Goal: Task Accomplishment & Management: Manage account settings

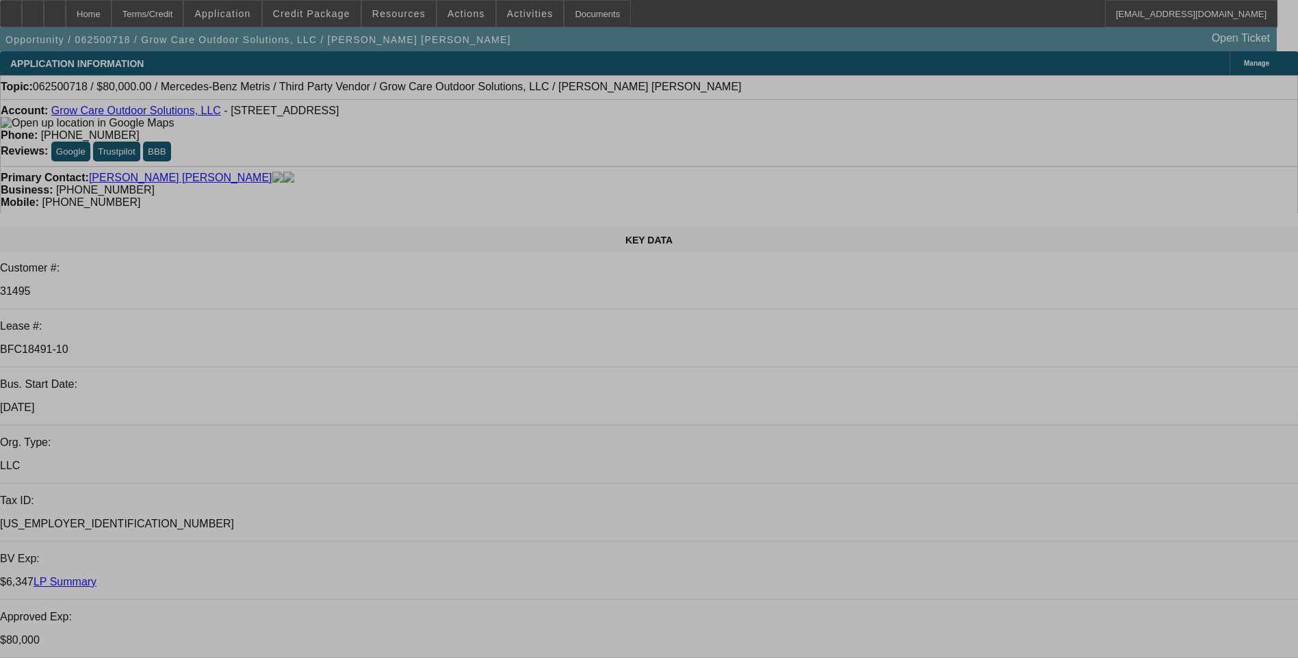
select select "0"
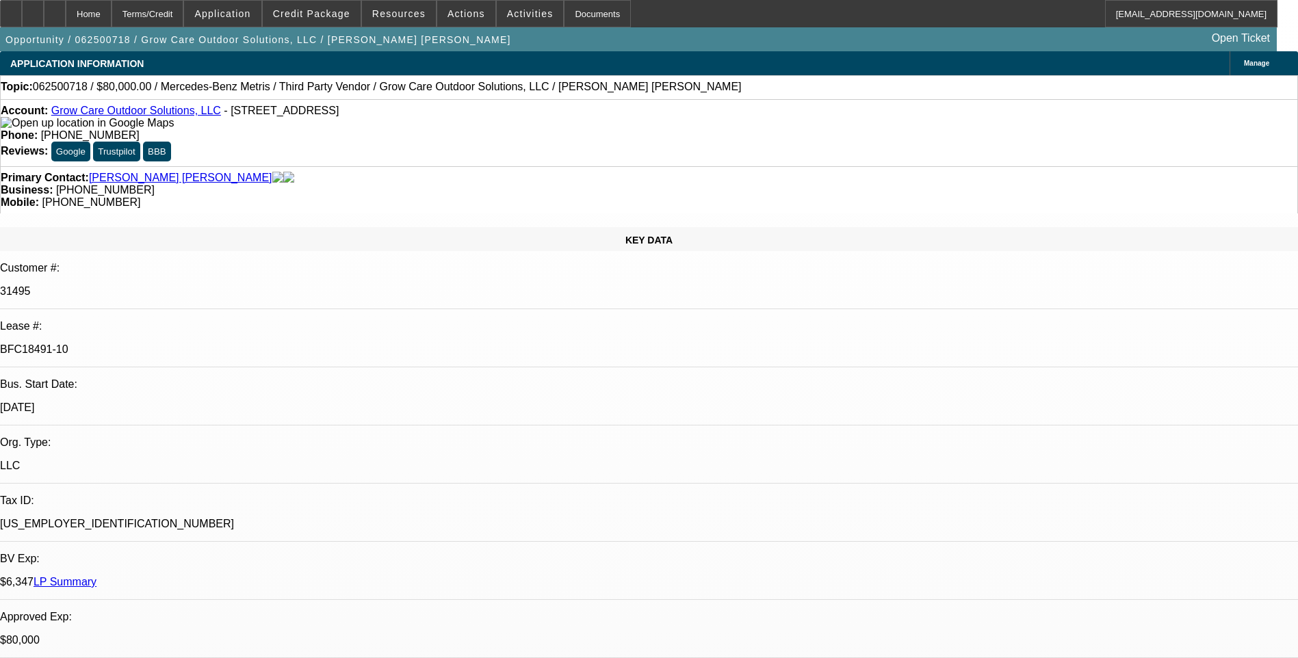
select select "0"
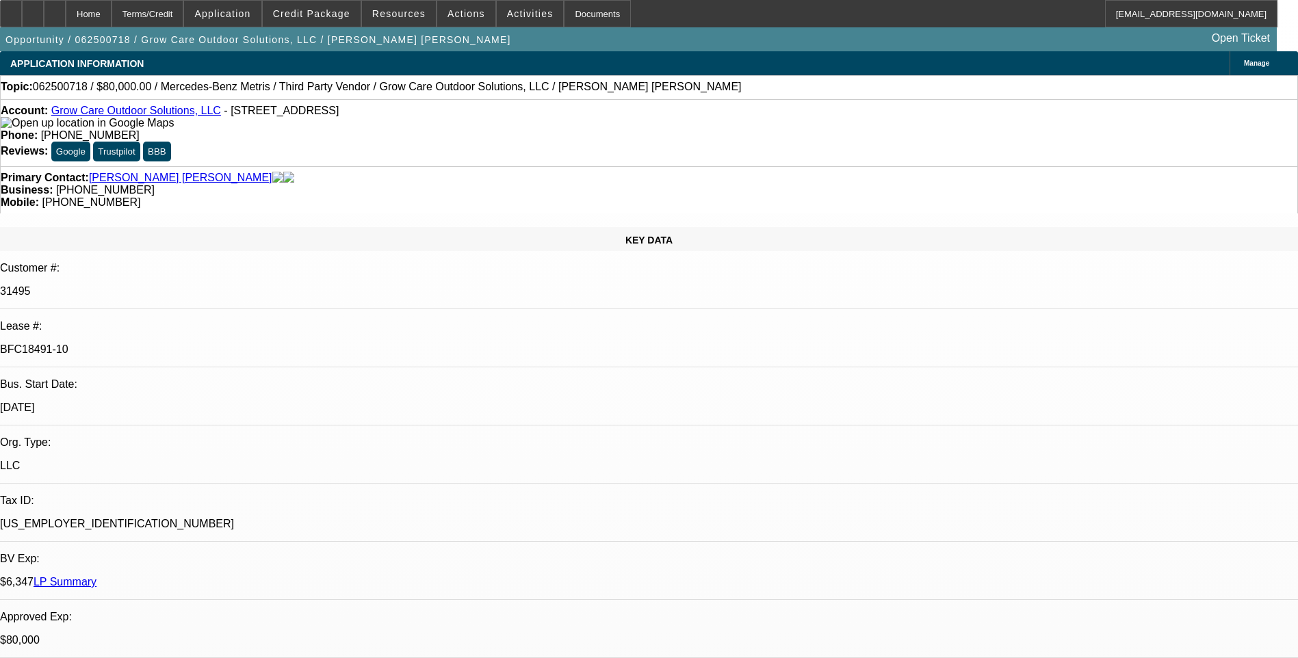
select select "0"
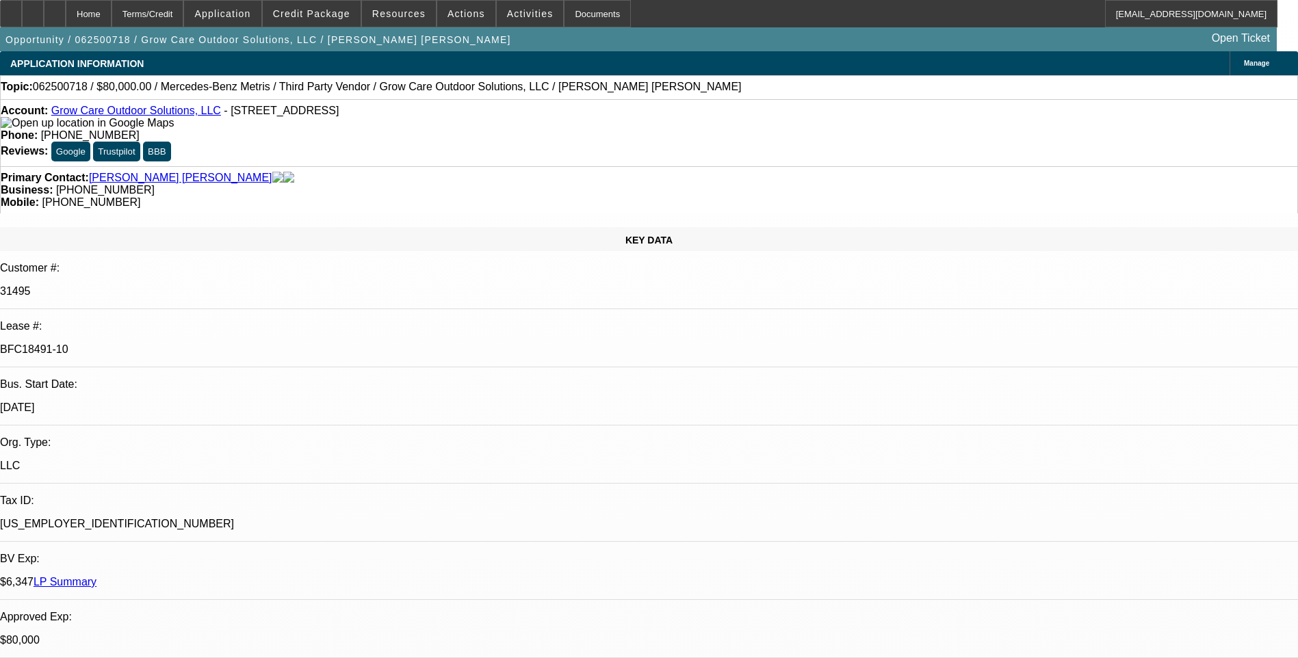
select select "1"
select select "6"
select select "1"
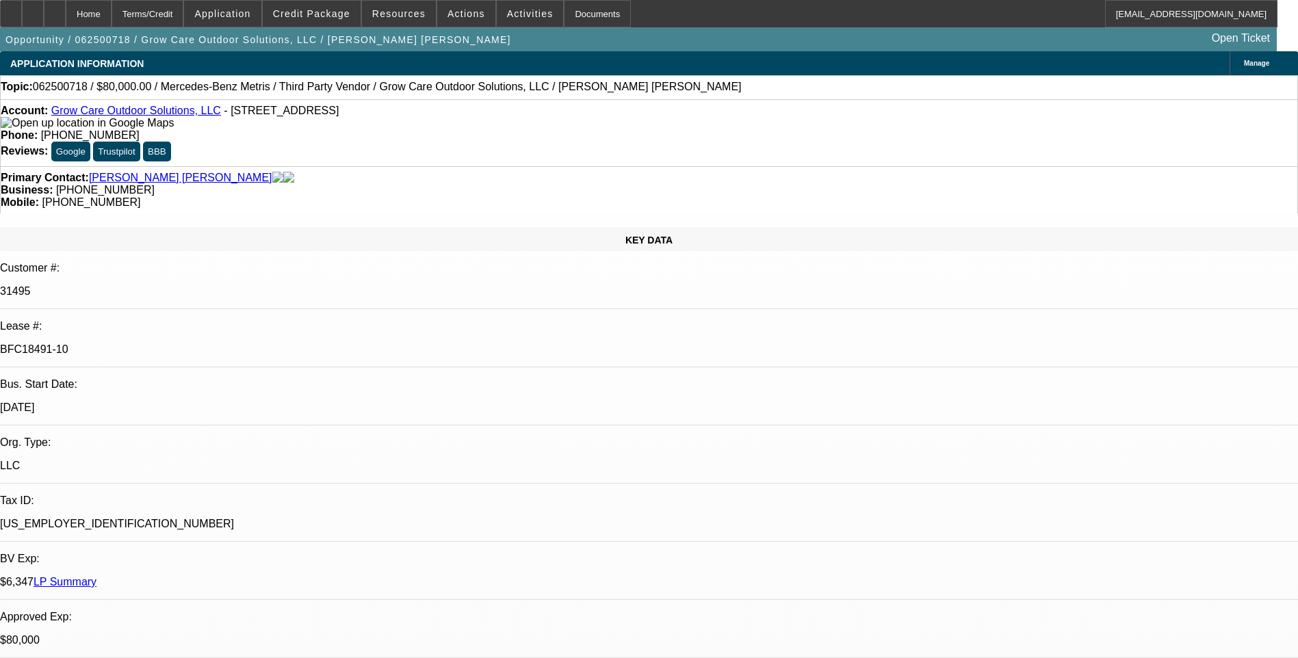
select select "6"
select select "1"
select select "6"
select select "1"
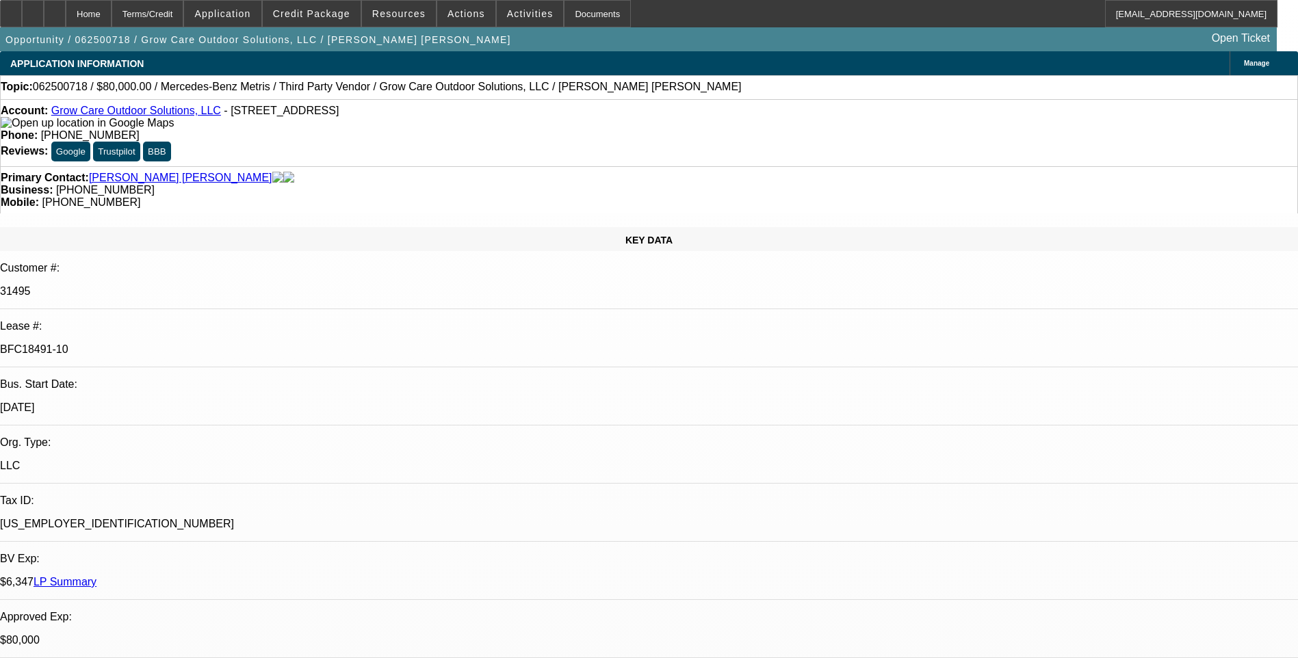
select select "1"
select select "6"
click at [184, 12] on div "Terms/Credit" at bounding box center [148, 13] width 73 height 27
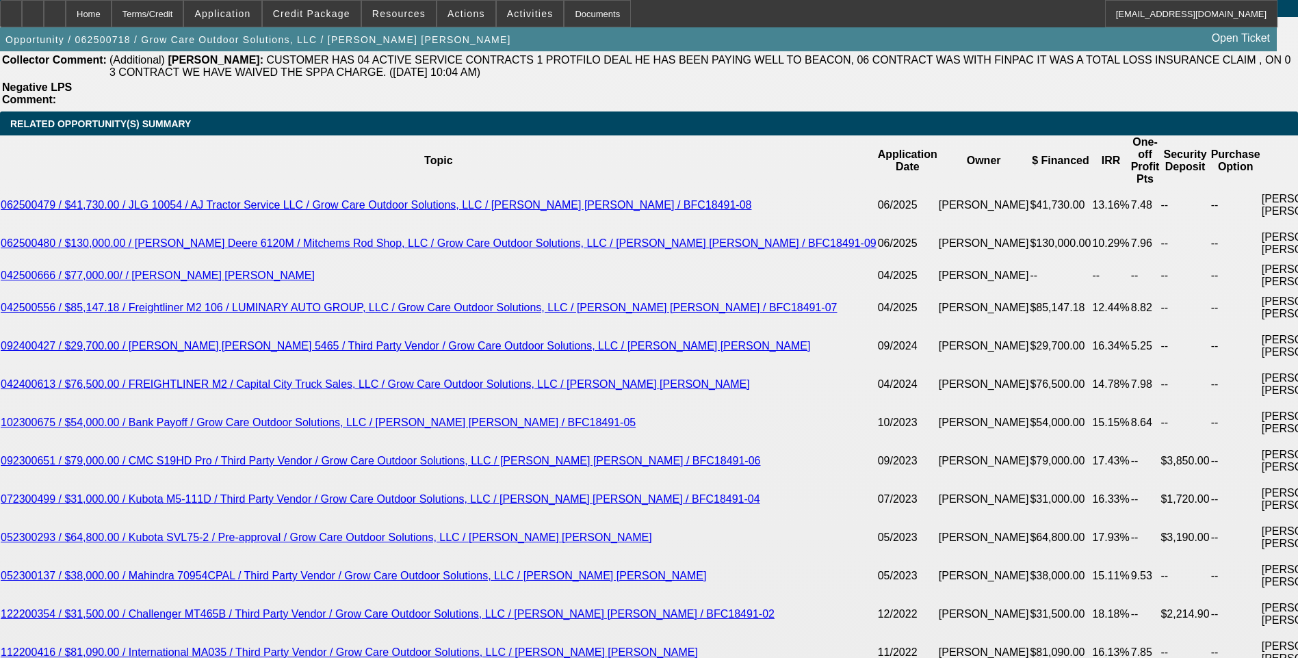
scroll to position [2522, 0]
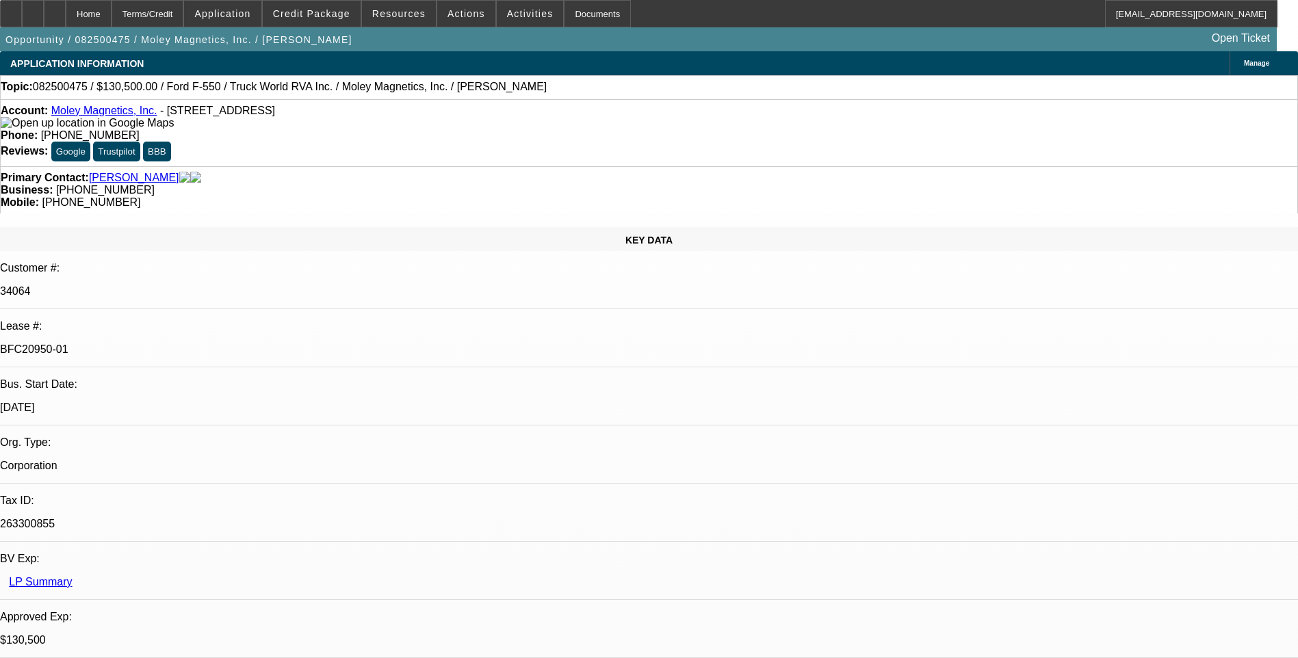
select select "0.1"
select select "0"
select select "0.1"
select select "0"
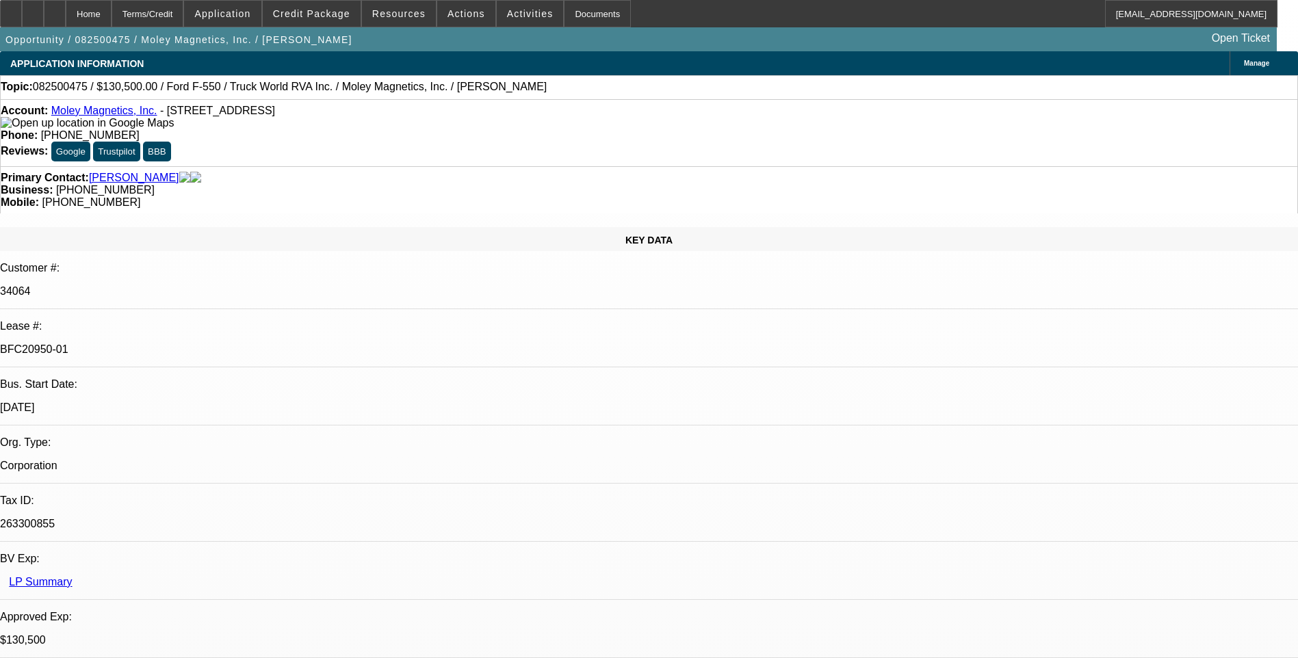
select select "0"
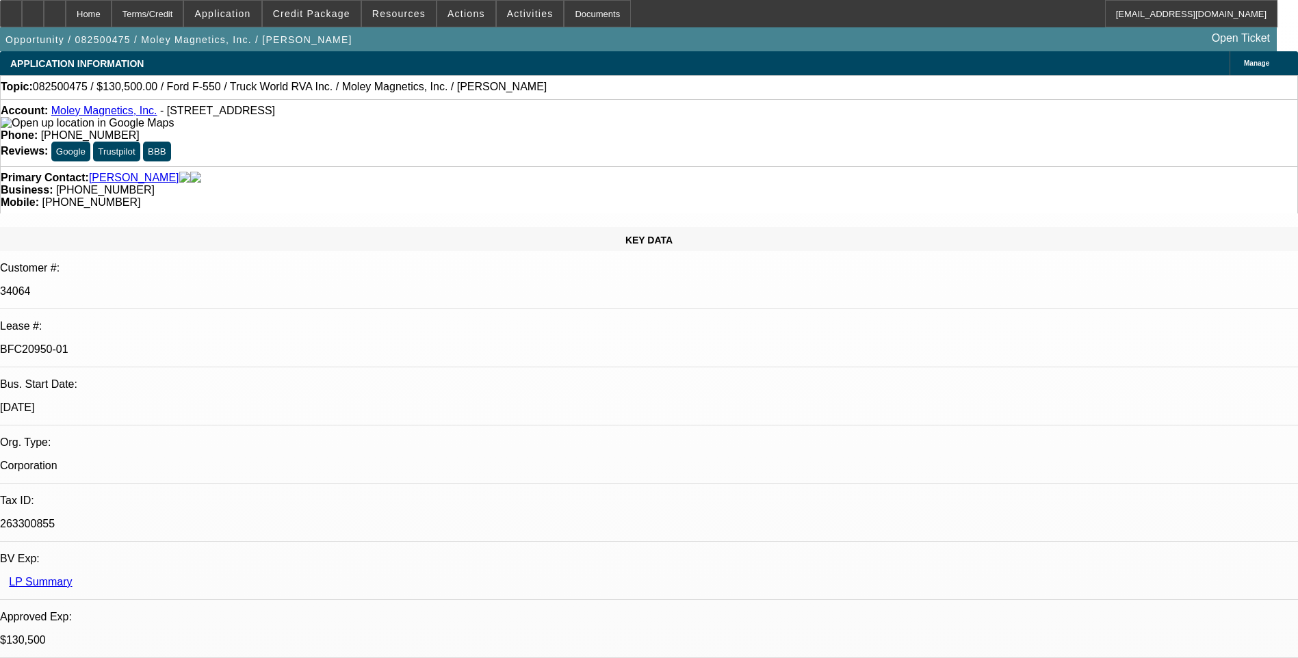
select select "0"
select select "1"
select select "6"
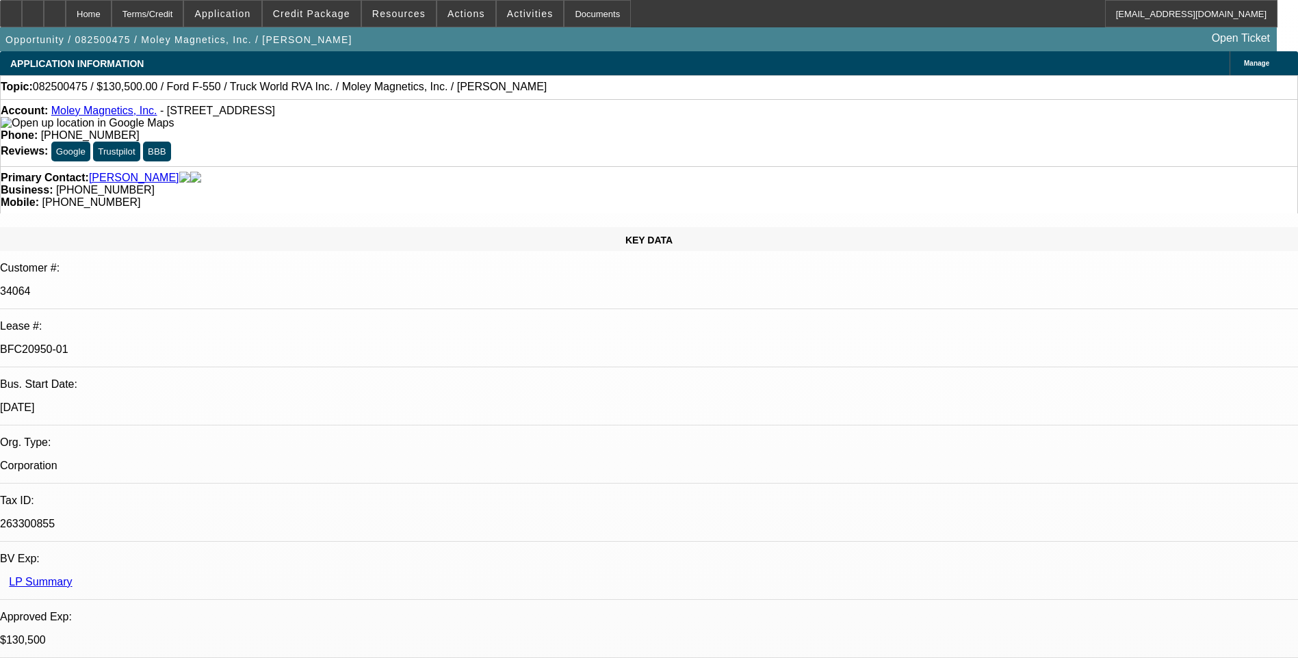
select select "1"
select select "6"
select select "1"
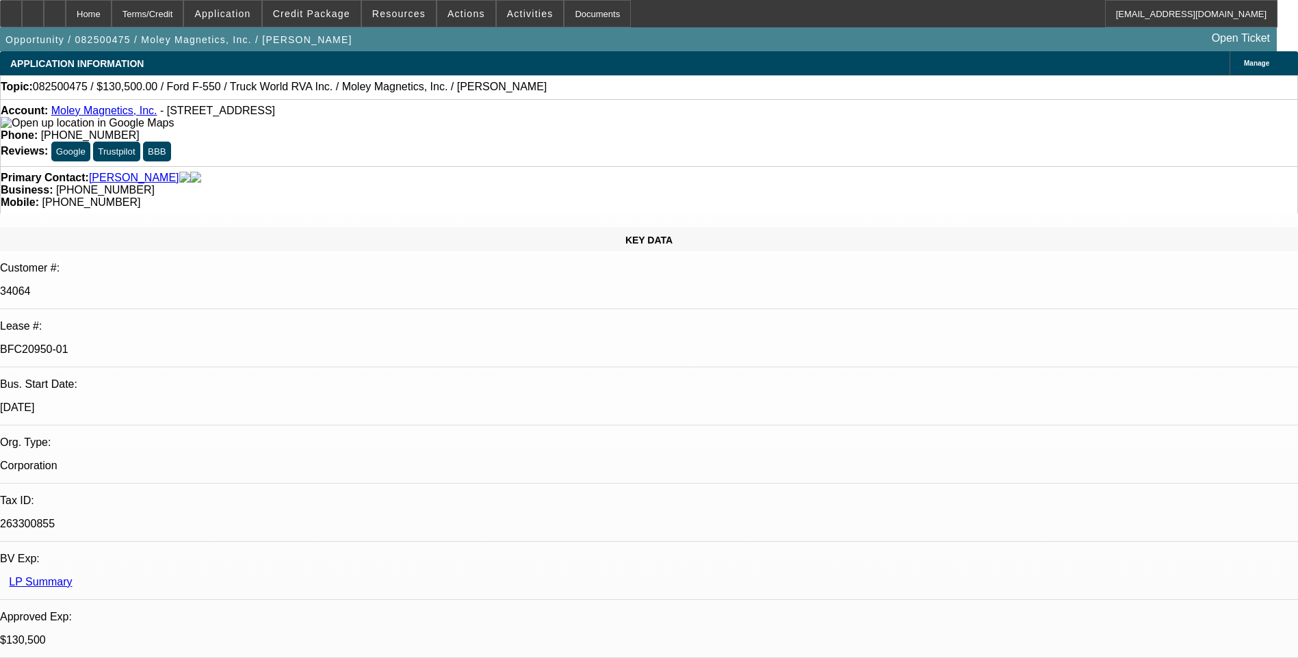
select select "6"
select select "1"
select select "6"
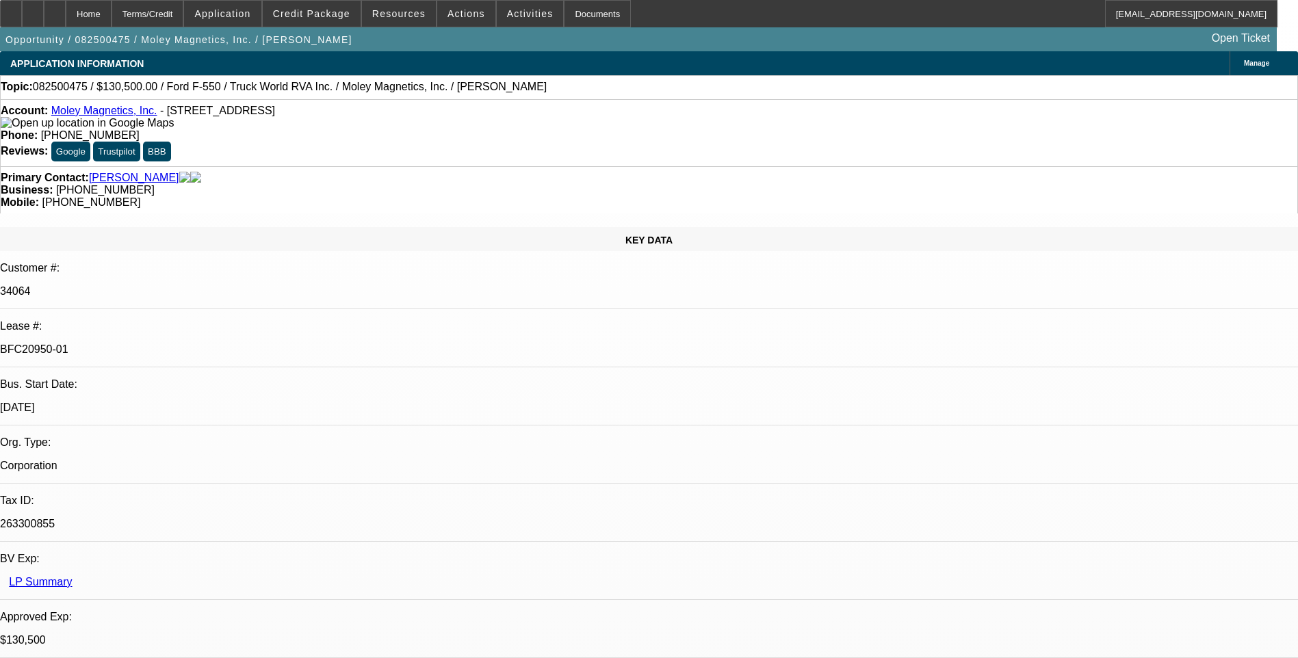
drag, startPoint x: 855, startPoint y: 104, endPoint x: 865, endPoint y: 102, distance: 9.8
click at [855, 104] on div "Account: Moley Magnetics, Inc. - 5202 Commerce Dr, Lockport, NY 14094 Phone: (7…" at bounding box center [649, 132] width 1298 height 67
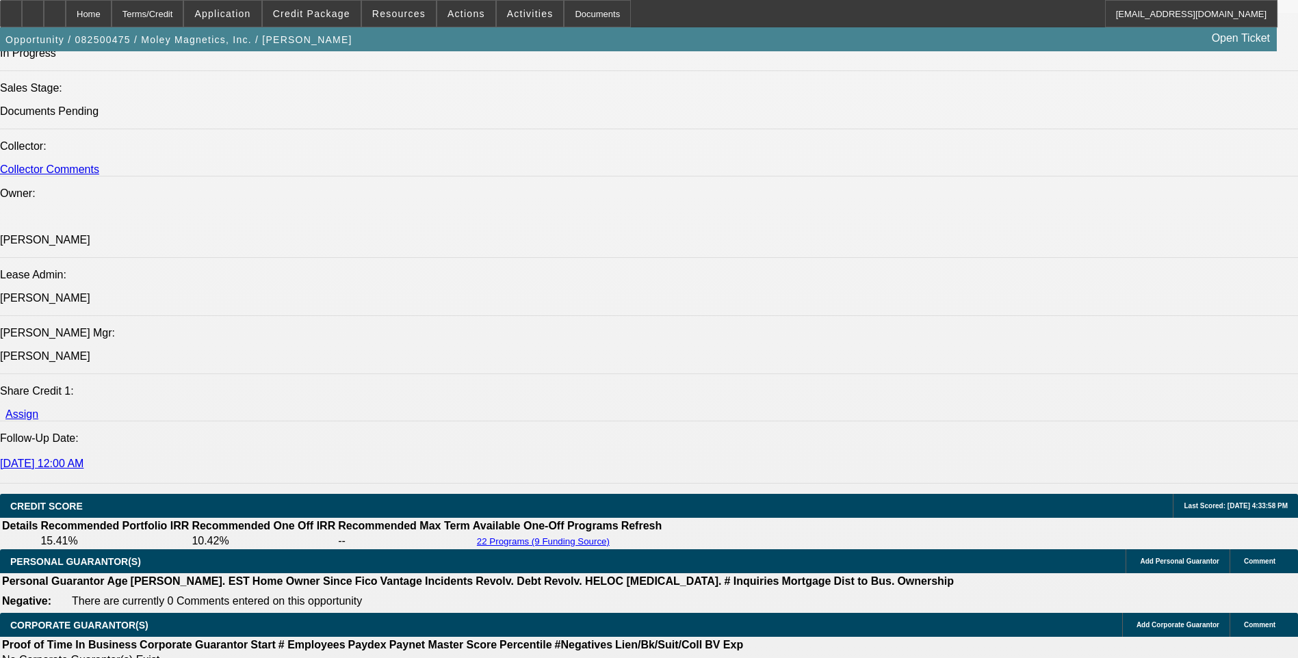
scroll to position [1780, 0]
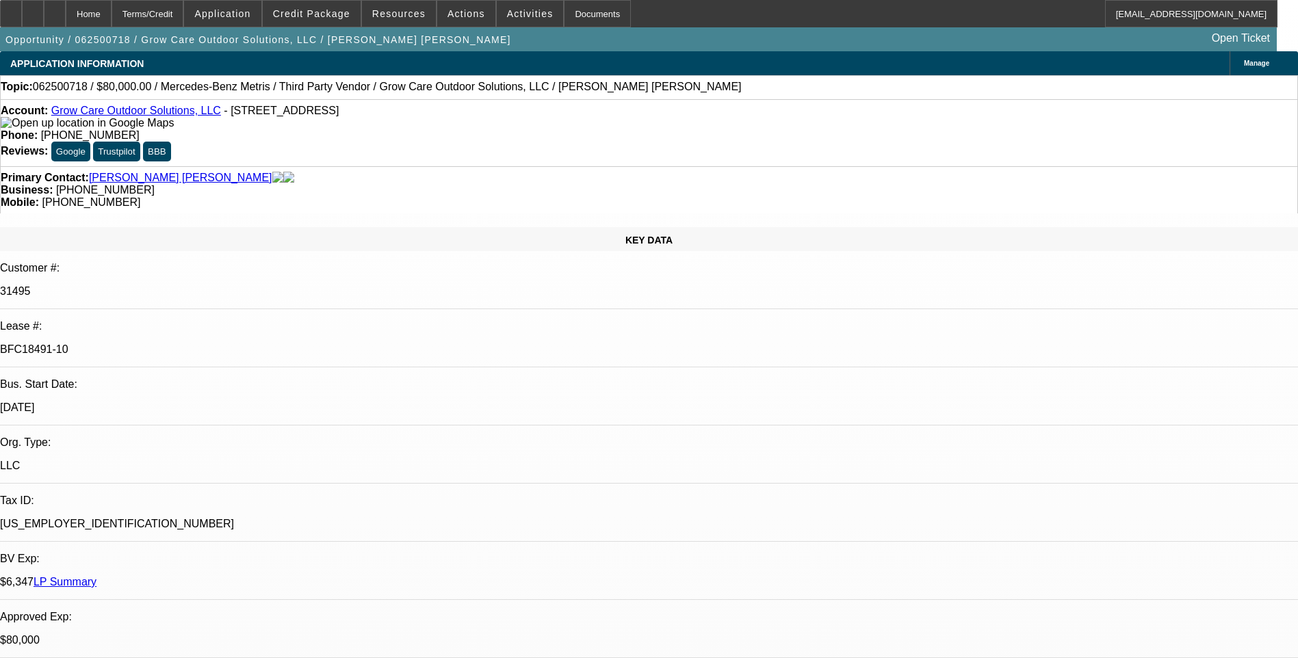
select select "0"
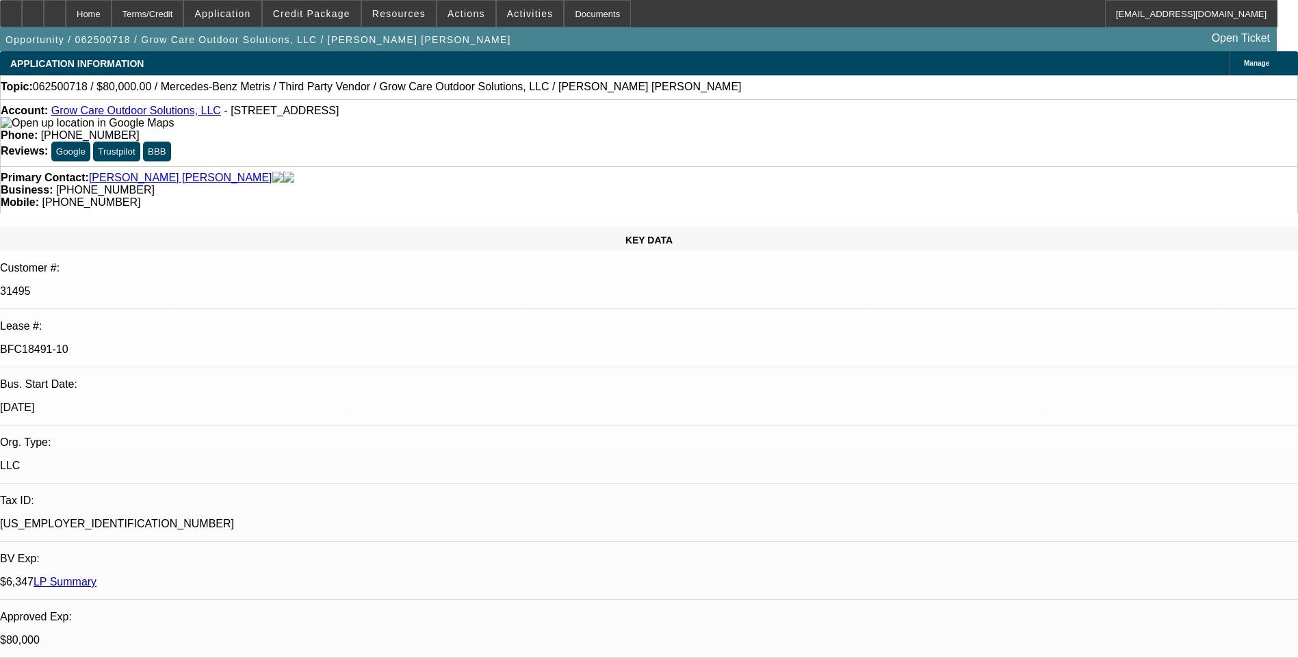
select select "0"
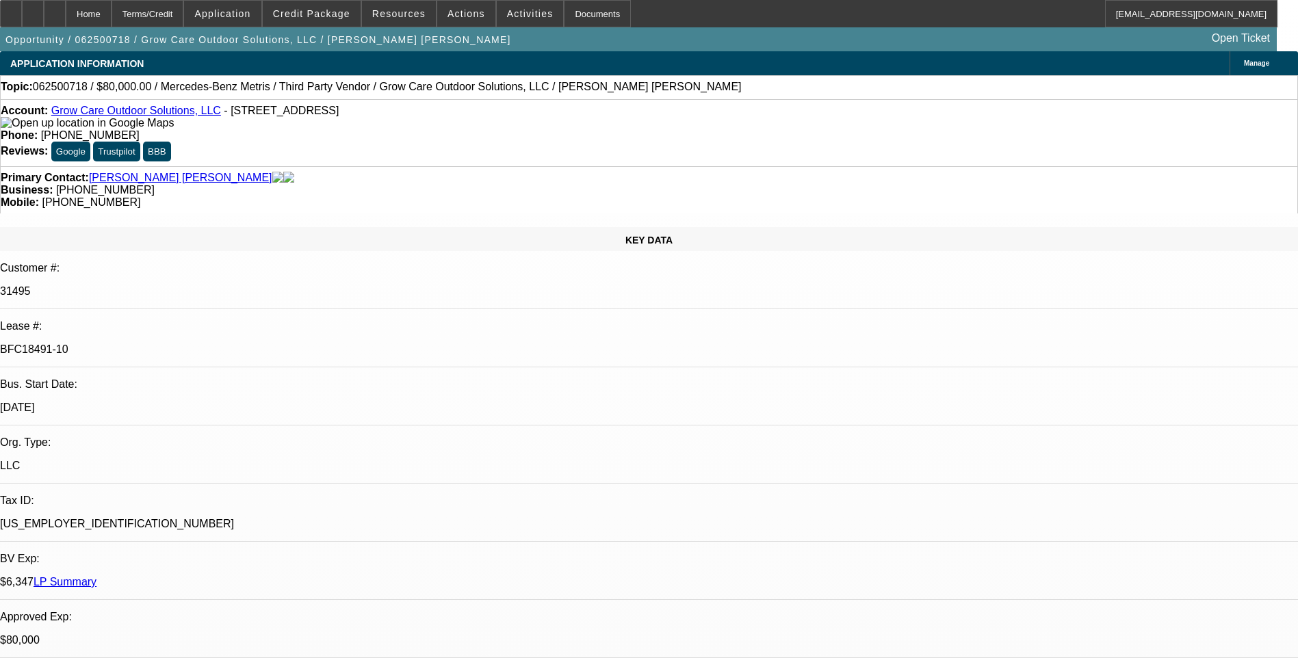
select select "0"
select select "1"
select select "6"
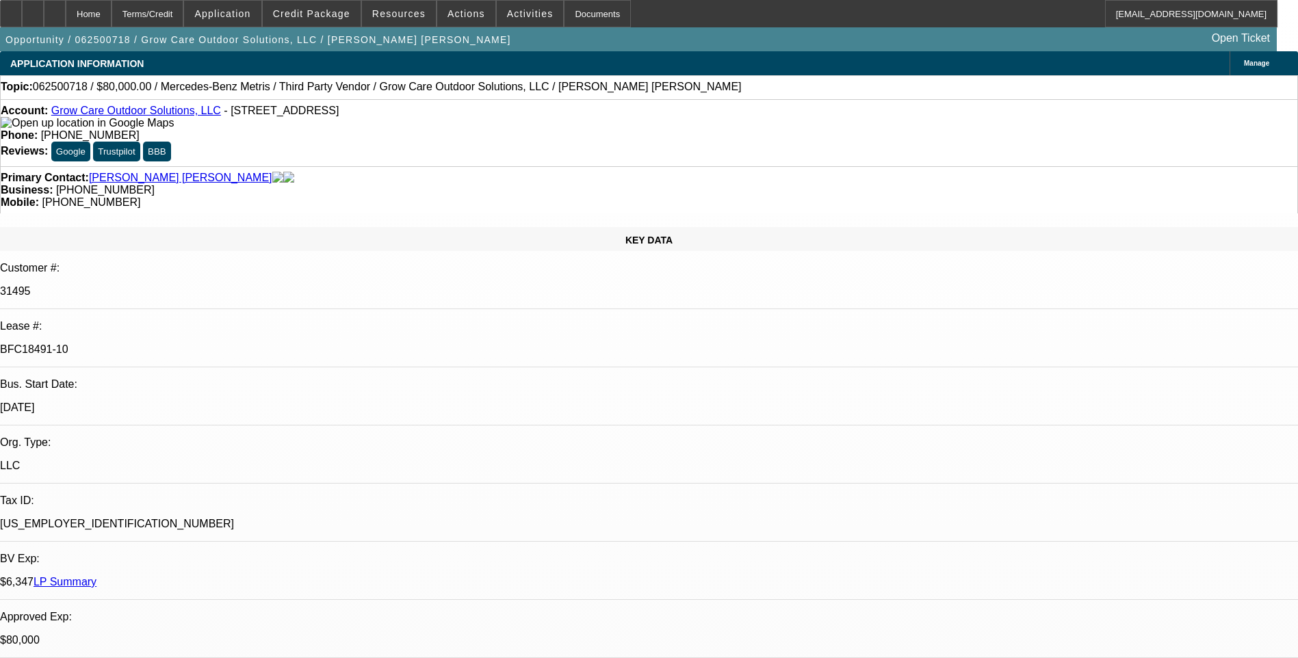
select select "1"
select select "6"
select select "1"
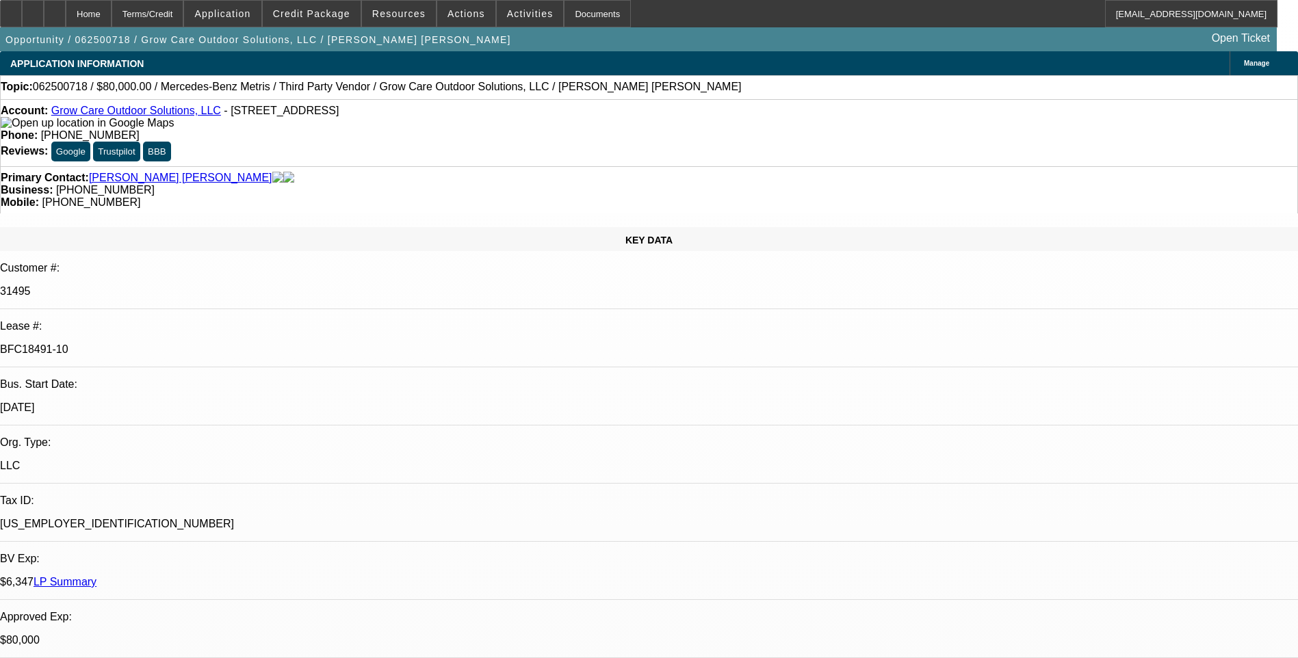
select select "6"
select select "1"
select select "6"
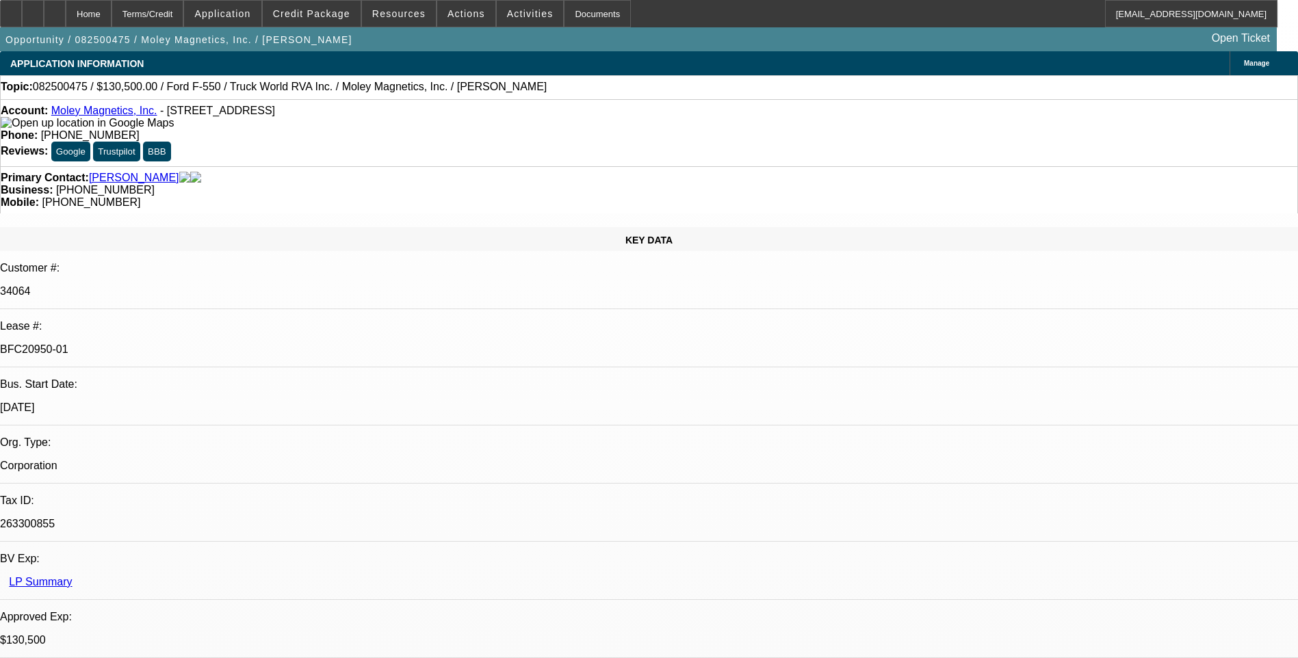
select select "0.1"
select select "0"
select select "0.1"
select select "0"
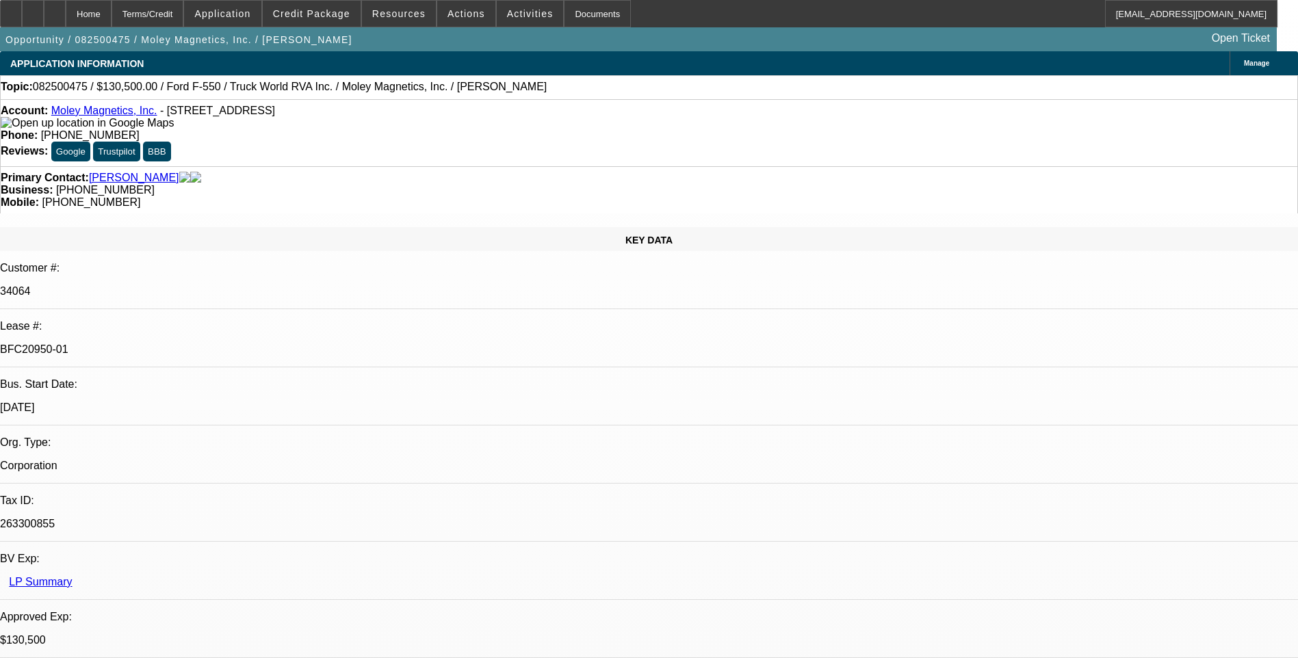
select select "0"
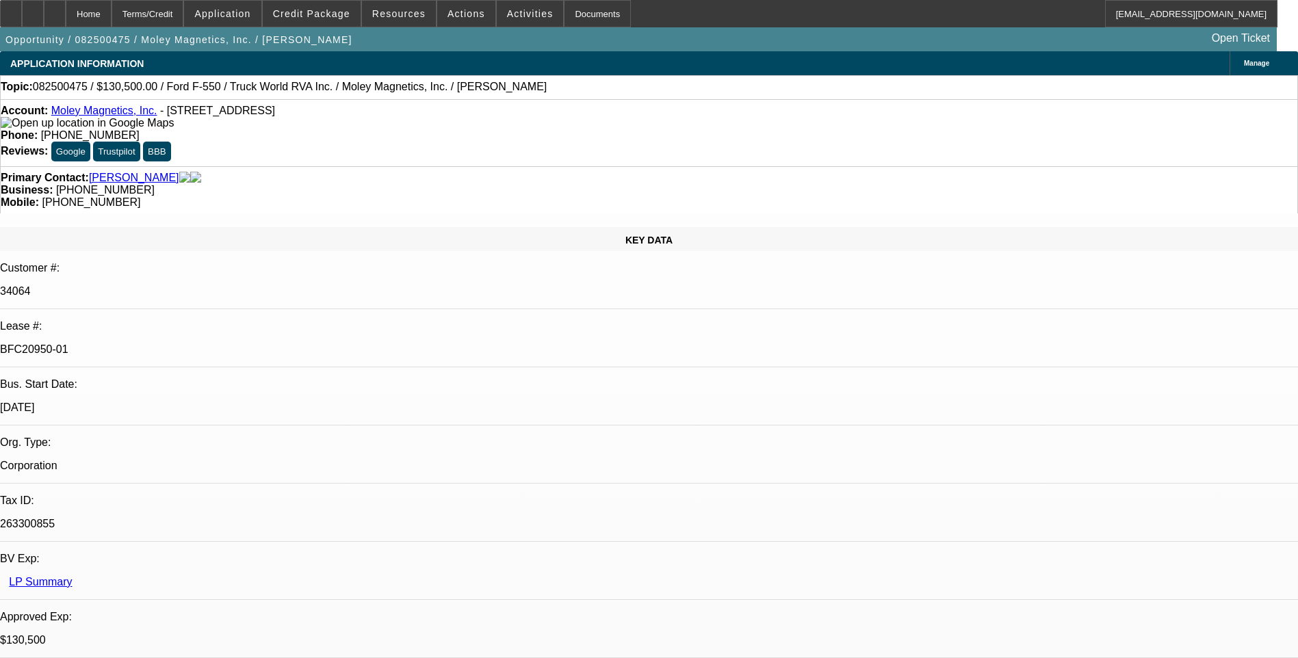
select select "0"
select select "1"
select select "6"
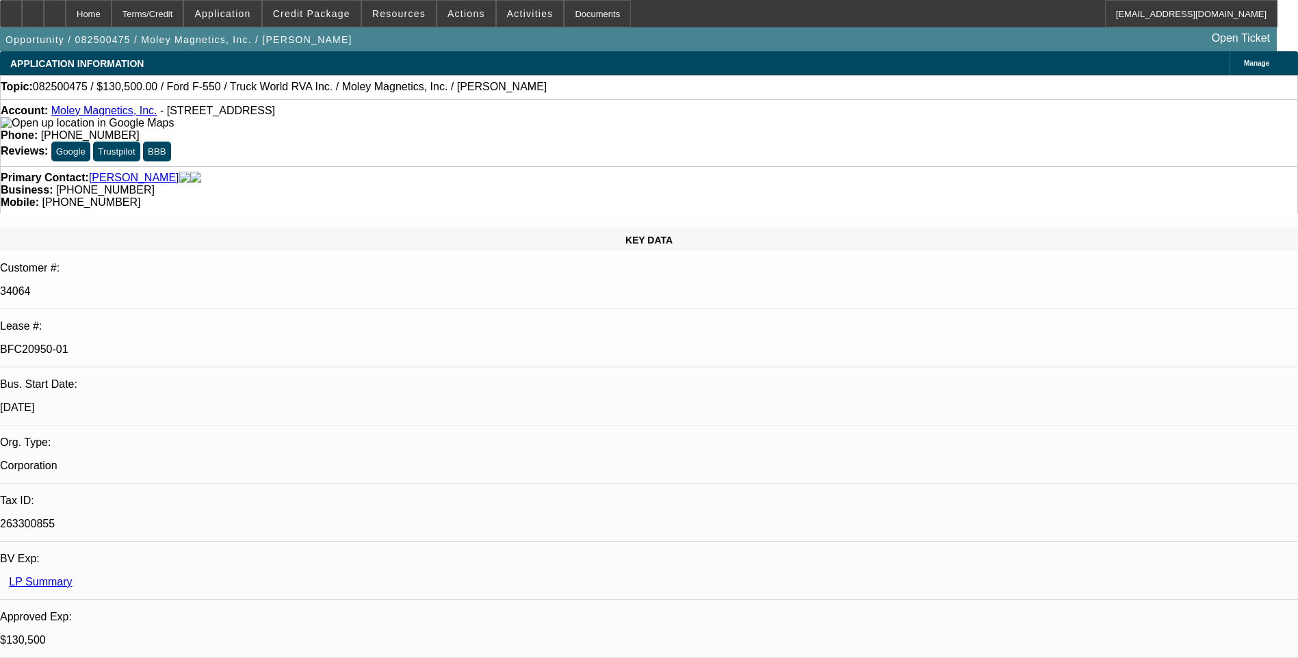
select select "1"
select select "6"
select select "1"
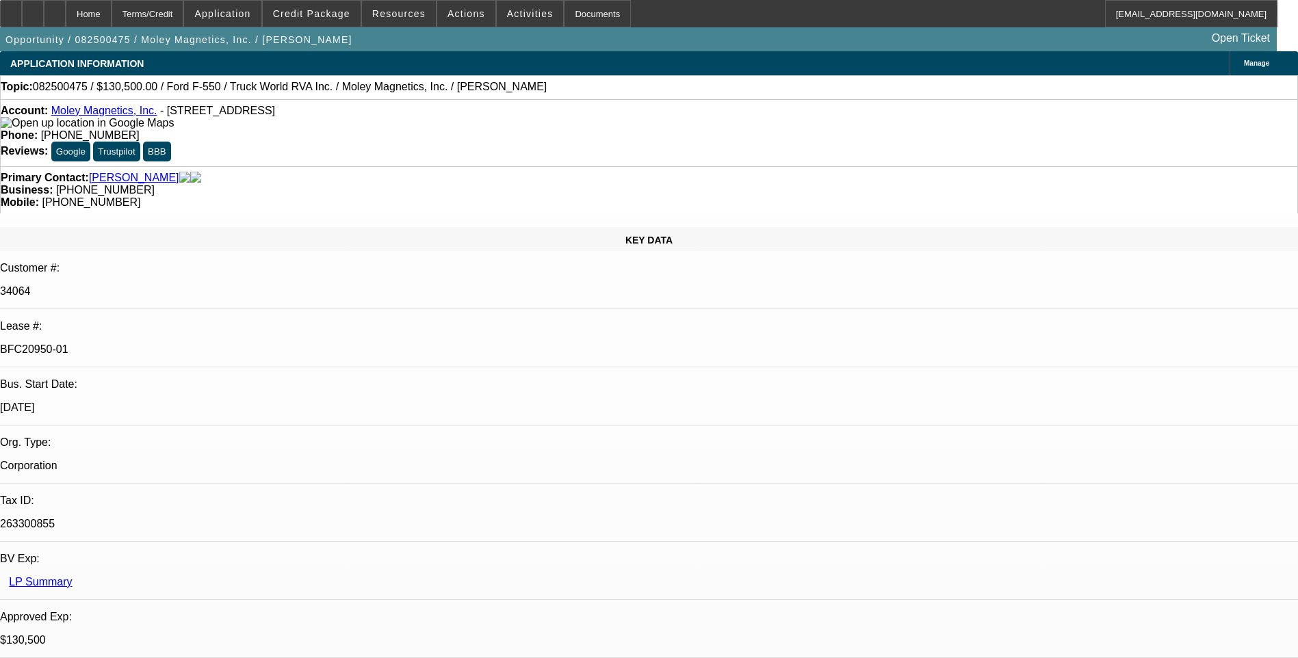
select select "6"
select select "1"
select select "6"
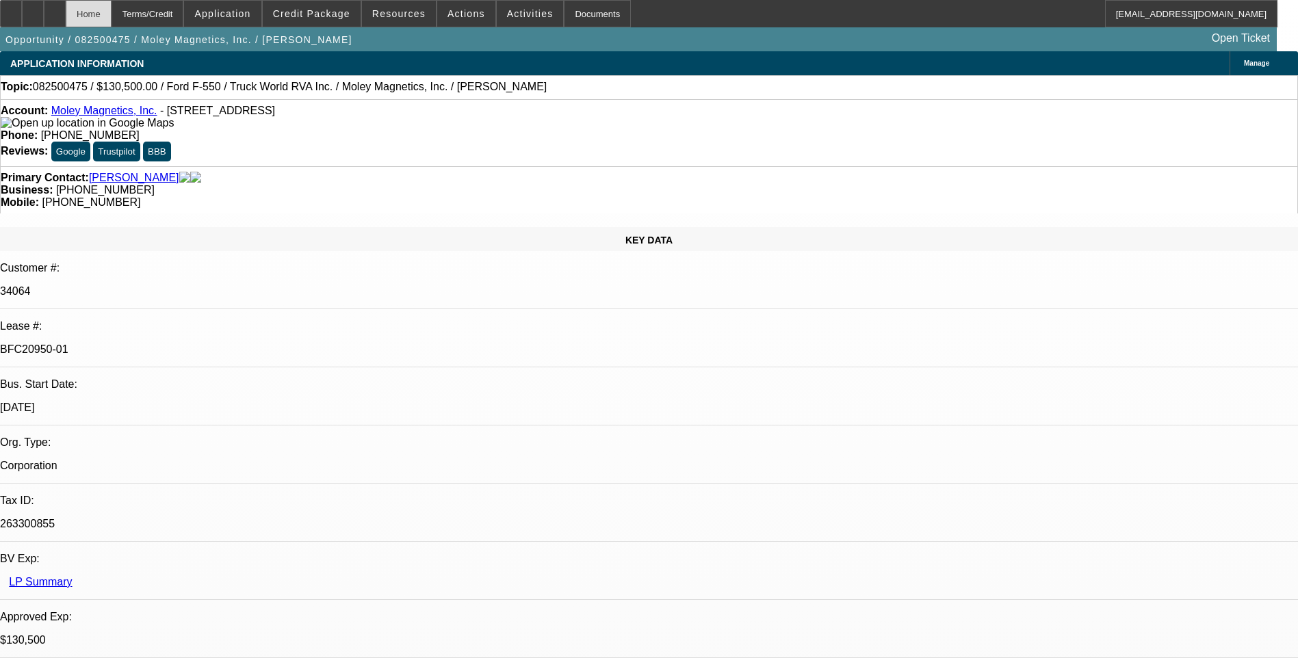
drag, startPoint x: 32, startPoint y: 21, endPoint x: 114, endPoint y: 19, distance: 82.2
click at [22, 21] on div at bounding box center [11, 13] width 22 height 27
click at [11, 9] on icon at bounding box center [11, 9] width 0 height 0
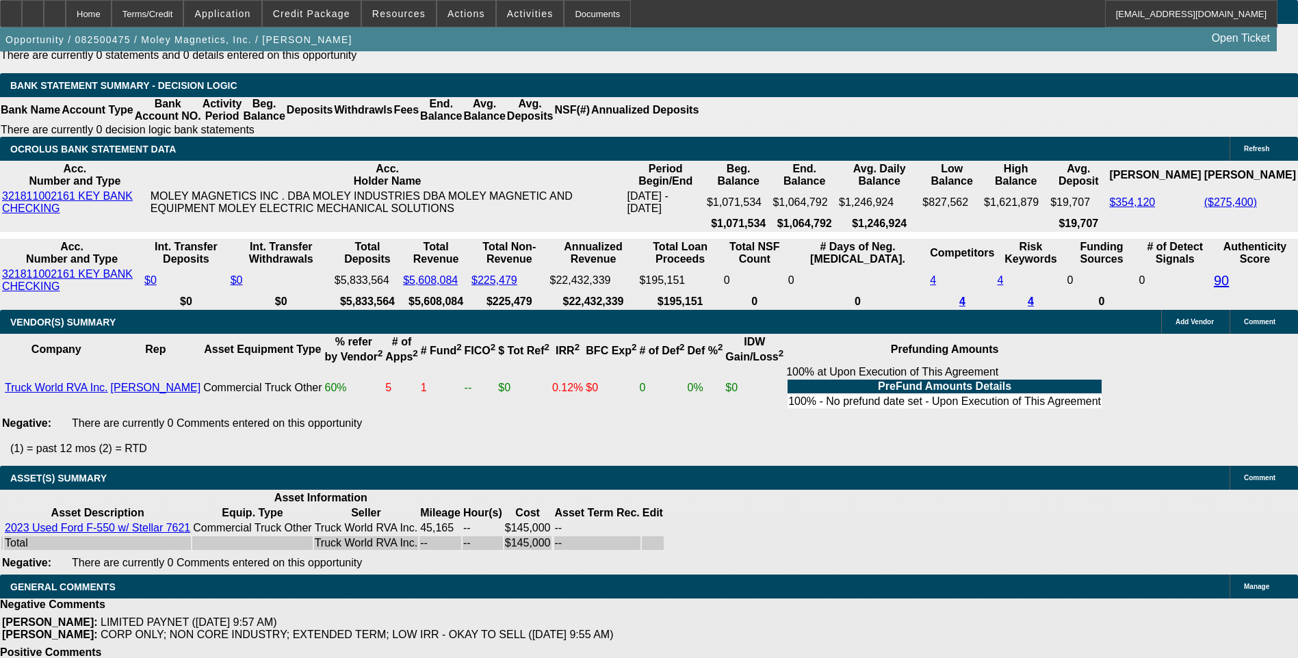
scroll to position [2550, 0]
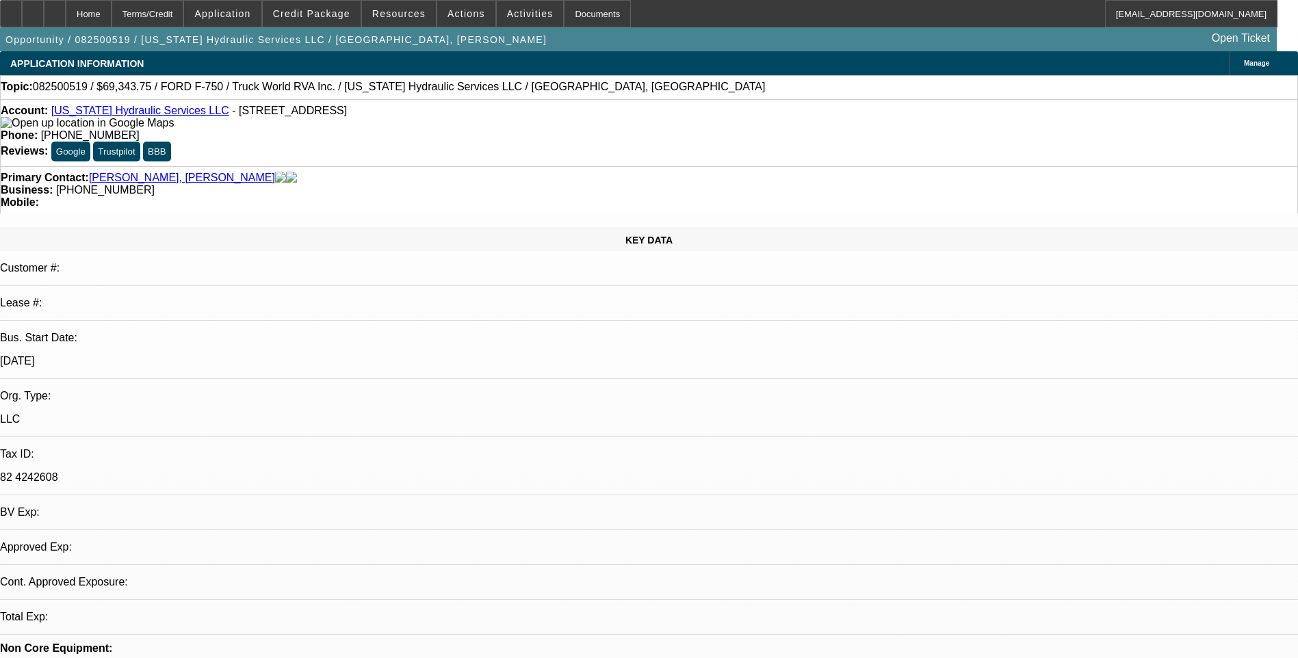
select select "0"
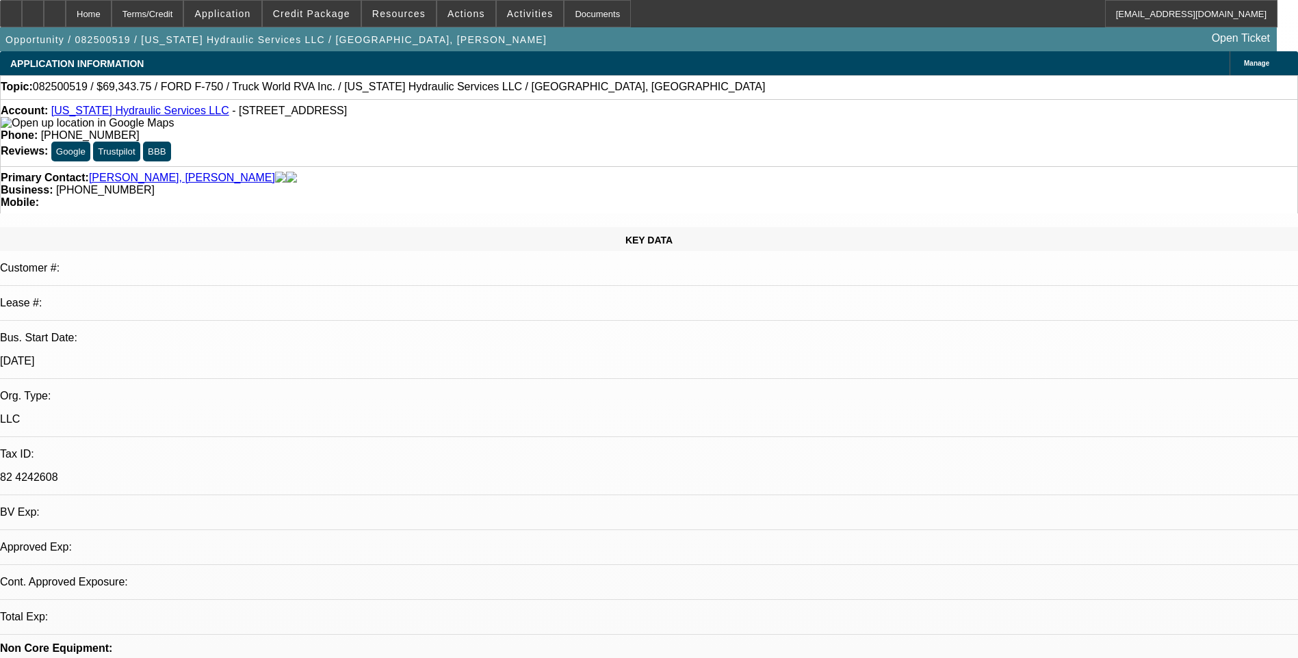
select select "0"
select select "1"
select select "6"
select select "1"
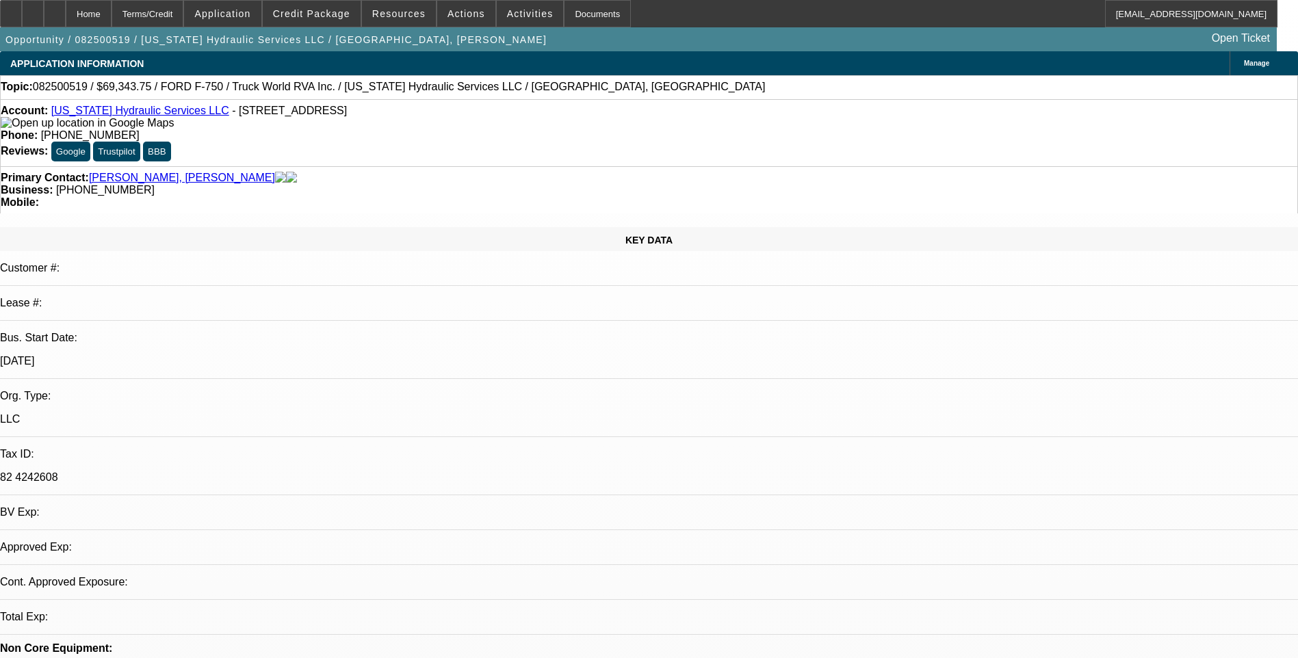
select select "1"
select select "6"
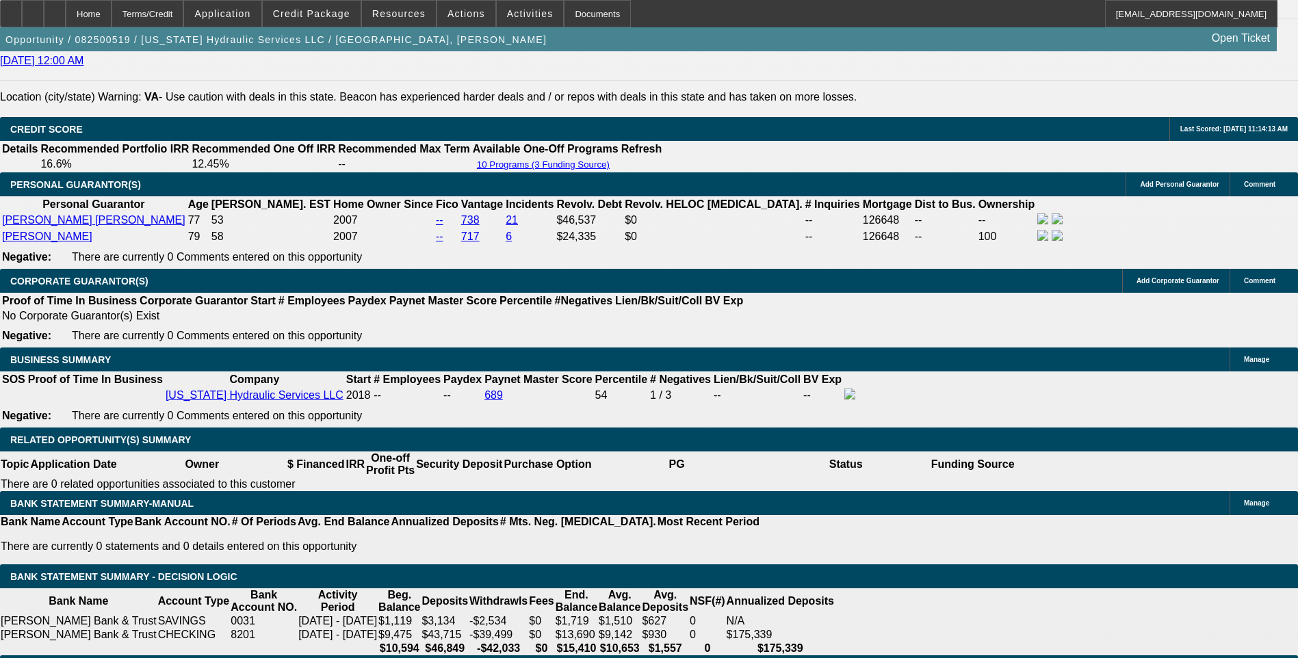
scroll to position [1894, 0]
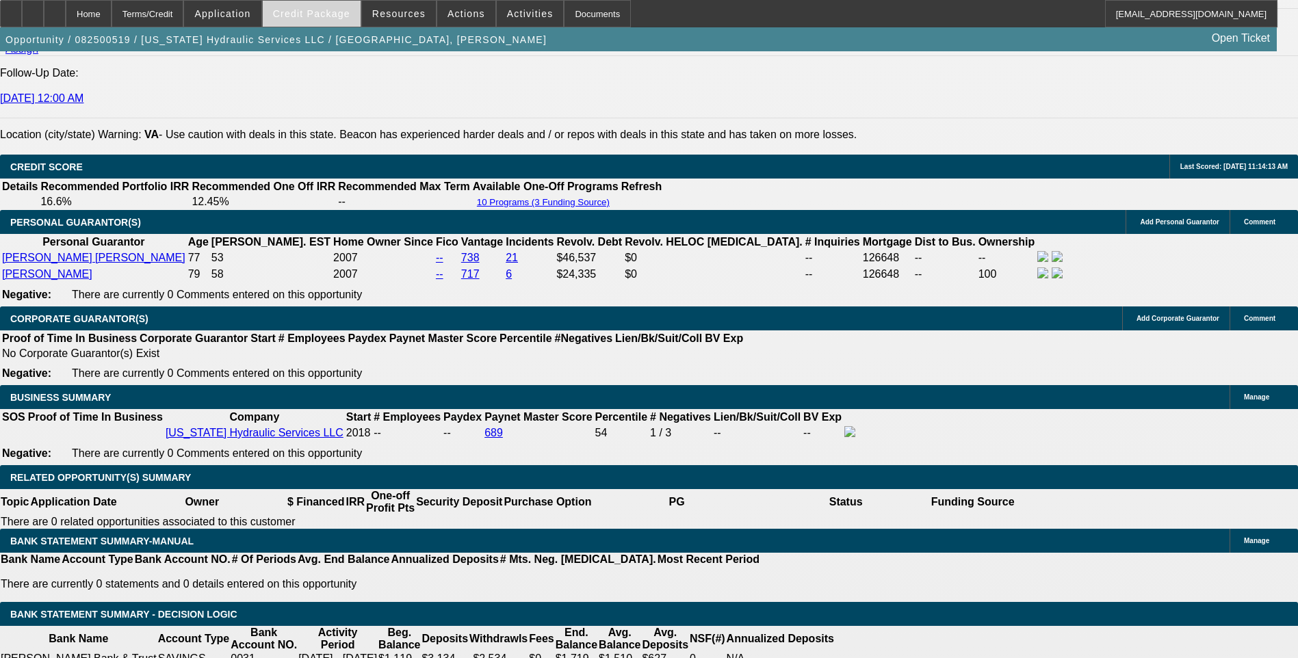
click at [305, 19] on span at bounding box center [312, 13] width 98 height 33
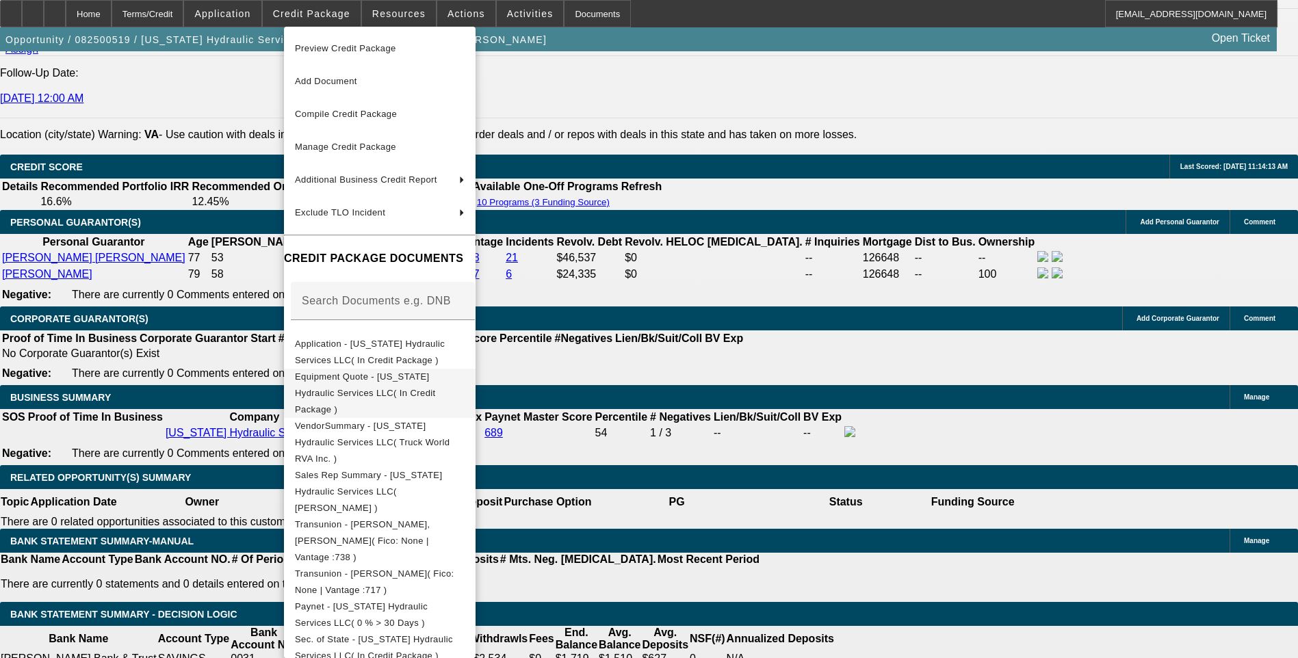
click at [409, 378] on span "Equipment Quote - Virginia Hydraulic Services LLC( In Credit Package )" at bounding box center [365, 393] width 141 height 43
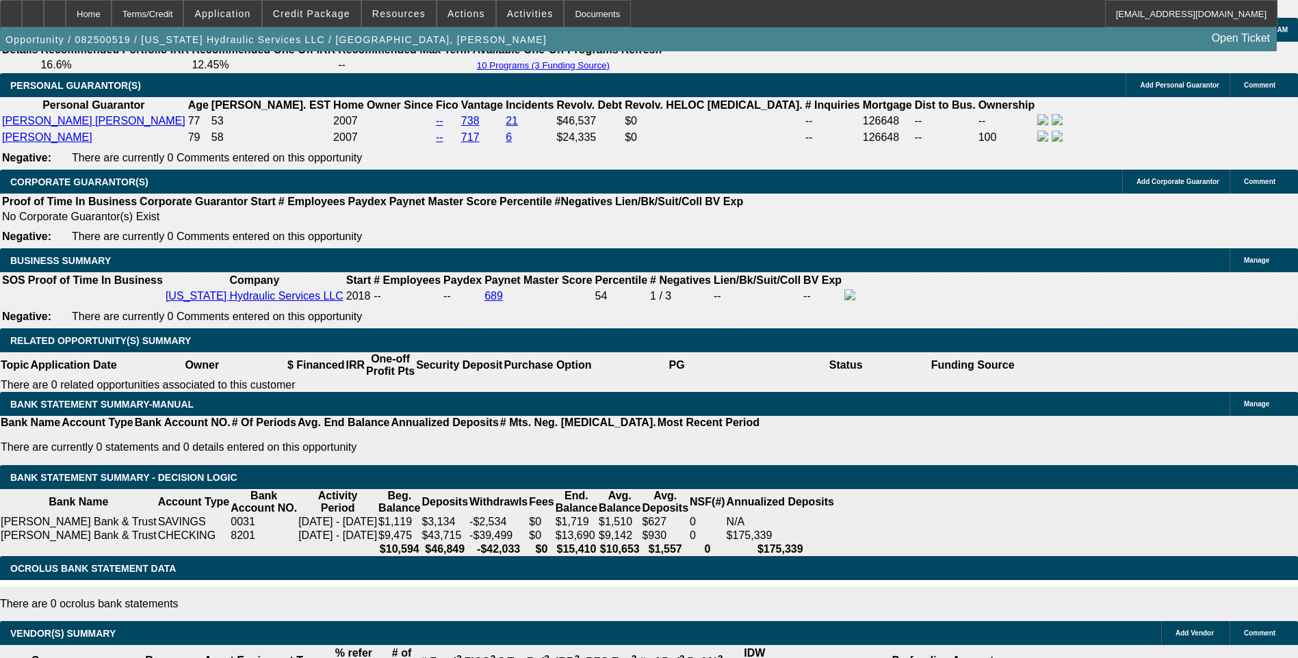
scroll to position [1962, 0]
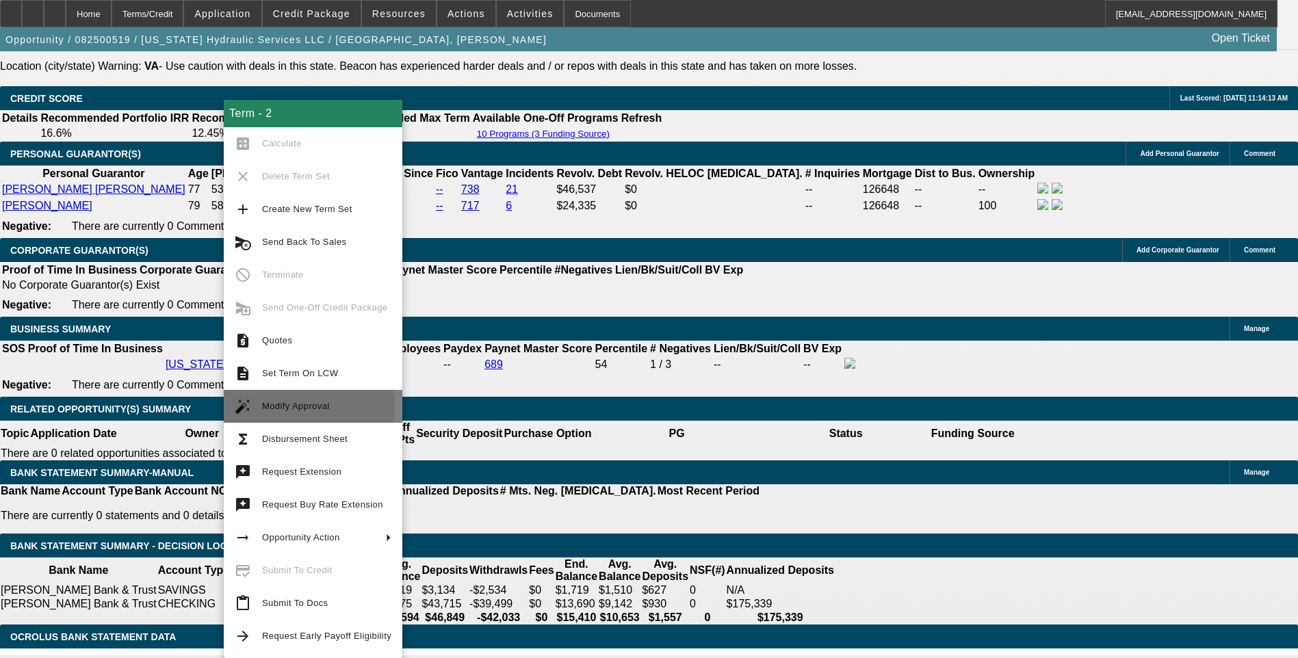
click at [295, 407] on span "Modify Approval" at bounding box center [296, 406] width 68 height 10
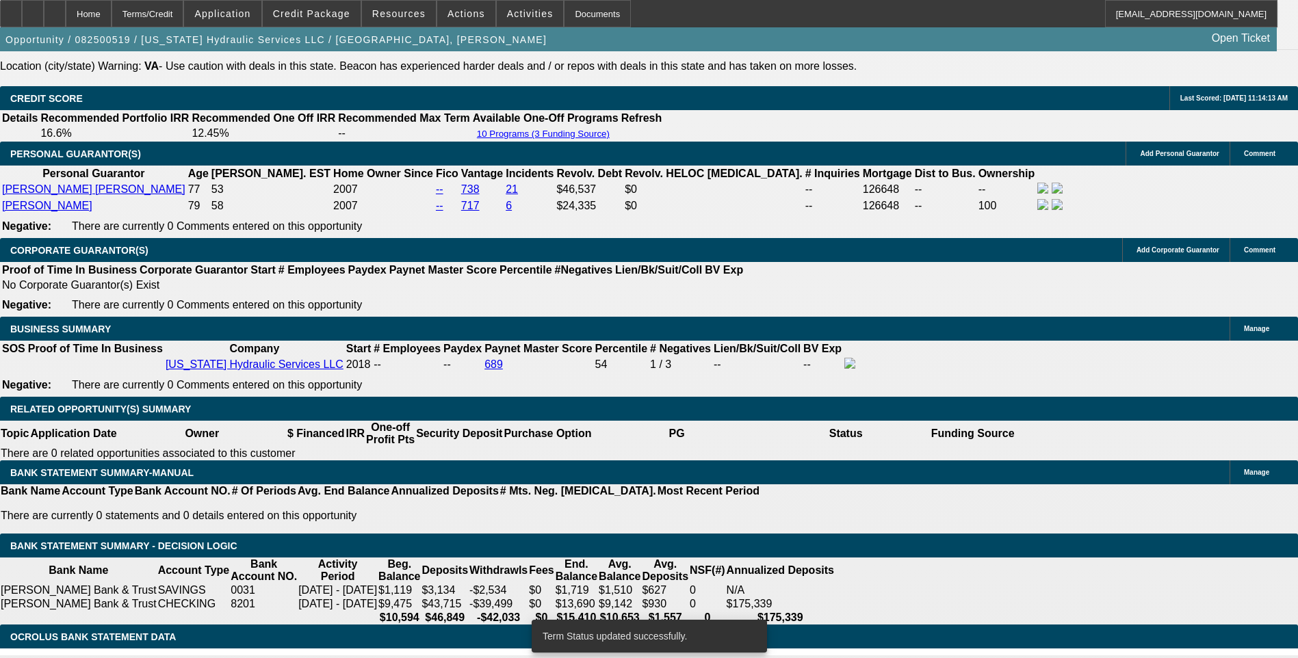
select select "0"
select select "6"
select select "0"
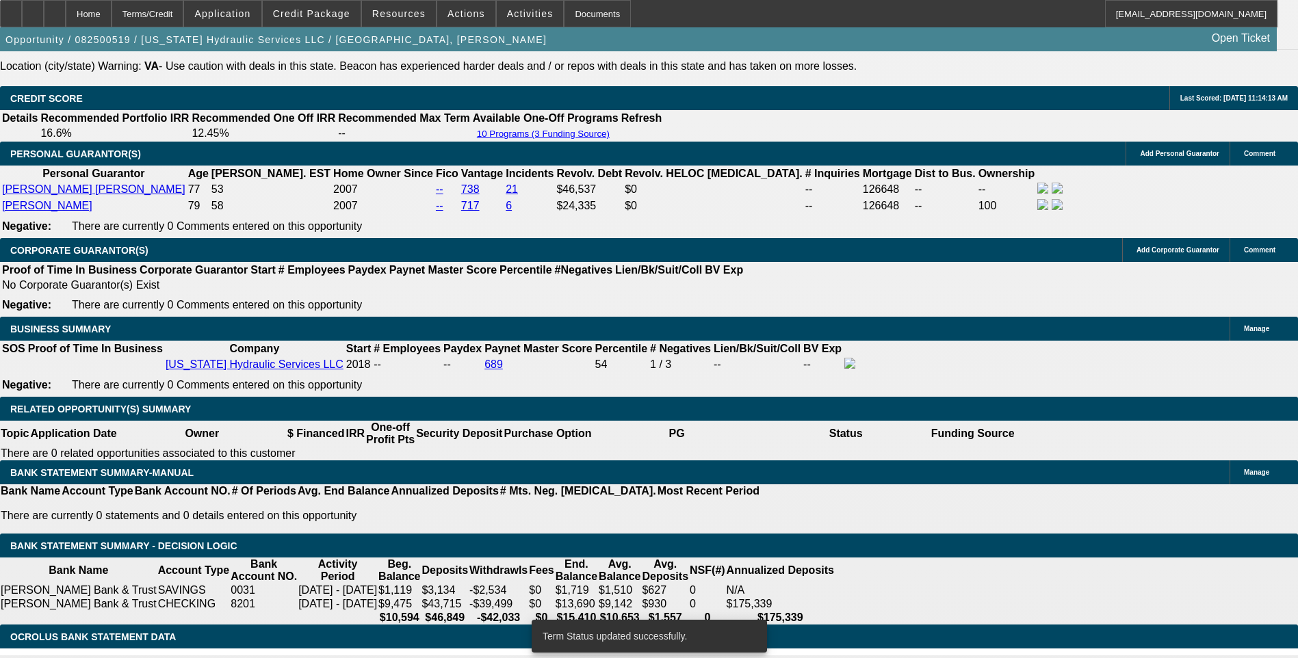
select select "0"
select select "6"
select select "0"
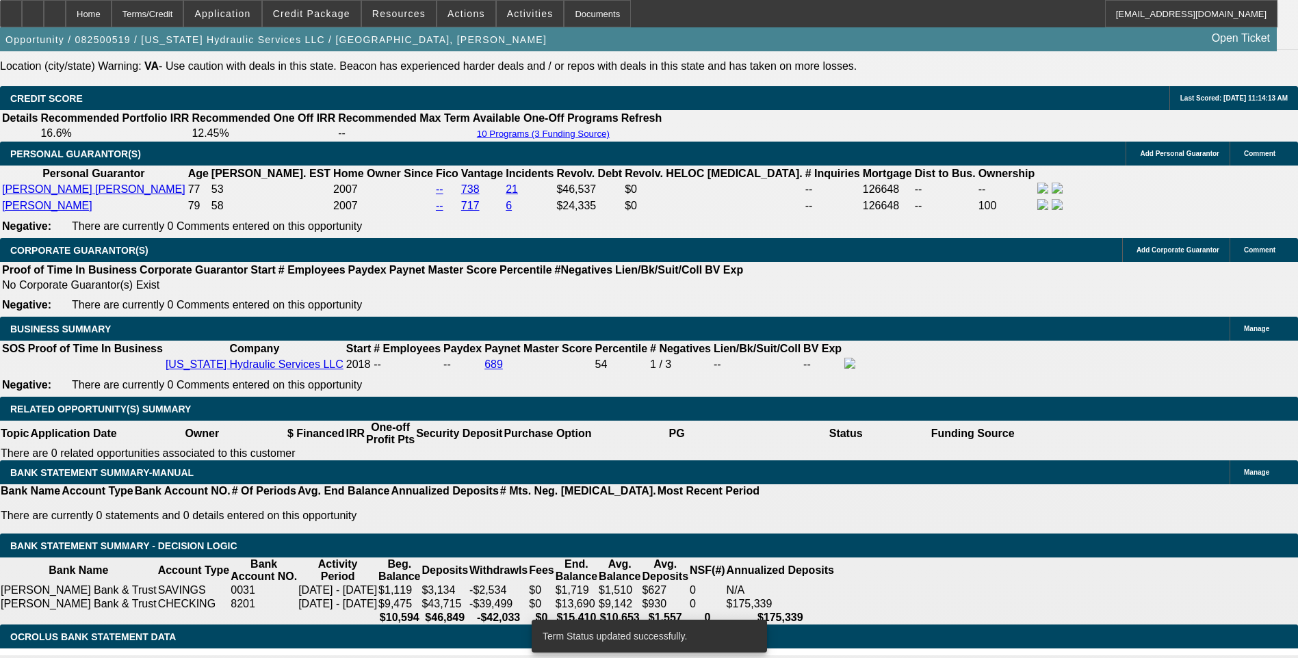
select select "0"
select select "6"
select select "0.1"
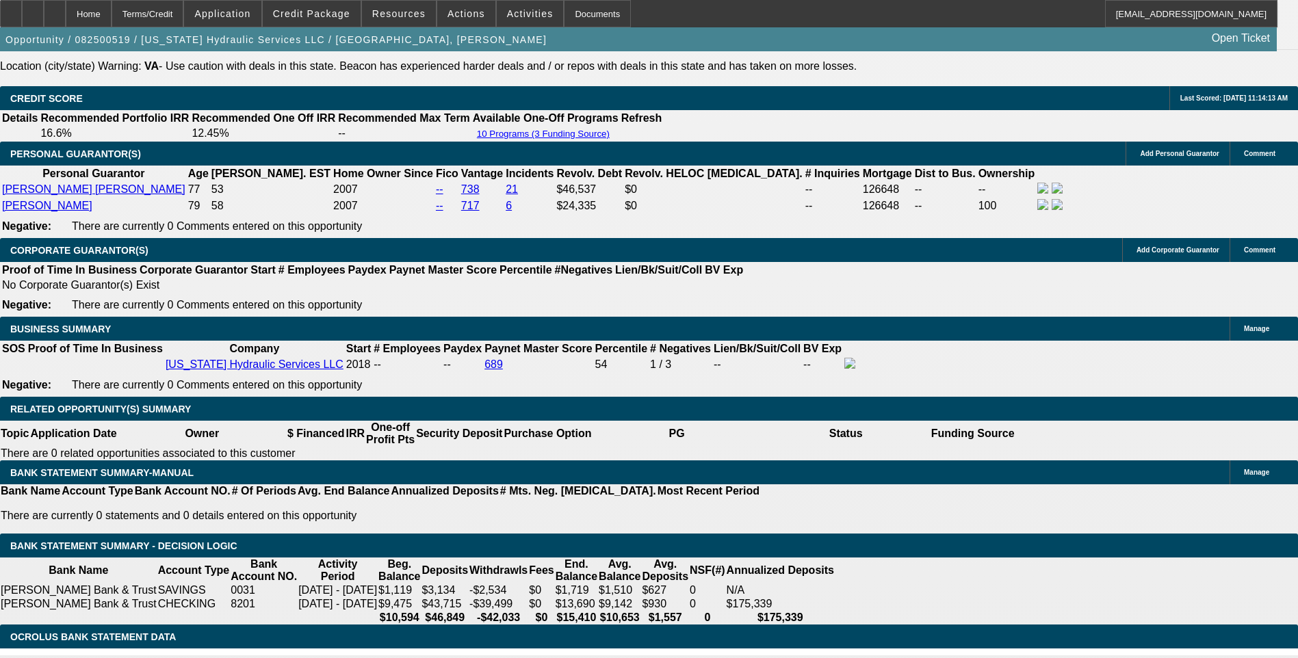
type input "$6,934.38"
type input "UNKNOWN"
type input "158"
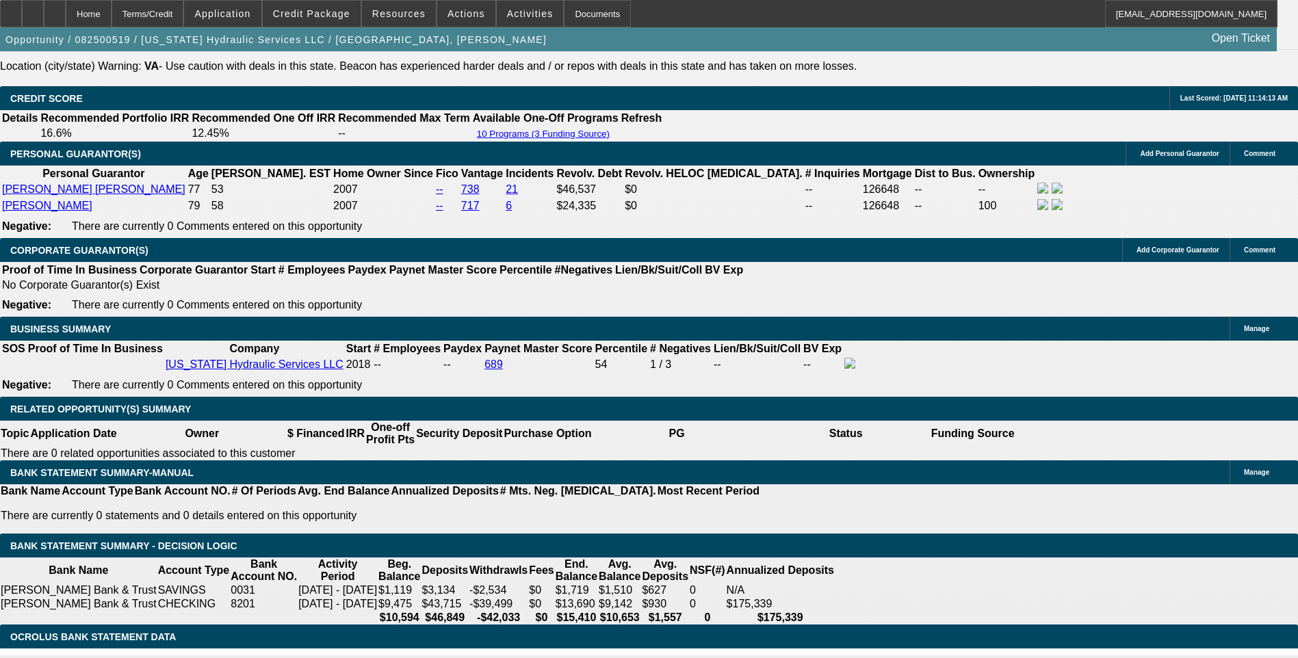
type input "1585"
type input "10.1"
type input "$1,585.00"
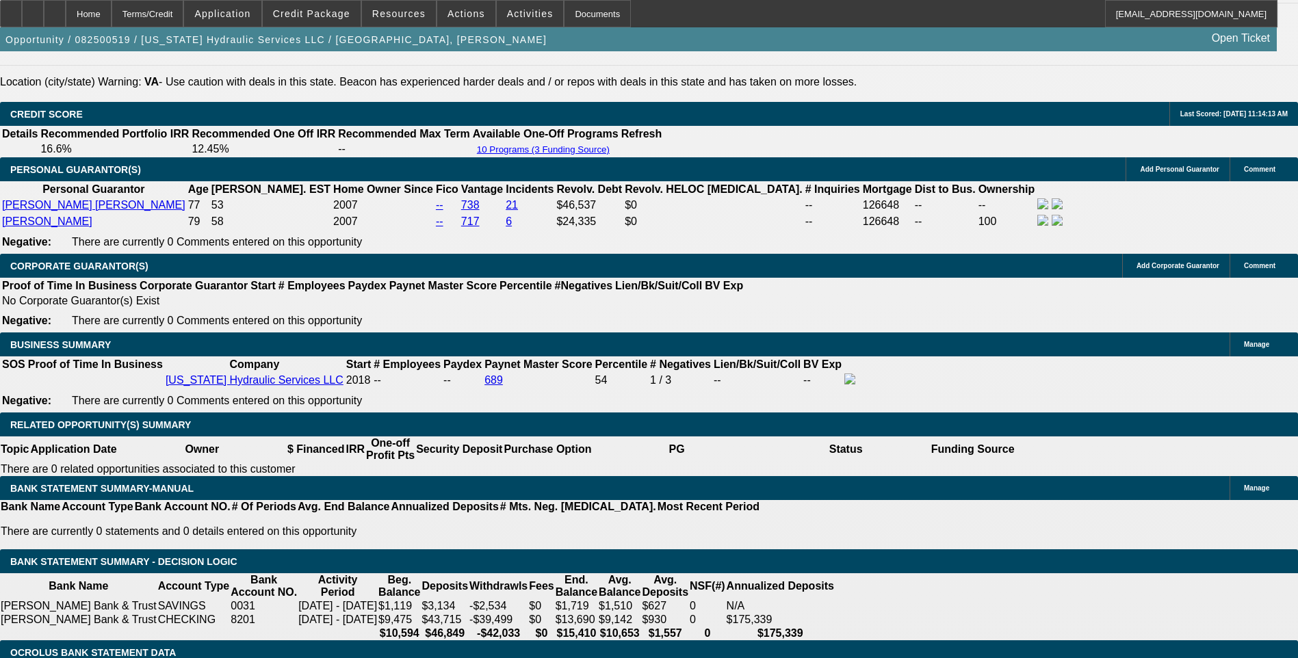
scroll to position [1826, 0]
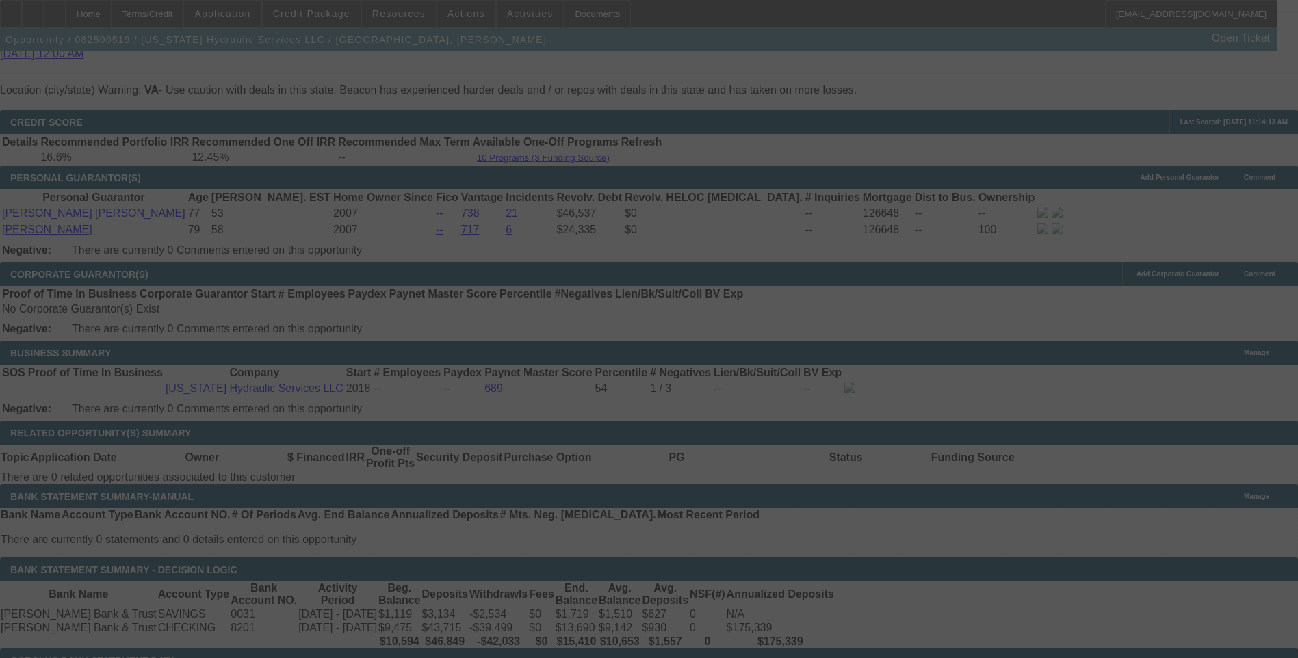
scroll to position [1962, 0]
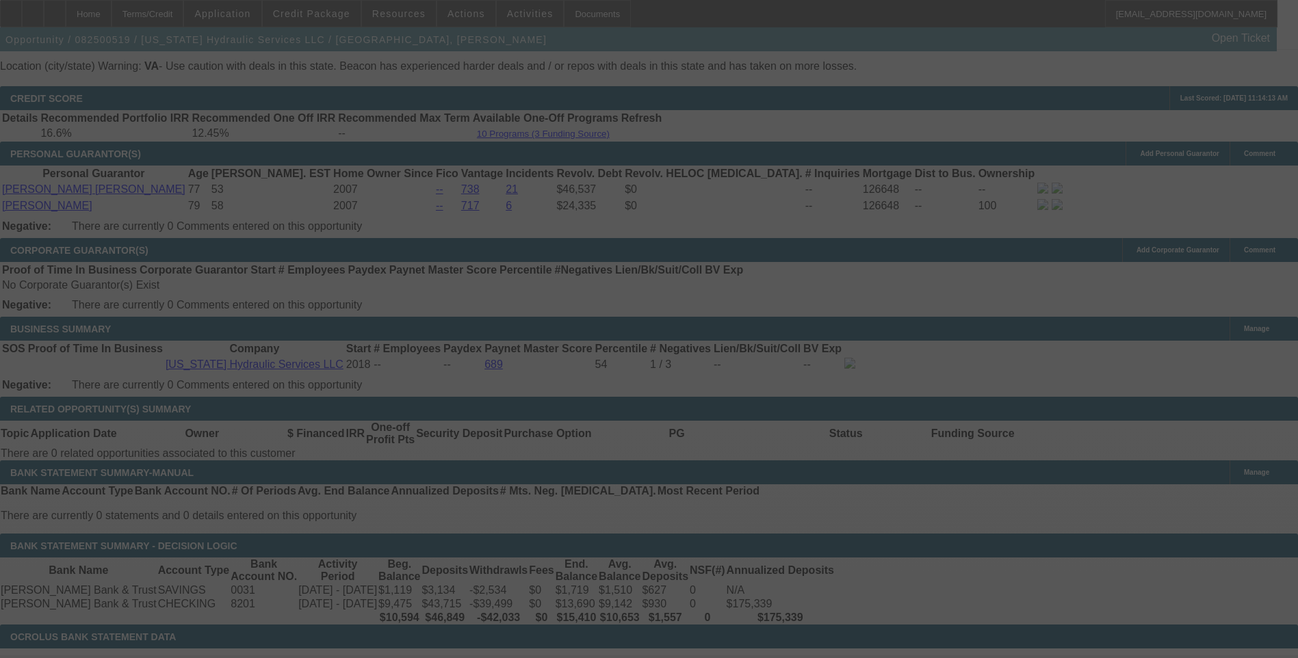
select select "0.1"
select select "0"
select select "6"
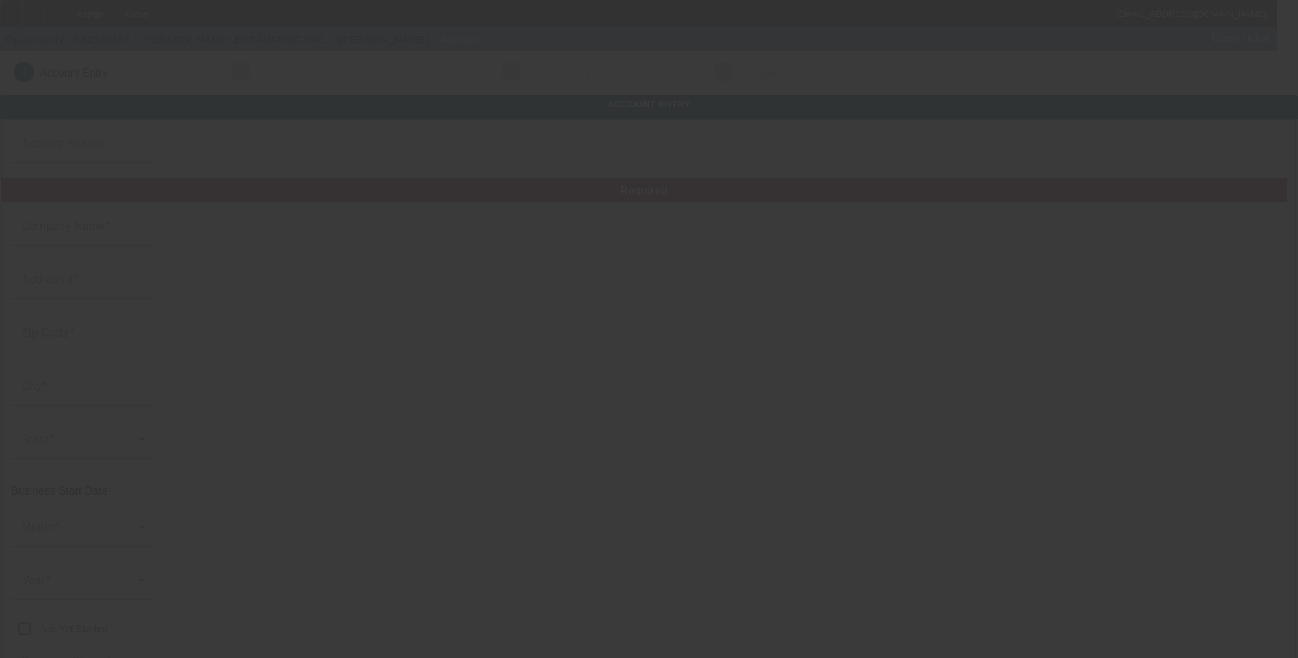
type input "[DATE]"
type input "[PERSON_NAME] EXCAVATING INC."
type input "70 Bartzak Dr"
type input "01746"
type input "Holliston"
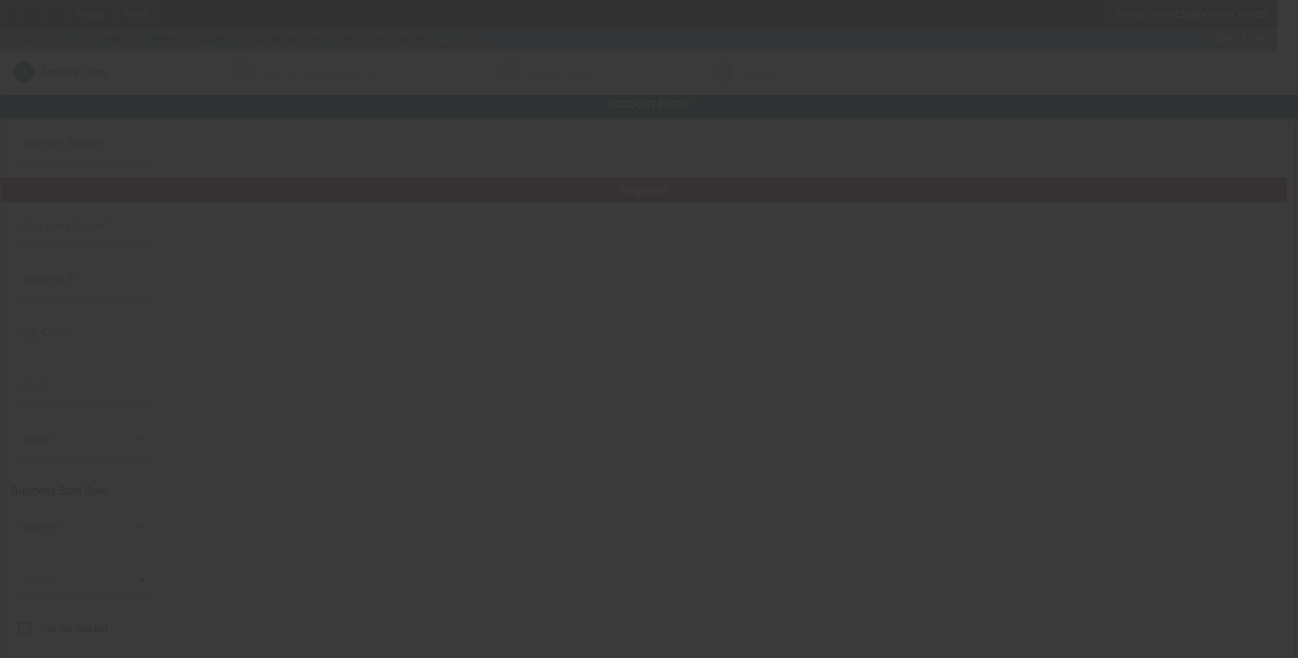
type input "[PHONE_NUMBER]"
type input "[PERSON_NAME][EMAIL_ADDRESS][PERSON_NAME][DOMAIN_NAME]"
type input "[US_EMPLOYER_IDENTIFICATION_NUMBER]"
type input "[URL][PERSON_NAME][DOMAIN_NAME]"
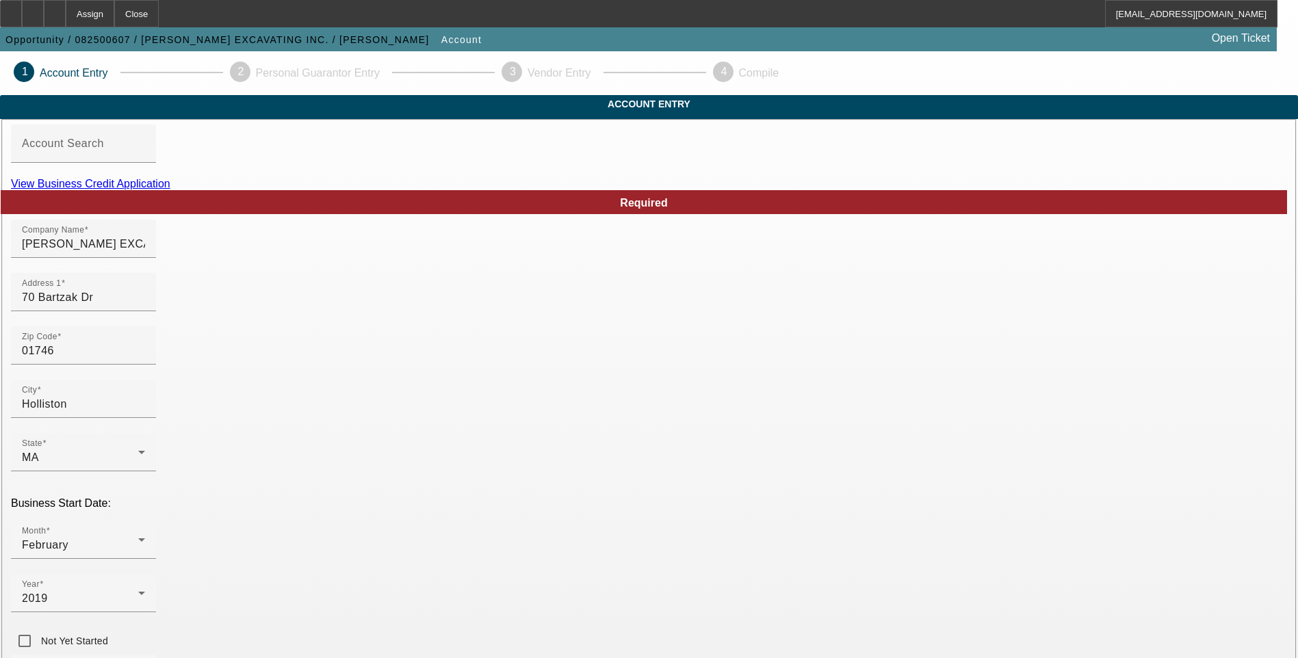
click at [170, 190] on link "View Business Credit Application" at bounding box center [90, 184] width 159 height 12
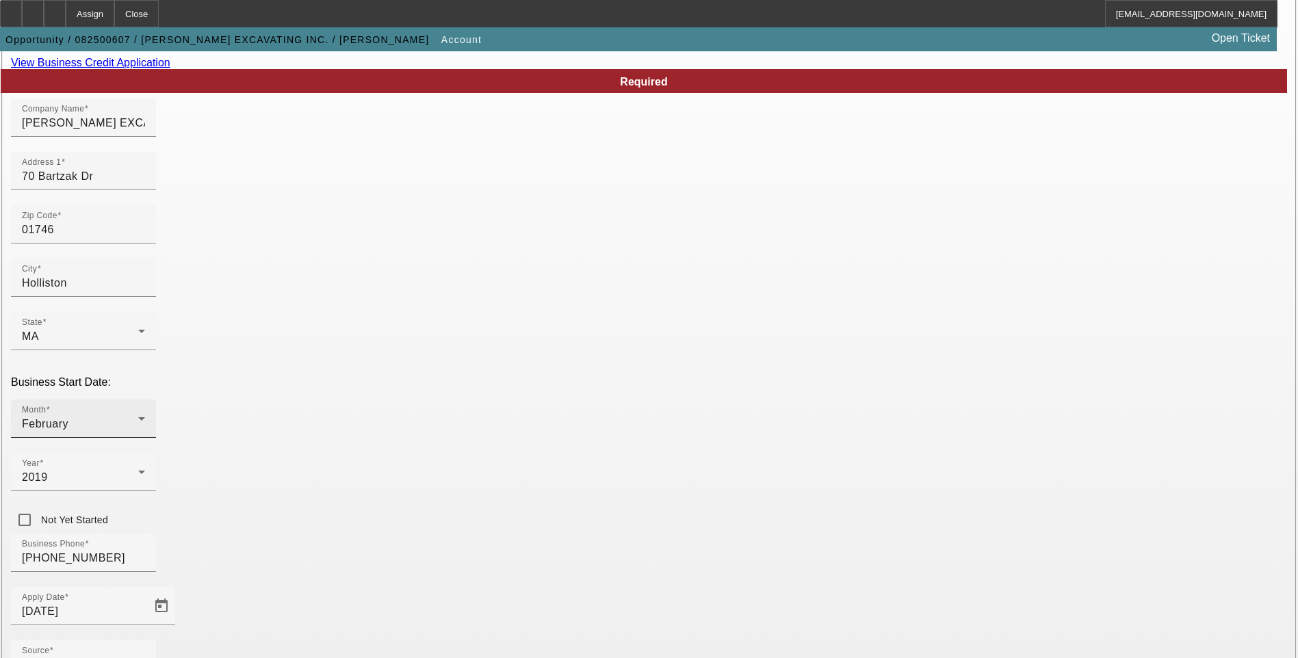
scroll to position [137, 0]
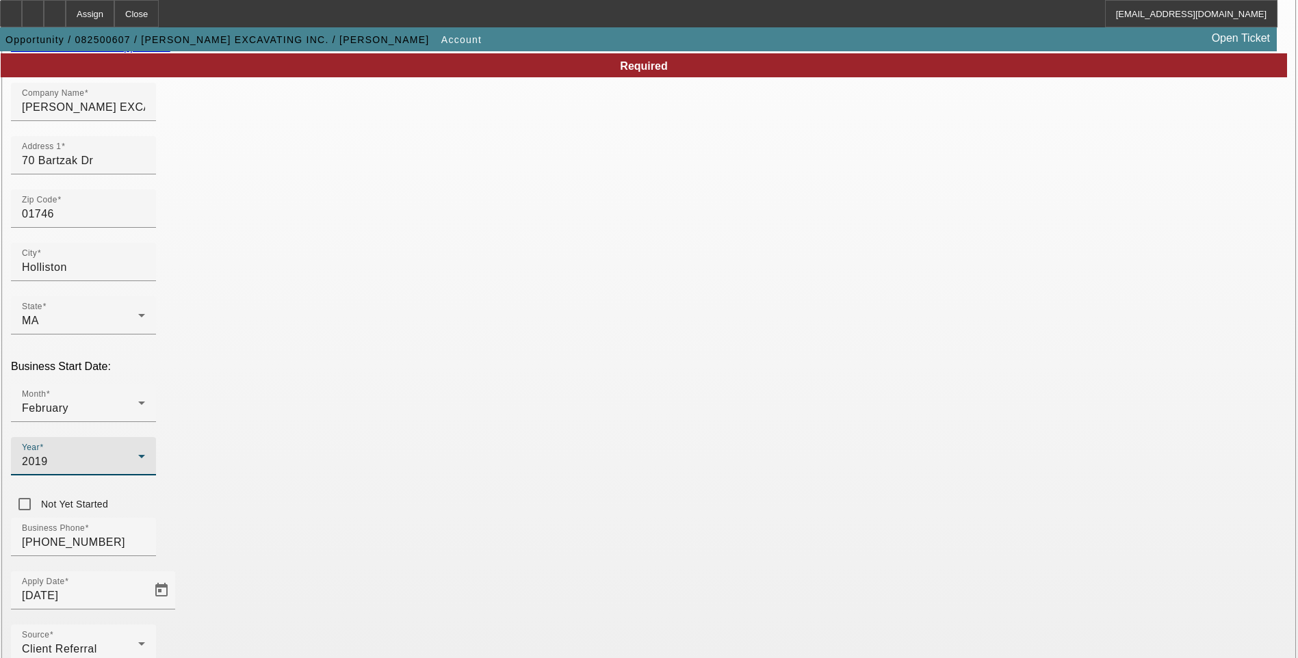
click at [48, 456] on span "2019" at bounding box center [35, 462] width 26 height 12
click at [497, 416] on mat-option "1992" at bounding box center [499, 410] width 79 height 33
click at [138, 641] on div "Client Referral" at bounding box center [80, 649] width 116 height 16
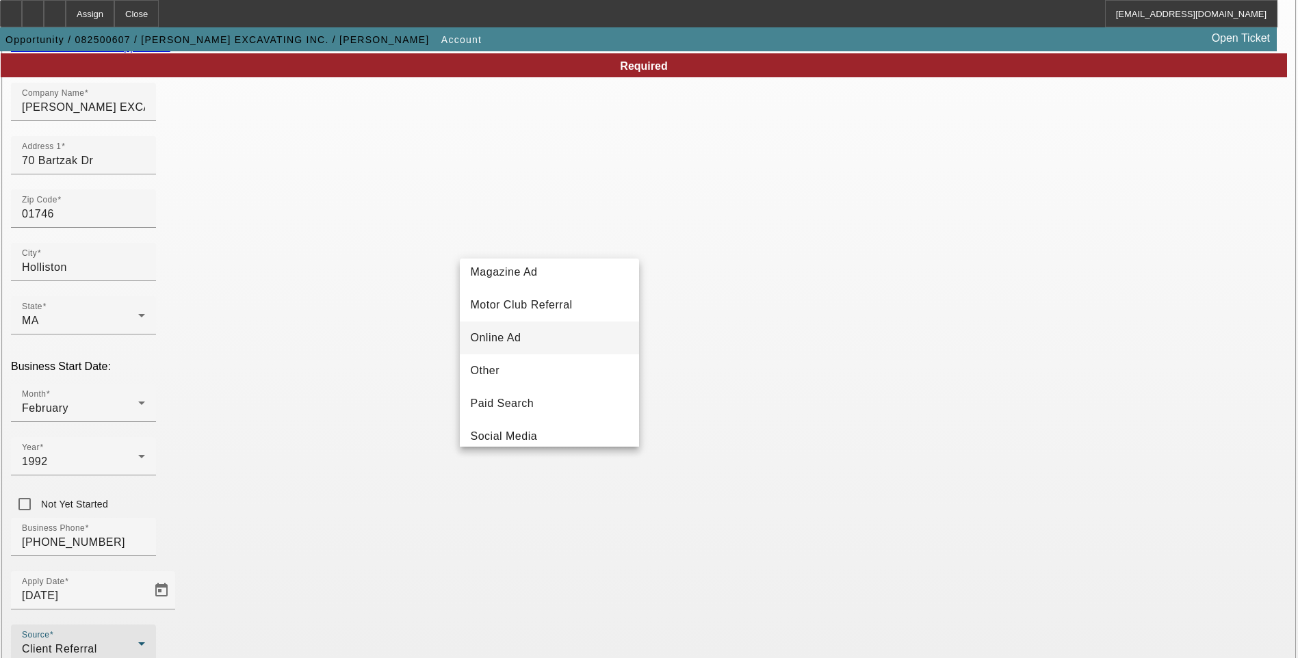
scroll to position [479, 0]
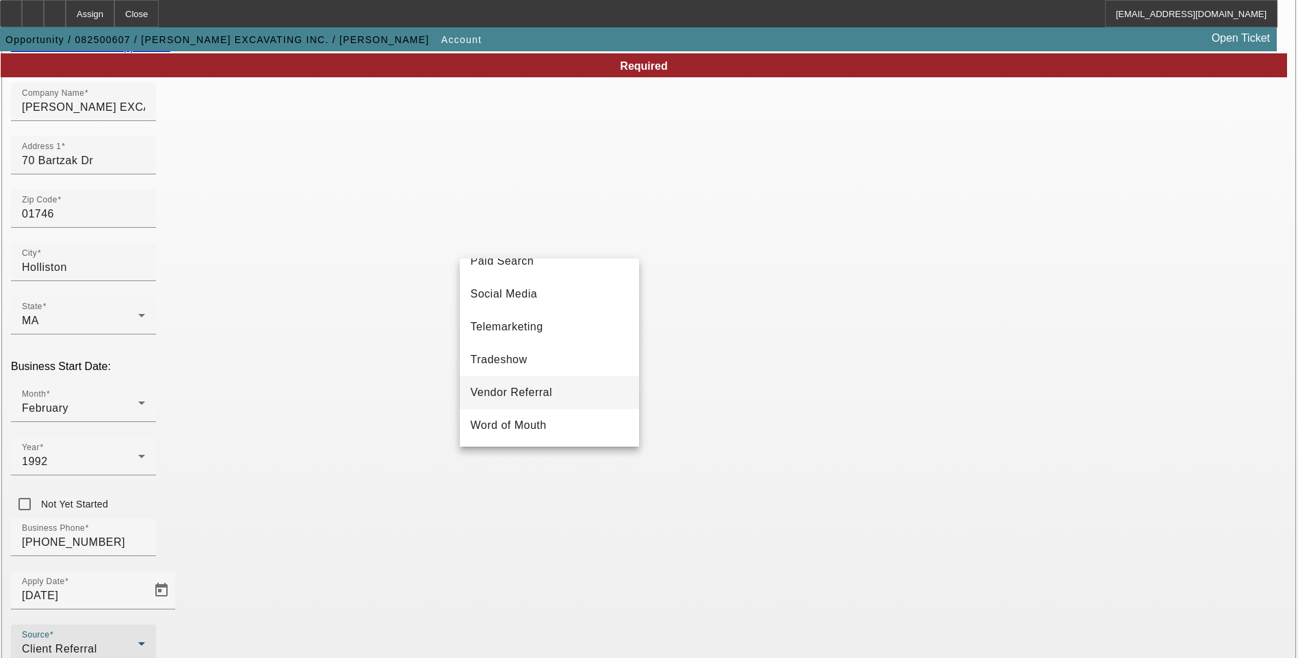
click at [550, 395] on span "Vendor Referral" at bounding box center [512, 393] width 82 height 16
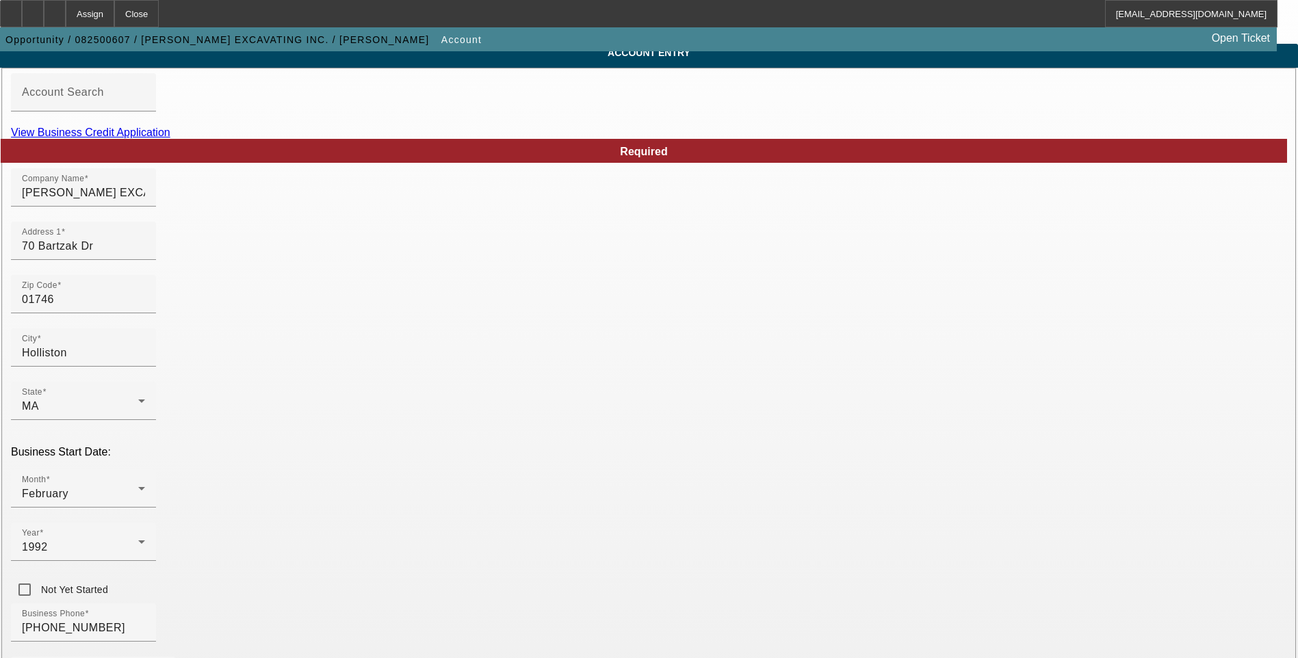
scroll to position [218, 0]
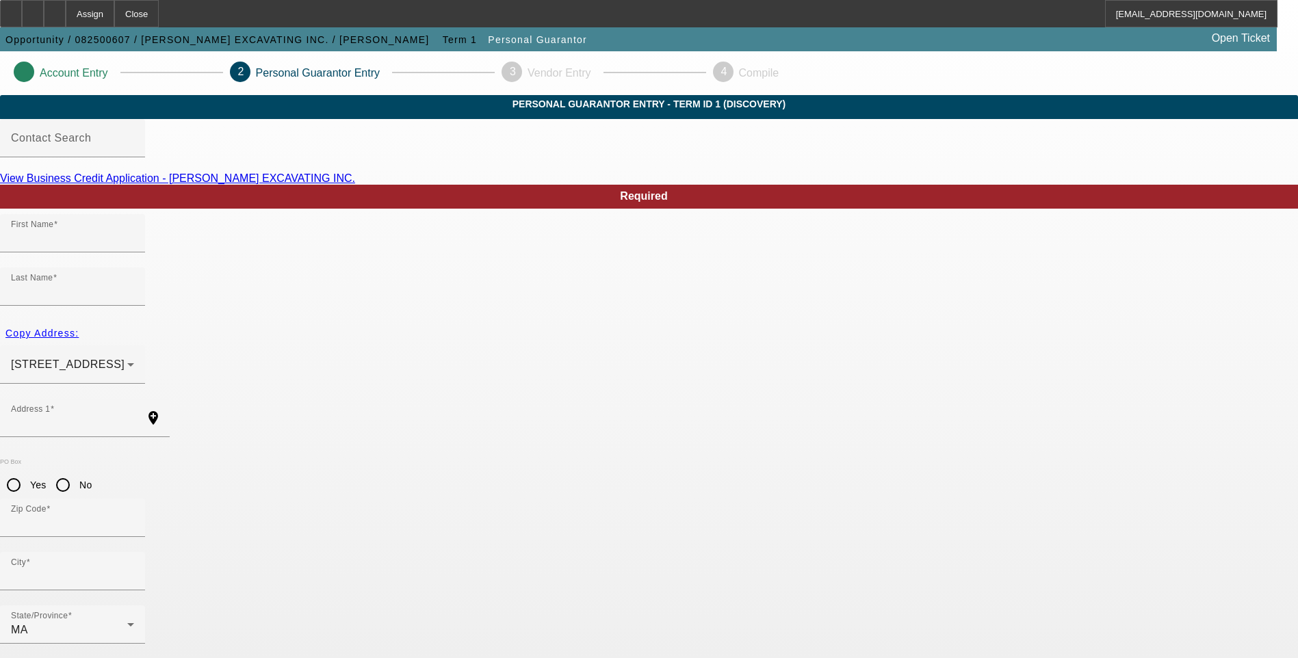
type input "William"
type input "Rodenhiser"
type input "213 Central Street"
radio input "true"
type input "01746"
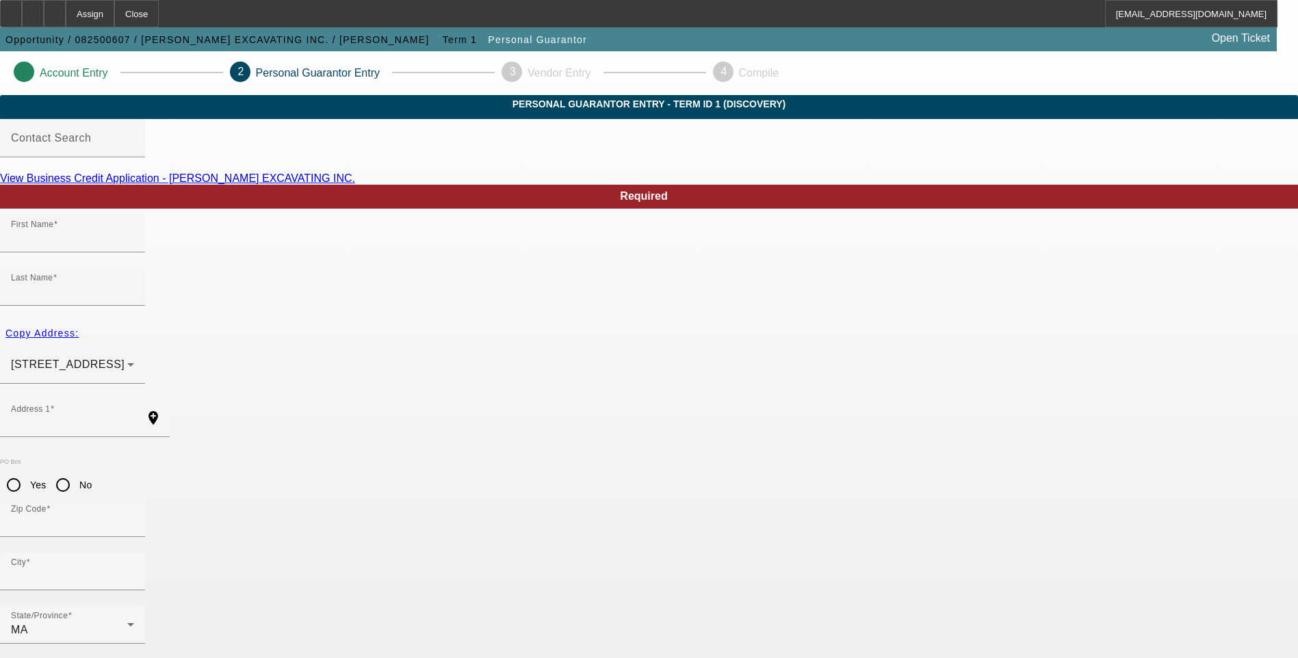
type input "Holliston"
type input "(508) 429-9016"
type input "100"
type input "011-54-9221"
type input "rachele@rodenhiser.biz"
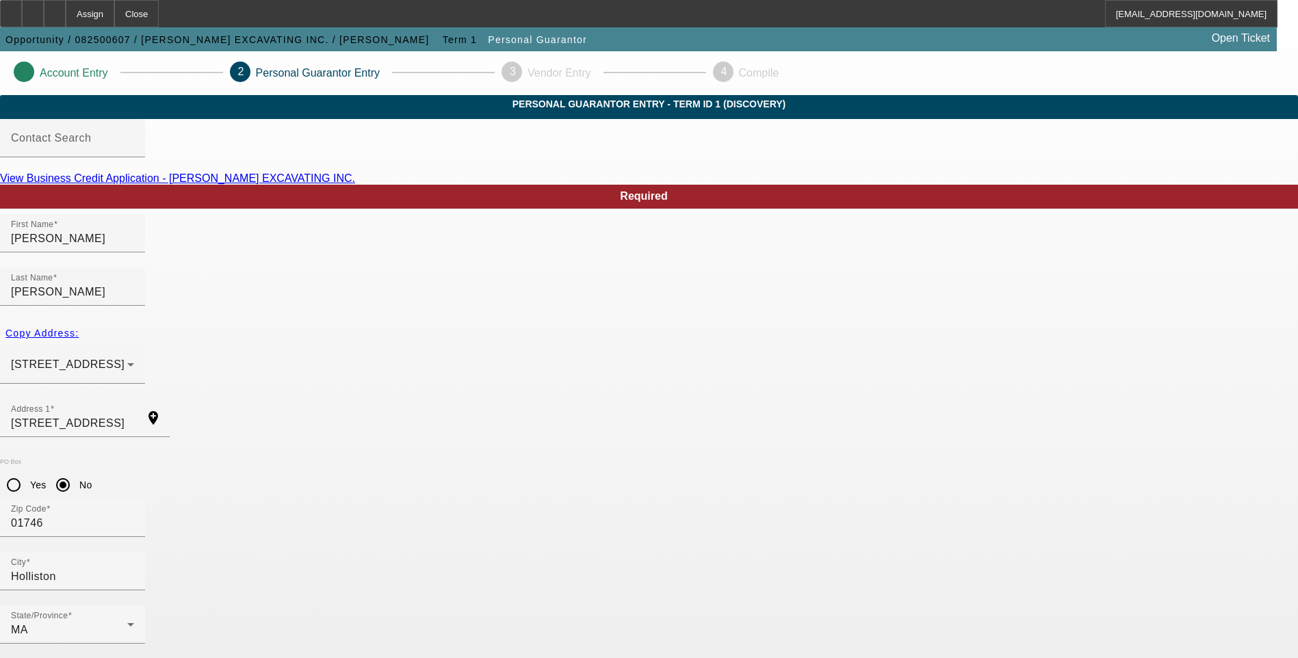
type input "[PHONE_NUMBER]"
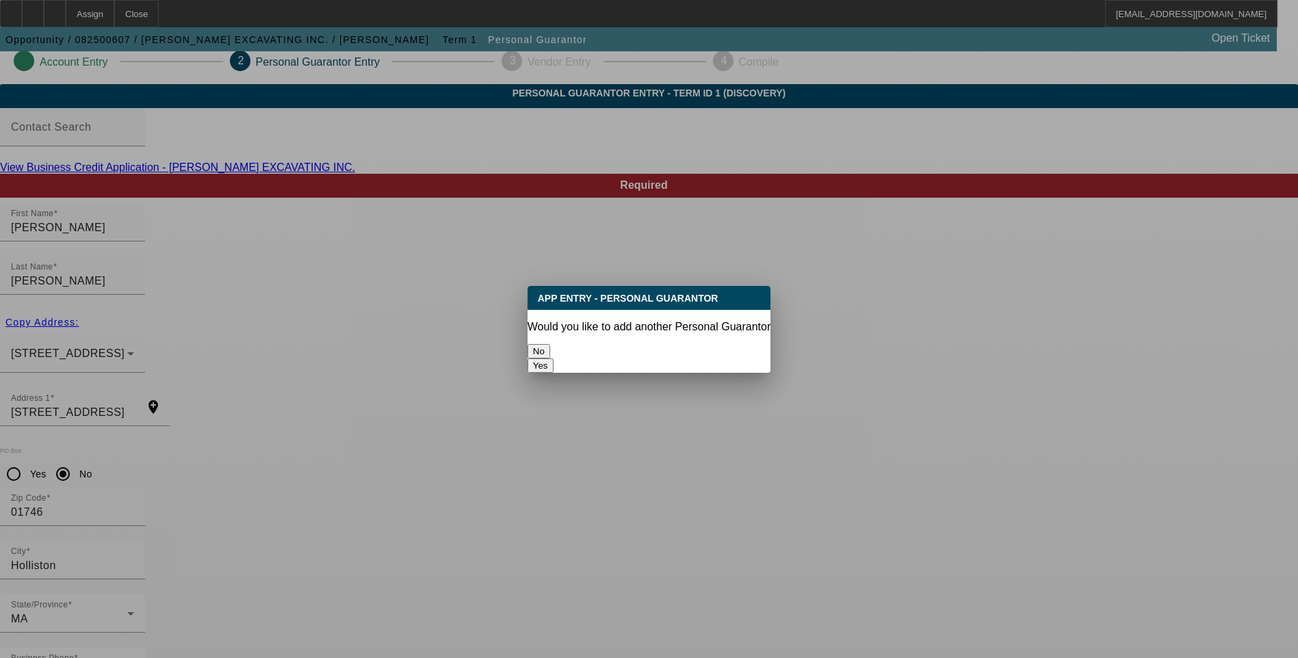
click at [550, 346] on button "No" at bounding box center [539, 351] width 23 height 14
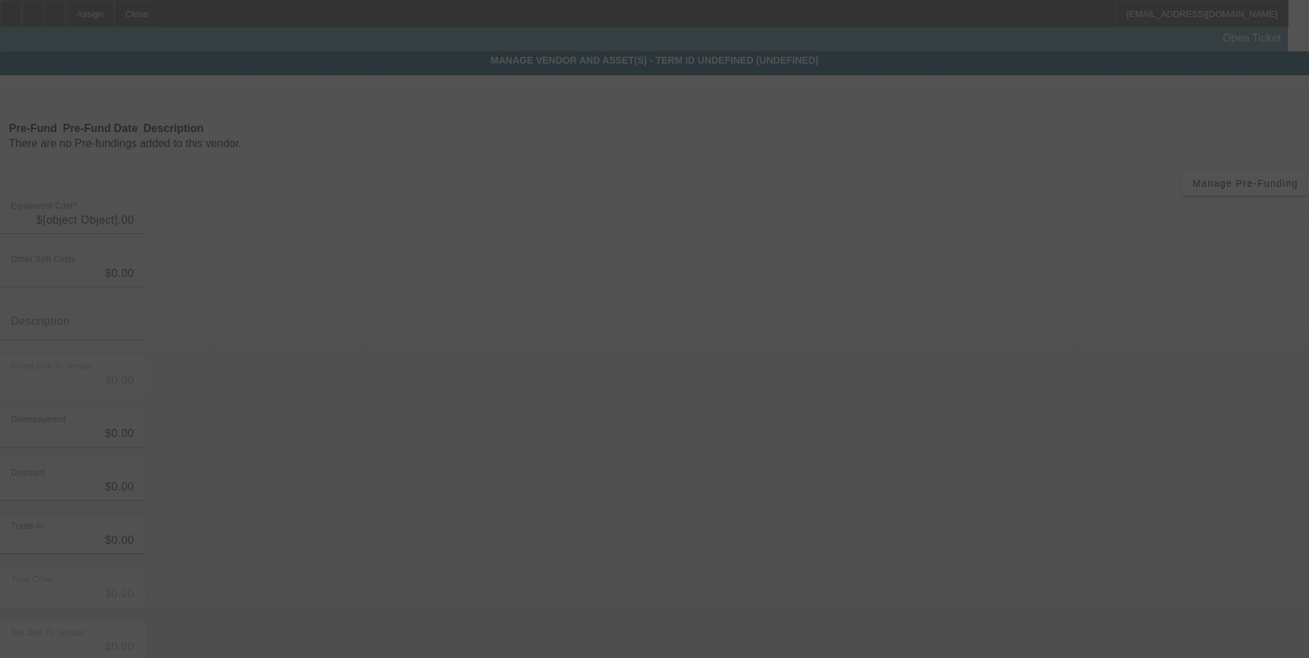
type input "$138,000.00"
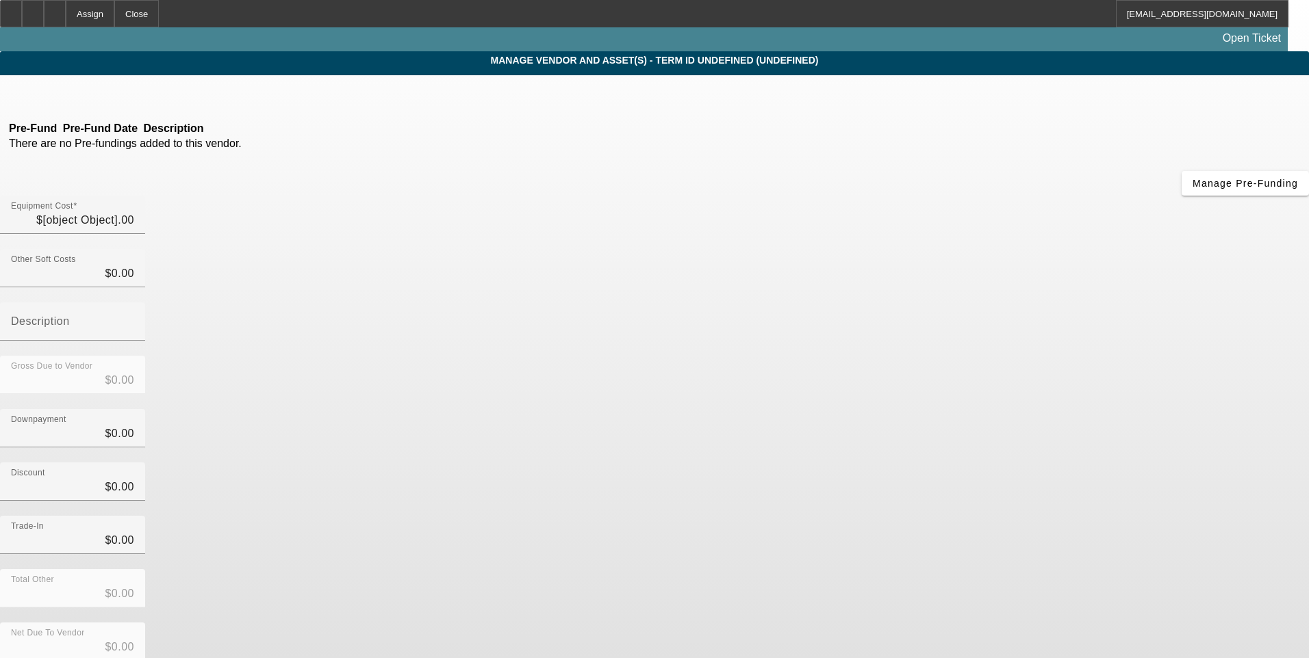
type input "$138,000.00"
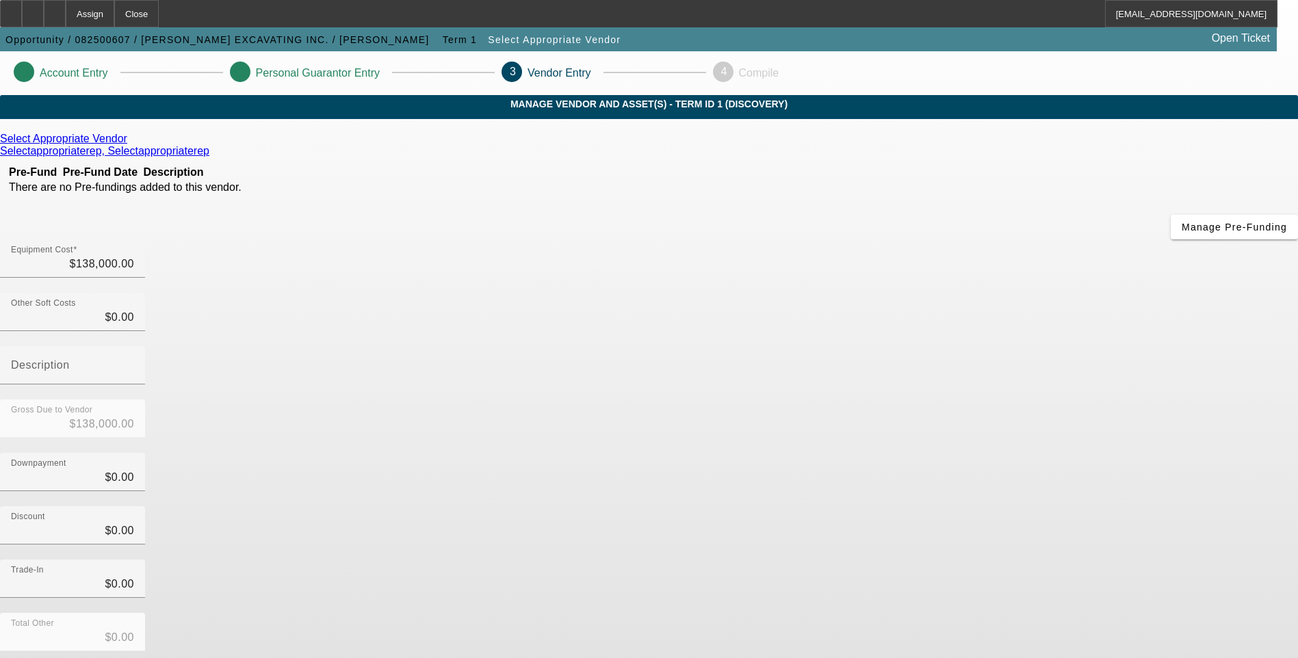
click at [131, 144] on icon at bounding box center [131, 139] width 0 height 12
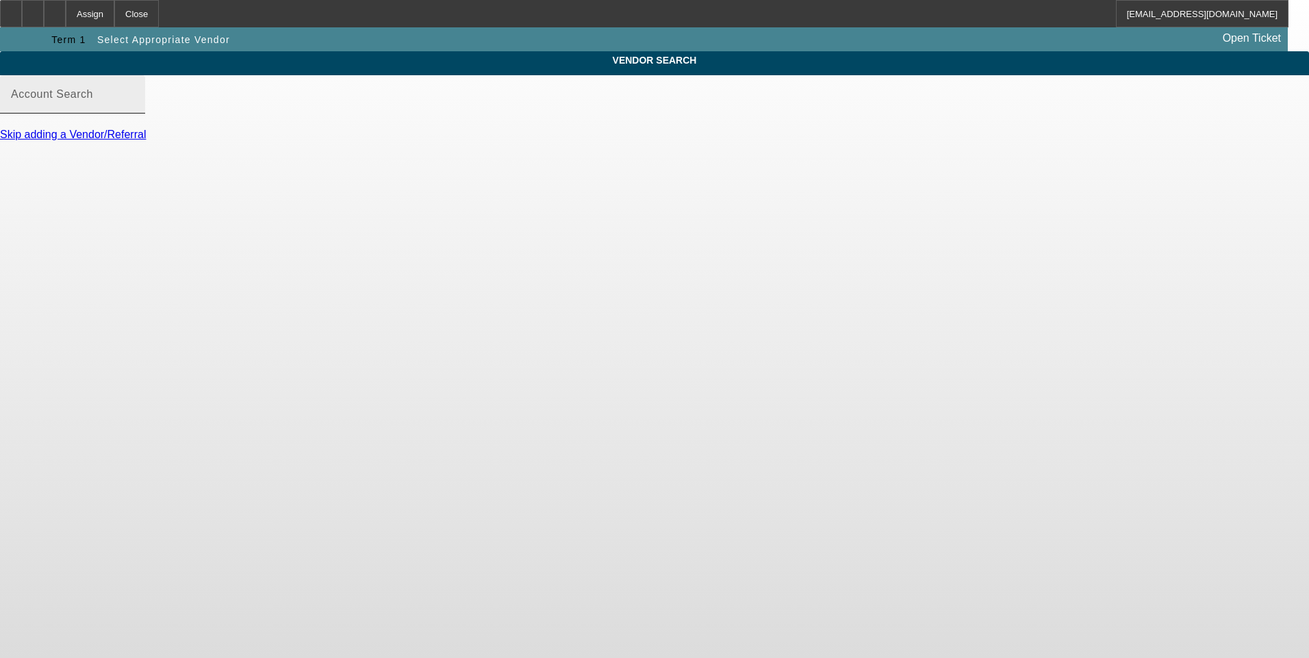
click at [93, 100] on mat-label "Account Search" at bounding box center [52, 94] width 82 height 12
click at [134, 108] on input "Account Search" at bounding box center [72, 100] width 123 height 16
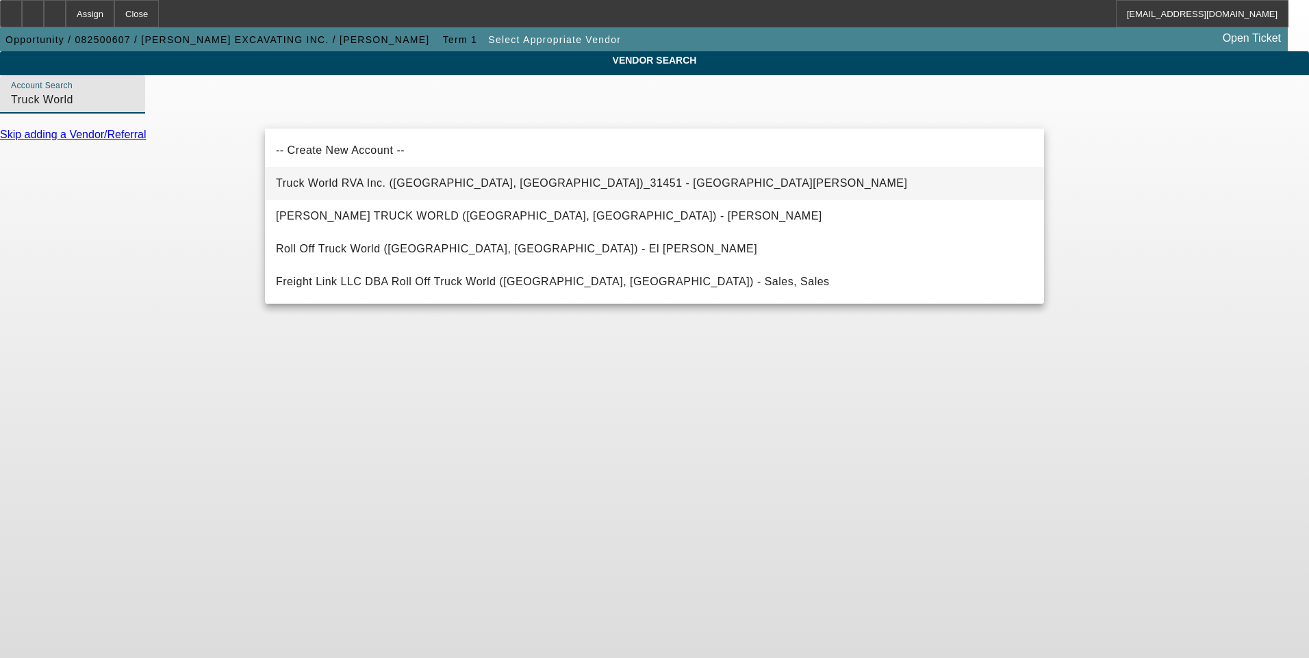
click at [439, 185] on span "Truck World RVA Inc. (Oilville, VA)_31451 - Sandbek, Taylor" at bounding box center [591, 183] width 631 height 12
type input "Truck World RVA Inc. (Oilville, VA)_31451 - Sandbek, Taylor"
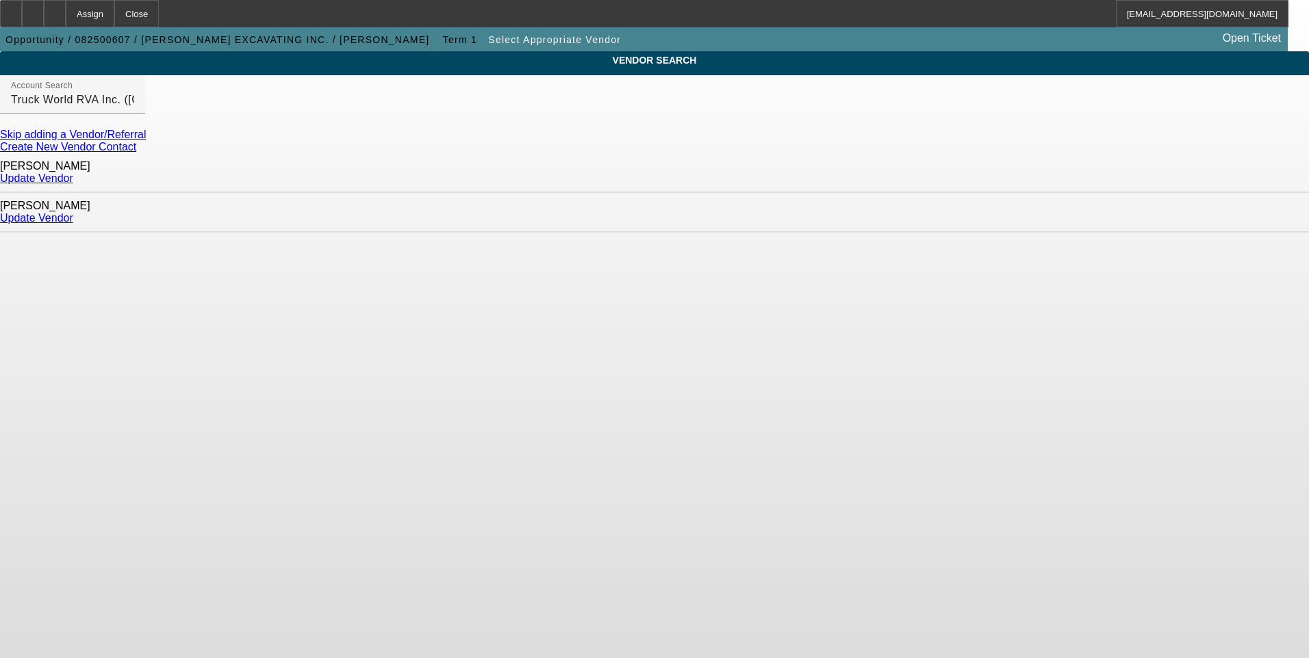
click at [73, 212] on link "Update Vendor" at bounding box center [36, 218] width 73 height 12
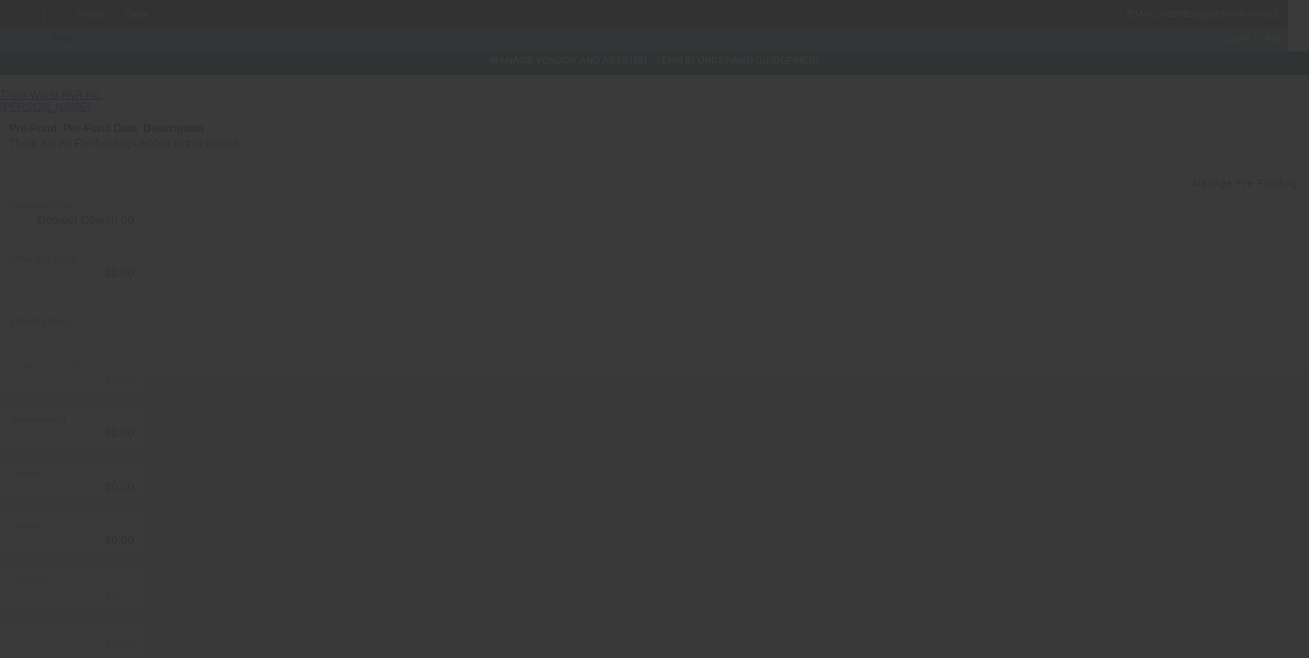
type input "$138,000.00"
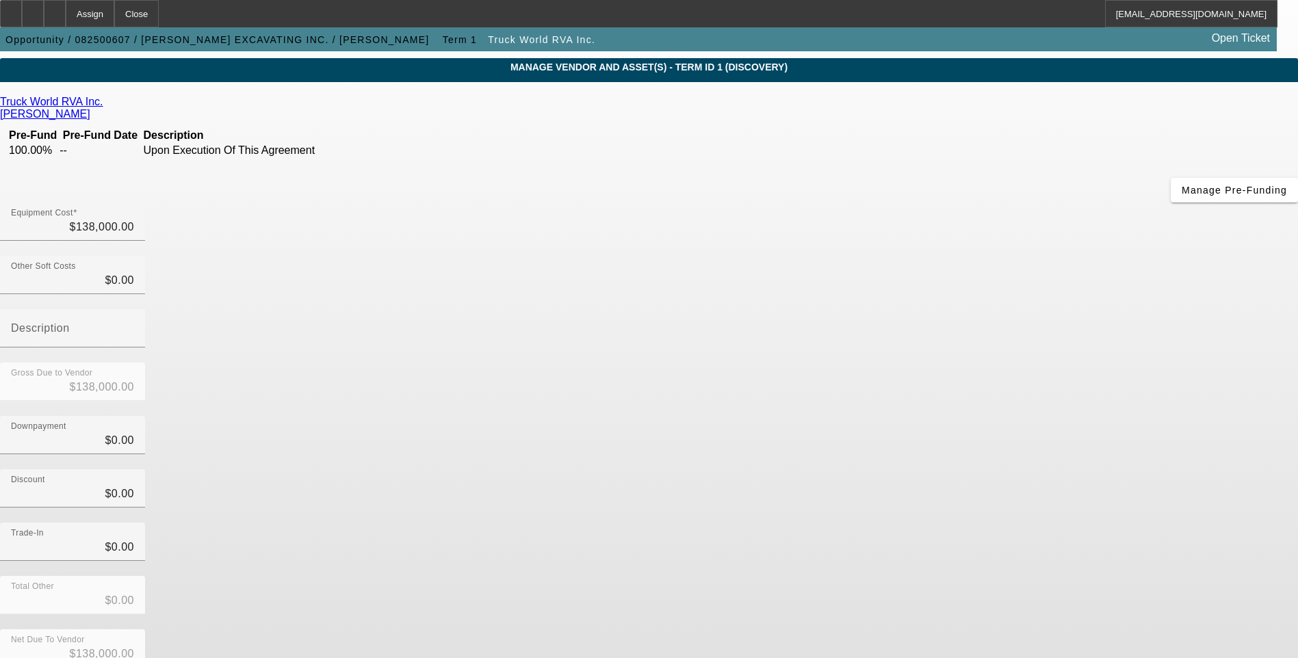
scroll to position [40, 0]
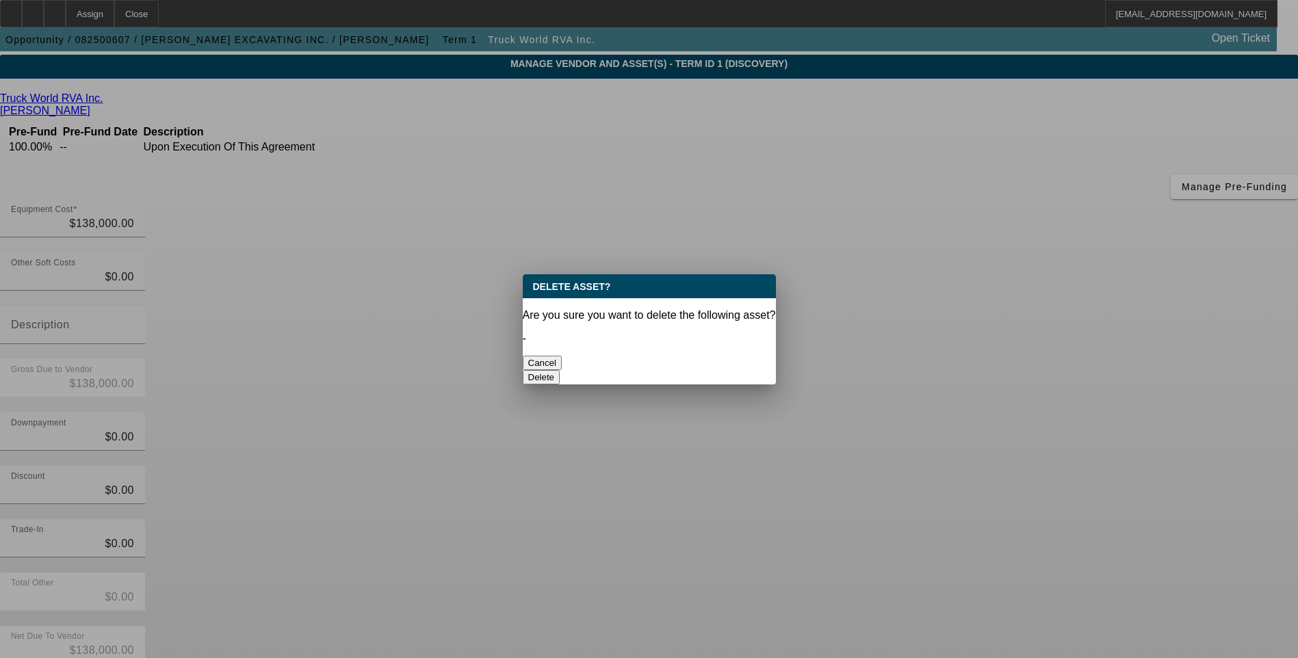
scroll to position [0, 0]
click at [561, 370] on button "Delete" at bounding box center [542, 377] width 38 height 14
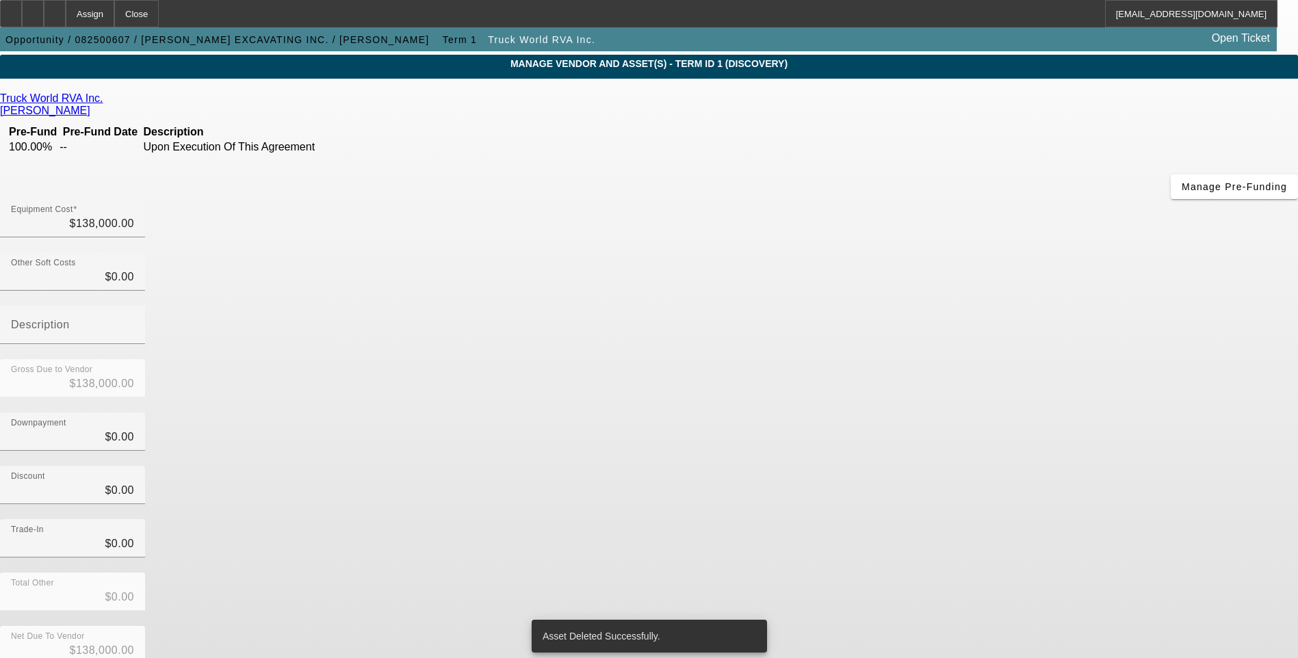
scroll to position [35, 0]
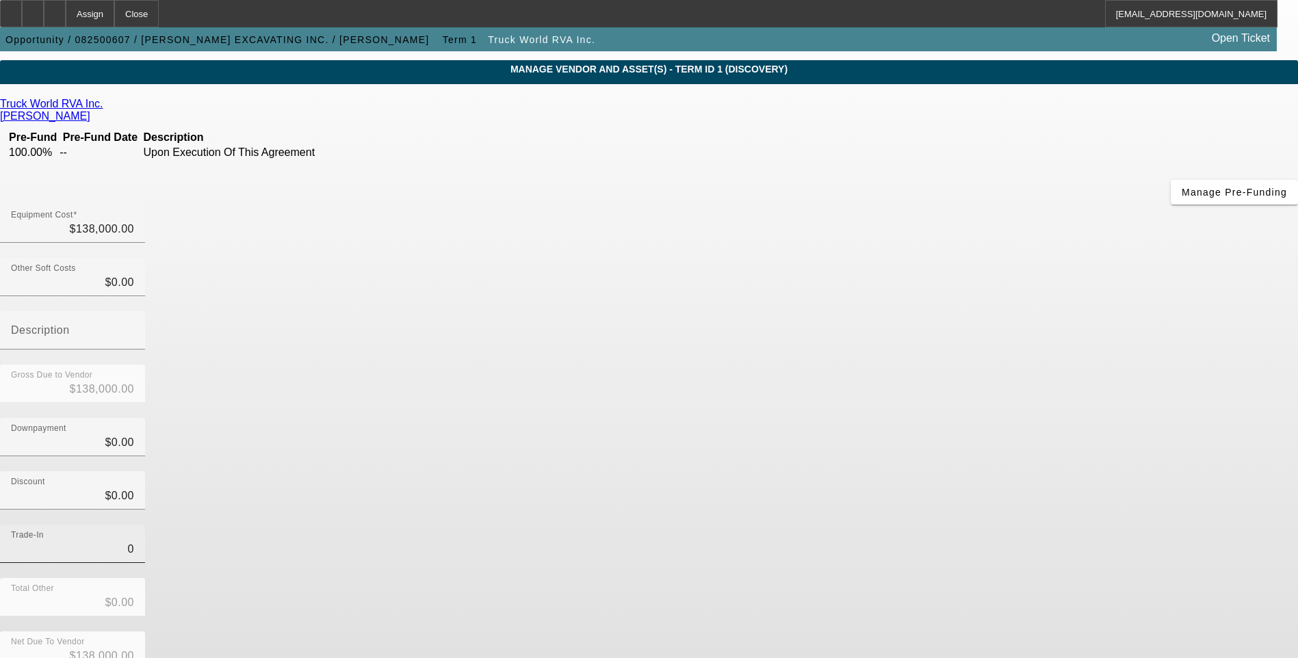
drag, startPoint x: 750, startPoint y: 400, endPoint x: 822, endPoint y: 413, distance: 73.8
click at [134, 541] on input "0" at bounding box center [72, 549] width 123 height 16
type input "$0.00"
drag, startPoint x: 956, startPoint y: 421, endPoint x: 973, endPoint y: 472, distance: 53.5
click at [954, 525] on div "Trade-In $0.00" at bounding box center [649, 551] width 1298 height 53
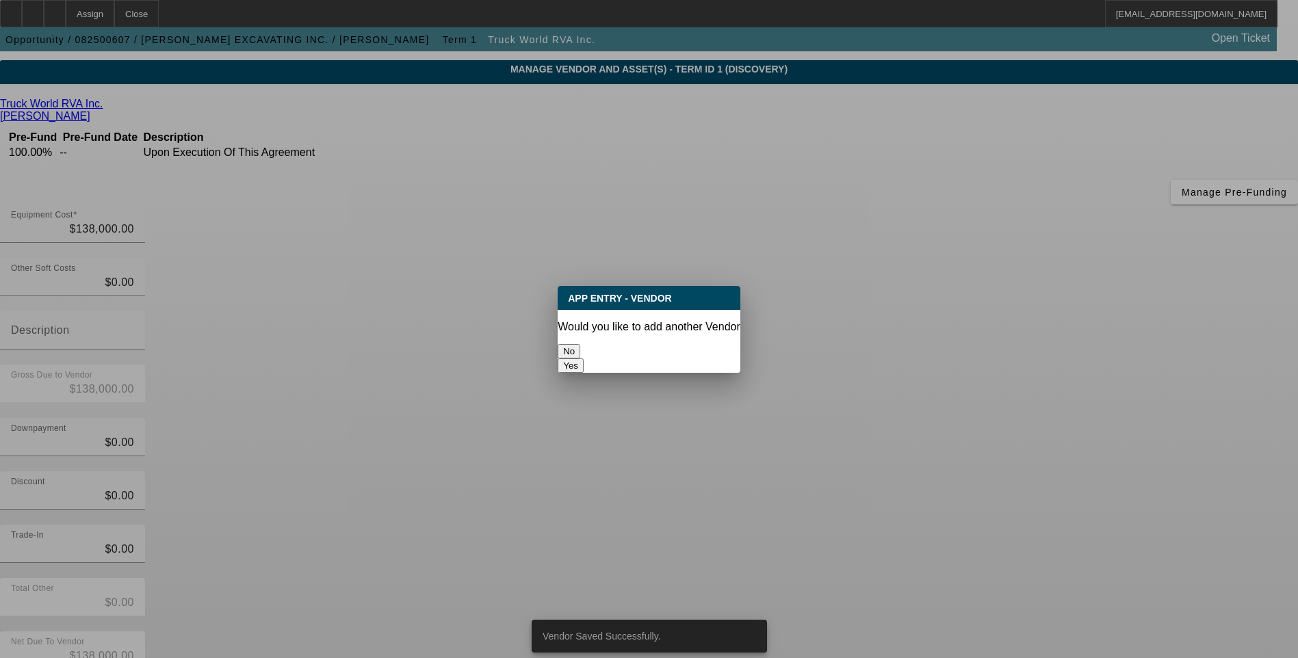
scroll to position [0, 0]
click at [580, 344] on button "No" at bounding box center [569, 351] width 23 height 14
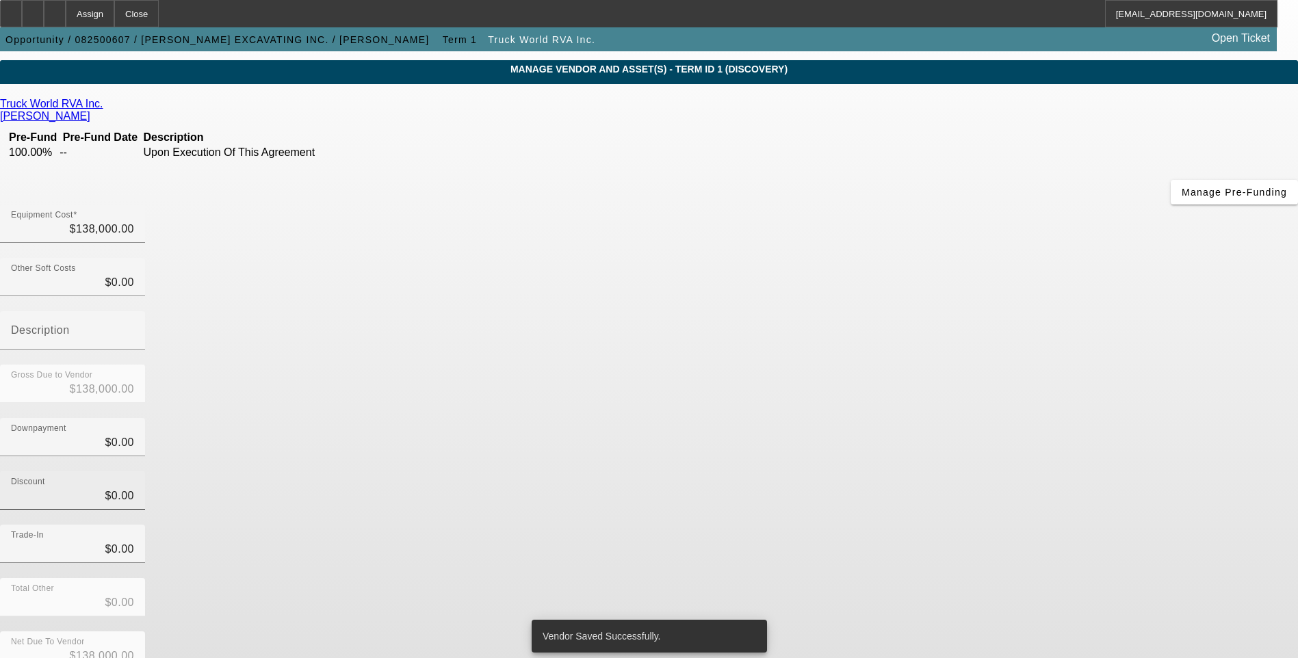
scroll to position [35, 0]
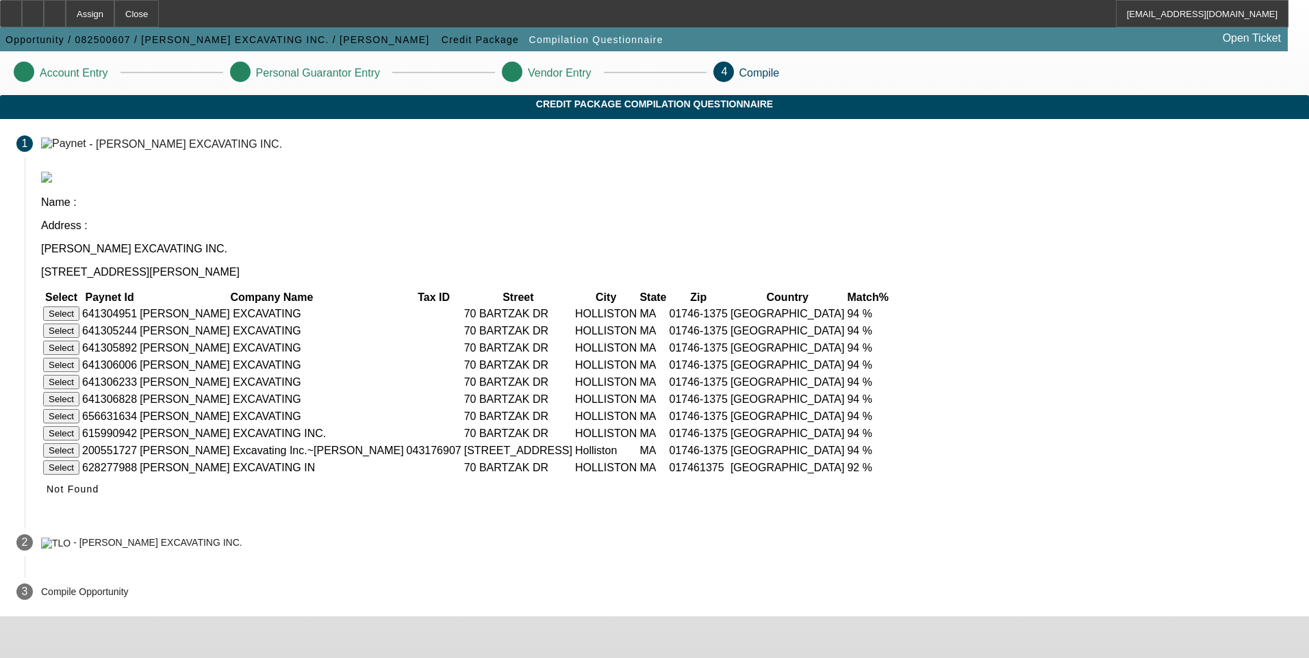
click at [79, 444] on button "Select" at bounding box center [61, 451] width 36 height 14
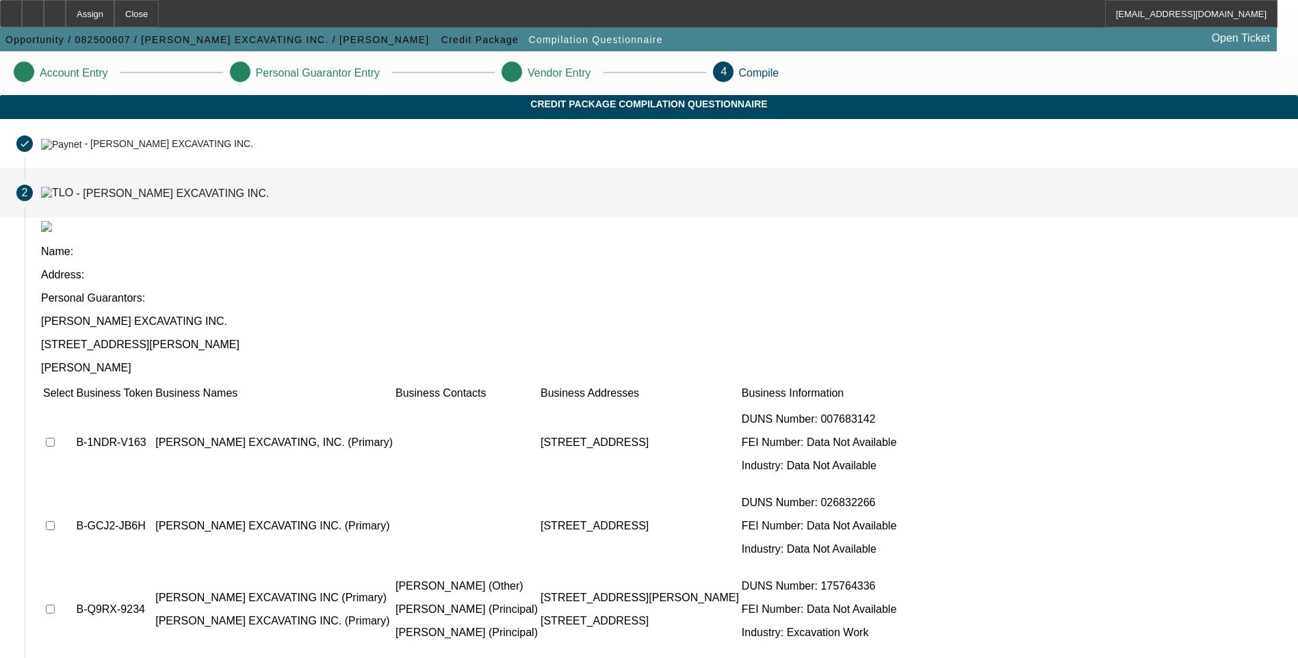
click at [55, 438] on input "checkbox" at bounding box center [50, 442] width 9 height 9
checkbox input "true"
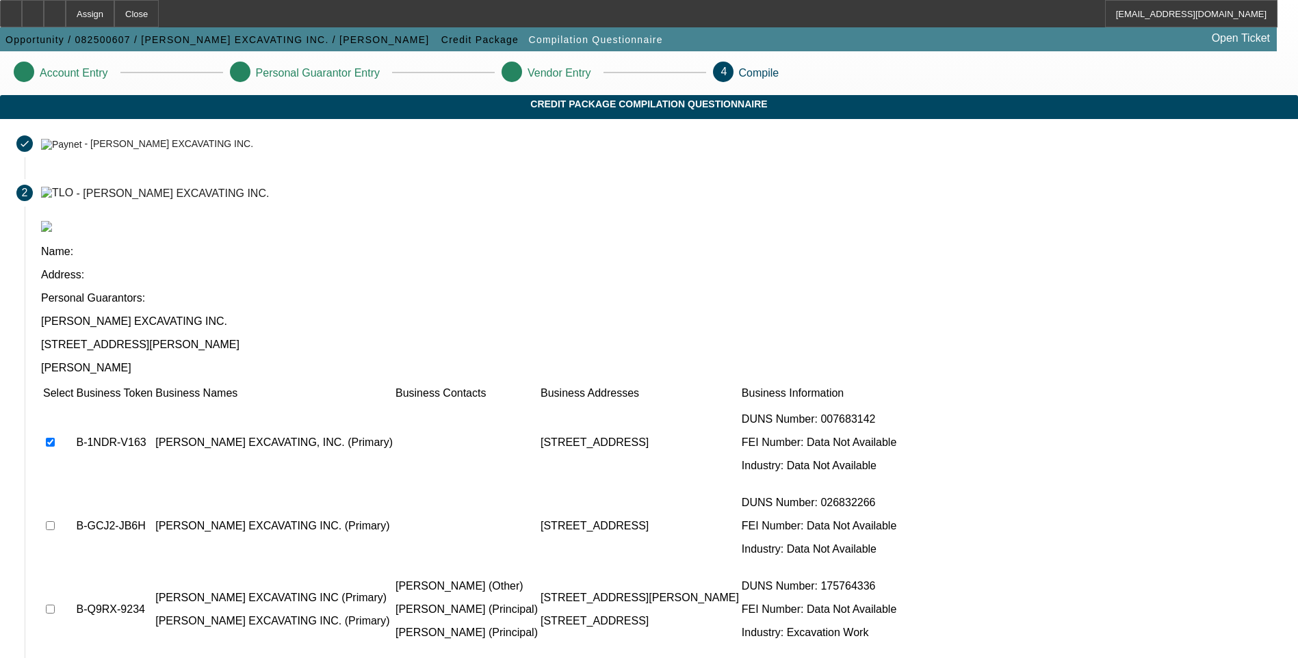
click at [55, 522] on input "checkbox" at bounding box center [50, 526] width 9 height 9
checkbox input "true"
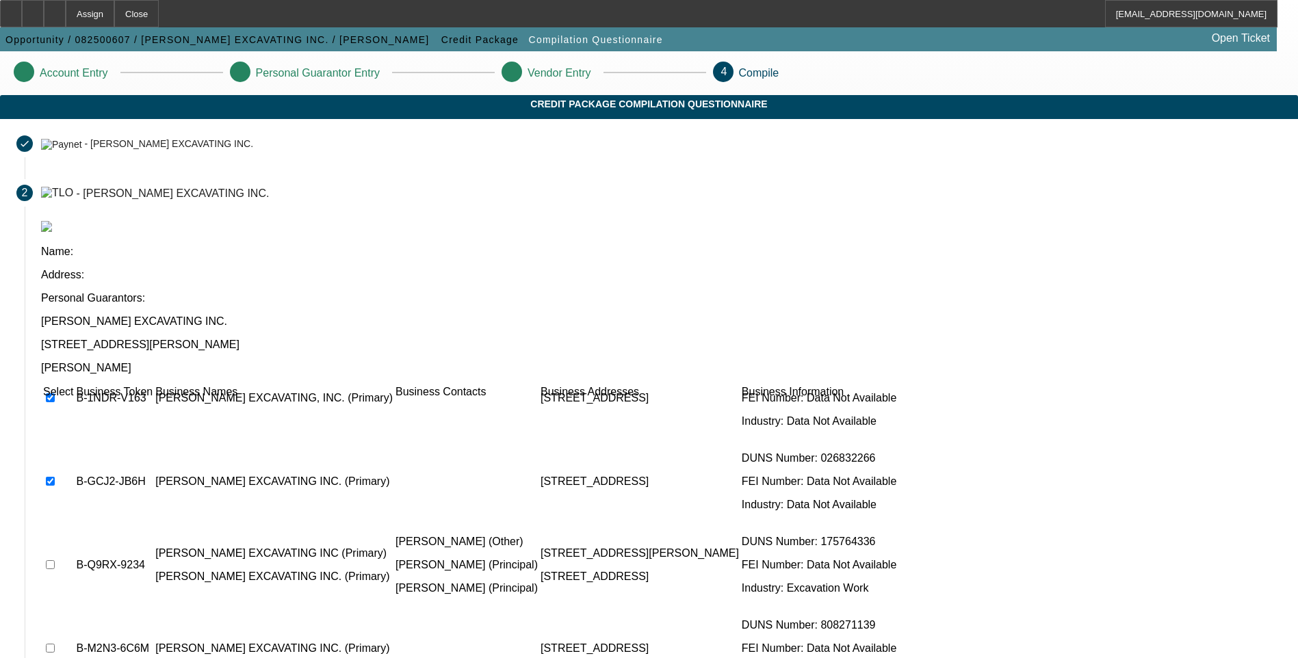
scroll to position [68, 0]
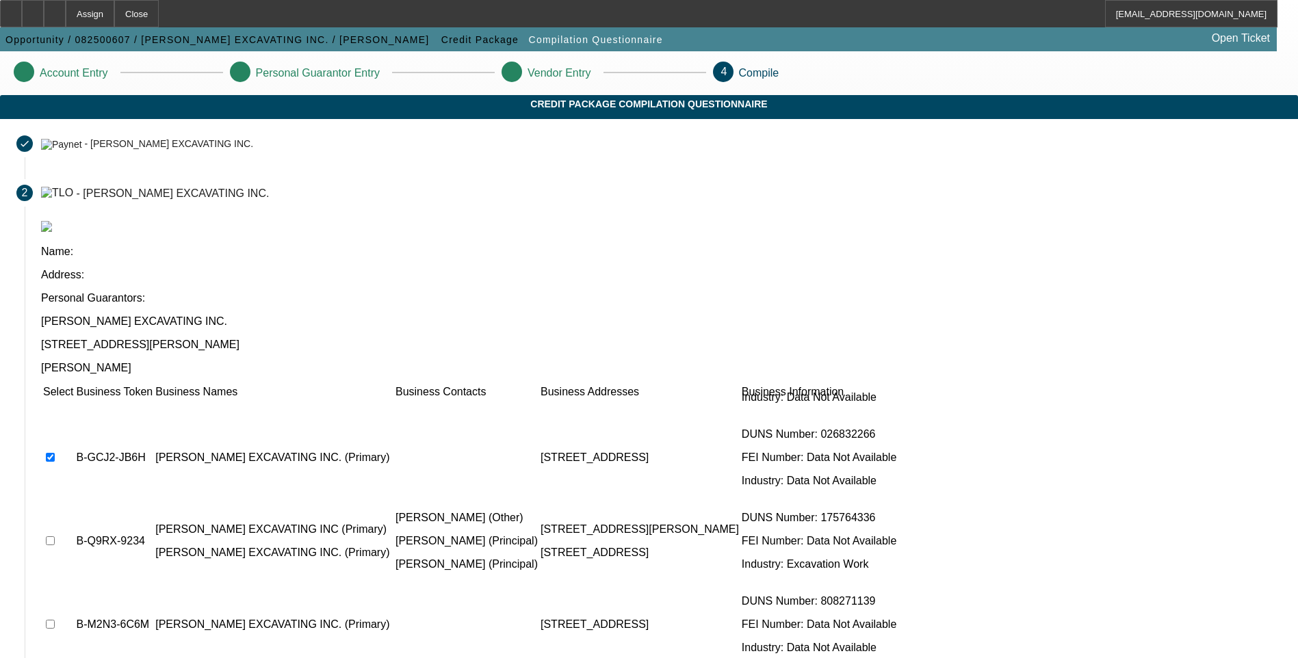
click at [55, 537] on input "checkbox" at bounding box center [50, 541] width 9 height 9
checkbox input "true"
click at [55, 620] on input "checkbox" at bounding box center [50, 624] width 9 height 9
checkbox input "true"
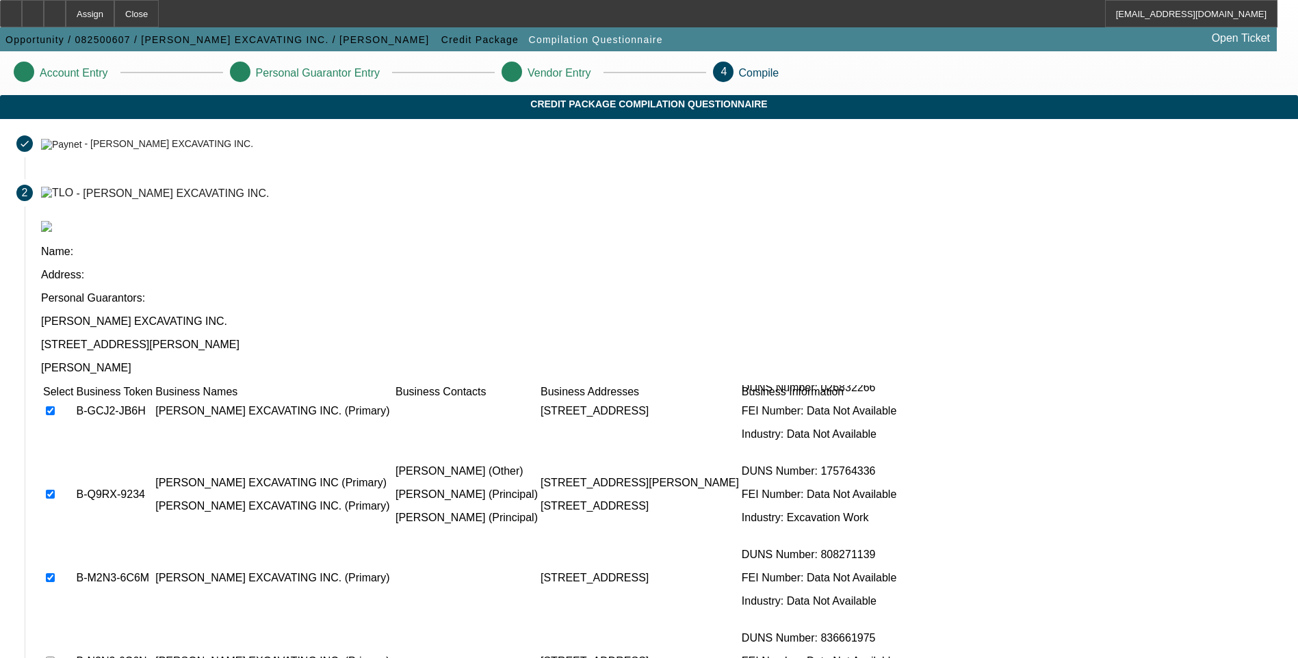
scroll to position [205, 0]
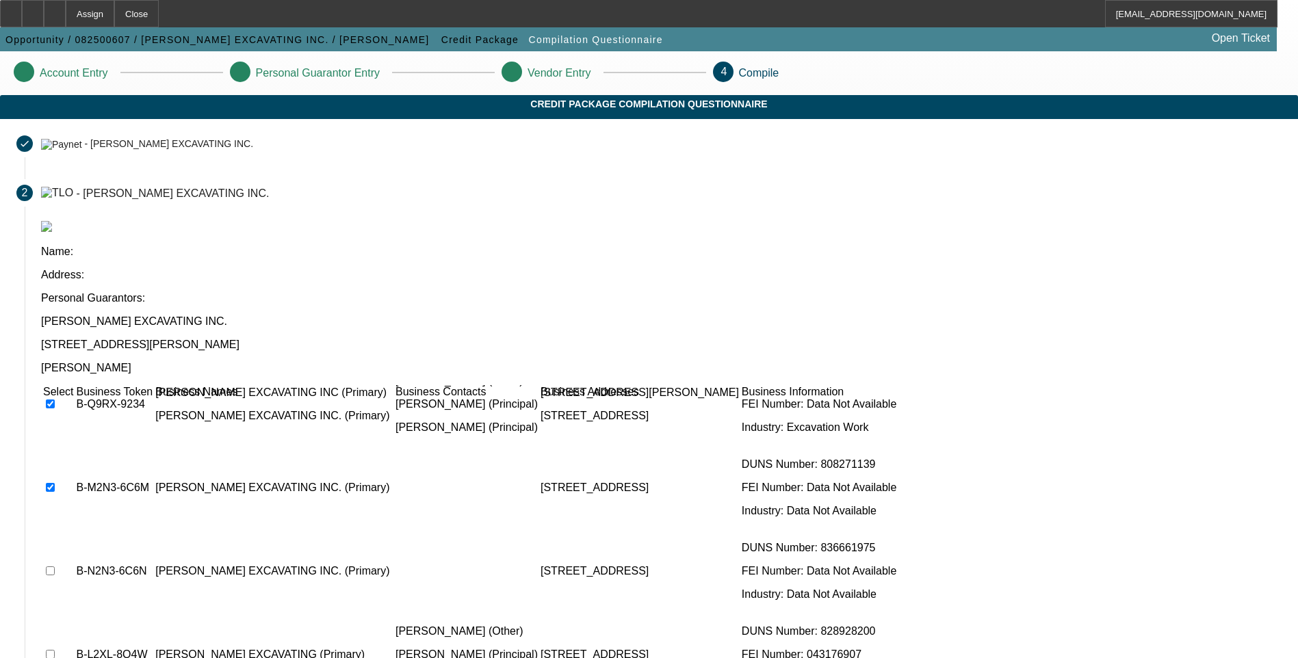
click at [55, 567] on input "checkbox" at bounding box center [50, 571] width 9 height 9
checkbox input "true"
click at [55, 650] on input "checkbox" at bounding box center [50, 654] width 9 height 9
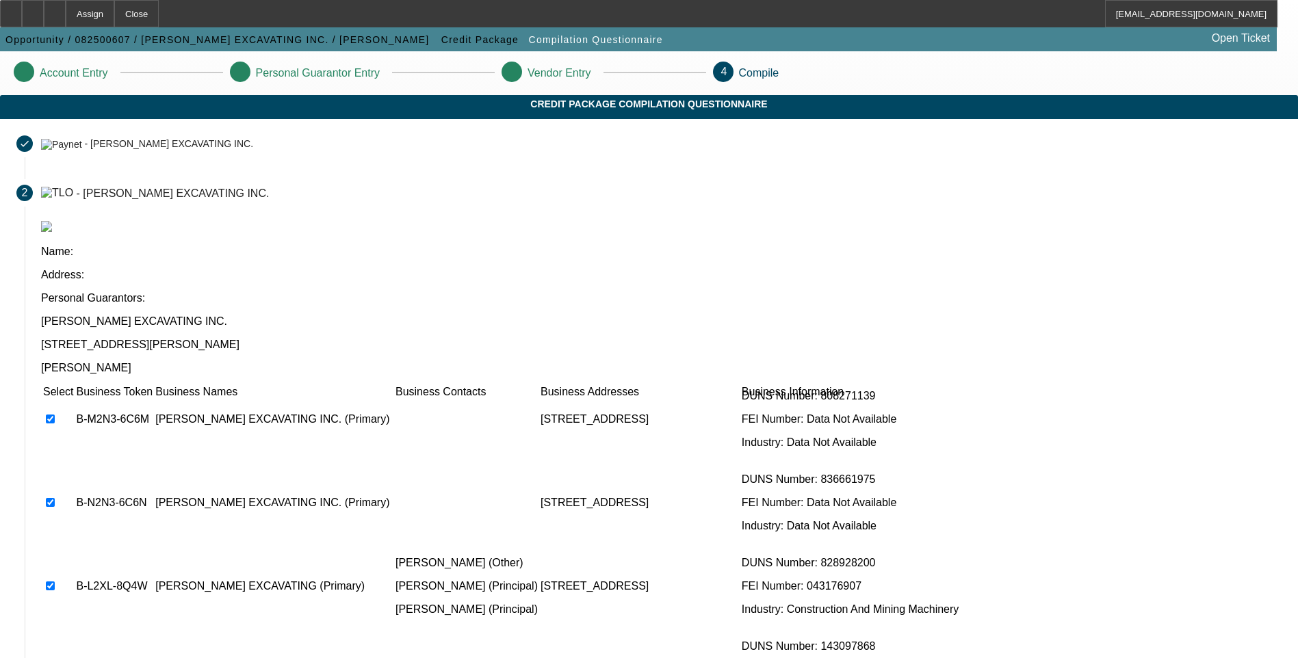
click at [55, 582] on input "checkbox" at bounding box center [50, 586] width 9 height 9
checkbox input "false"
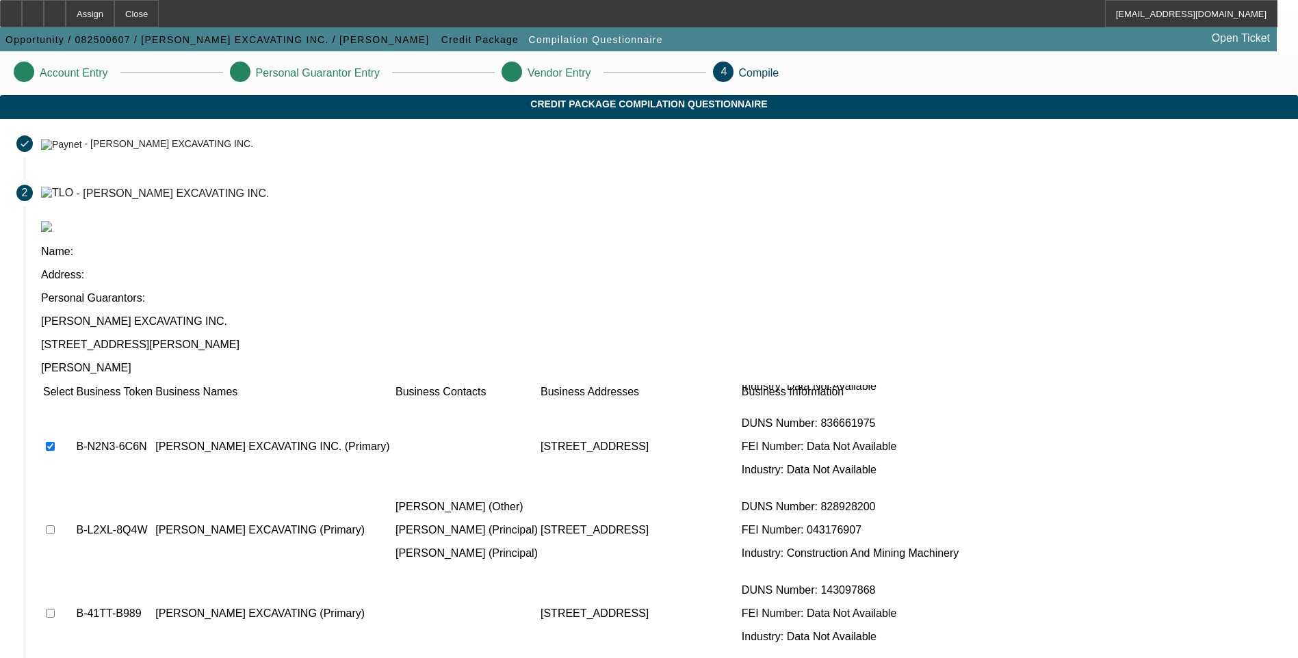
scroll to position [336, 0]
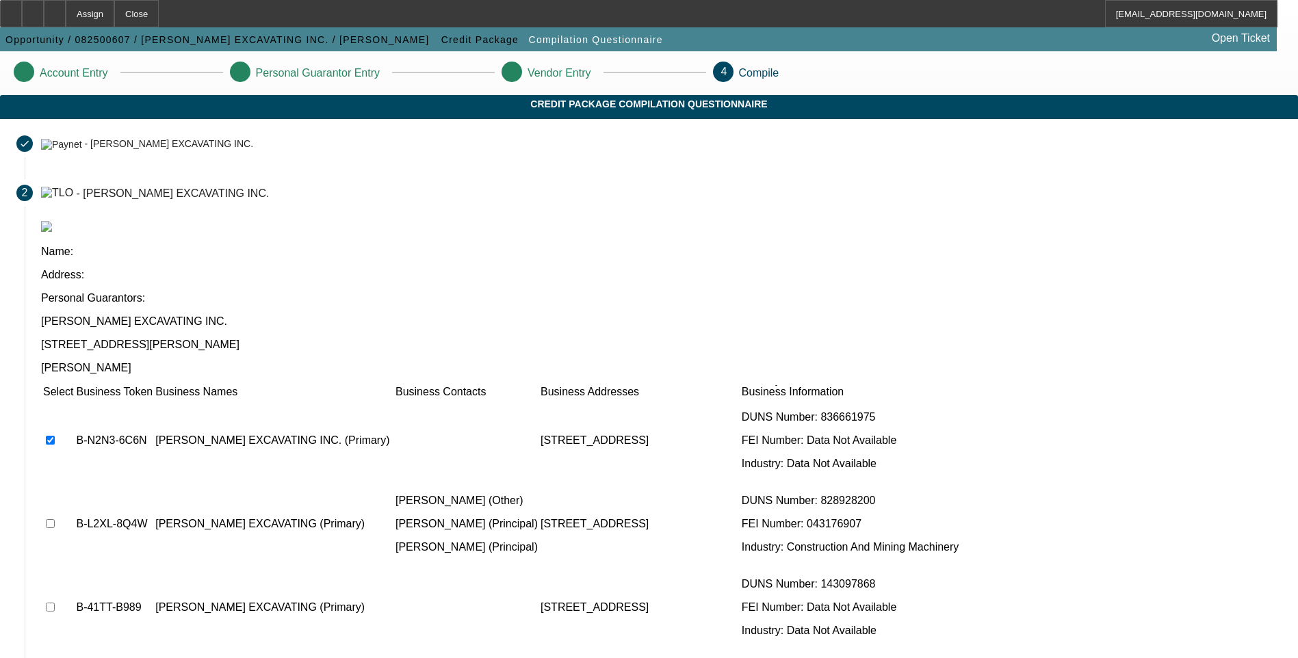
checkbox input "true"
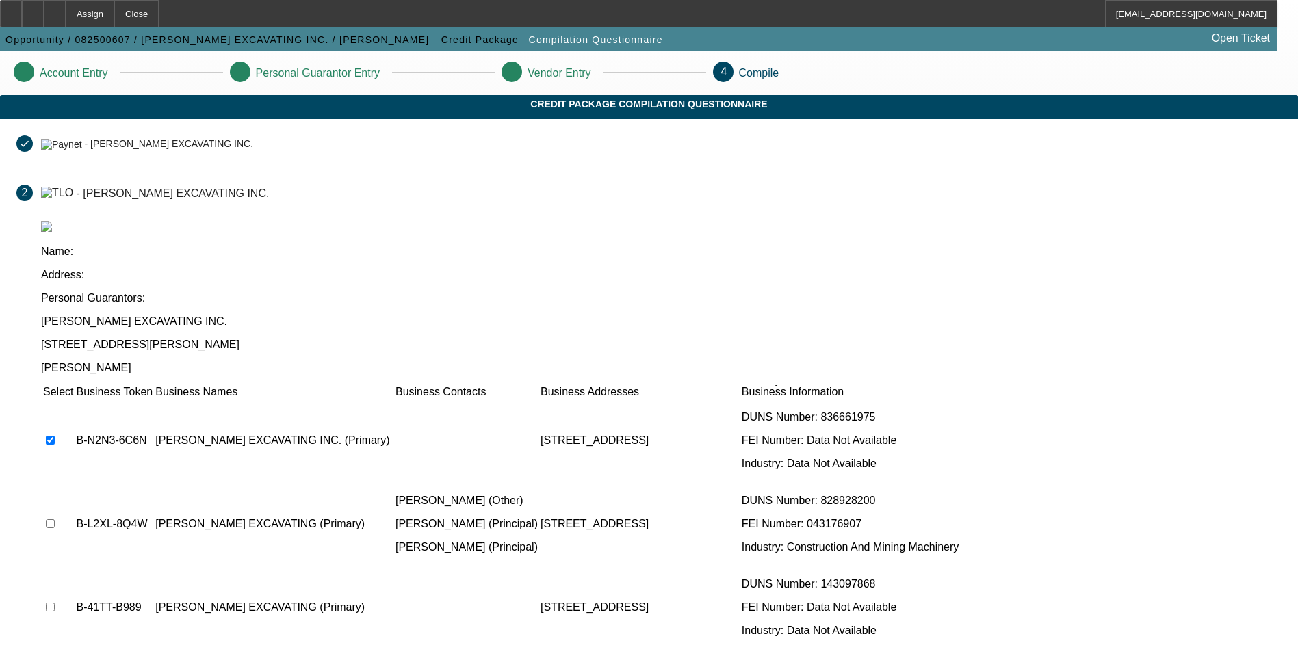
checkbox input "true"
click at [55, 603] on input "checkbox" at bounding box center [50, 607] width 9 height 9
checkbox input "true"
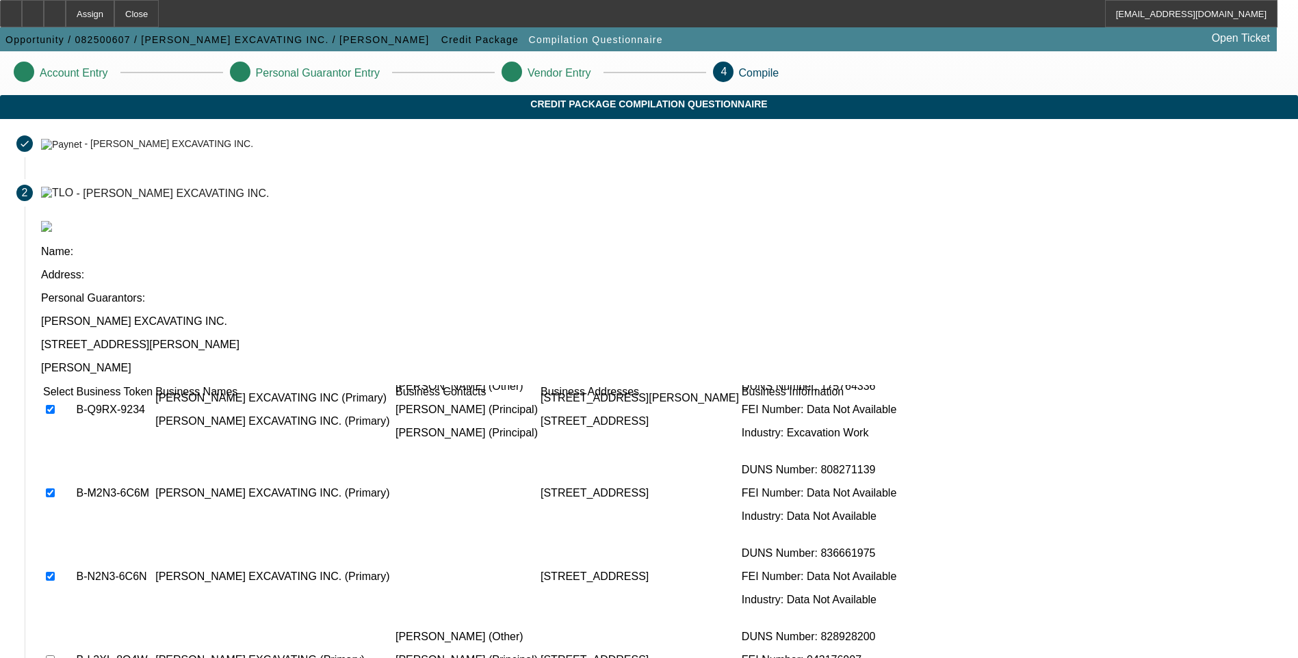
scroll to position [199, 0]
click at [55, 656] on input "checkbox" at bounding box center [50, 660] width 9 height 9
checkbox input "true"
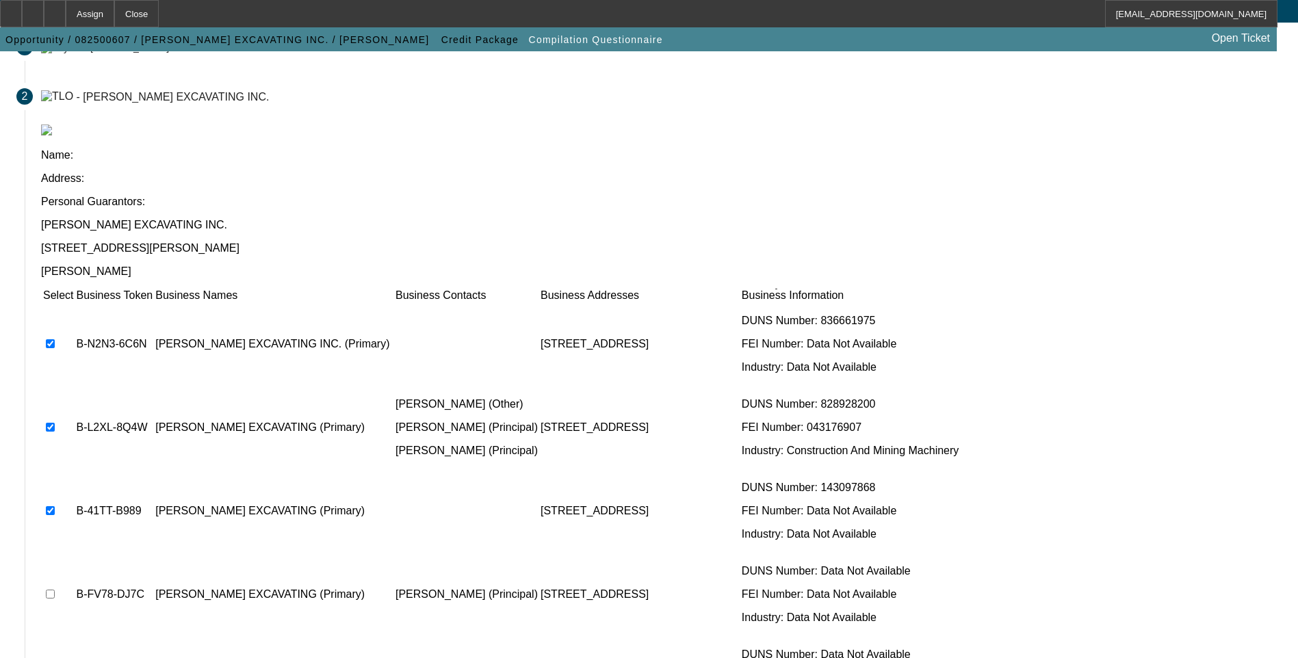
scroll to position [99, 0]
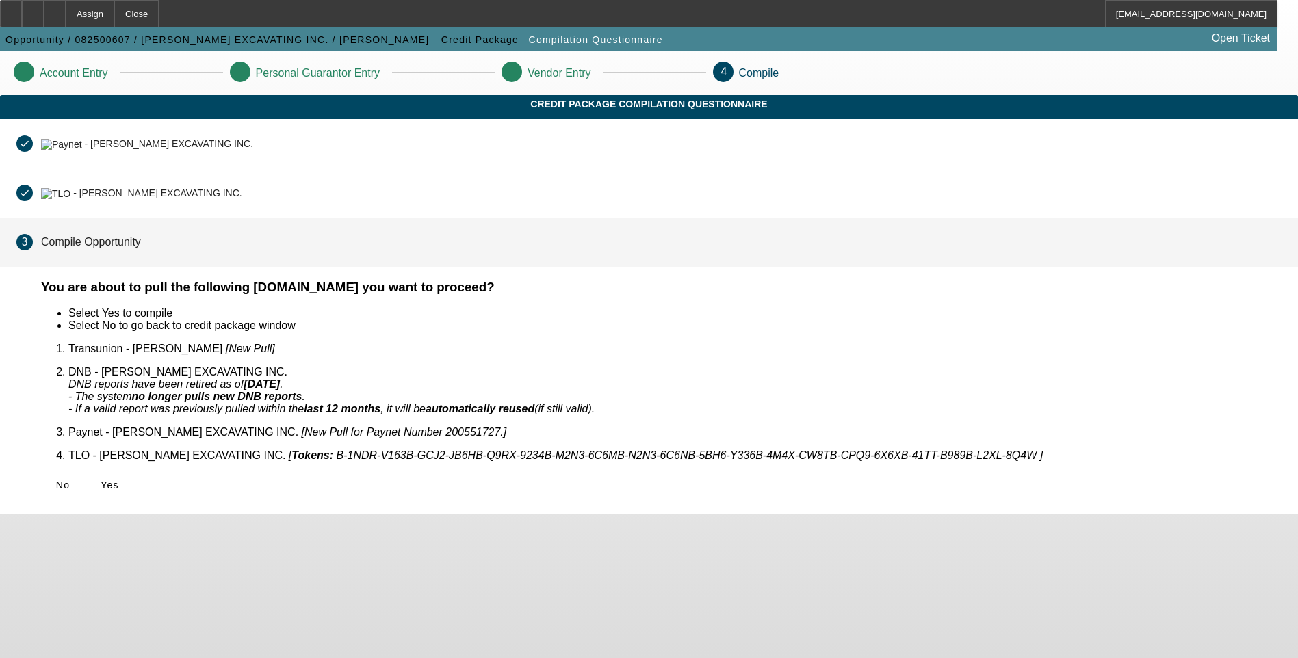
scroll to position [0, 0]
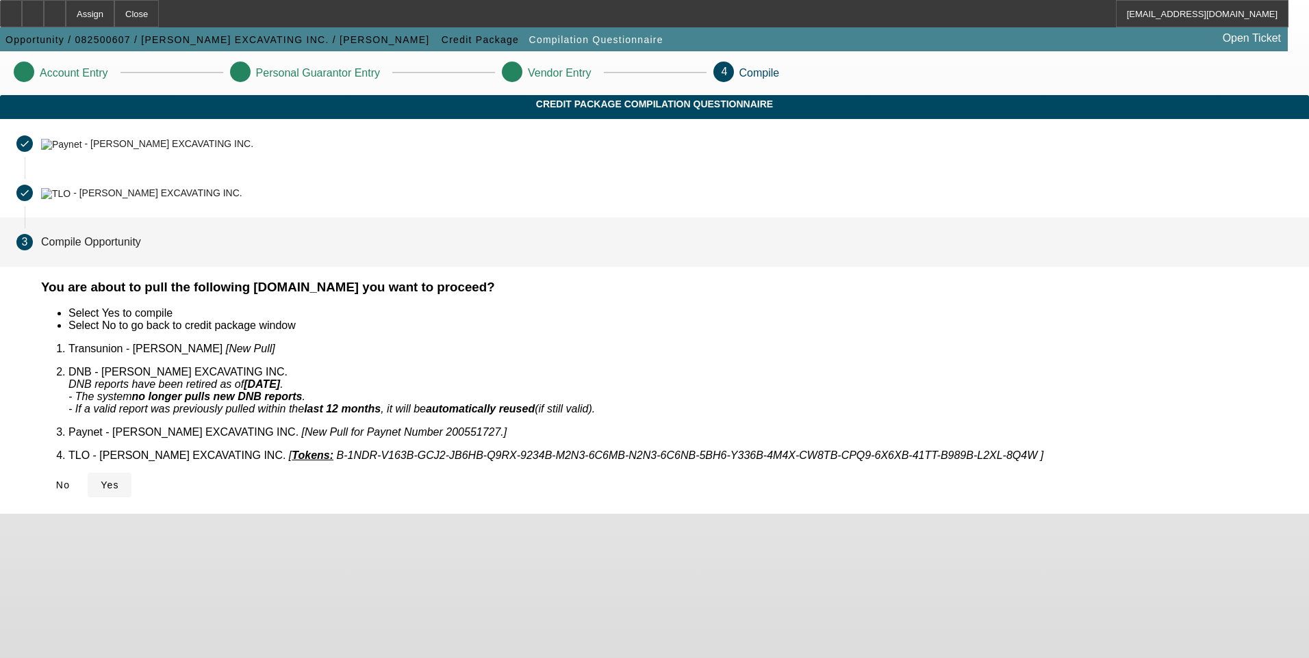
click at [119, 481] on span "Yes" at bounding box center [110, 485] width 18 height 11
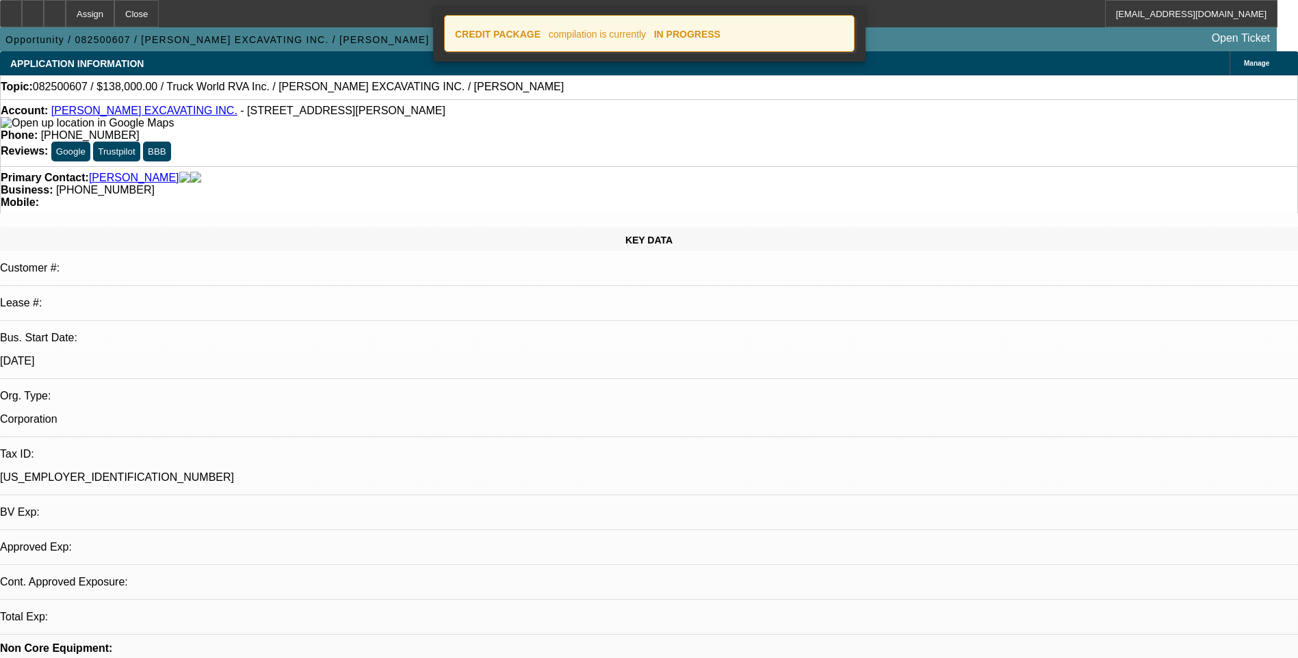
select select "0"
select select "2"
select select "0.1"
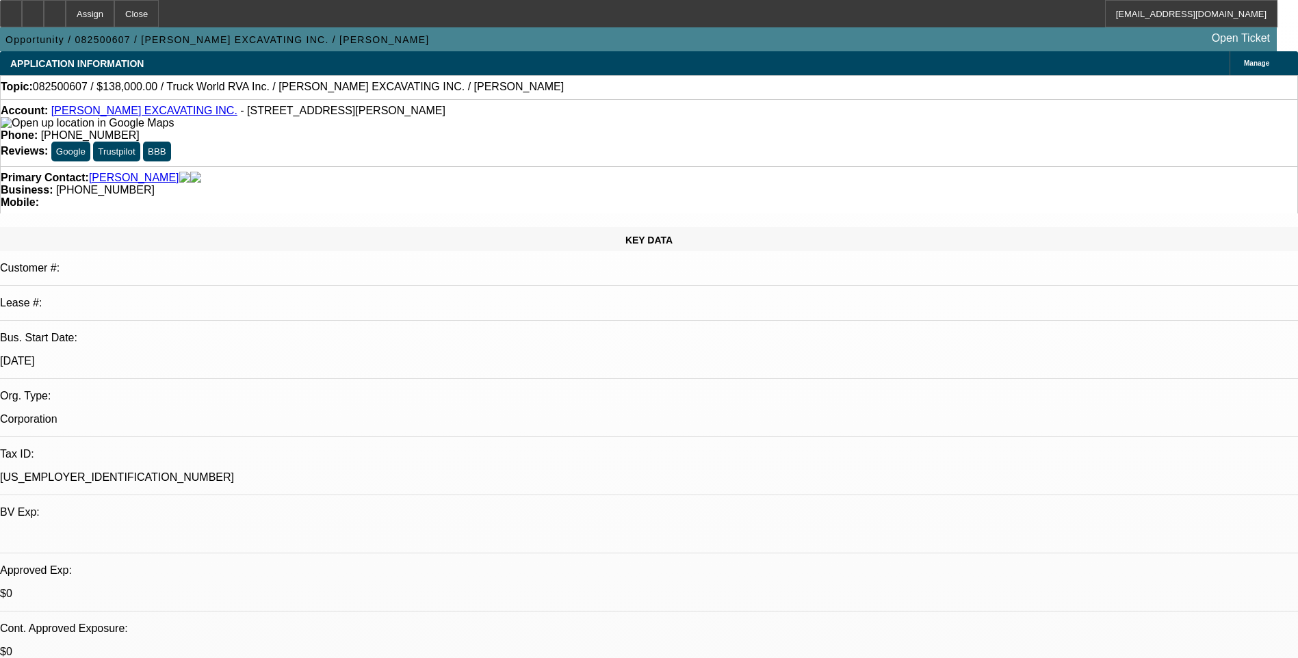
select select "1"
select select "2"
select select "4"
click at [55, 9] on icon at bounding box center [55, 9] width 0 height 0
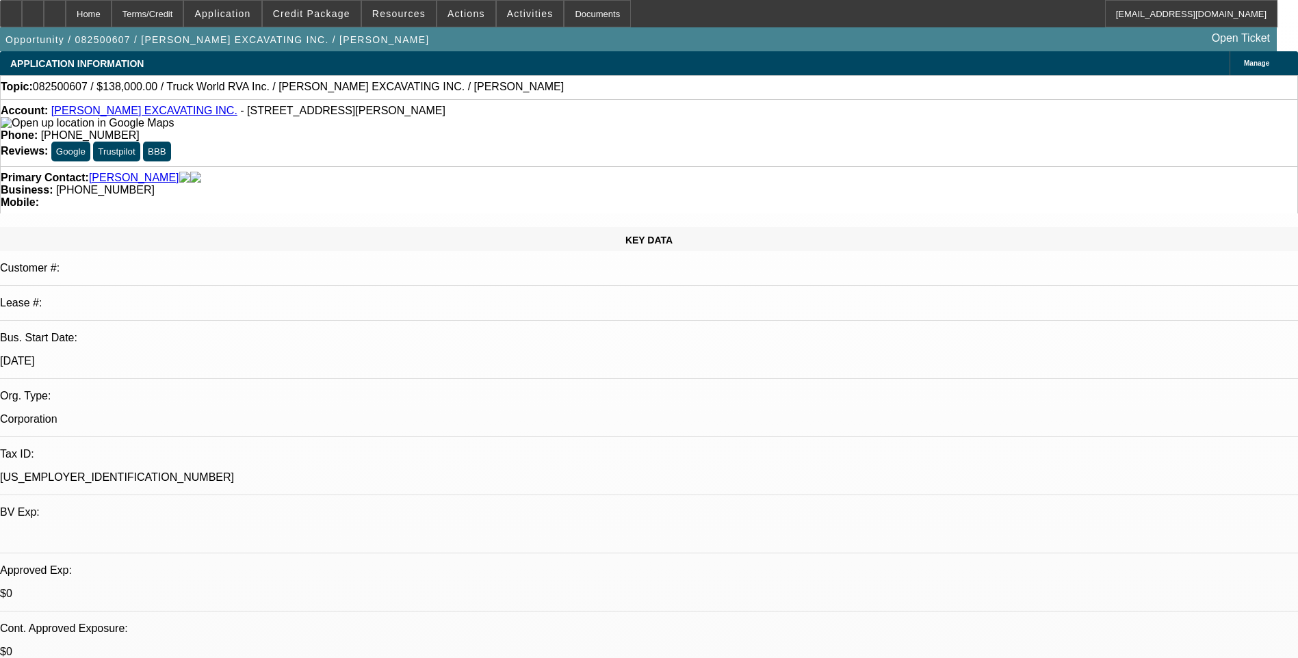
select select "0"
select select "2"
select select "0.1"
select select "4"
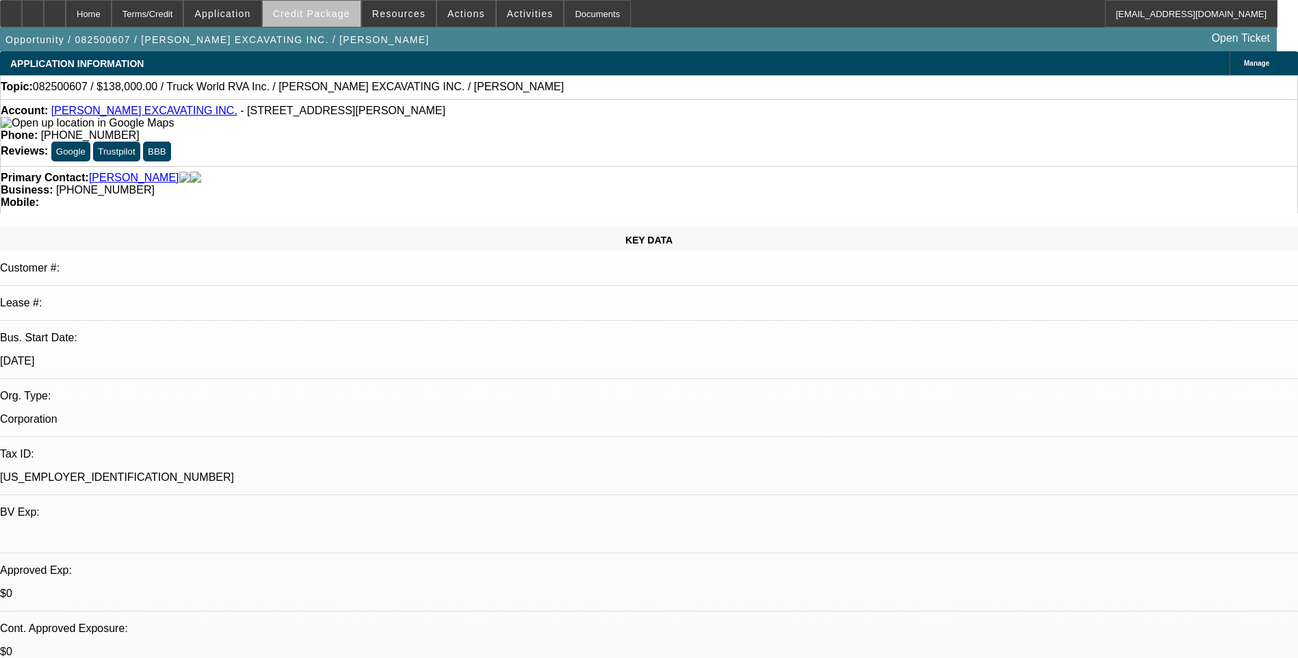
click at [348, 15] on span "Credit Package" at bounding box center [311, 13] width 77 height 11
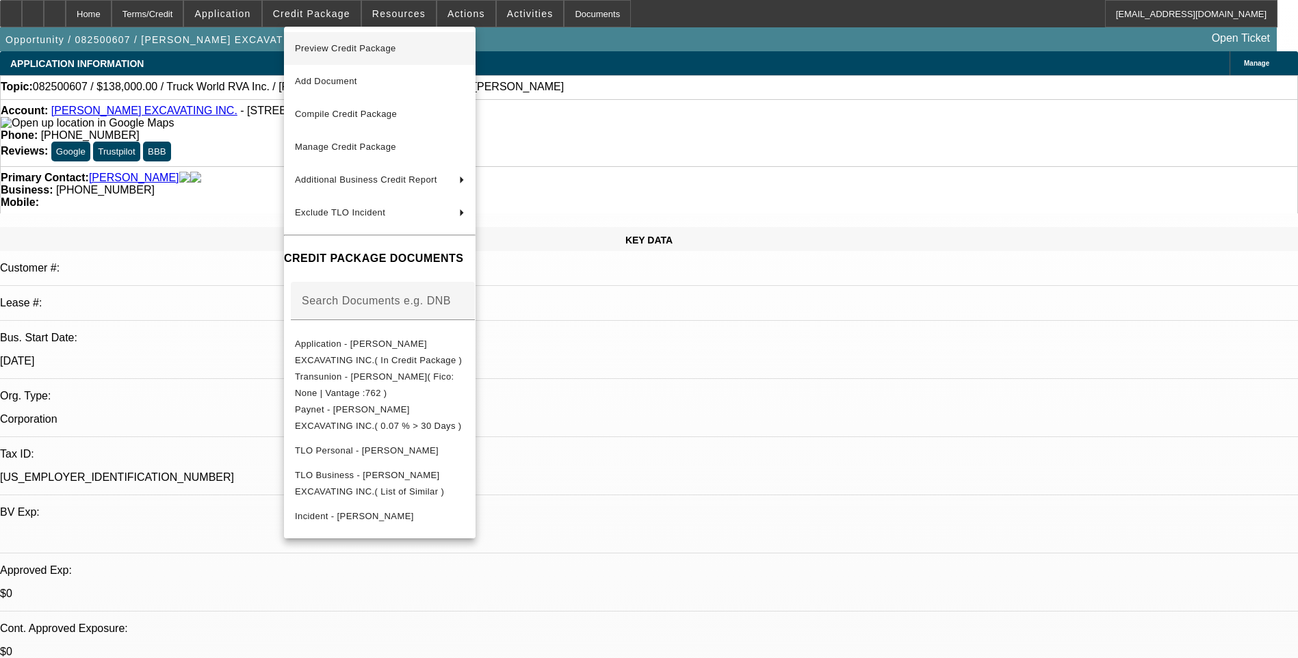
click at [450, 51] on span "Preview Credit Package" at bounding box center [380, 48] width 170 height 16
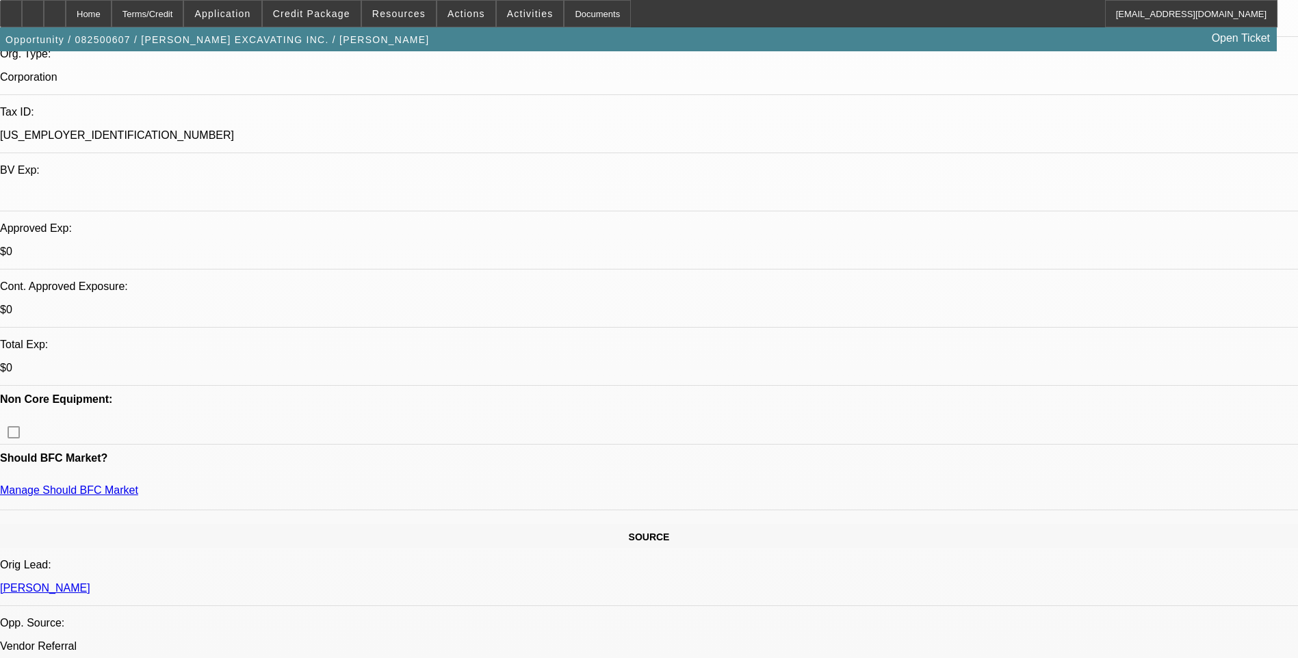
scroll to position [411, 0]
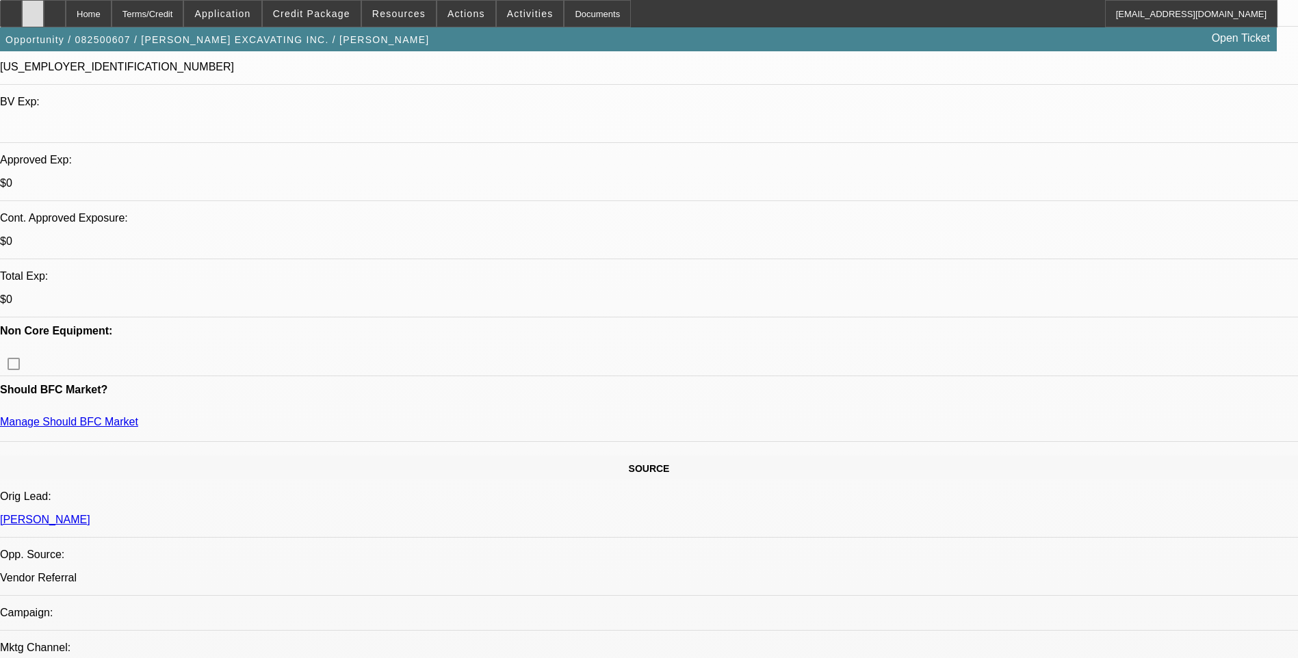
click at [33, 9] on icon at bounding box center [33, 9] width 0 height 0
click at [55, 9] on icon at bounding box center [55, 9] width 0 height 0
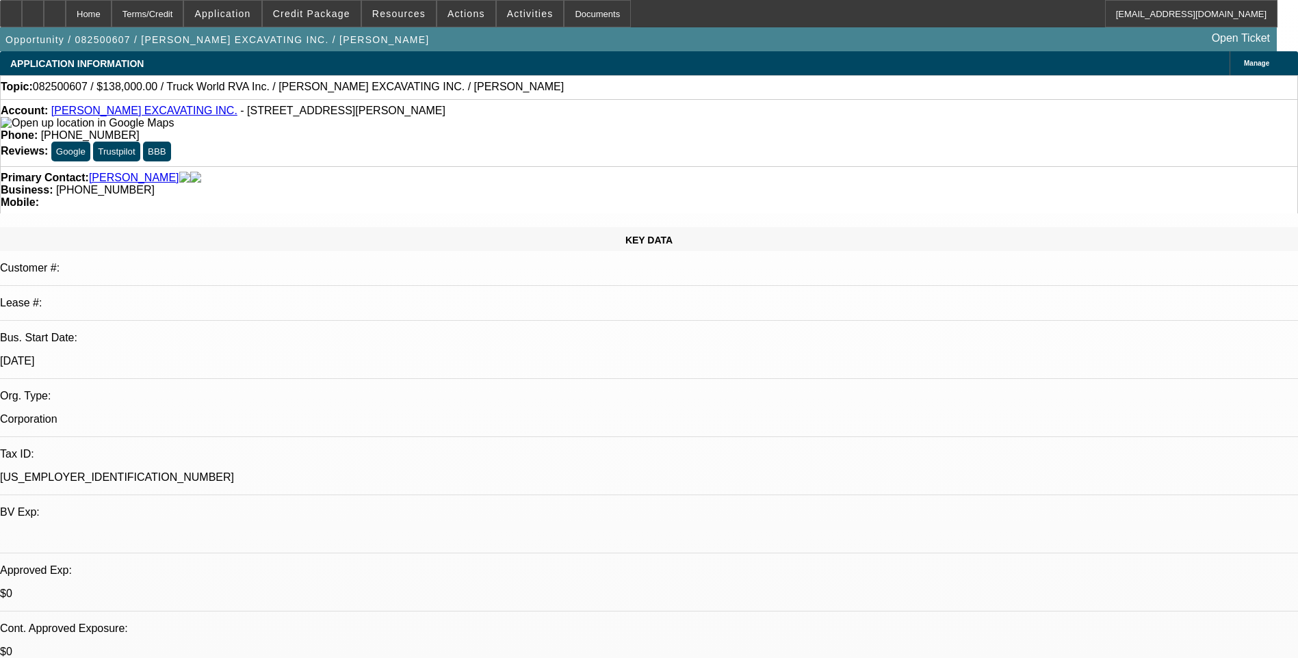
select select "0"
select select "2"
select select "0.1"
select select "4"
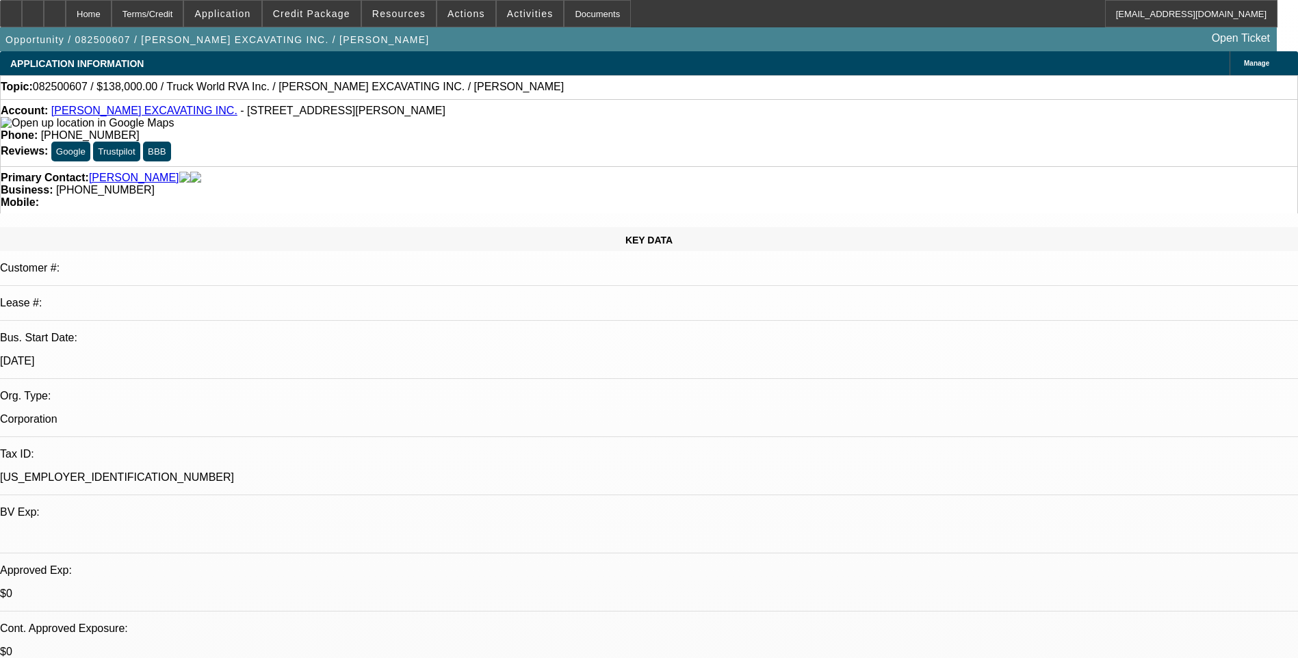
click at [855, 166] on div "Primary Contact: [PERSON_NAME] Business: [PHONE_NUMBER] Mobile:" at bounding box center [649, 189] width 1298 height 47
click at [502, 21] on span at bounding box center [530, 13] width 67 height 33
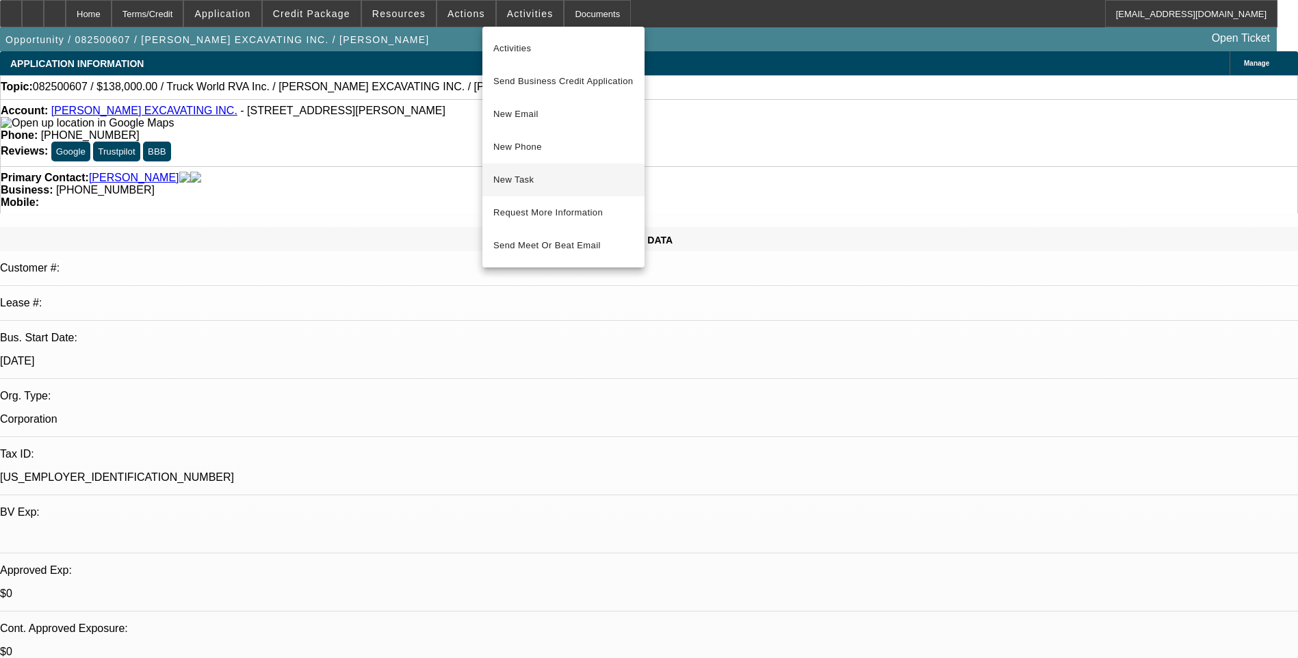
click at [544, 180] on span "New Task" at bounding box center [564, 180] width 140 height 16
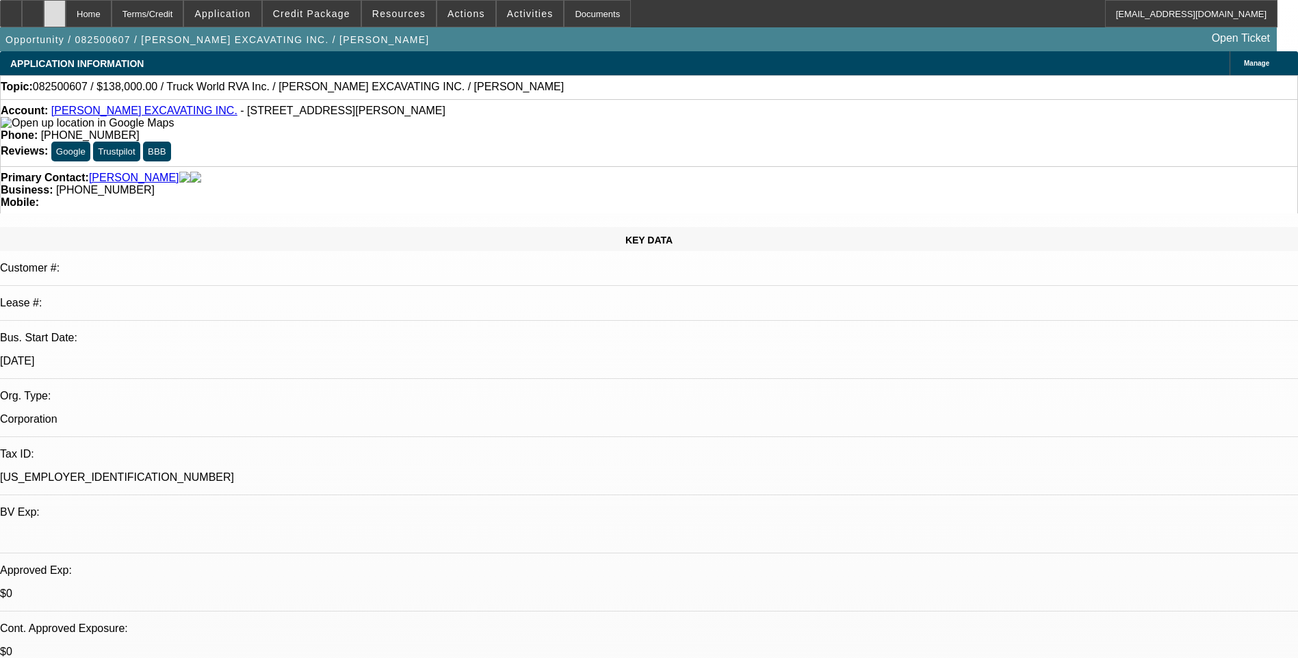
click at [55, 9] on icon at bounding box center [55, 9] width 0 height 0
select select "0"
select select "2"
select select "0.1"
select select "1"
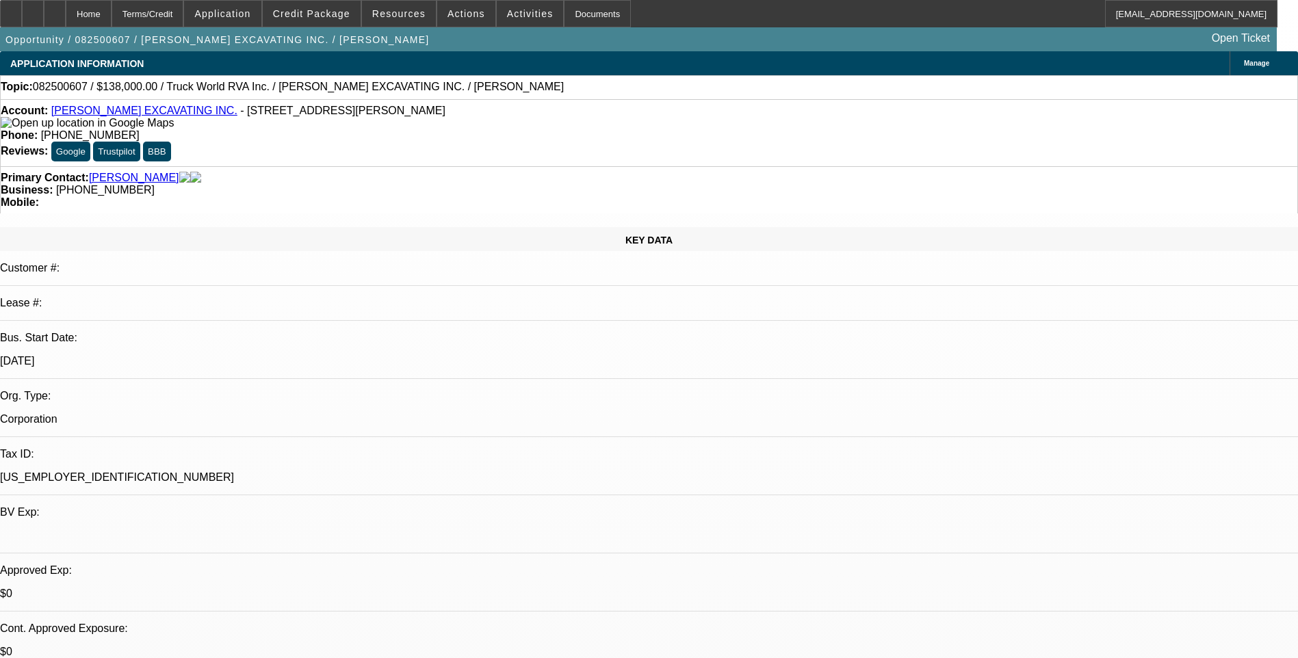
select select "2"
select select "4"
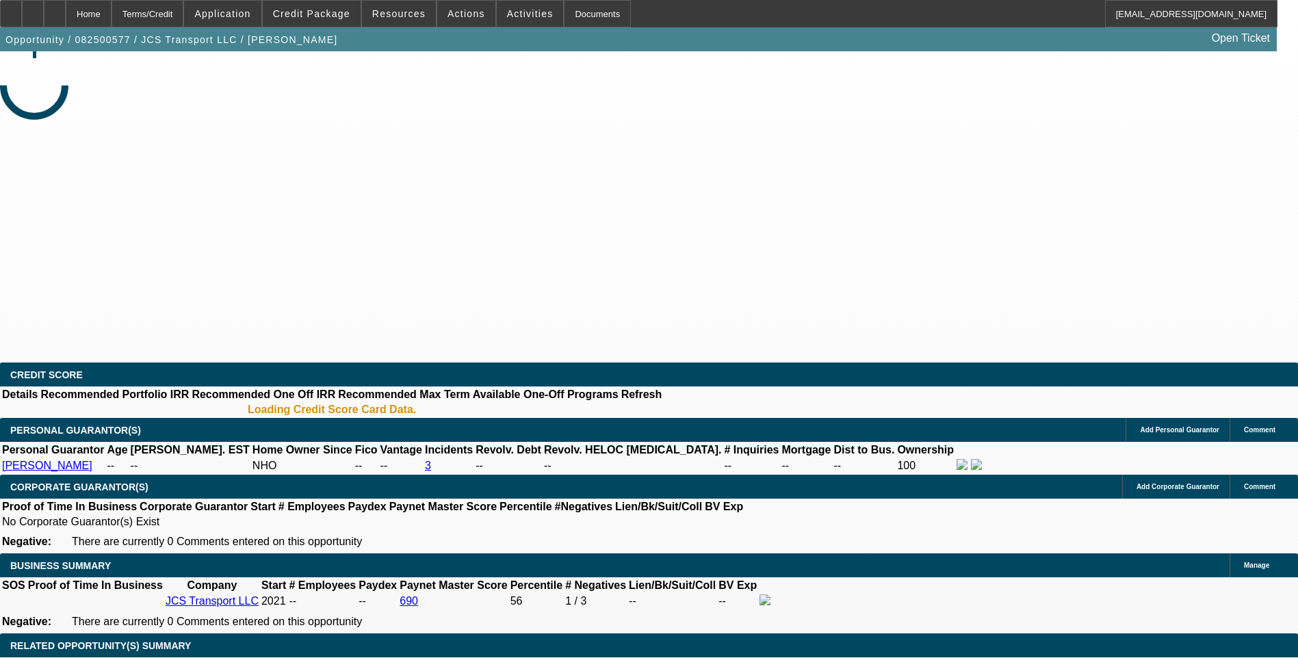
select select "0"
select select "2"
select select "0.1"
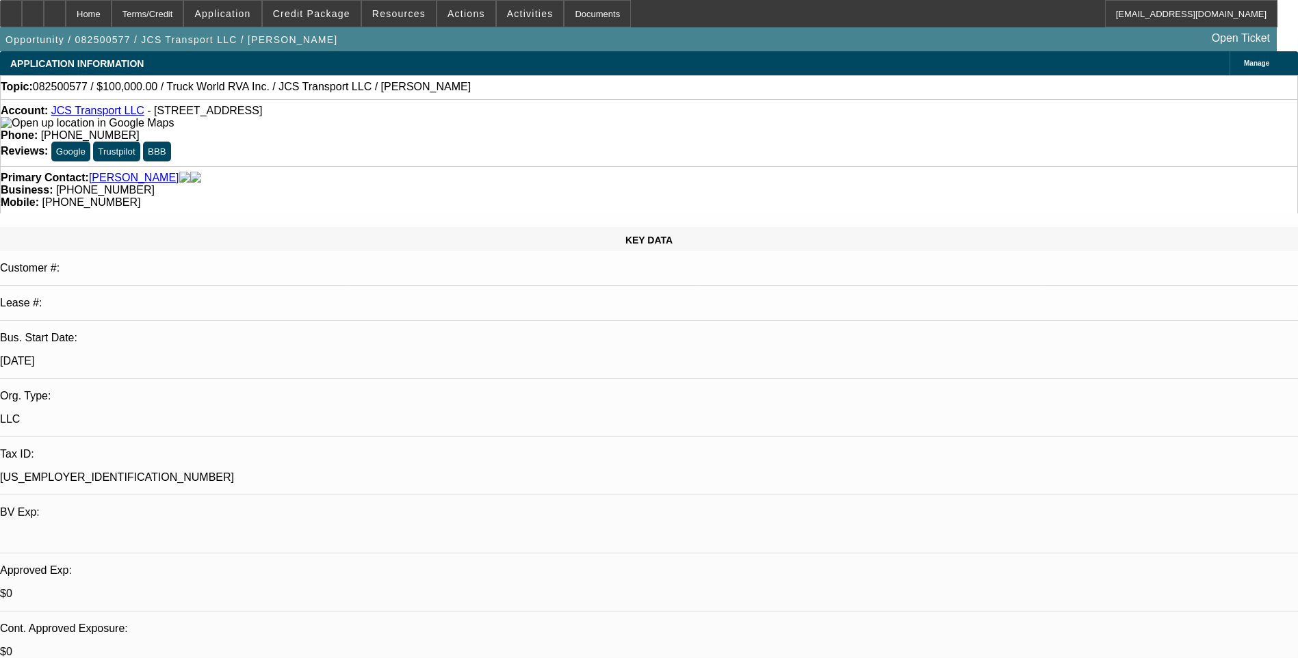
select select "1"
select select "2"
select select "4"
click at [314, 23] on span at bounding box center [312, 13] width 98 height 33
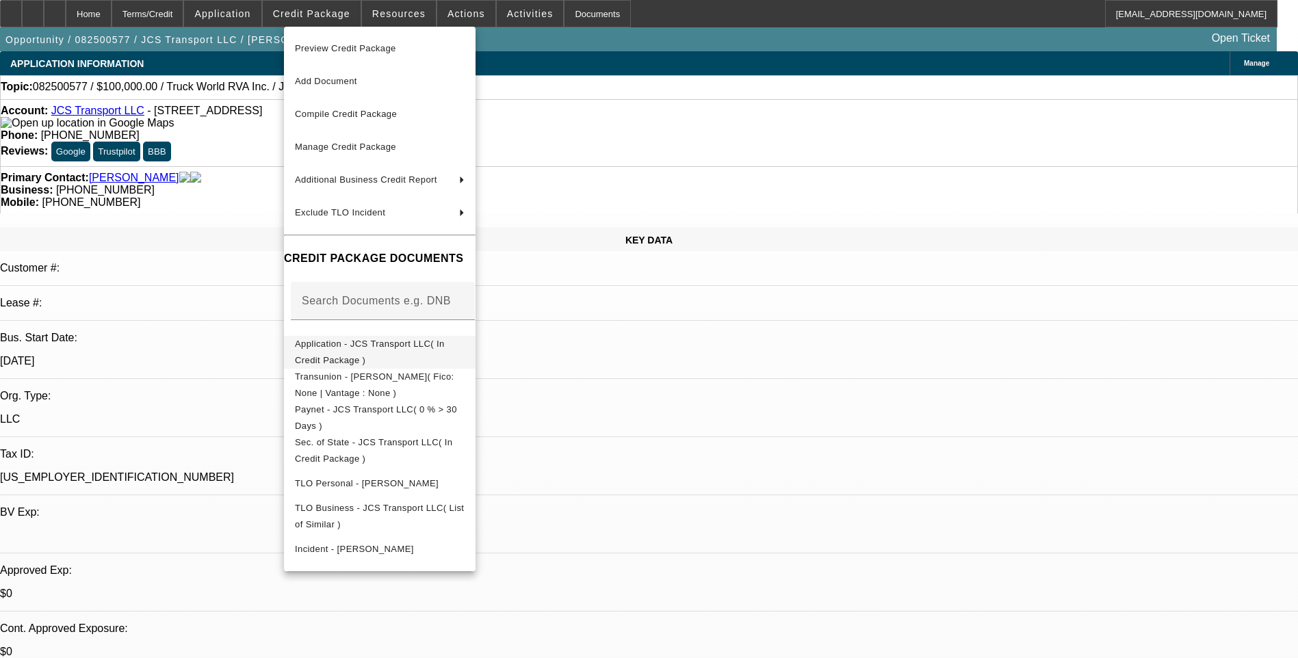
click at [393, 355] on span "Application - JCS Transport LLC( In Credit Package )" at bounding box center [380, 352] width 170 height 33
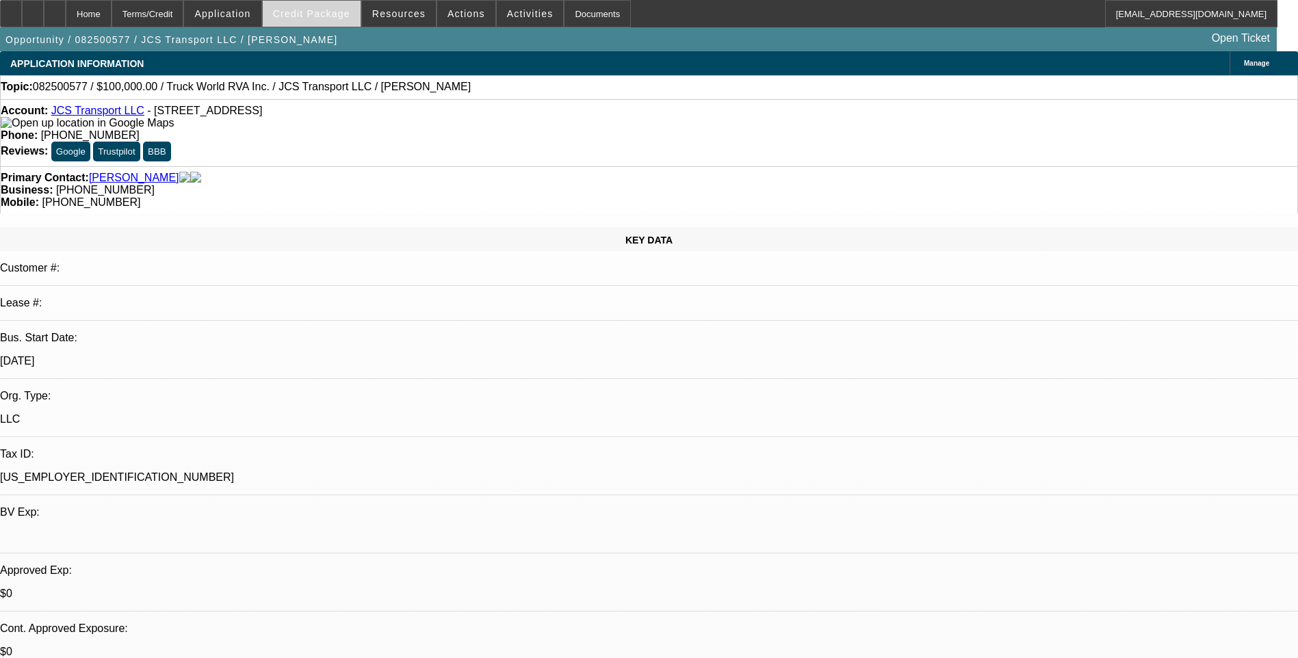
click at [303, 11] on span "Credit Package" at bounding box center [311, 13] width 77 height 11
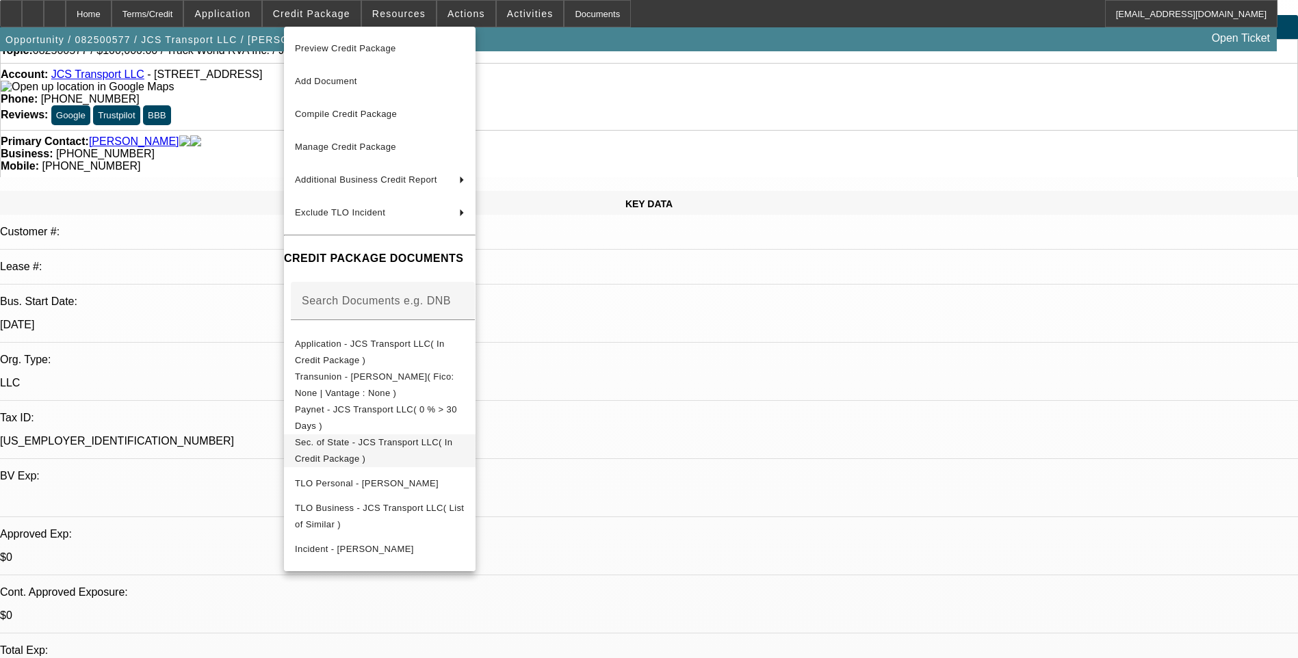
scroll to position [137, 0]
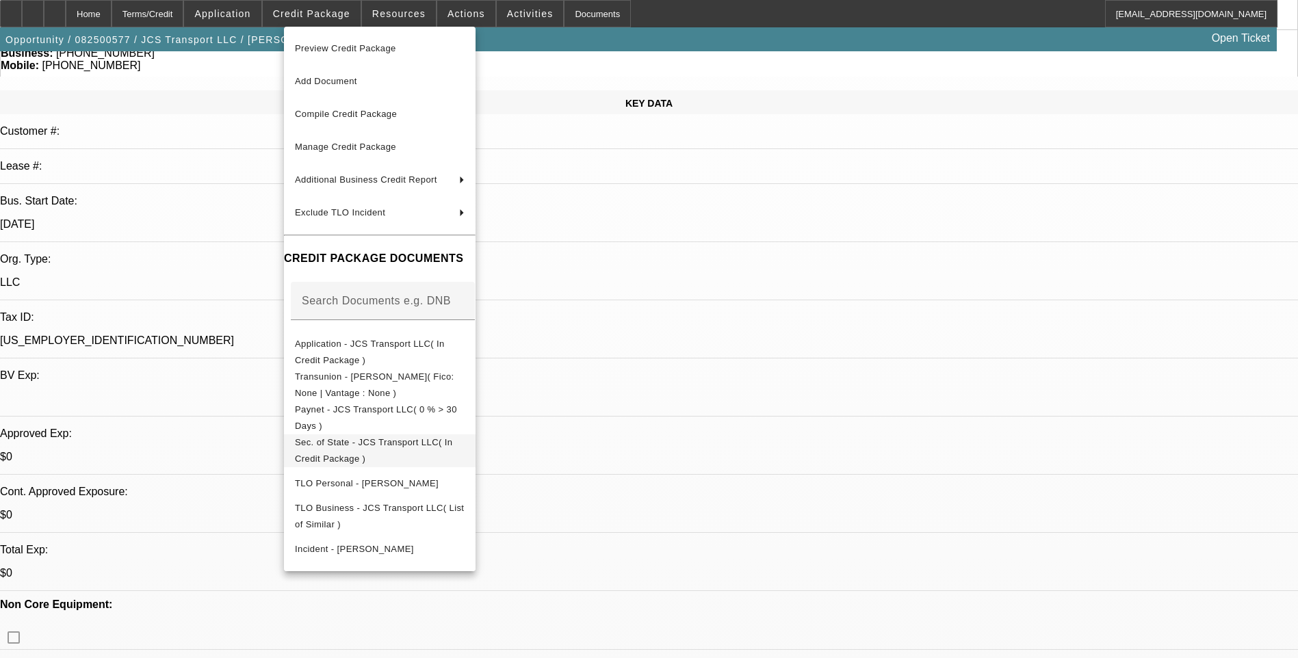
click at [392, 448] on span "Sec. of State - JCS Transport LLC( In Credit Package )" at bounding box center [373, 450] width 157 height 27
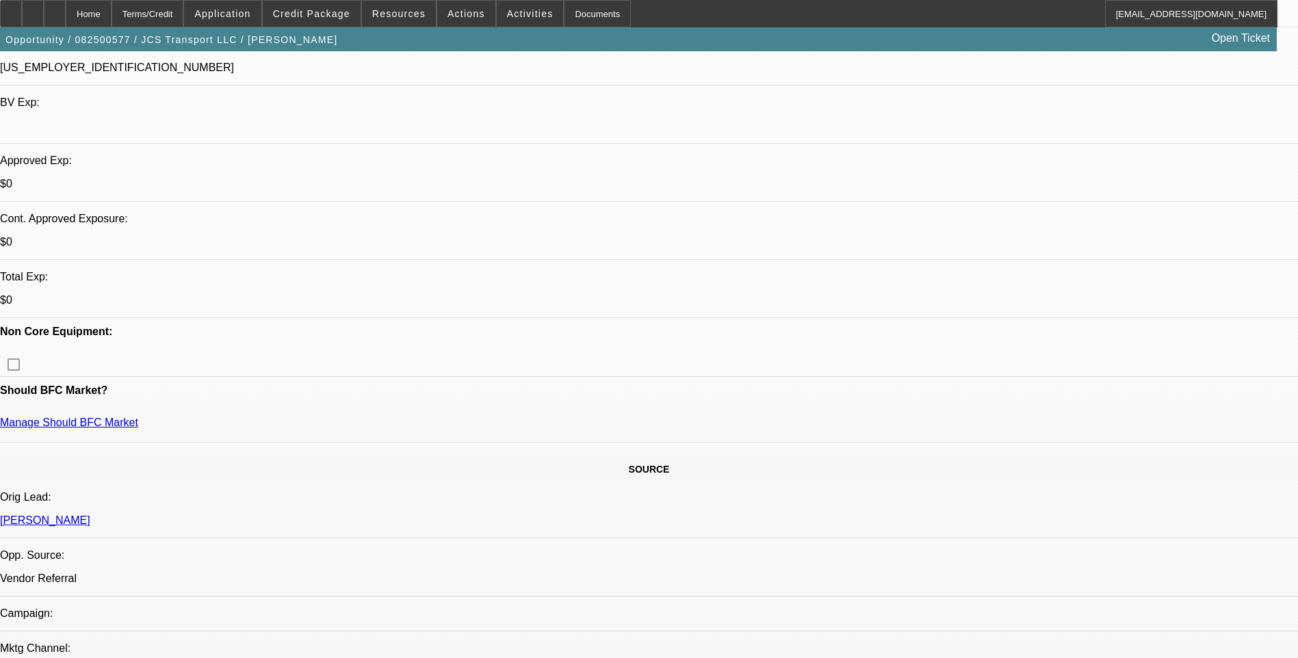
scroll to position [411, 0]
click at [324, 14] on span "Credit Package" at bounding box center [311, 13] width 77 height 11
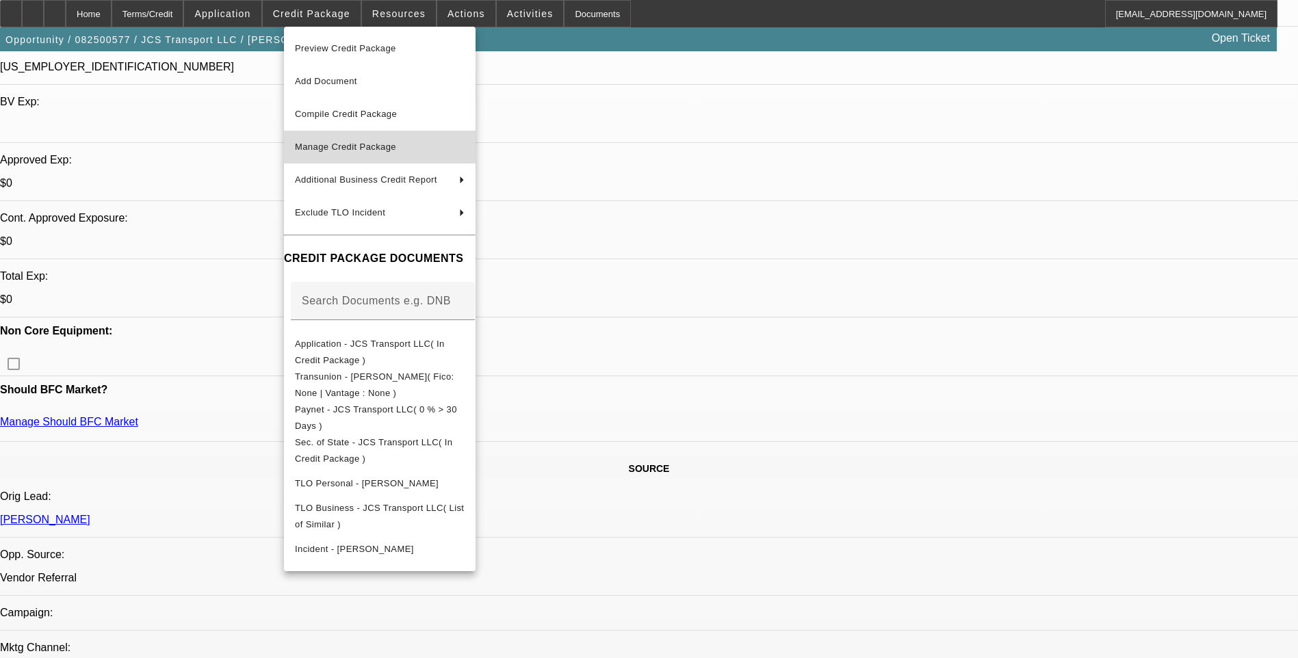
click at [377, 150] on span "Manage Credit Package" at bounding box center [345, 147] width 101 height 10
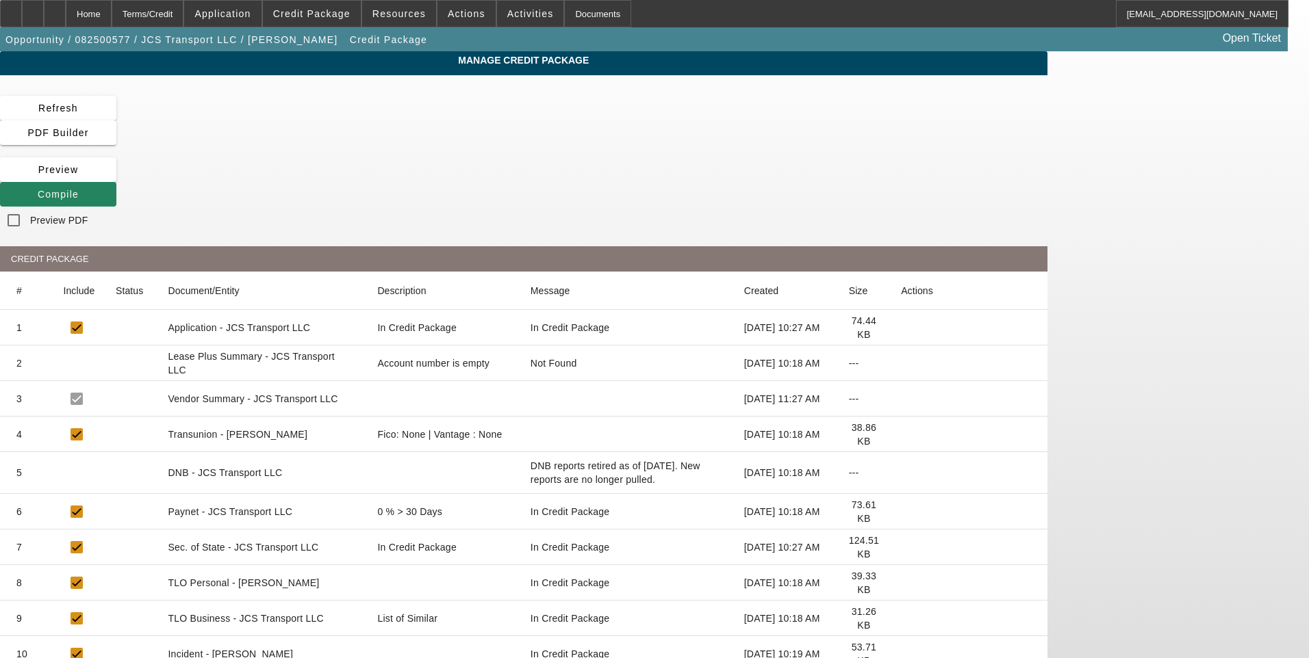
click at [901, 435] on icon at bounding box center [901, 435] width 0 height 0
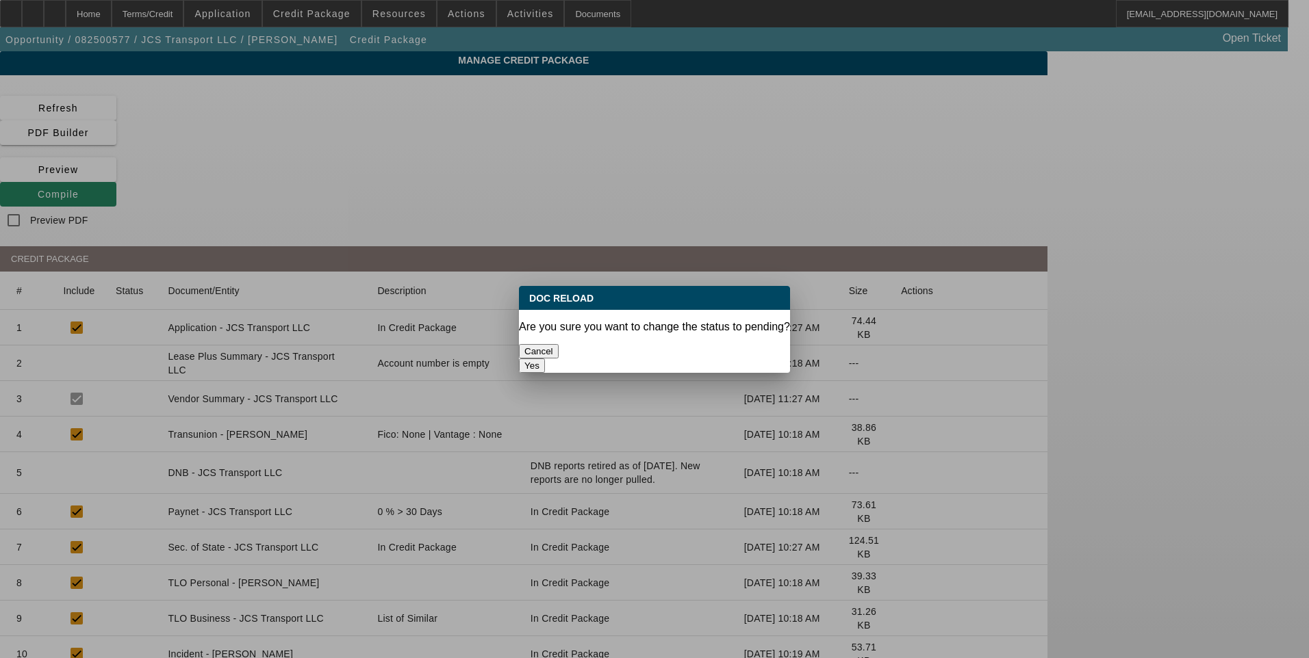
click at [545, 359] on button "Yes" at bounding box center [532, 366] width 26 height 14
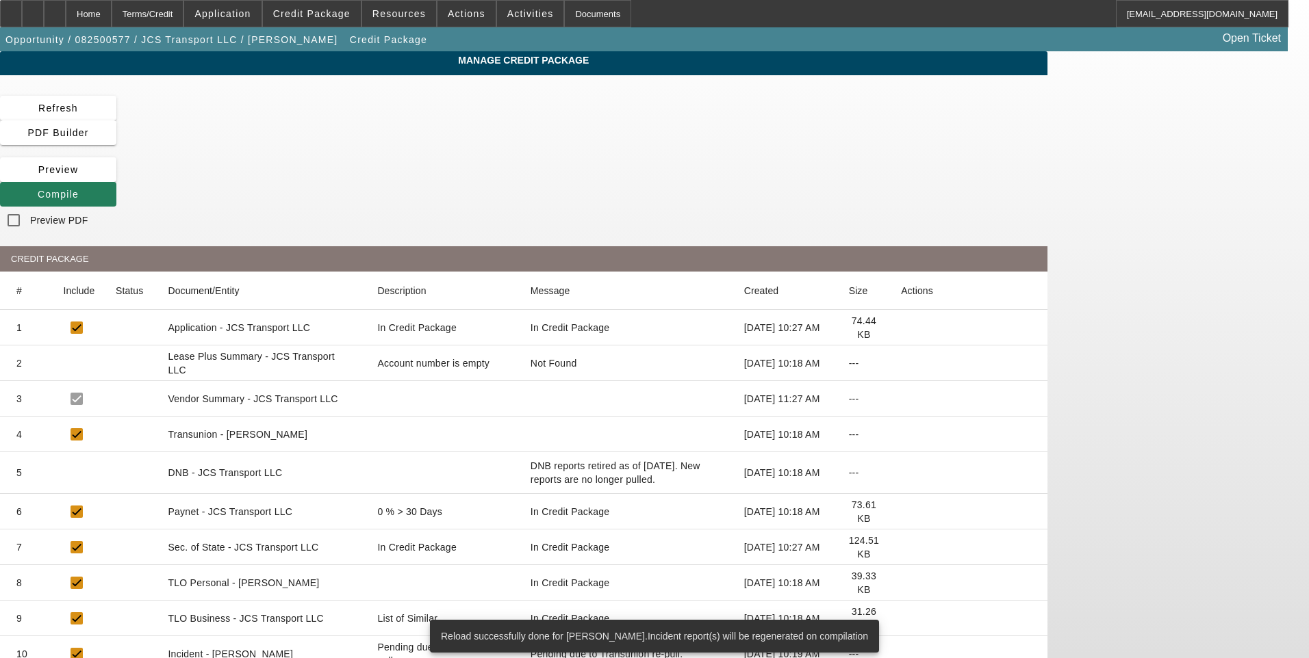
click at [38, 189] on icon at bounding box center [38, 194] width 0 height 11
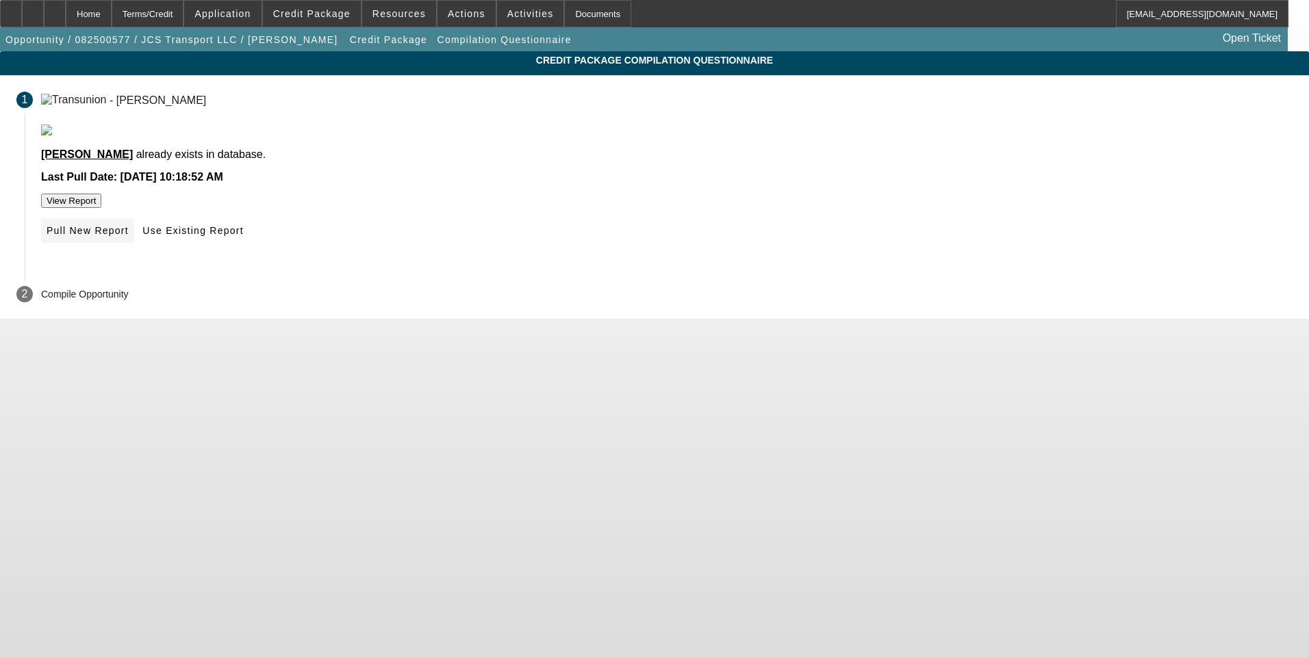
click at [134, 247] on span at bounding box center [87, 230] width 93 height 33
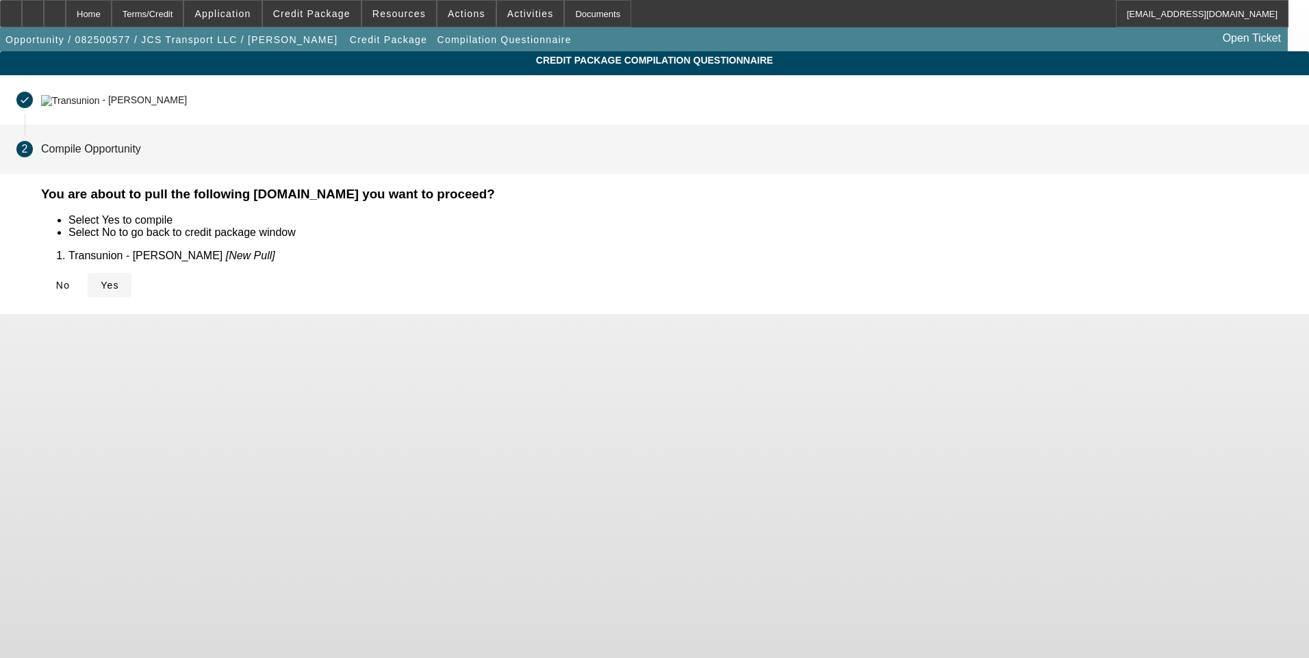
click at [119, 286] on span "Yes" at bounding box center [110, 285] width 18 height 11
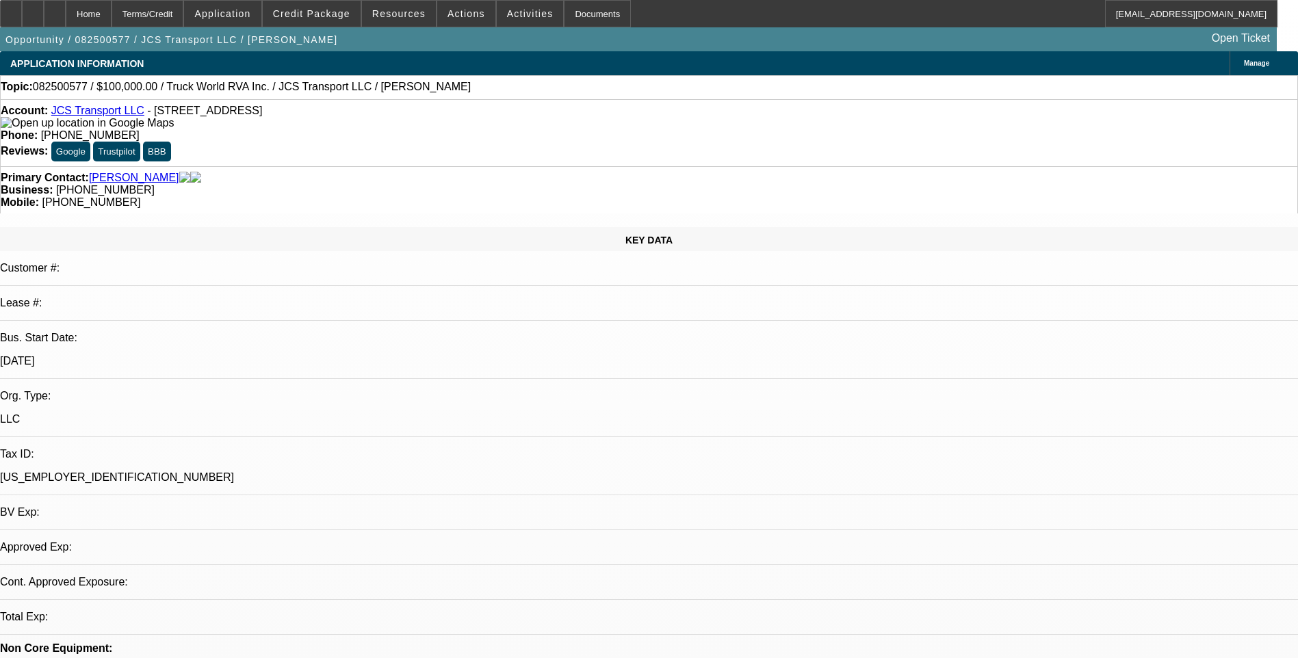
select select "0"
select select "2"
select select "0.1"
select select "4"
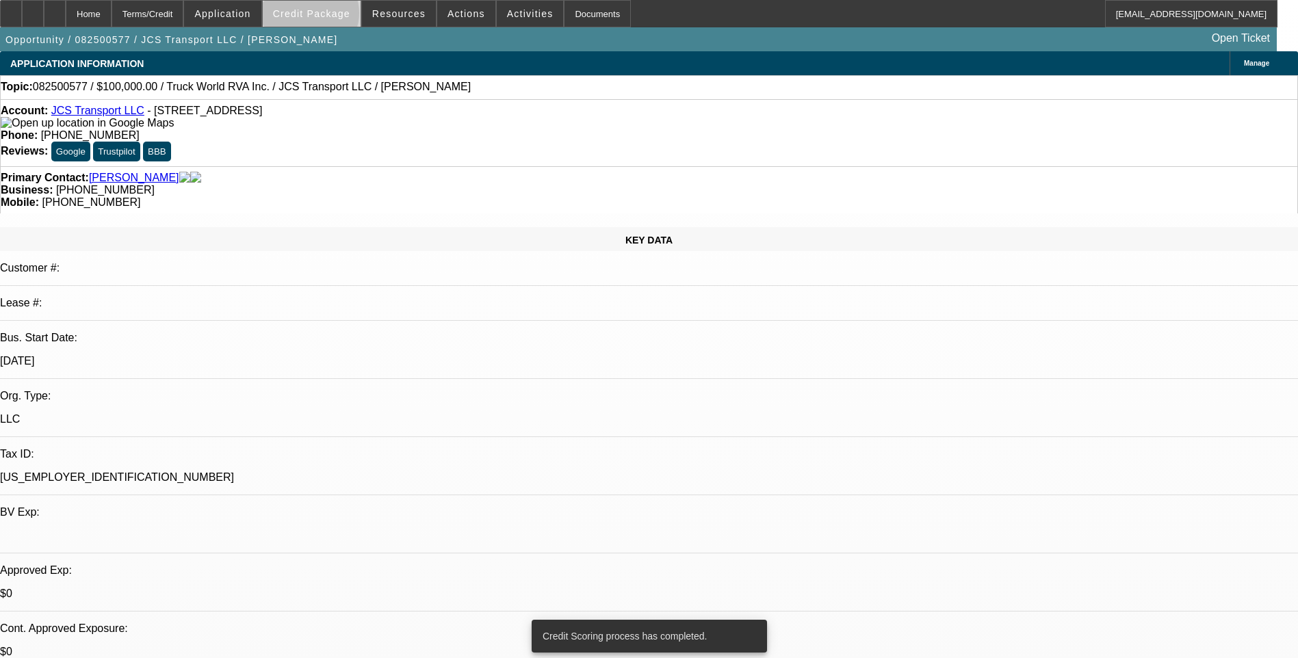
click at [332, 16] on span "Credit Package" at bounding box center [311, 13] width 77 height 11
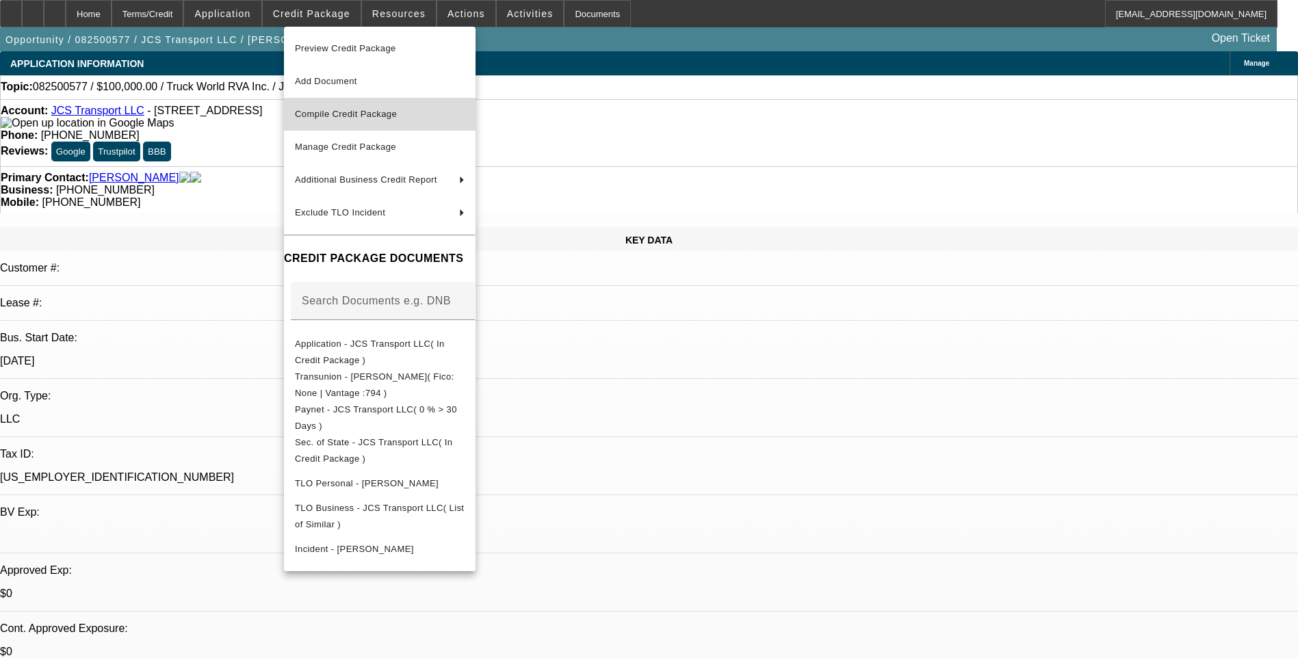
click at [397, 121] on span "Compile Credit Package" at bounding box center [380, 114] width 170 height 16
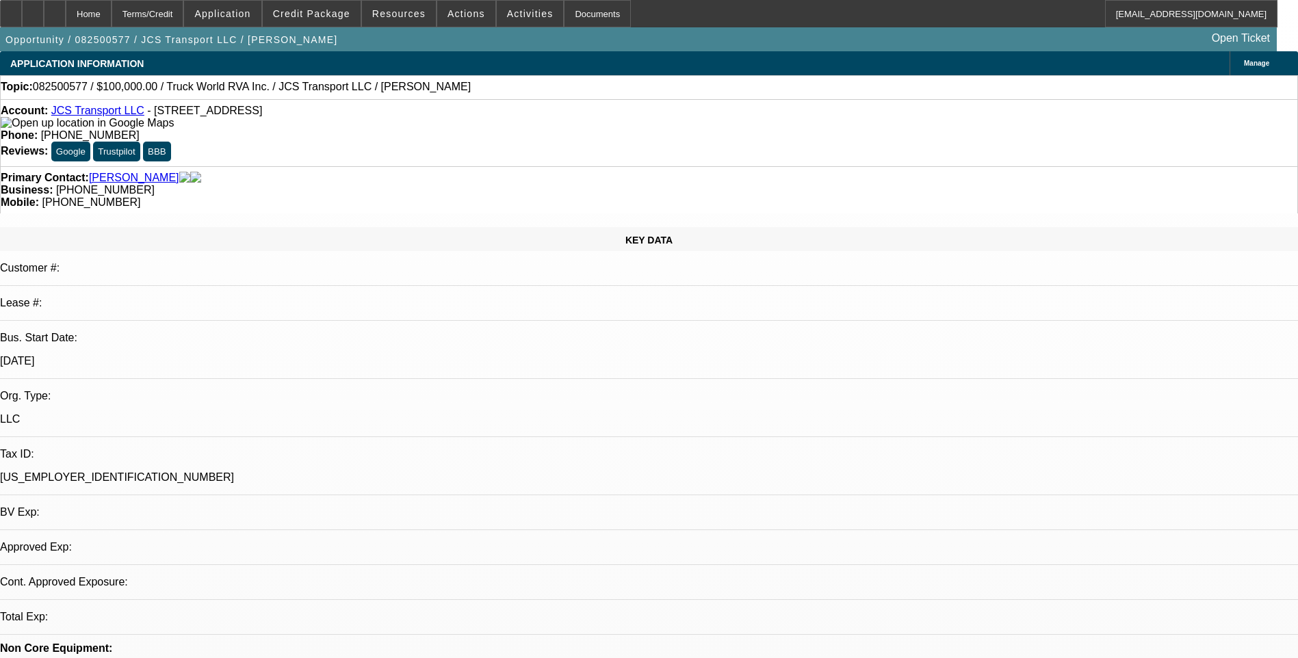
select select "0"
select select "2"
select select "0.1"
select select "4"
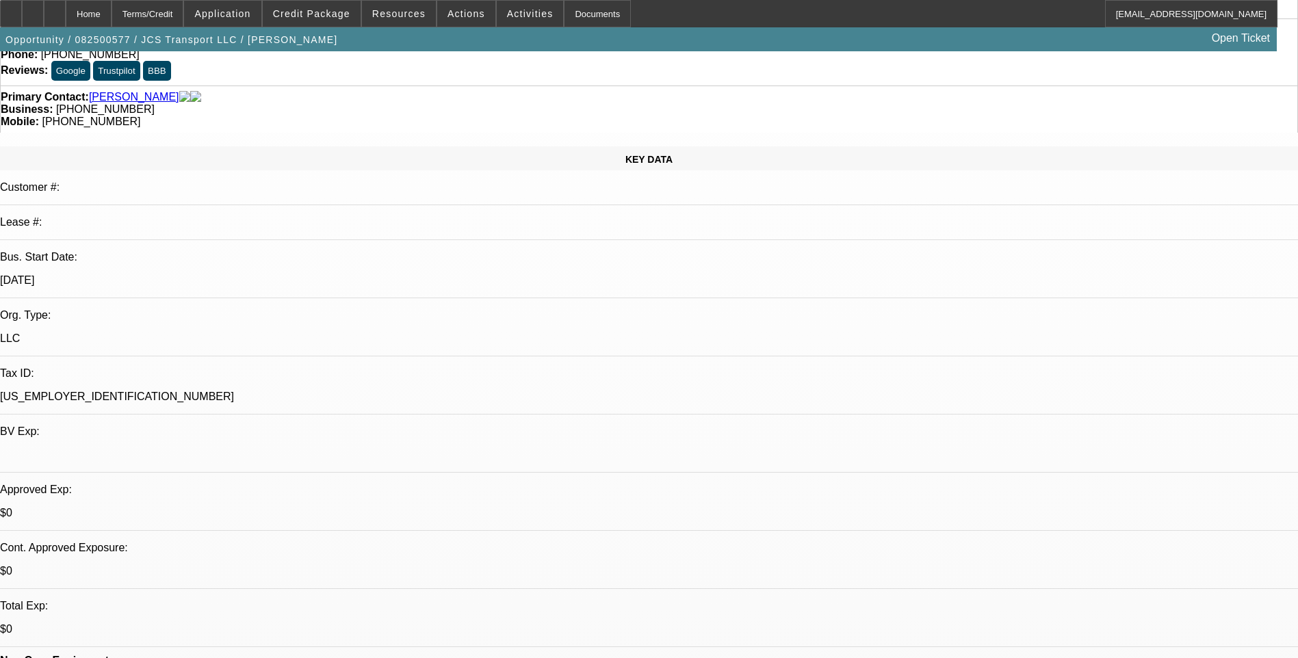
scroll to position [205, 0]
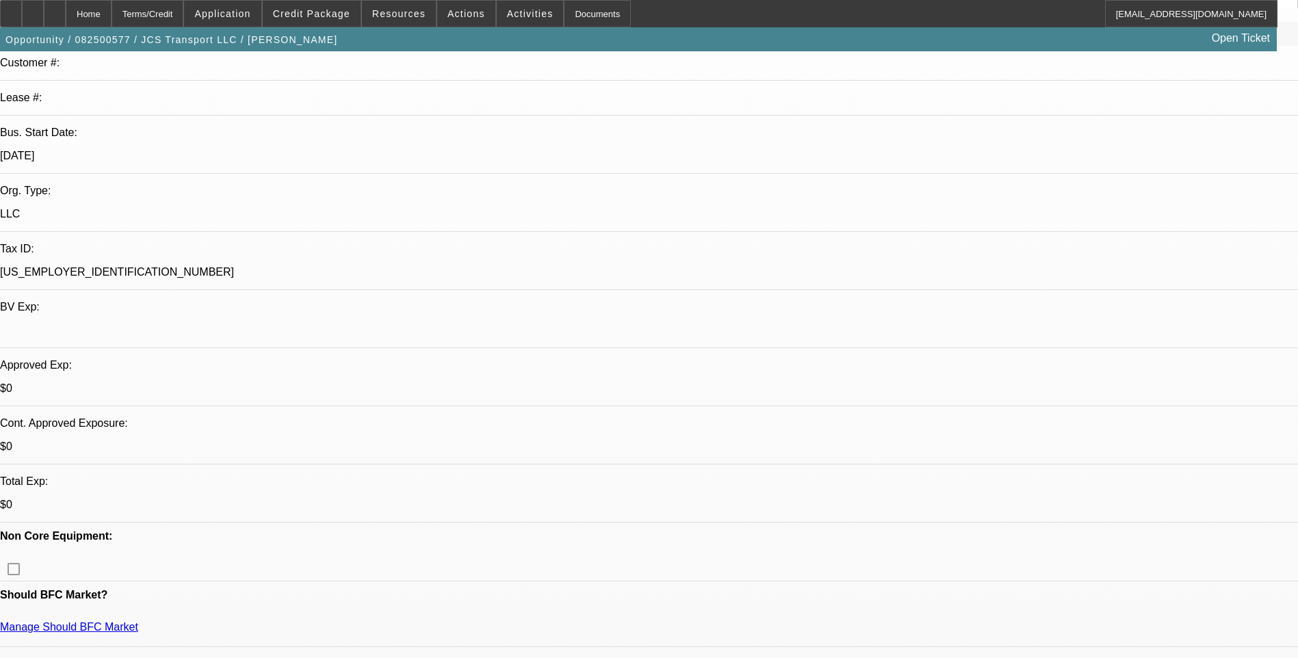
click at [181, 12] on div "Terms/Credit" at bounding box center [148, 13] width 73 height 27
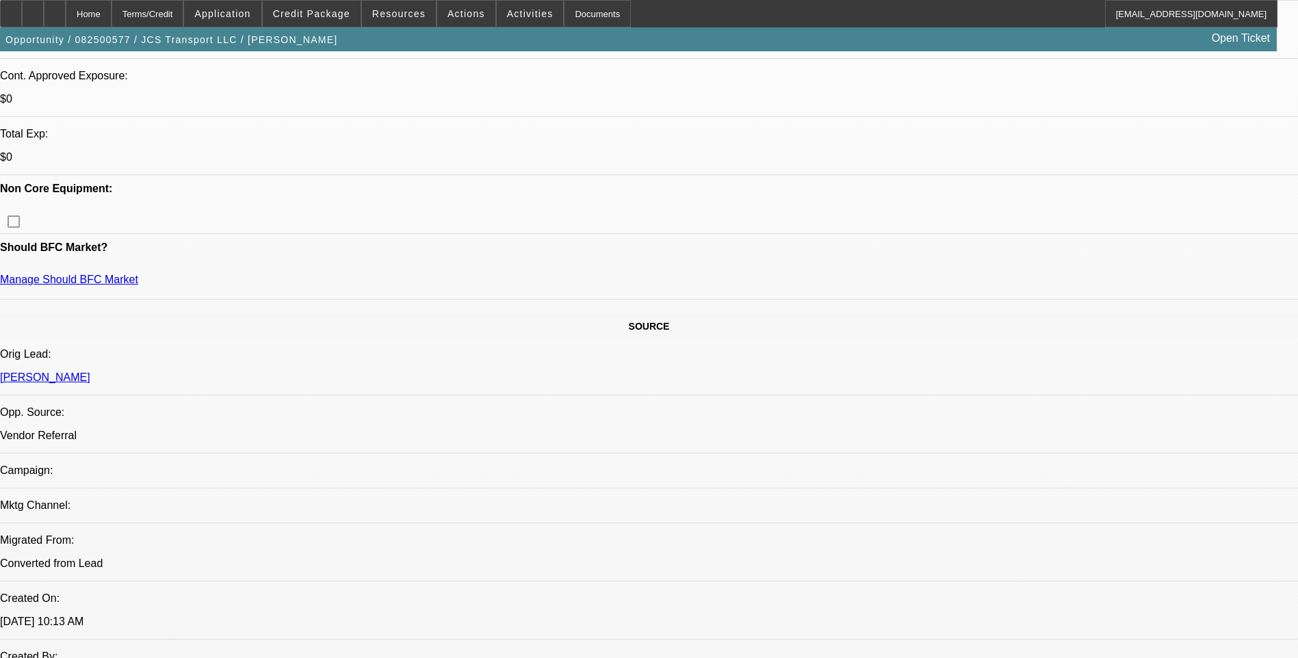
scroll to position [552, 0]
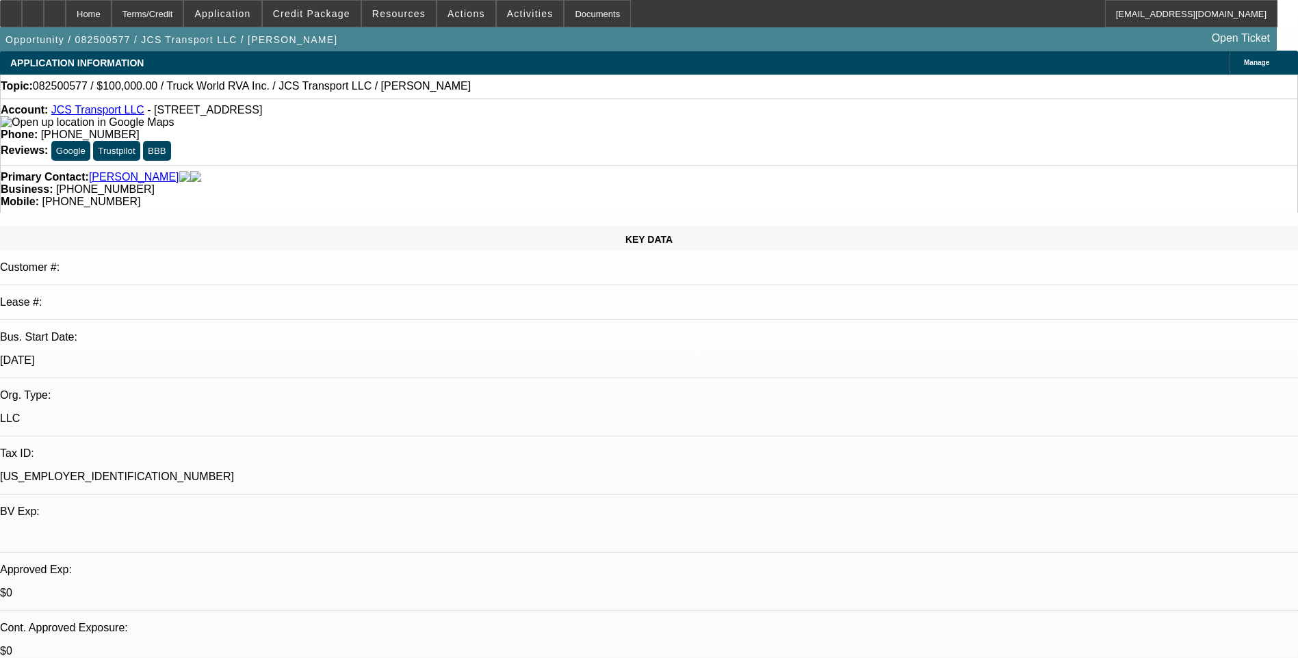
scroll to position [0, 0]
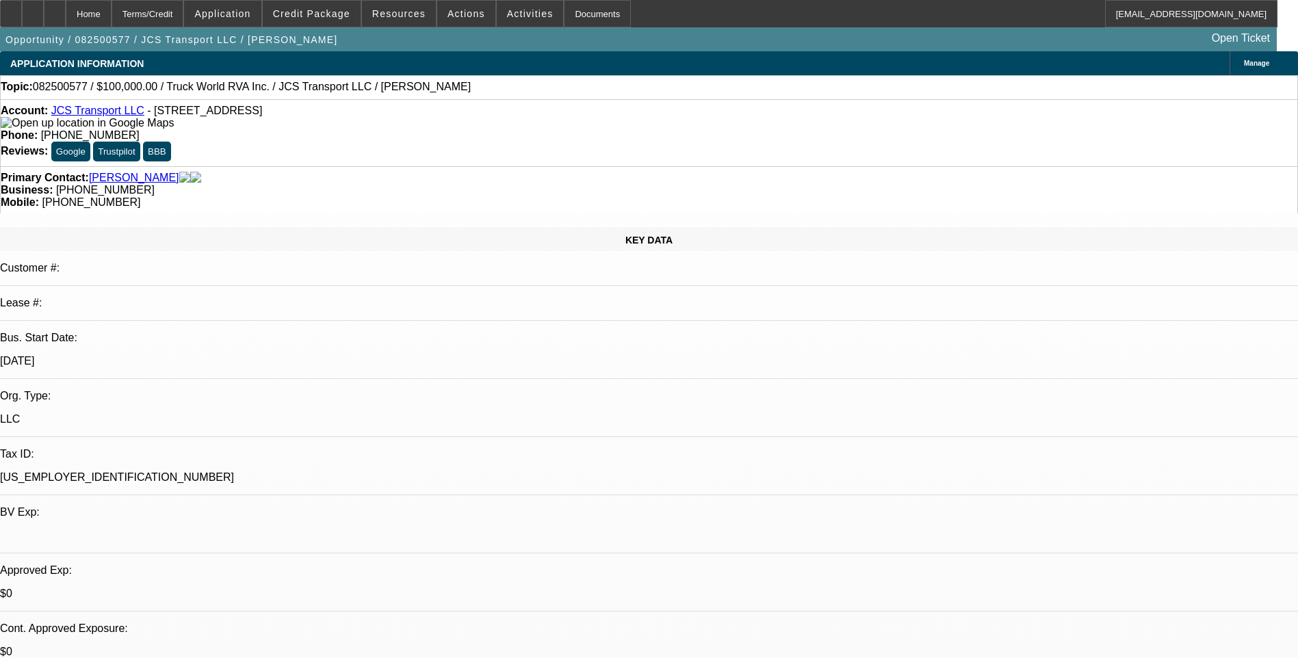
click at [854, 99] on div "Topic: 082500577 / $100,000.00 / Truck World RVA Inc. / JCS Transport LLC / Sam…" at bounding box center [649, 87] width 1298 height 24
click at [313, 13] on span "Credit Package" at bounding box center [311, 13] width 77 height 11
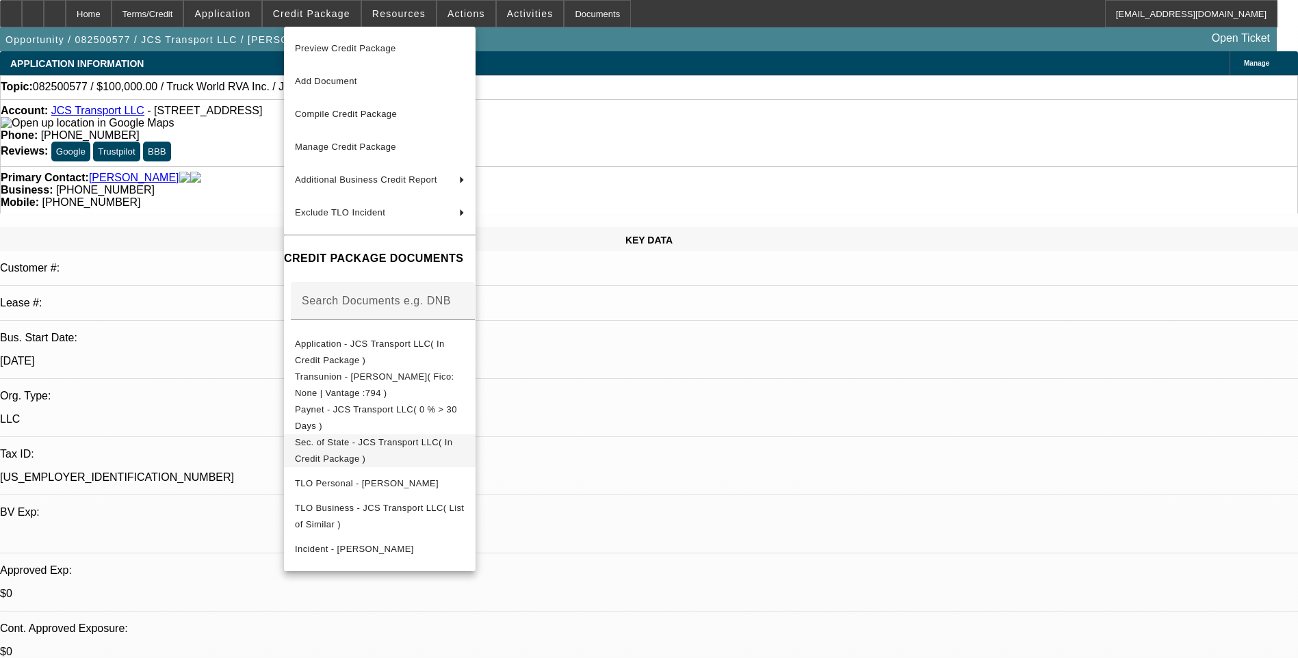
click at [426, 448] on span "Sec. of State - JCS Transport LLC( In Credit Package )" at bounding box center [373, 450] width 157 height 27
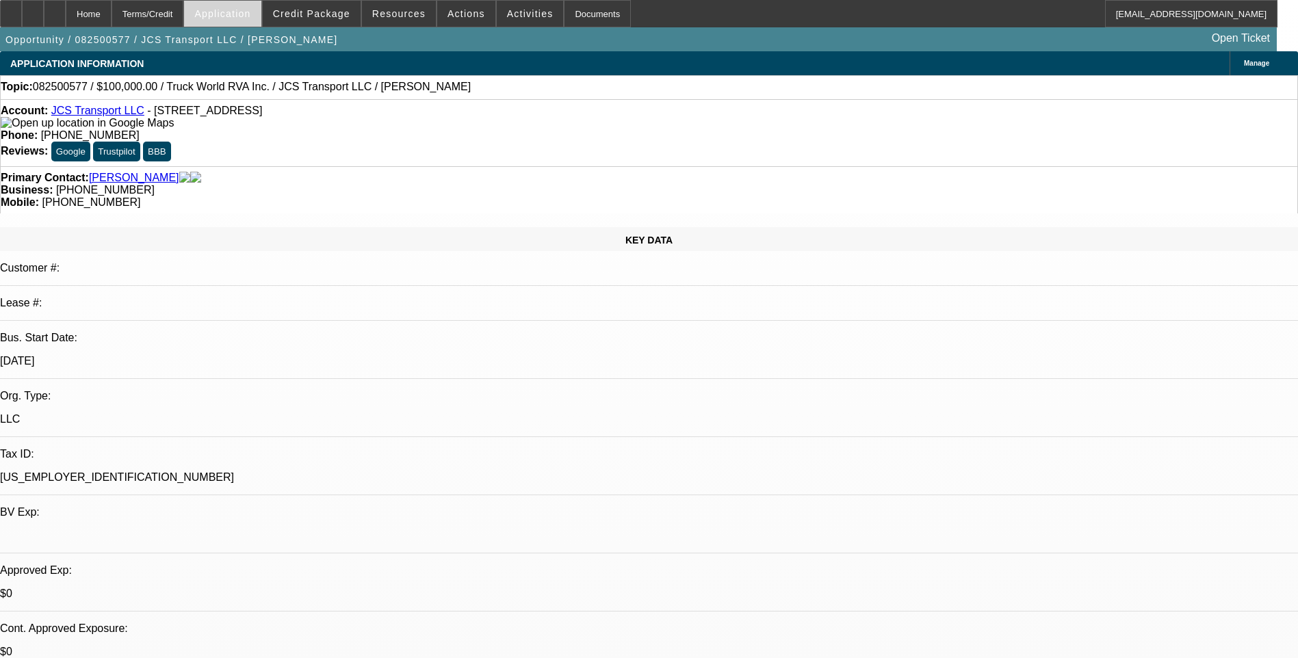
click at [251, 14] on span "Application" at bounding box center [222, 13] width 56 height 11
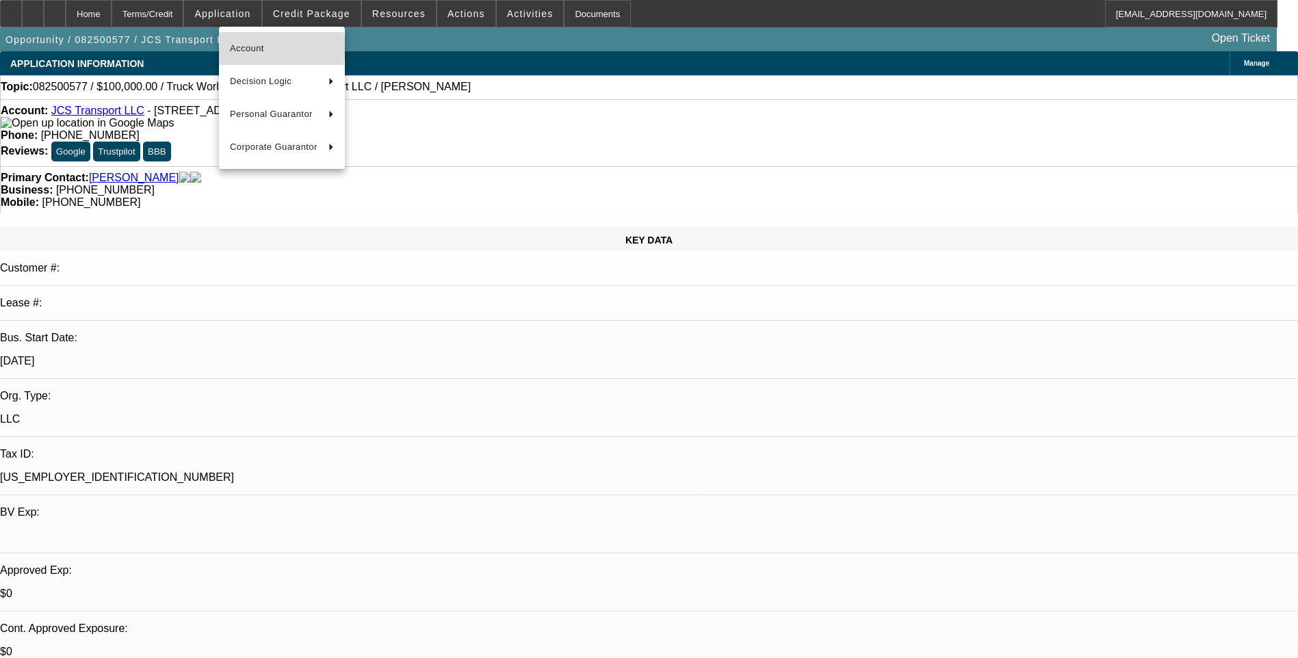
click at [277, 49] on span "Account" at bounding box center [282, 48] width 104 height 16
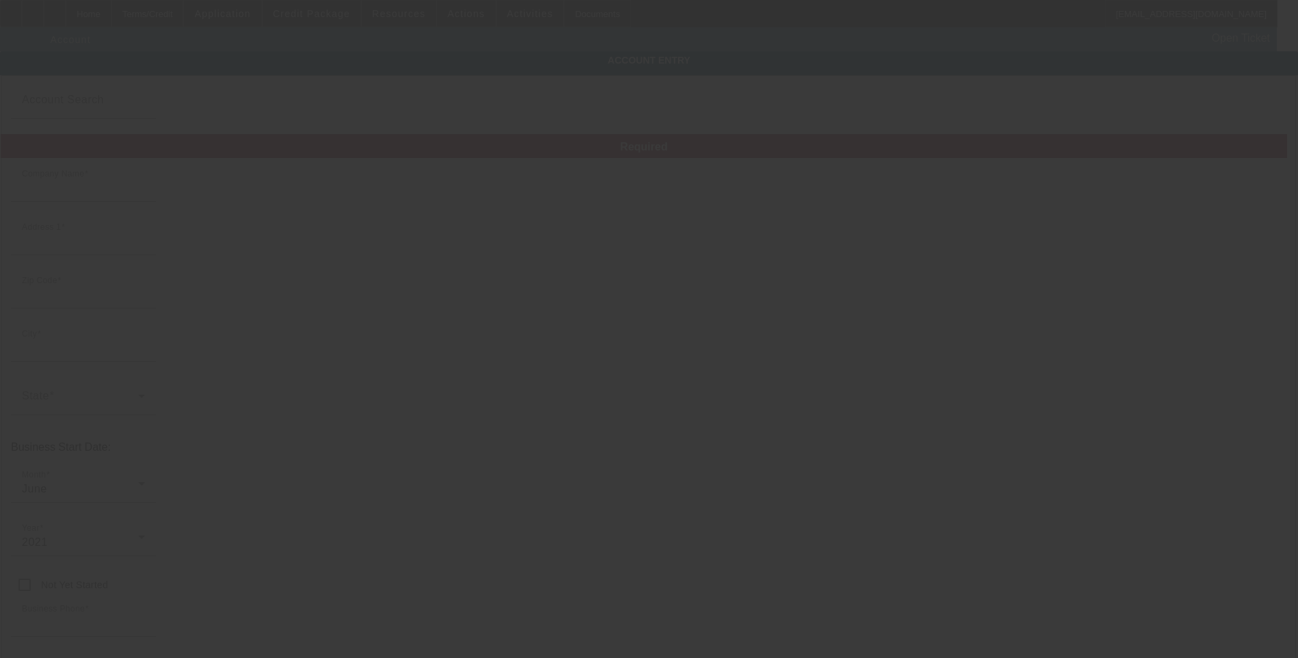
type input "JCS Transport LLC"
type input "39 Mill Pond Rd"
type input "41731"
type input "Cornettsville"
type input "(606) 854-1005"
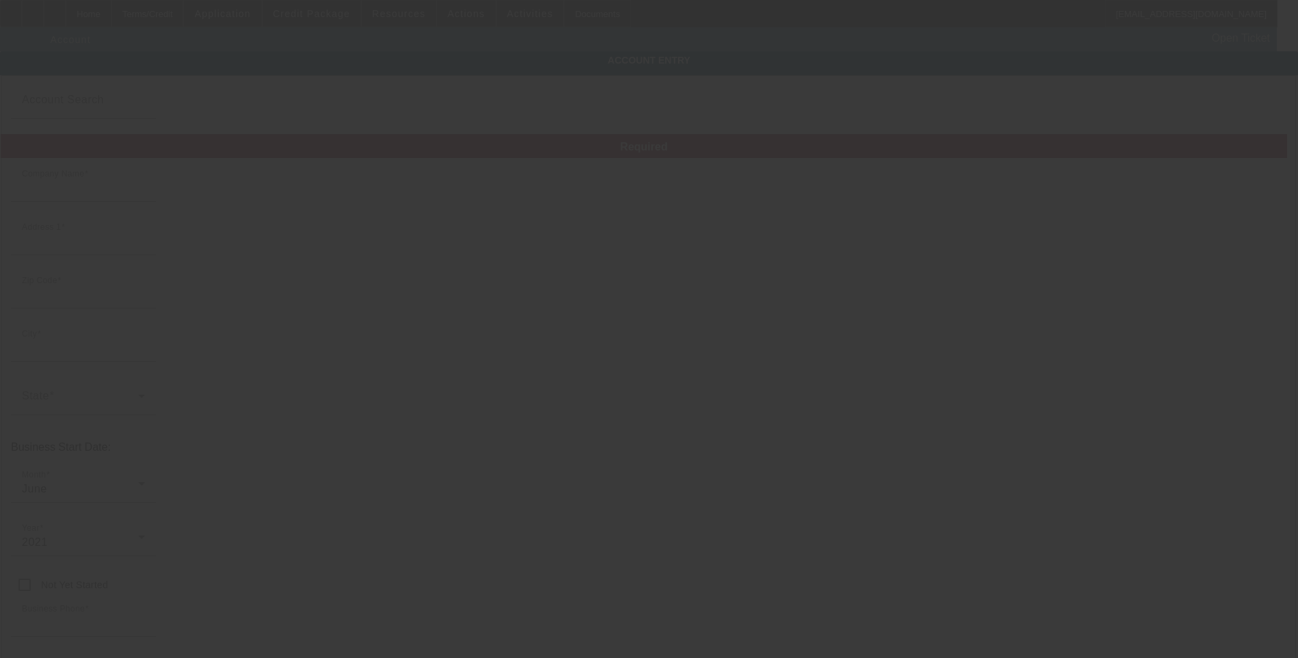
type input "87-1573754"
type input "8/21/2025"
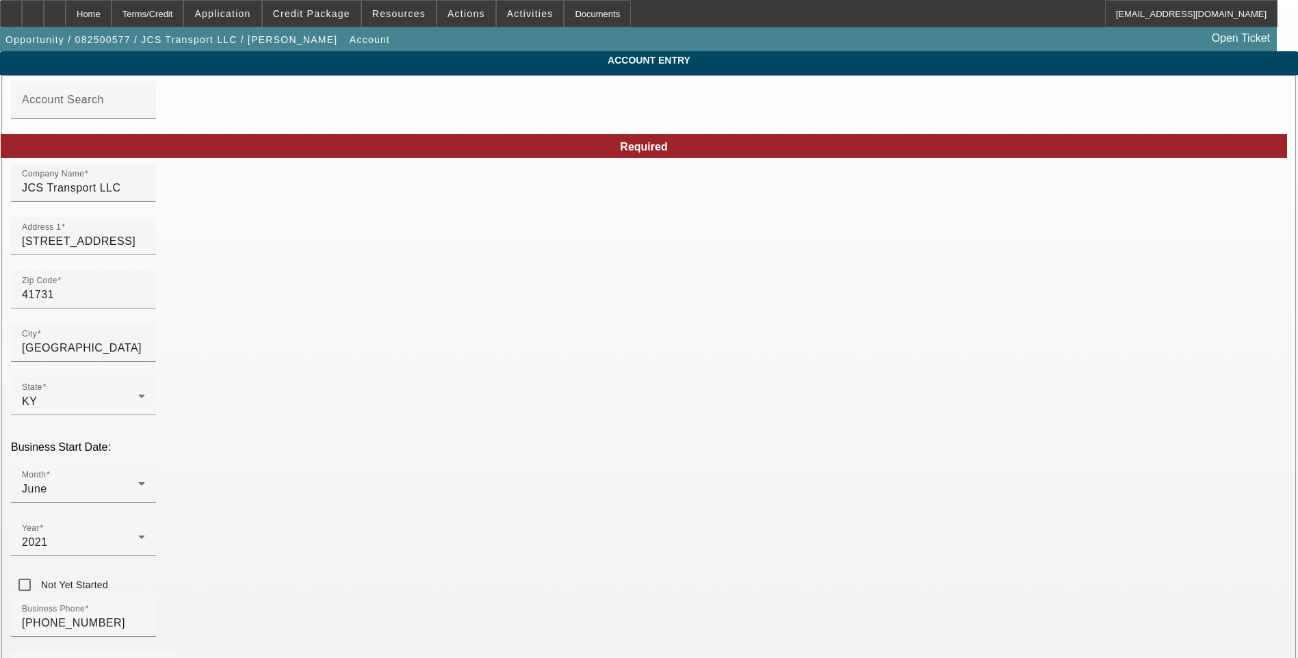
type input "Dirt Logik"
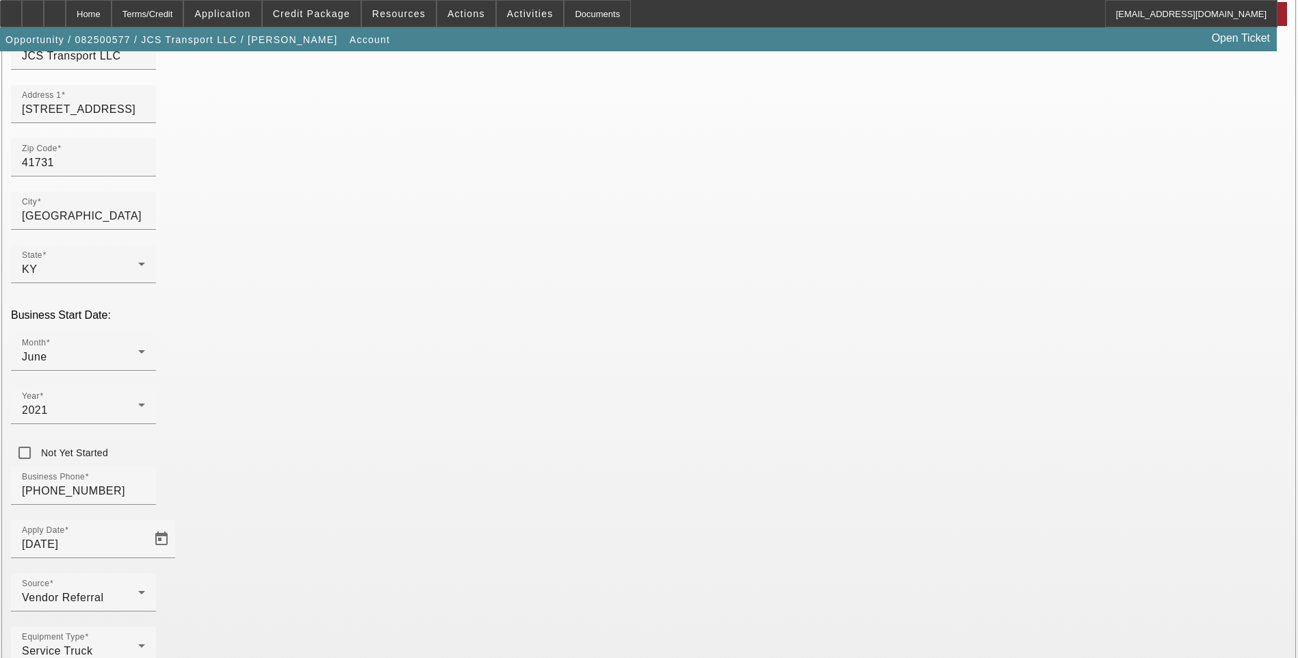
scroll to position [149, 0]
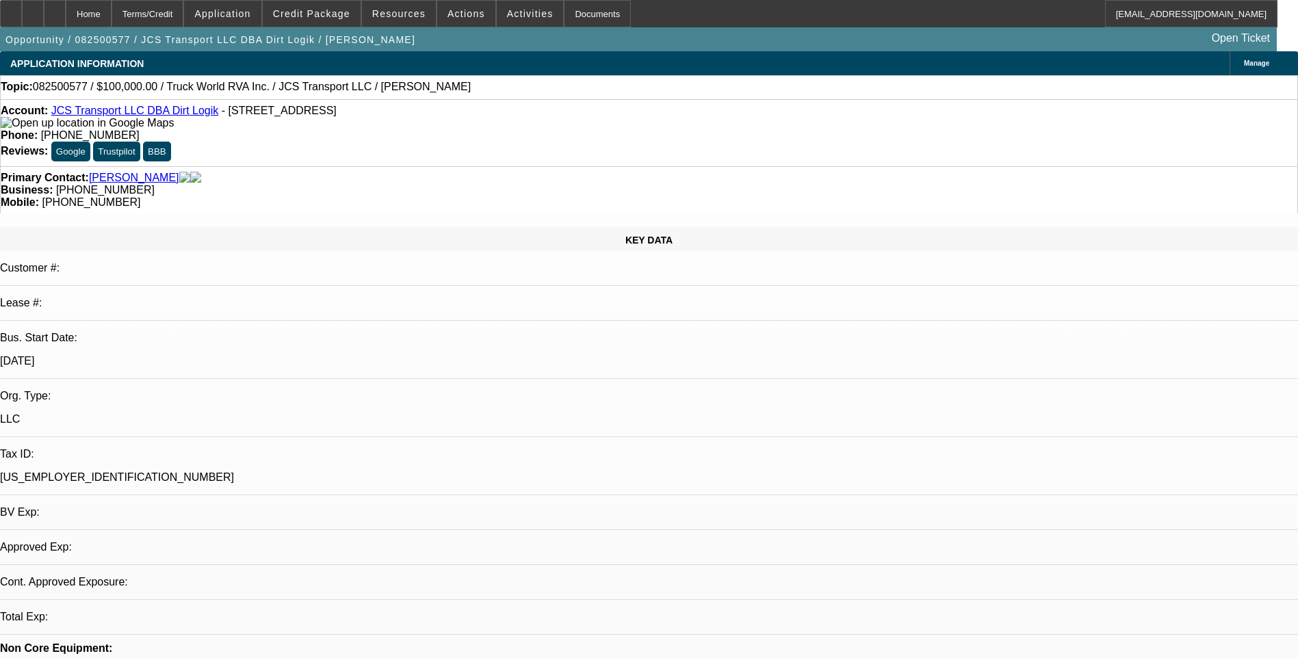
select select "0"
select select "2"
select select "0.1"
select select "4"
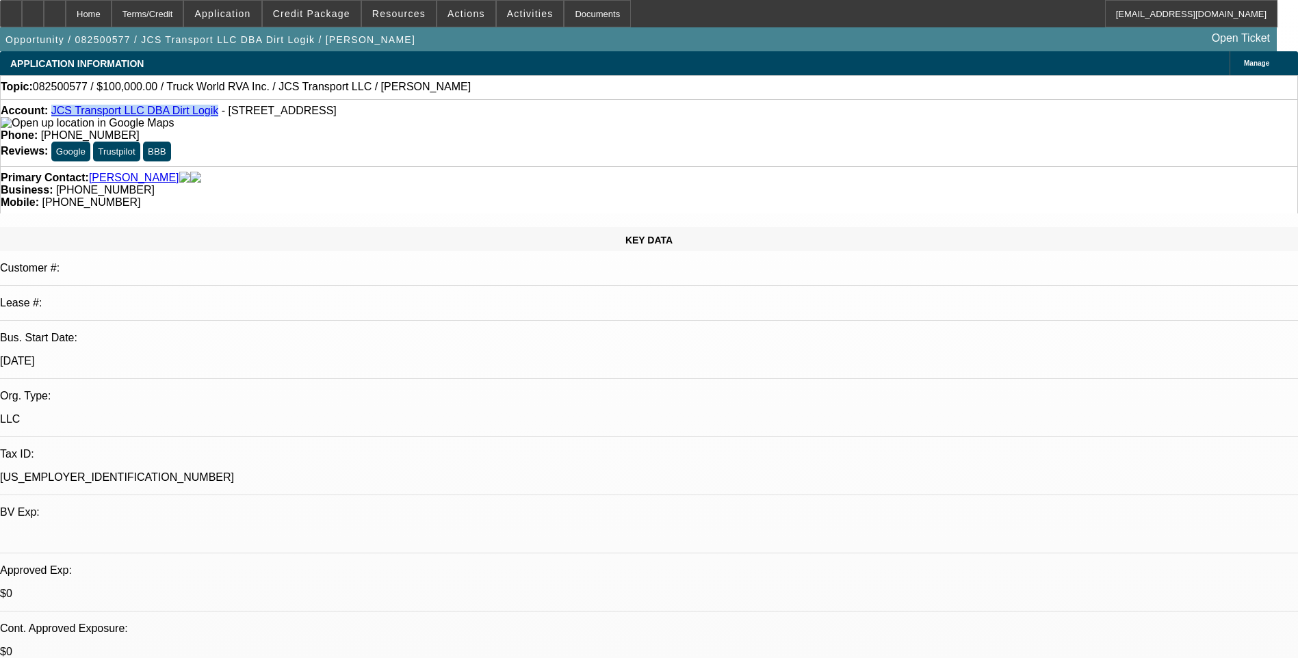
drag, startPoint x: 62, startPoint y: 113, endPoint x: 197, endPoint y: 112, distance: 135.5
click at [197, 112] on div "Account: JCS Transport LLC DBA Dirt Logik - 39 Mill Pond Rd, Cornettsville, KY …" at bounding box center [649, 117] width 1297 height 25
drag, startPoint x: 197, startPoint y: 112, endPoint x: 172, endPoint y: 114, distance: 24.7
copy link "JCS Transport LLC DBA Dirt Logik"
drag, startPoint x: 207, startPoint y: 114, endPoint x: 363, endPoint y: 114, distance: 156.1
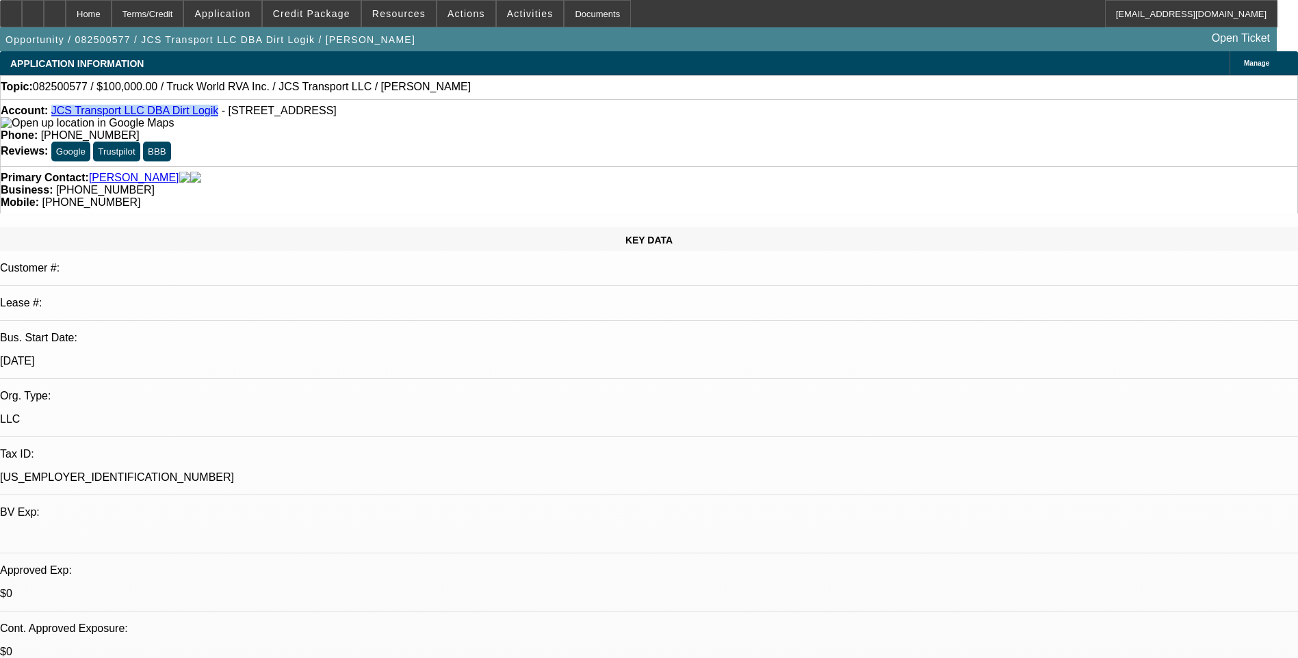
click at [337, 114] on span "- 39 Mill Pond Rd, Cornettsville, KY 41731" at bounding box center [279, 111] width 115 height 12
drag, startPoint x: 363, startPoint y: 114, endPoint x: 346, endPoint y: 114, distance: 16.4
drag, startPoint x: 346, startPoint y: 114, endPoint x: 277, endPoint y: 129, distance: 70.8
click at [277, 129] on div "Account: JCS Transport LLC DBA Dirt Logik - 39 Mill Pond Rd, Cornettsville, KY …" at bounding box center [649, 117] width 1297 height 25
drag, startPoint x: 207, startPoint y: 112, endPoint x: 374, endPoint y: 112, distance: 167.0
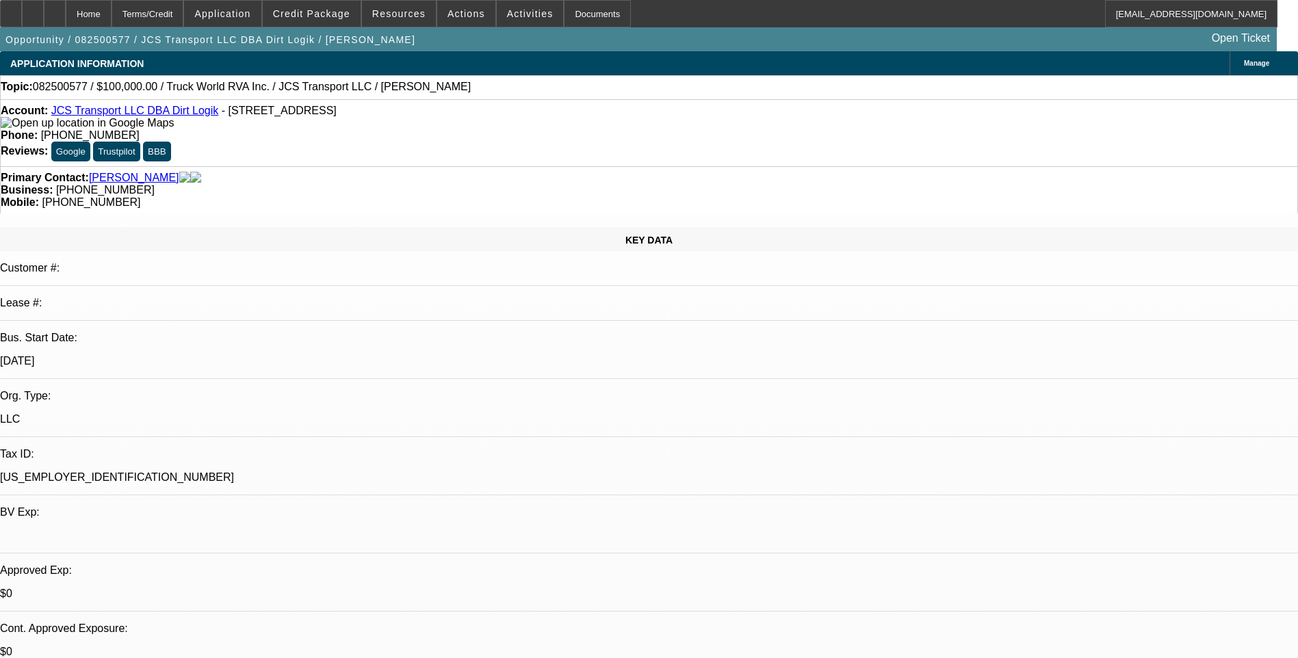
click at [374, 112] on div "Account: JCS Transport LLC DBA Dirt Logik - 39 Mill Pond Rd, Cornettsville, KY …" at bounding box center [649, 117] width 1297 height 25
drag, startPoint x: 374, startPoint y: 112, endPoint x: 331, endPoint y: 114, distance: 42.5
copy span "39 Mill Pond Rd, Cornettsville, KY 41731"
drag, startPoint x: 339, startPoint y: 138, endPoint x: 329, endPoint y: 102, distance: 37.7
click at [337, 137] on div "Account: JCS Transport LLC DBA Dirt Logik - 39 Mill Pond Rd, Cornettsville, KY …" at bounding box center [649, 132] width 1298 height 67
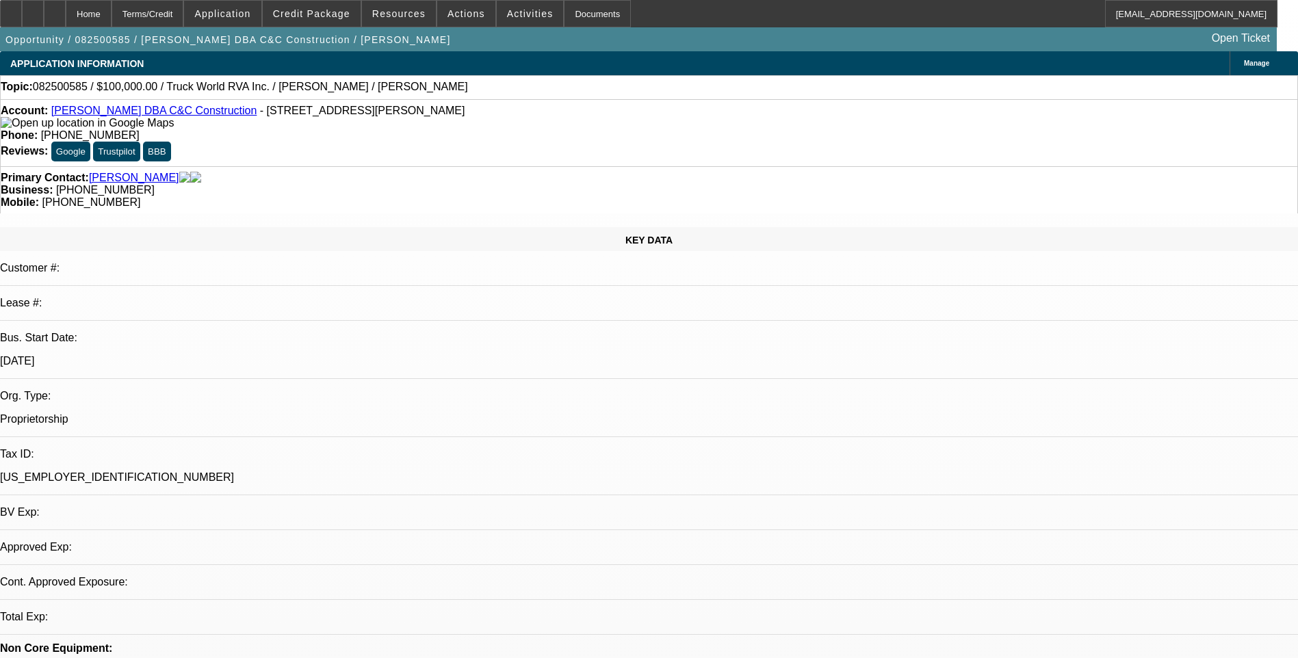
select select "0"
select select "2"
select select "0.1"
select select "1"
select select "2"
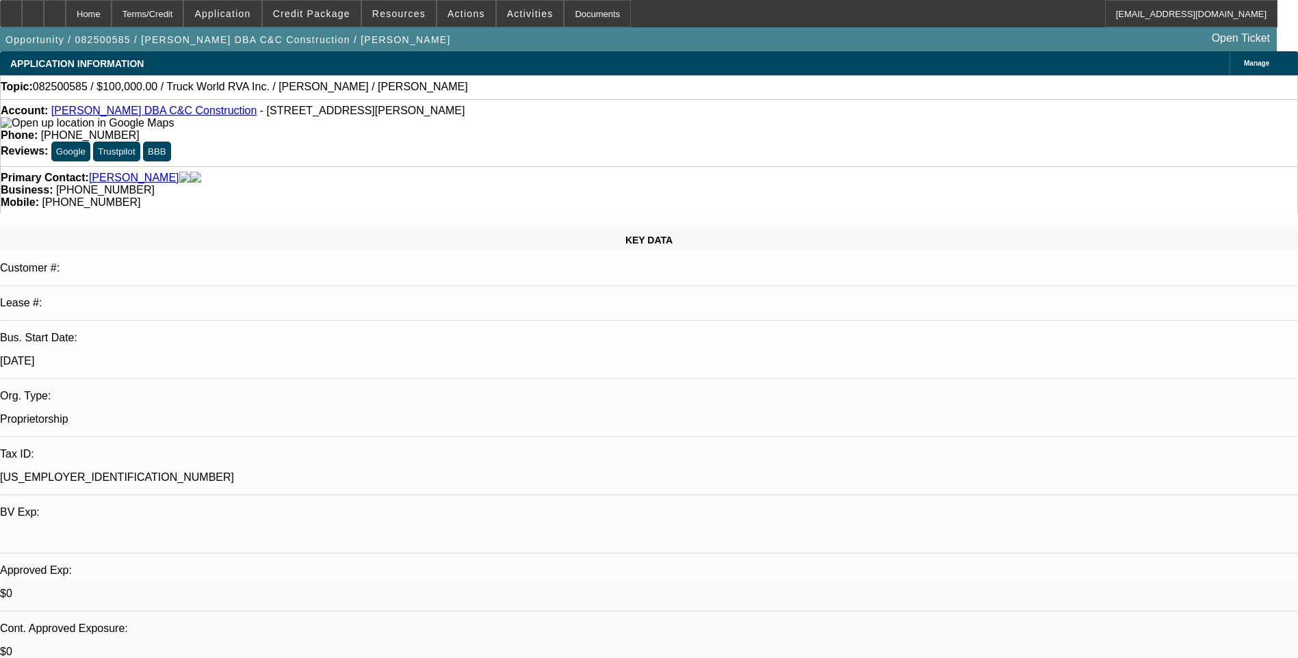
select select "4"
click at [329, 10] on span "Credit Package" at bounding box center [311, 13] width 77 height 11
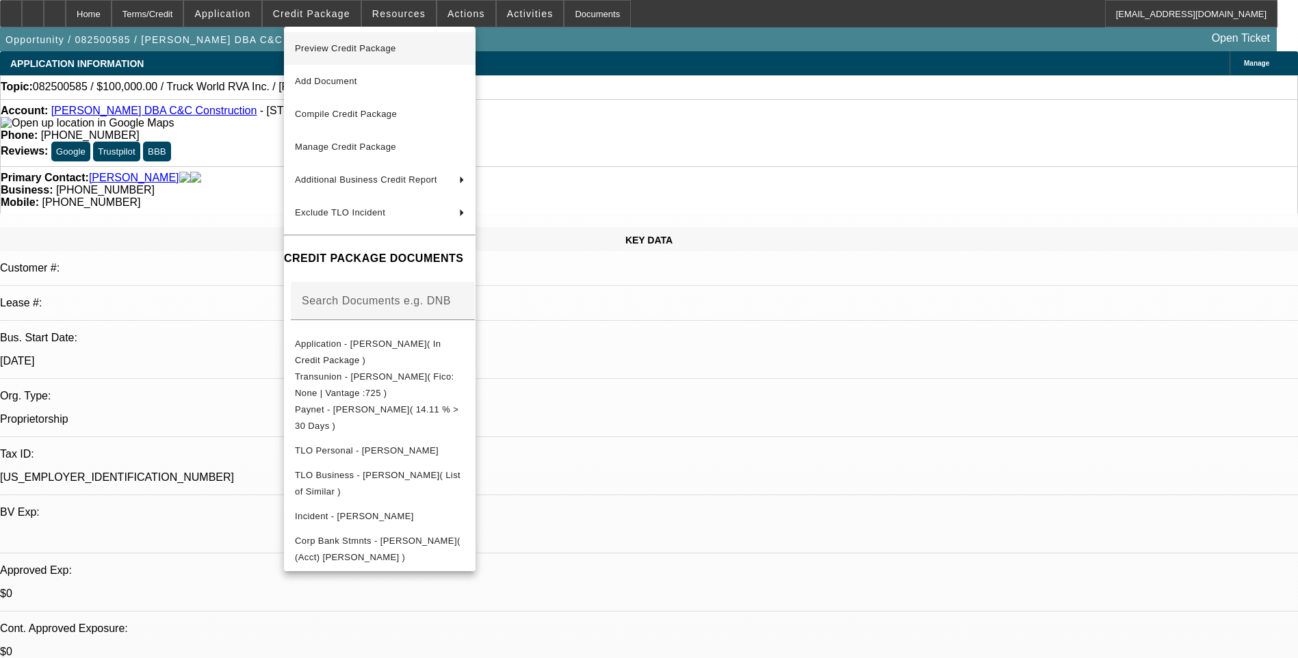
click at [388, 50] on span "Preview Credit Package" at bounding box center [345, 48] width 101 height 10
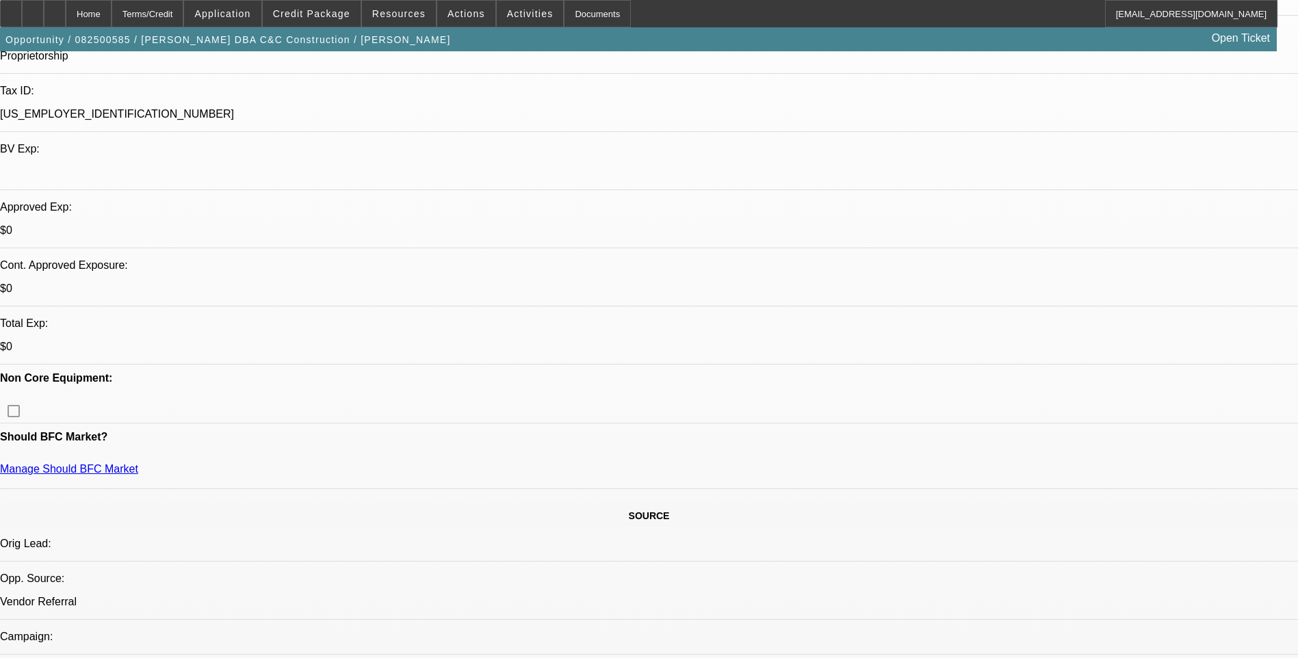
scroll to position [411, 0]
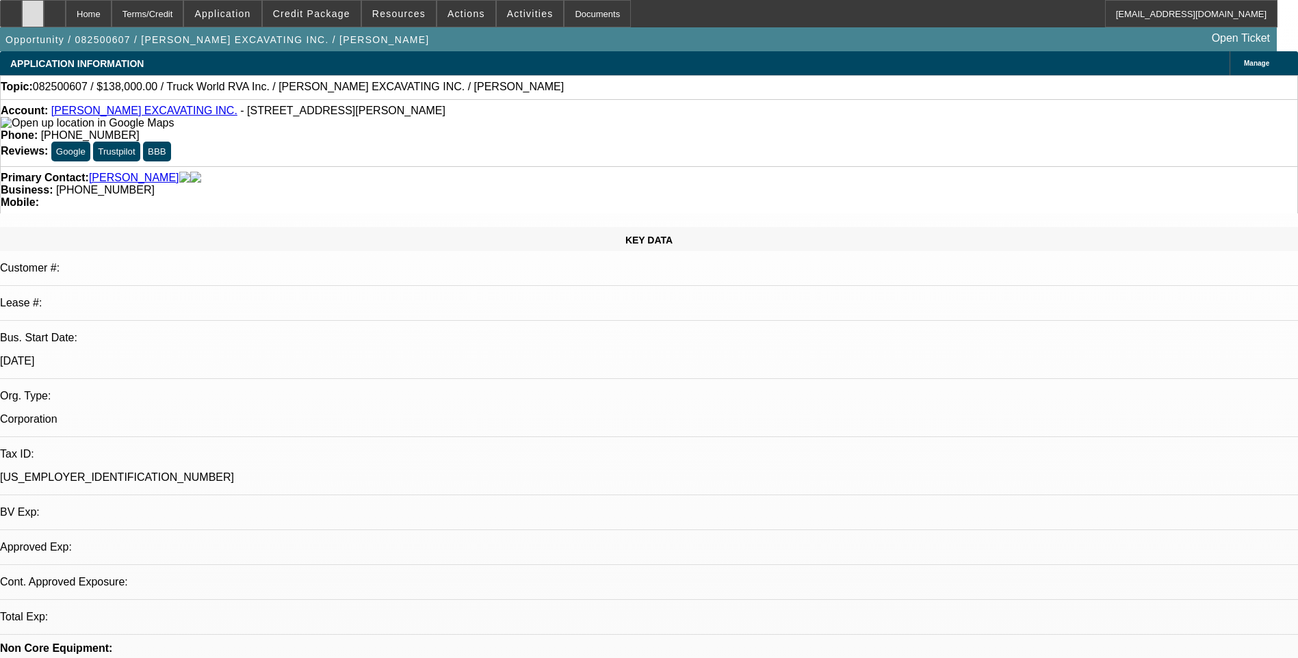
select select "0"
select select "2"
select select "0.1"
select select "4"
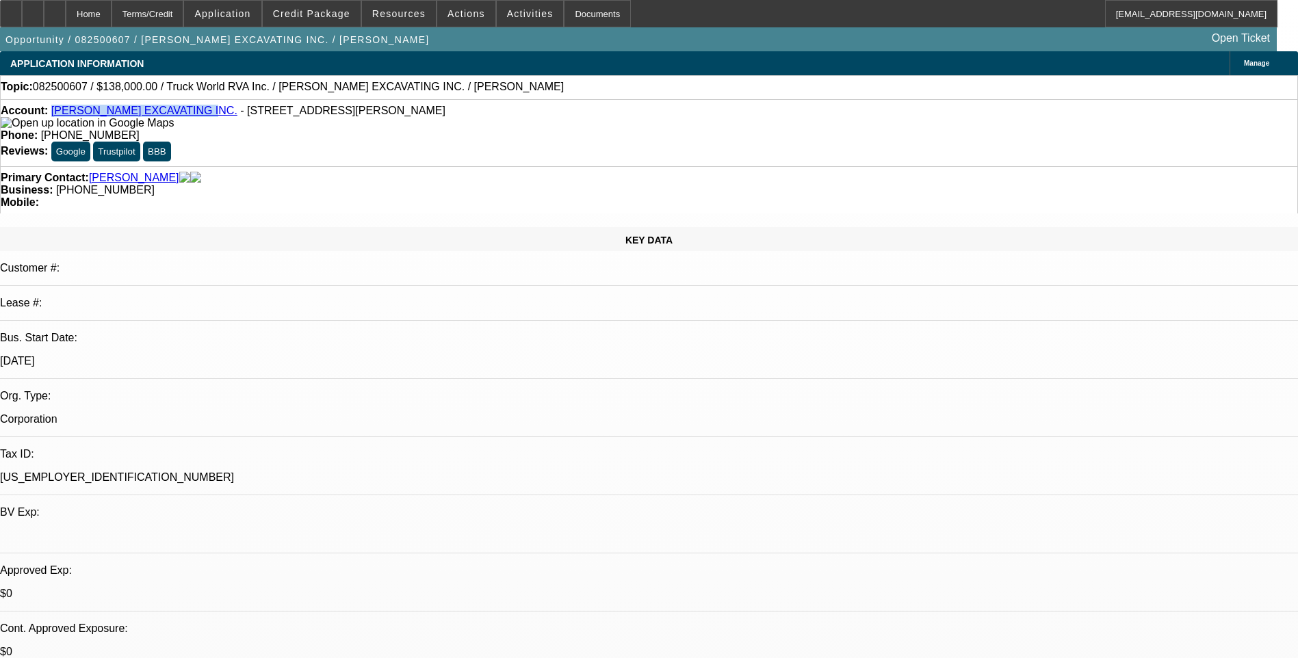
drag, startPoint x: 62, startPoint y: 115, endPoint x: 199, endPoint y: 114, distance: 136.9
click at [199, 114] on div "Account: RODENHISER EXCAVATING INC. - 70 Bartzak Dr, Holliston, MA 01746" at bounding box center [649, 117] width 1297 height 25
drag, startPoint x: 199, startPoint y: 114, endPoint x: 164, endPoint y: 116, distance: 34.3
copy link "RODENHISER EXCAVATING INC."
drag, startPoint x: 208, startPoint y: 115, endPoint x: 345, endPoint y: 116, distance: 136.9
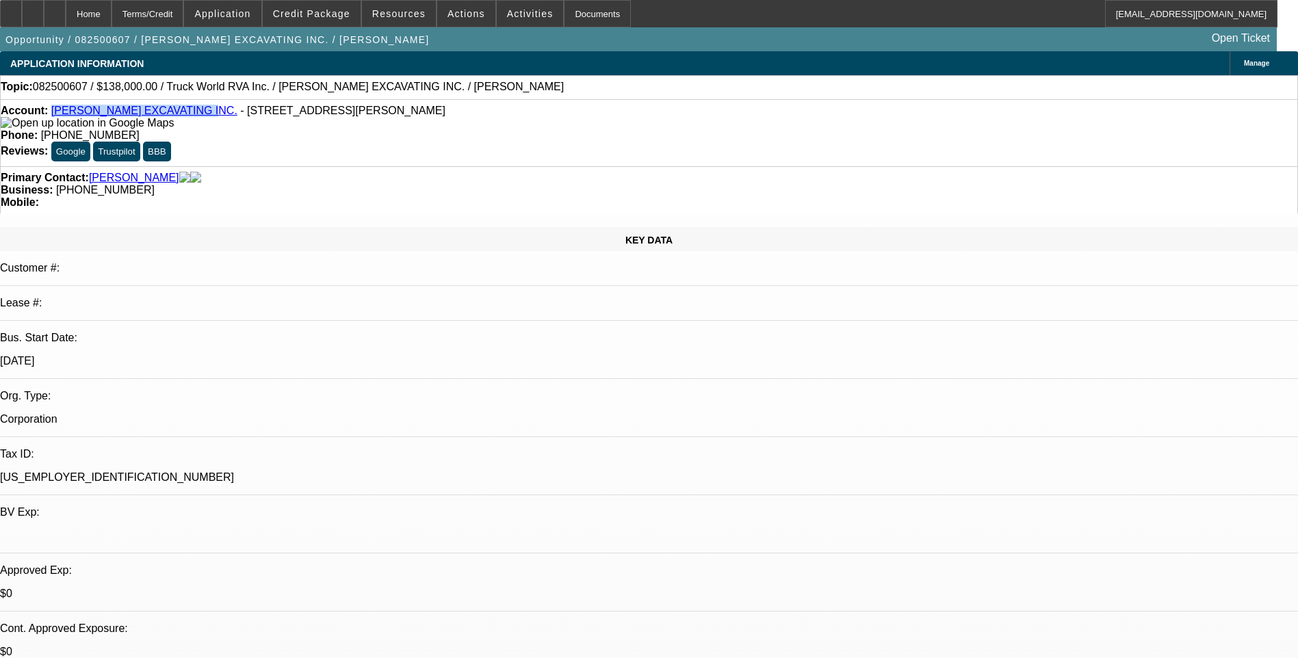
click at [345, 116] on span "- 70 Bartzak Dr, Holliston, MA 01746" at bounding box center [342, 111] width 205 height 12
drag, startPoint x: 345, startPoint y: 116, endPoint x: 329, endPoint y: 111, distance: 16.7
copy span "70 Bartzak Dr, Holliston, MA 01746"
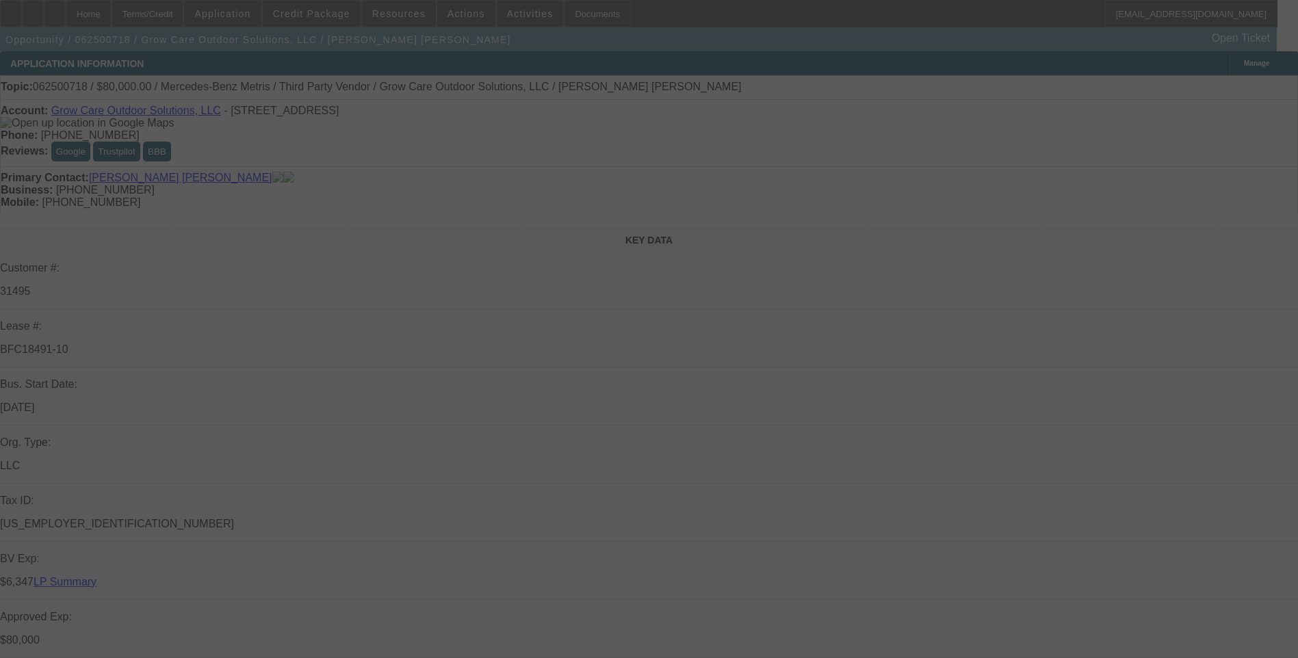
select select "0"
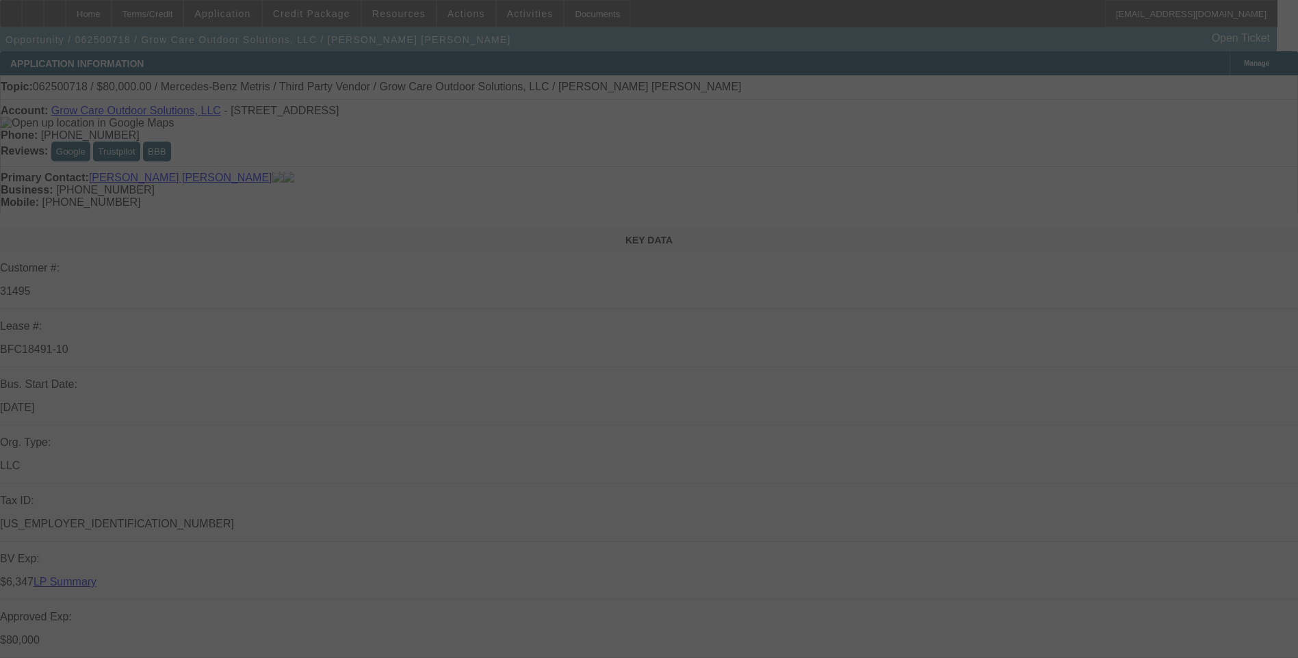
select select "0"
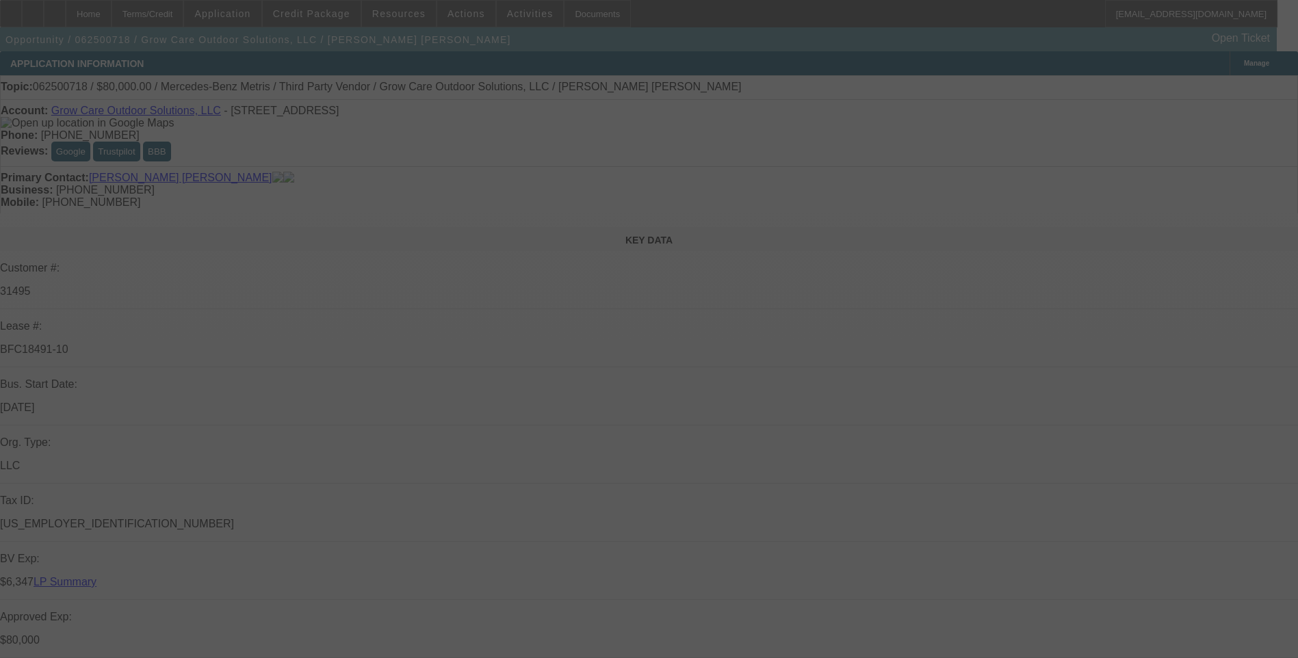
select select "0"
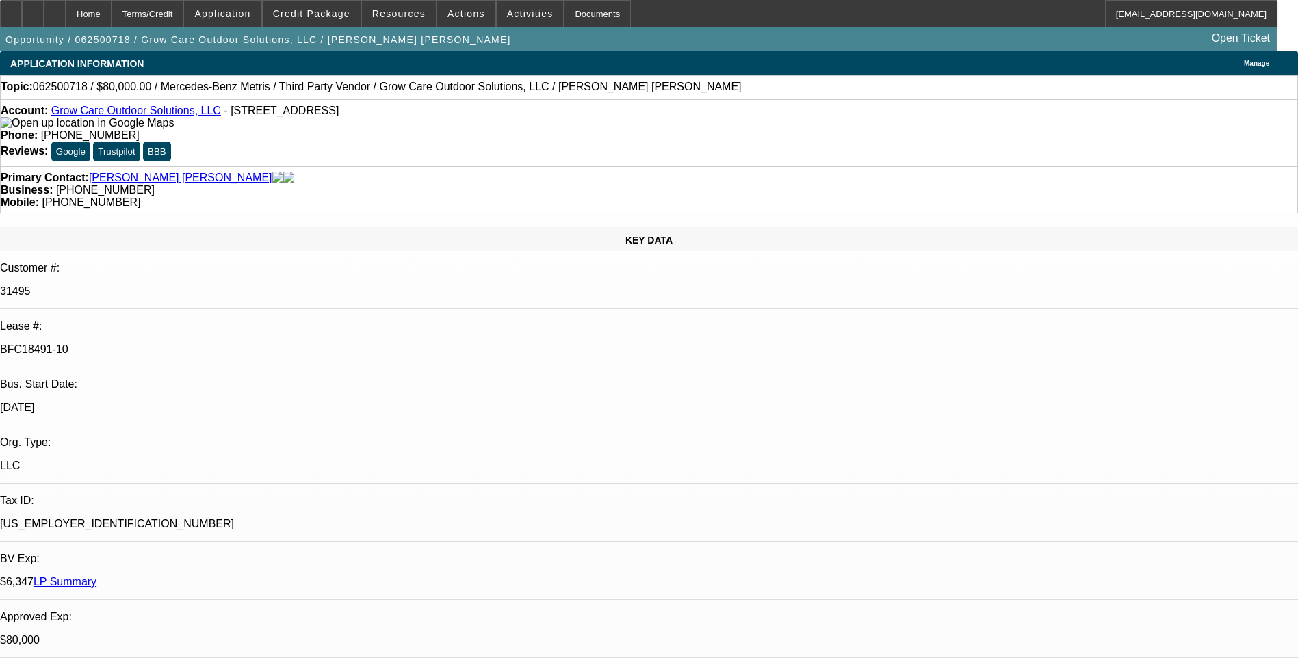
select select "1"
select select "6"
select select "1"
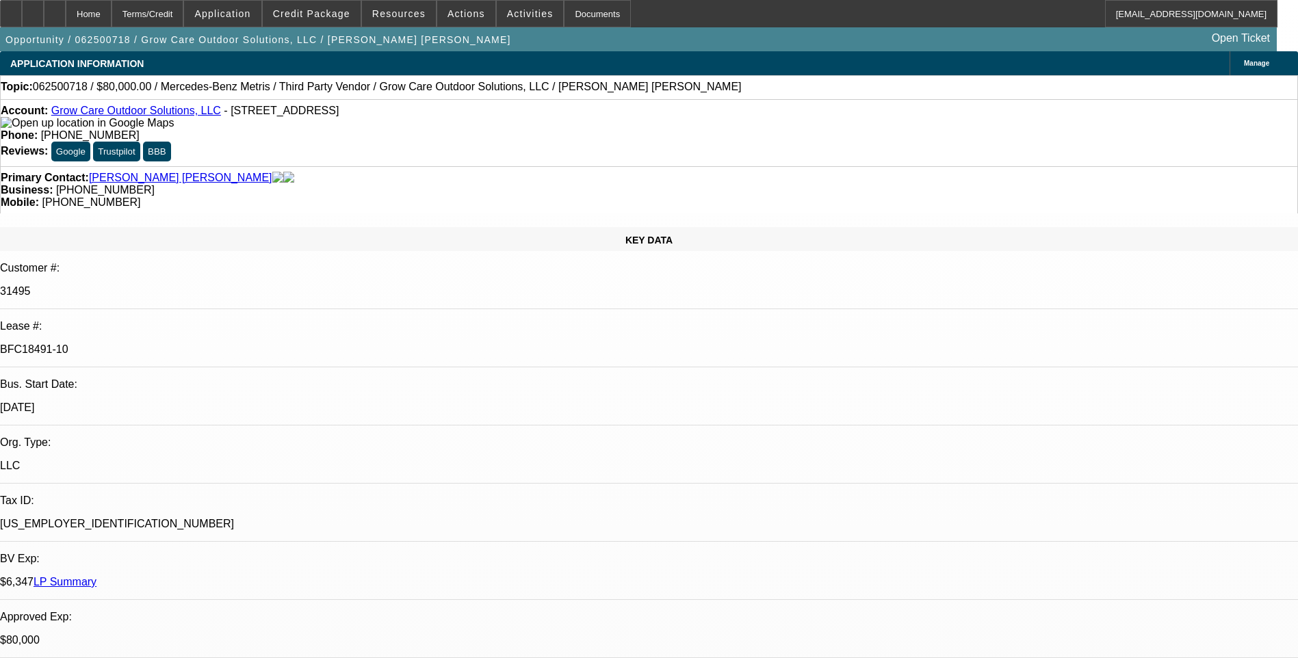
select select "6"
select select "1"
select select "6"
select select "1"
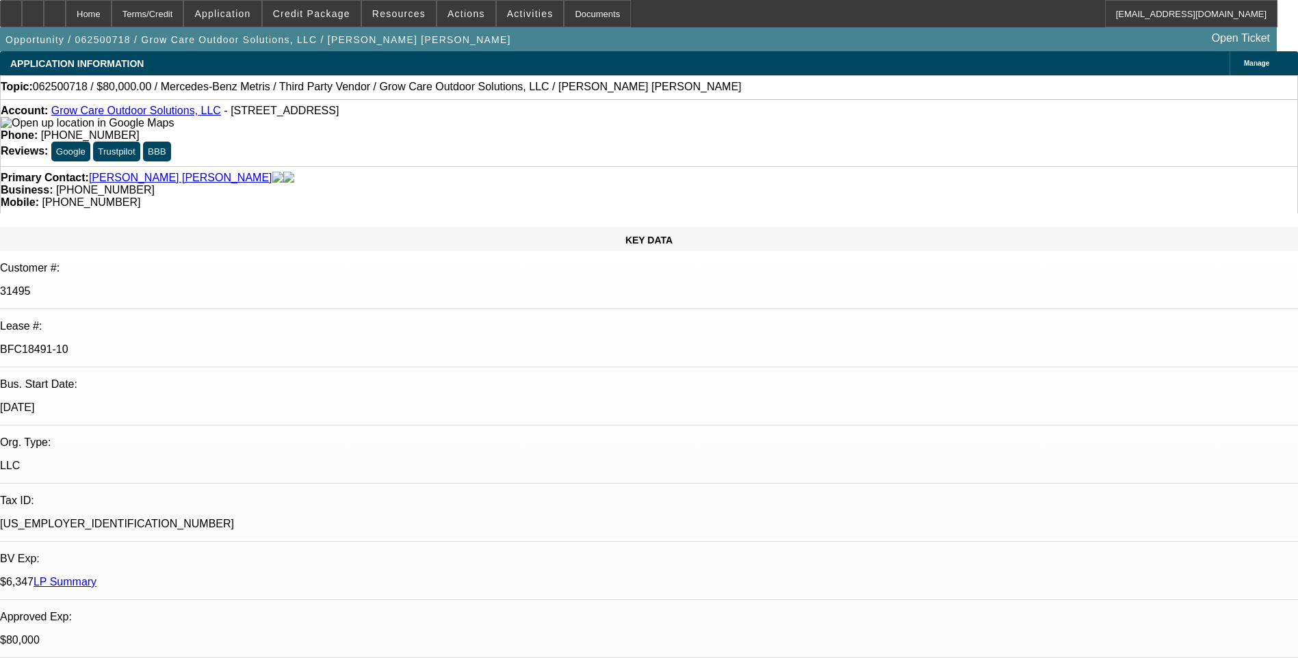
select select "1"
select select "6"
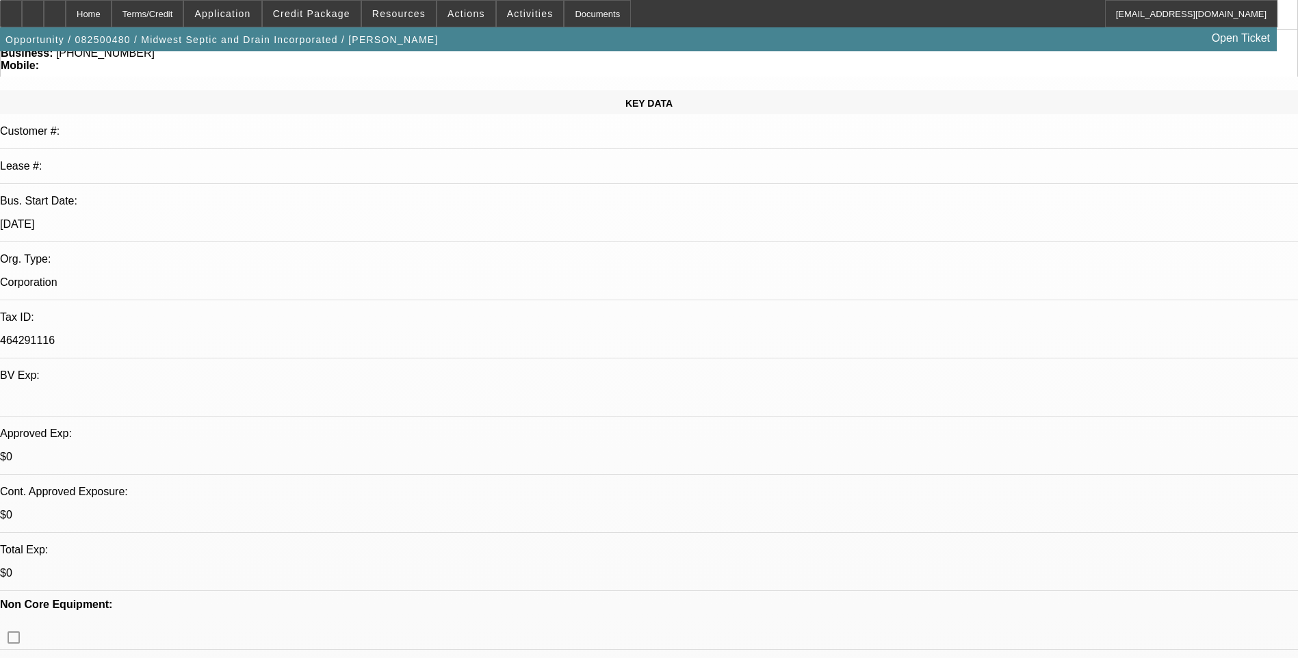
select select "0"
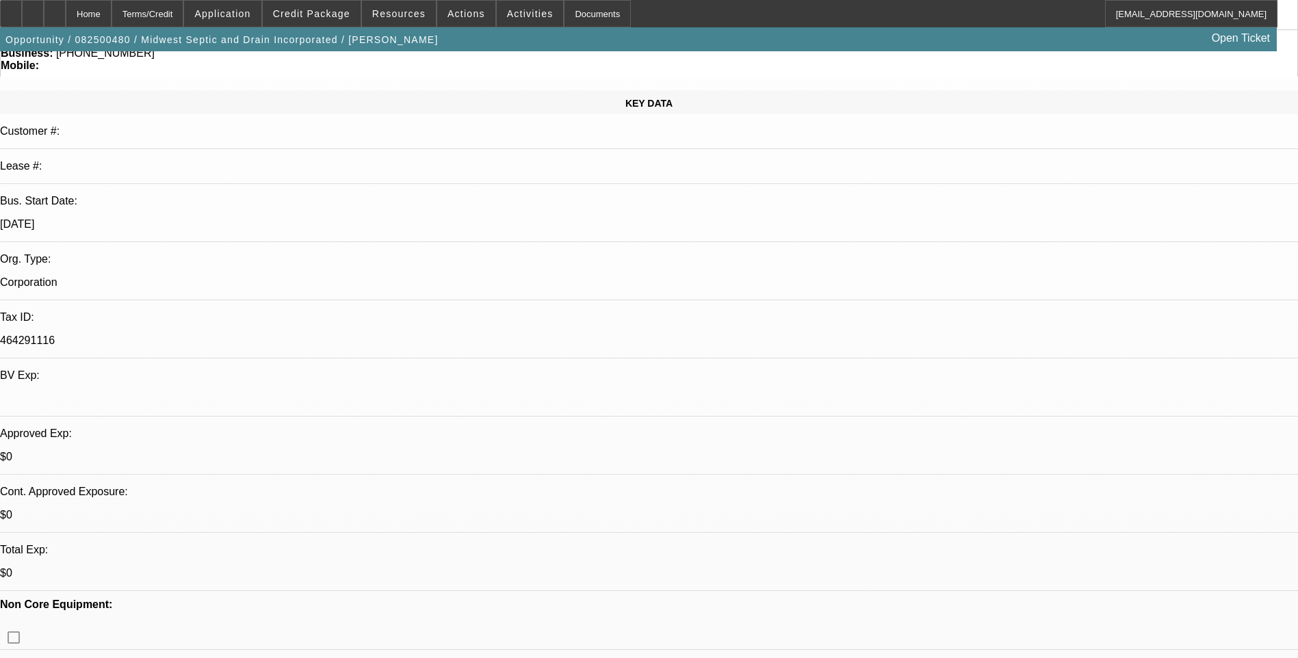
select select "0"
select select "1"
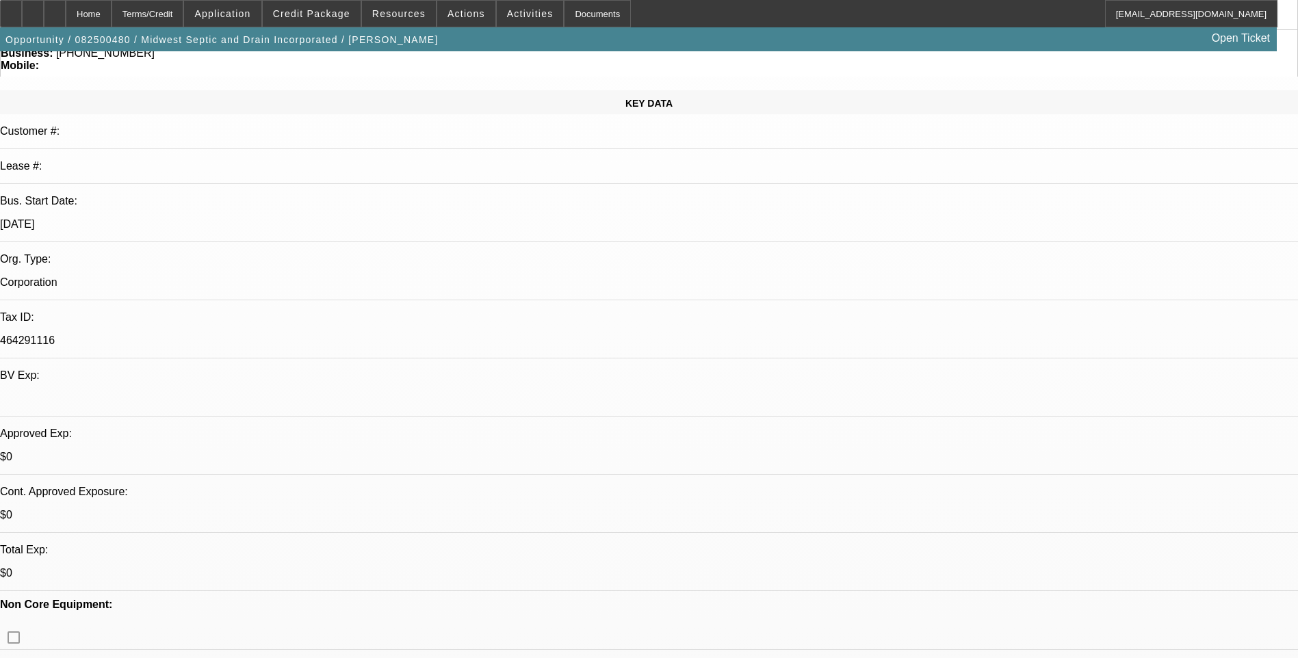
select select "1"
select select "6"
select select "1"
select select "6"
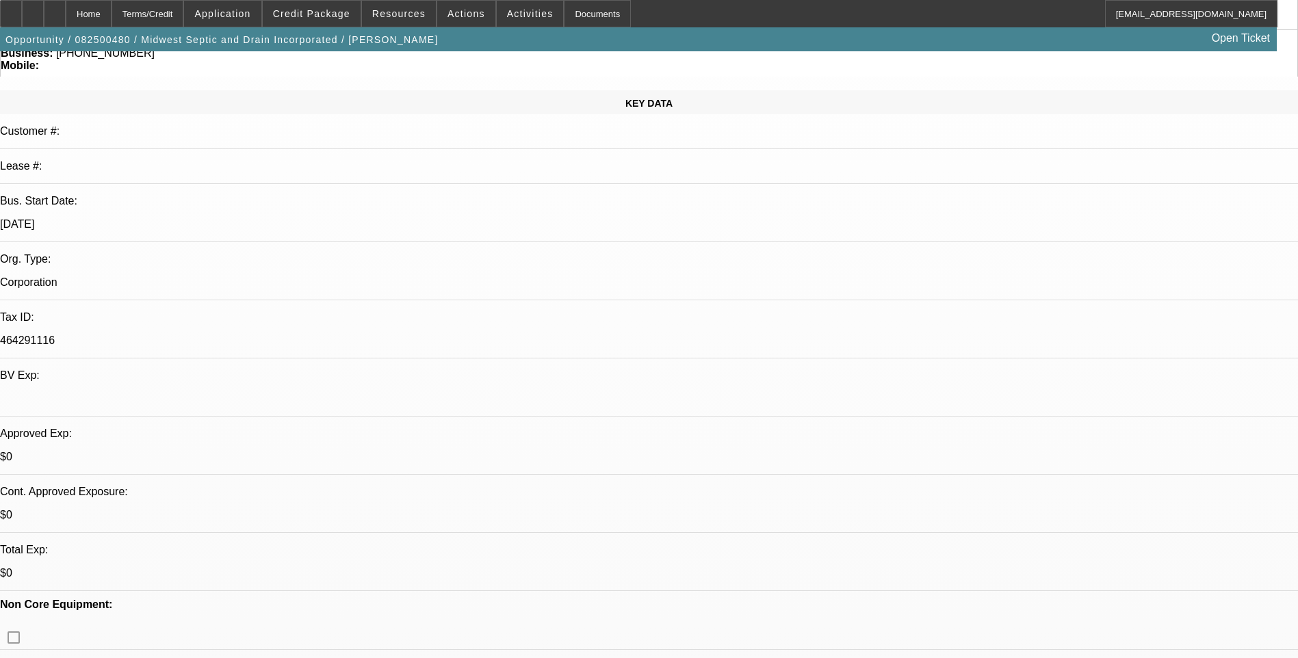
select select "1"
select select "6"
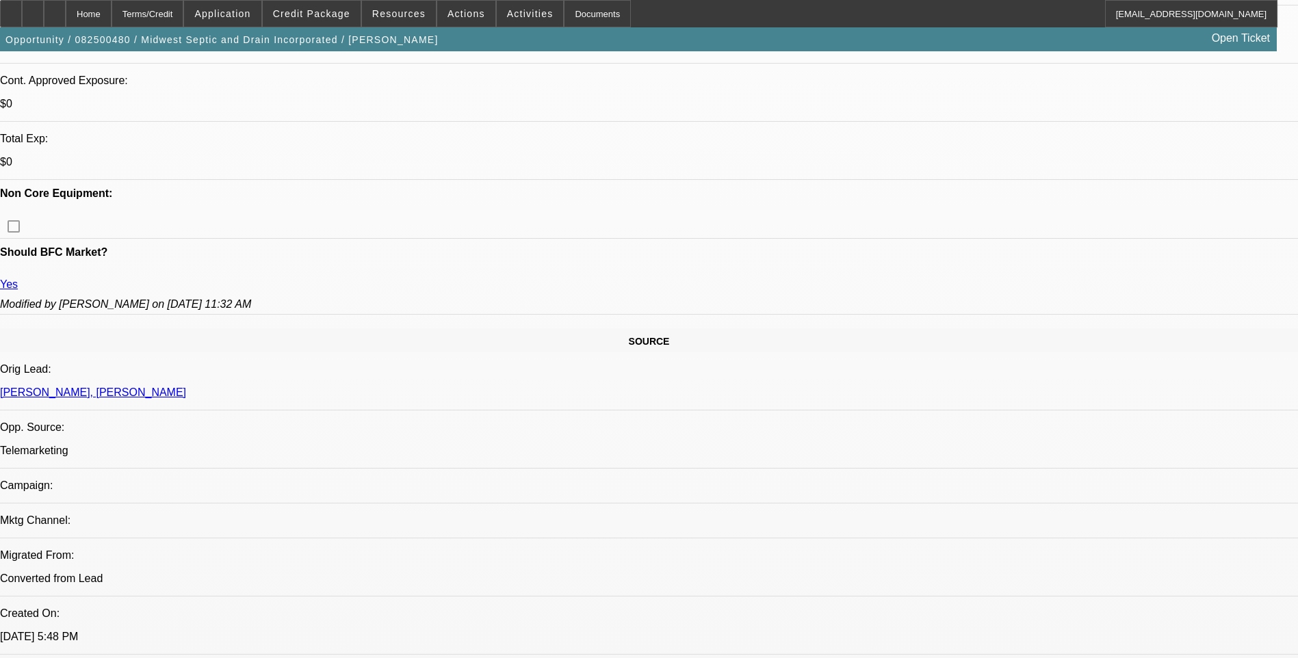
scroll to position [548, 0]
click at [322, 19] on span at bounding box center [312, 13] width 98 height 33
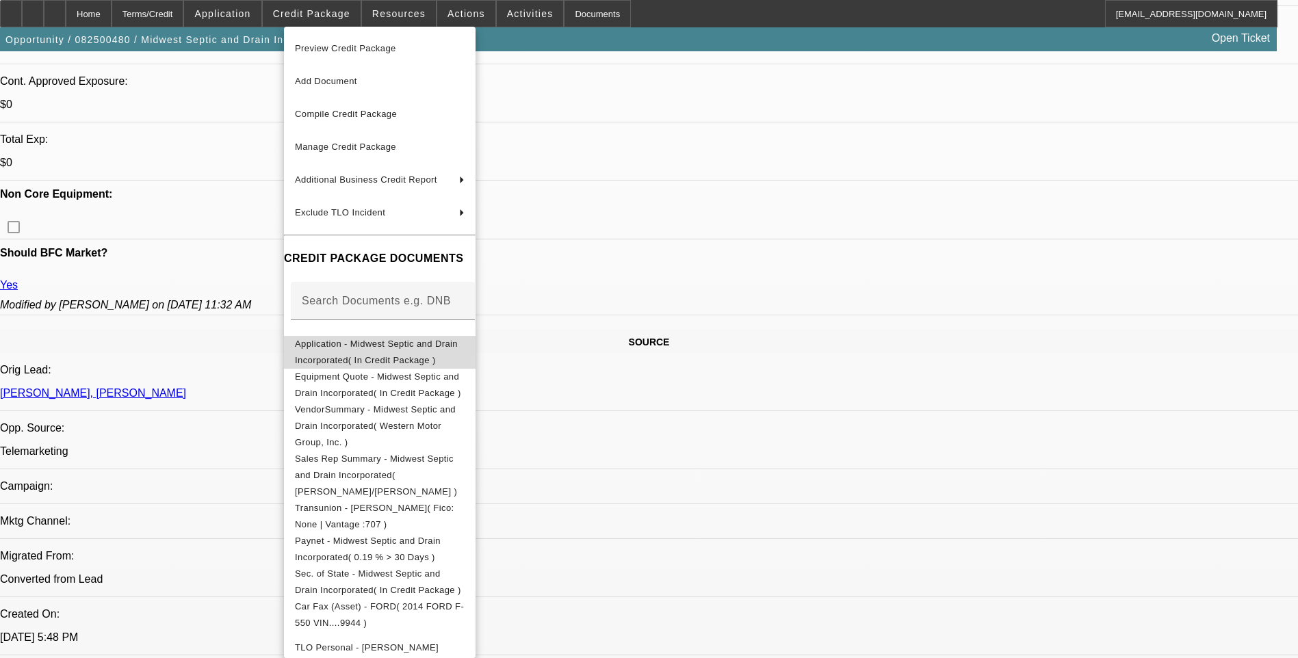
click at [411, 354] on span "Application - Midwest Septic and Drain Incorporated( In Credit Package )" at bounding box center [380, 352] width 170 height 33
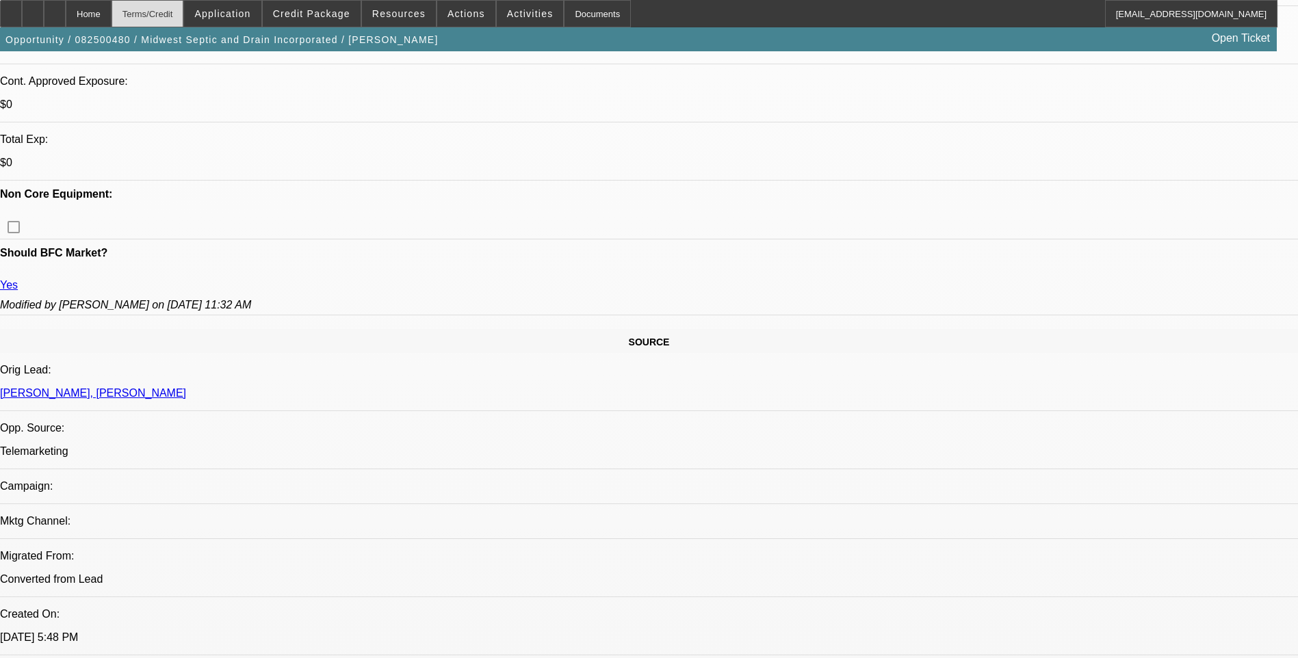
click at [169, 8] on div "Terms/Credit" at bounding box center [148, 13] width 73 height 27
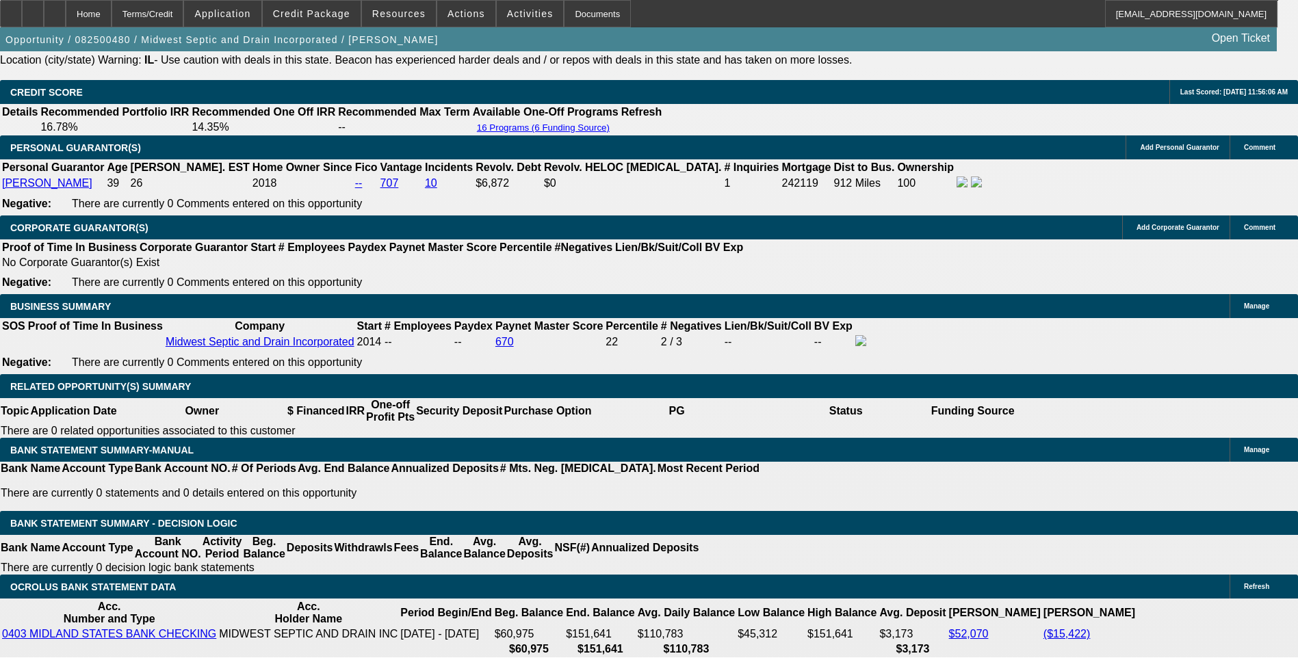
scroll to position [2121, 0]
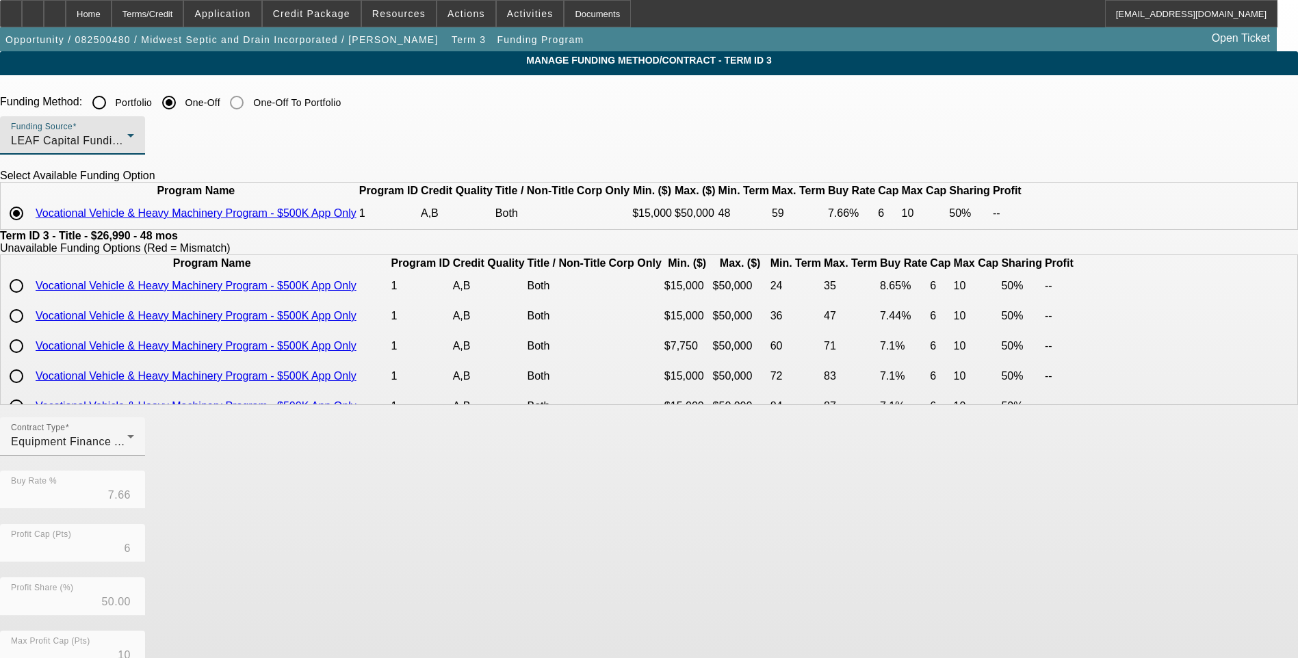
click at [127, 146] on div "LEAF Capital Funding, LLC" at bounding box center [69, 141] width 116 height 16
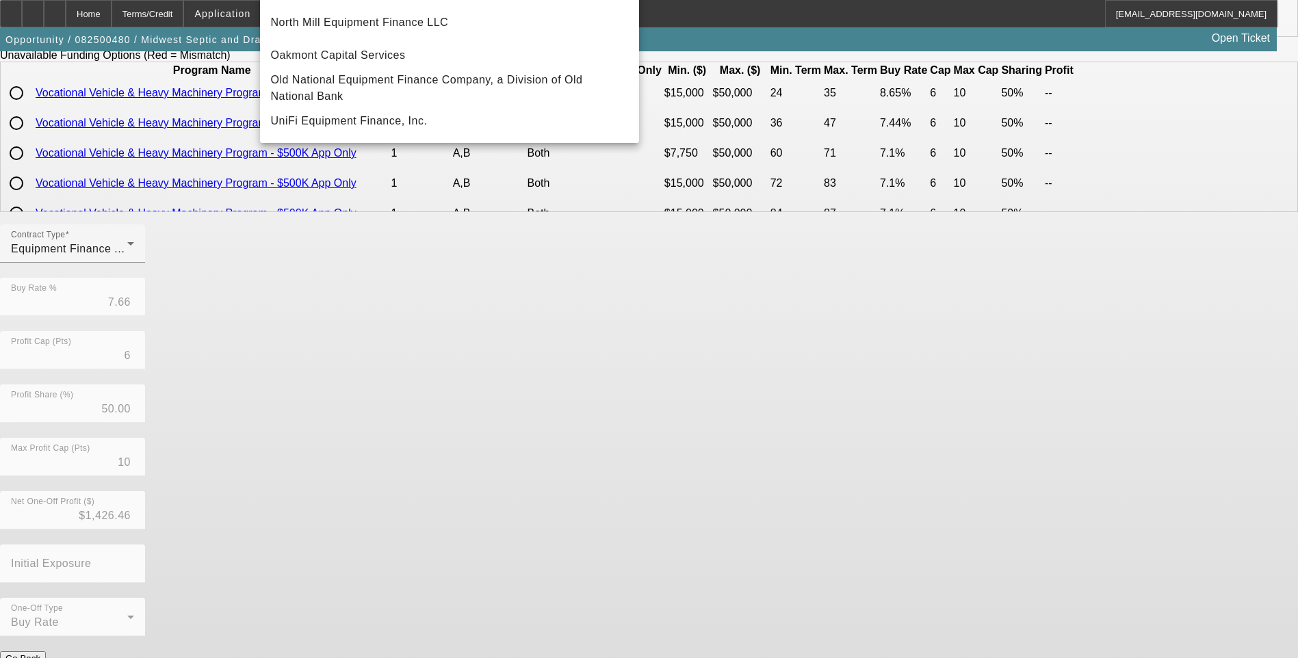
scroll to position [205, 0]
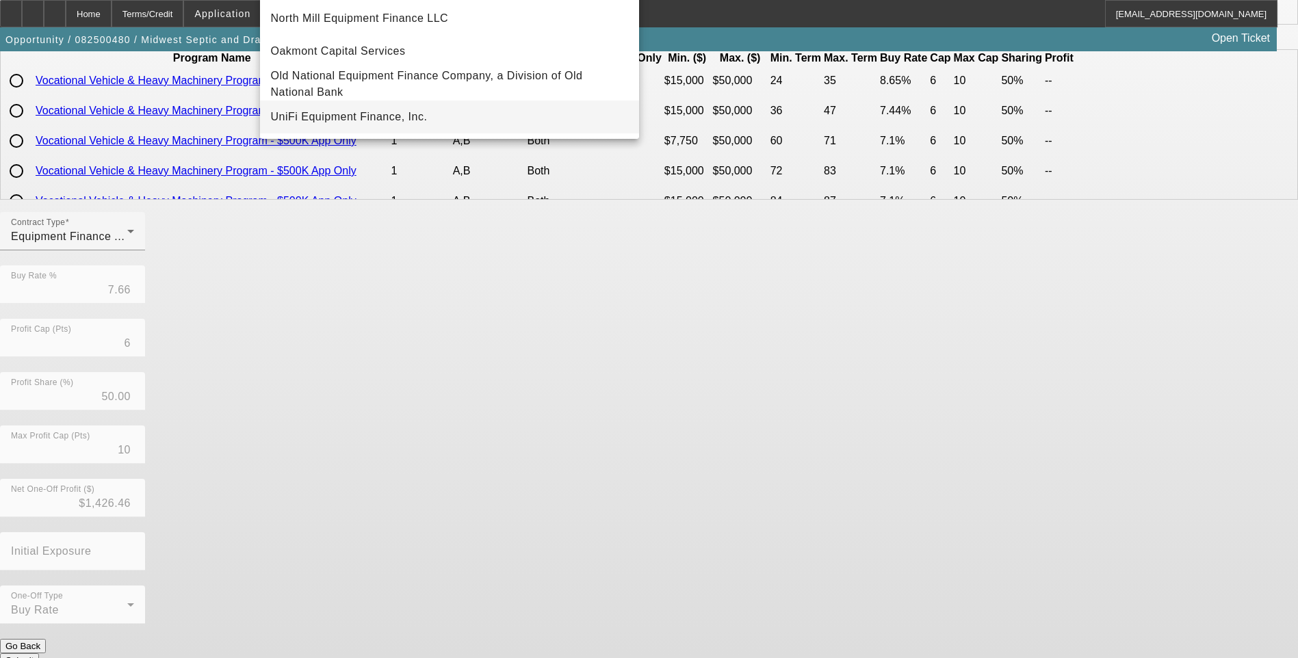
click at [383, 114] on span "UniFi Equipment Finance, Inc." at bounding box center [349, 117] width 157 height 16
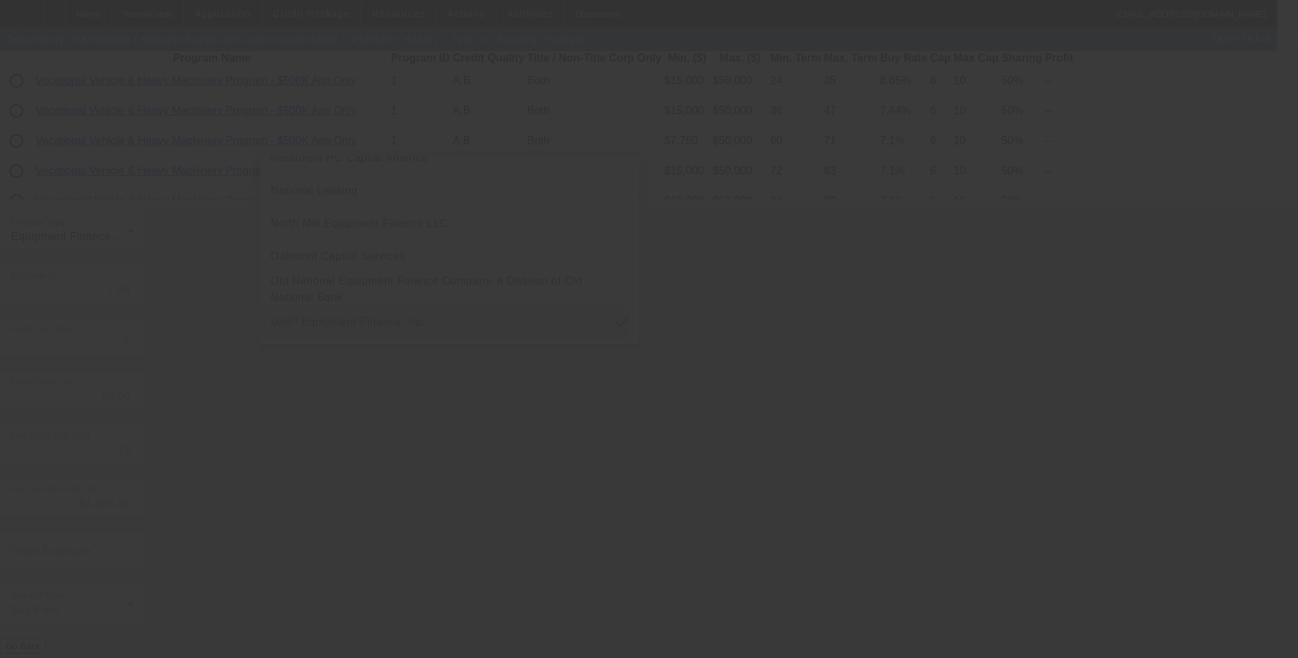
scroll to position [0, 0]
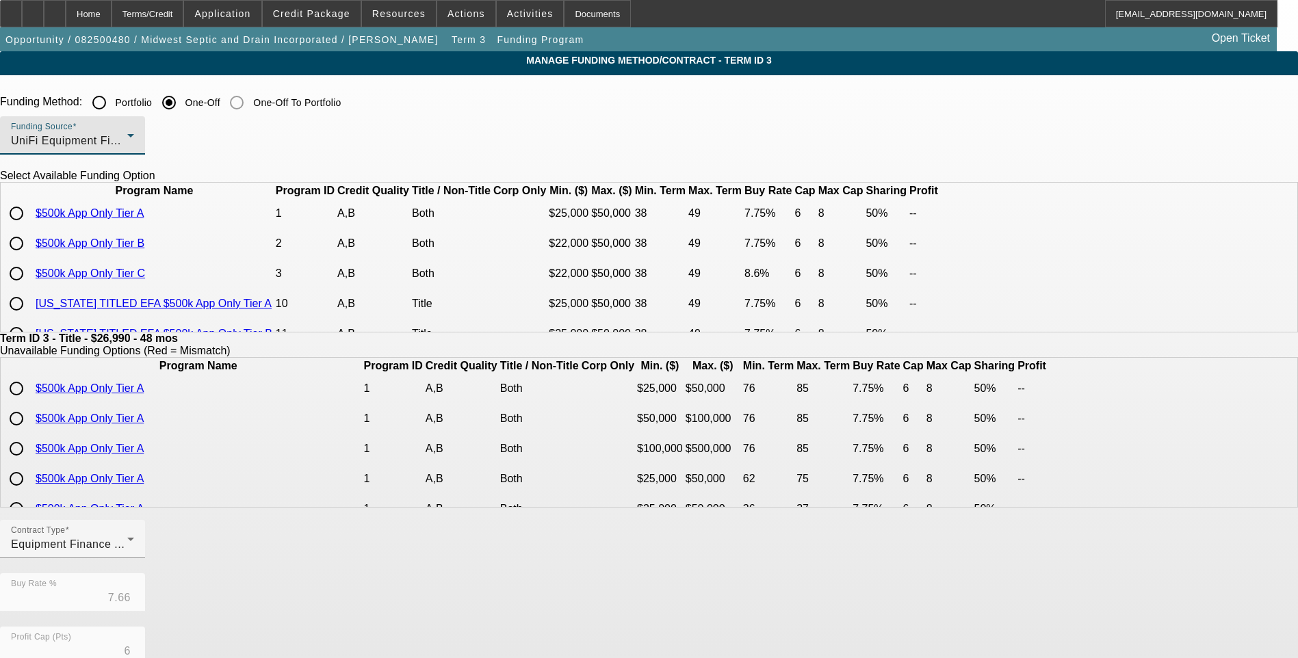
click at [30, 227] on input "radio" at bounding box center [16, 213] width 27 height 27
radio input "true"
type input "7.75"
type input "8"
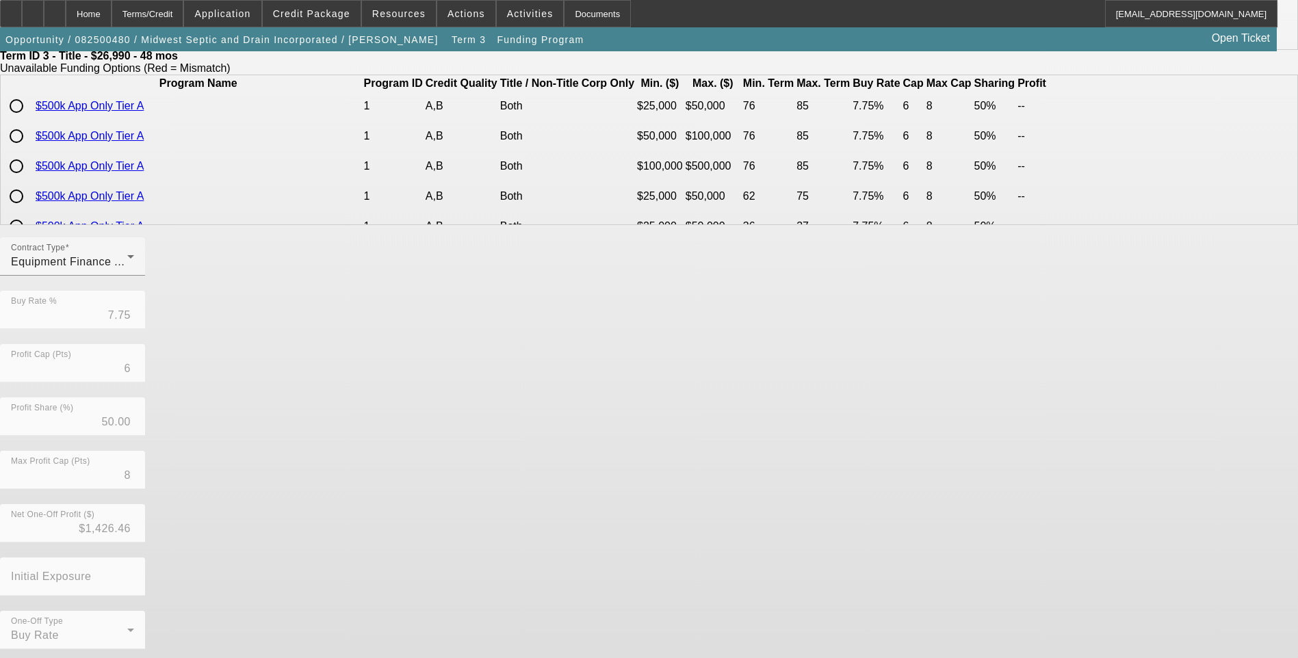
scroll to position [288, 0]
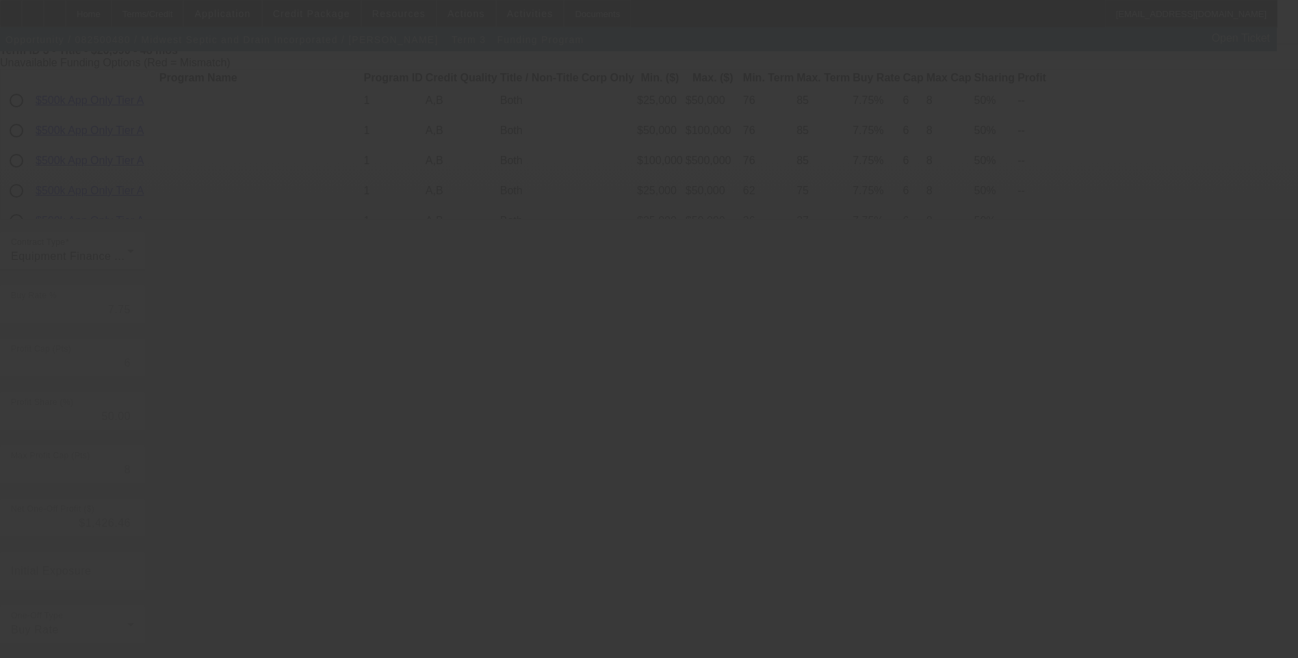
type input "7.66"
type input "10"
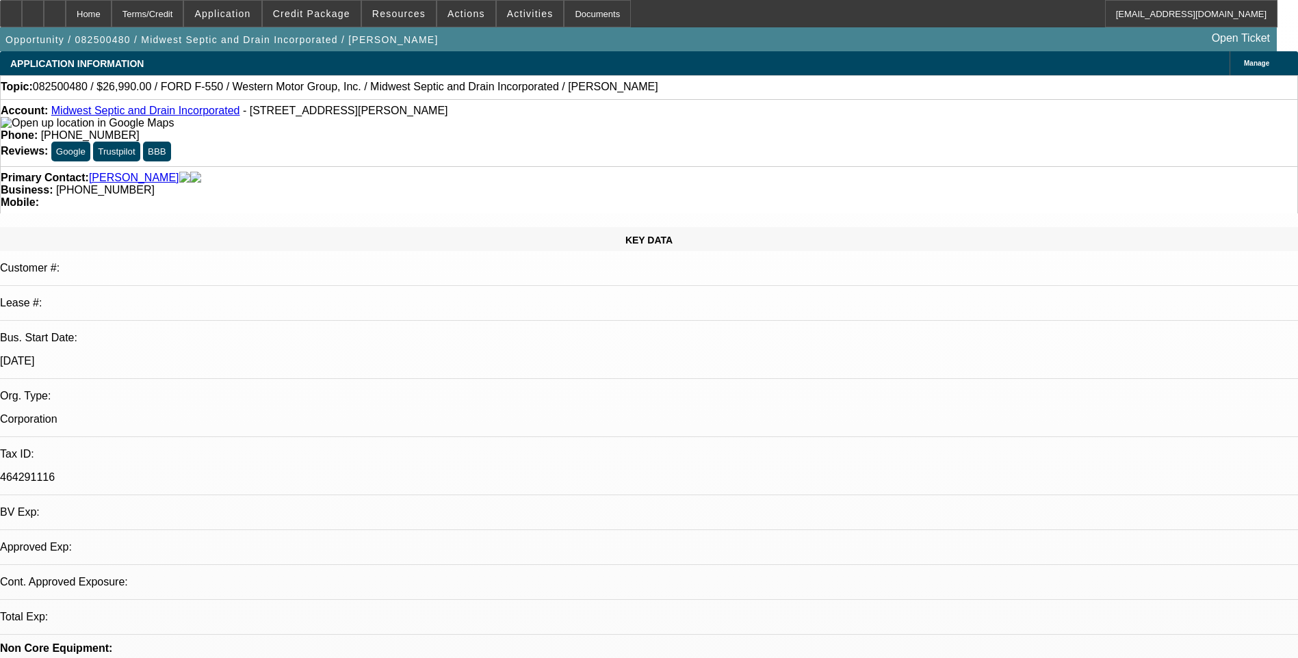
select select "0"
select select "6"
select select "0"
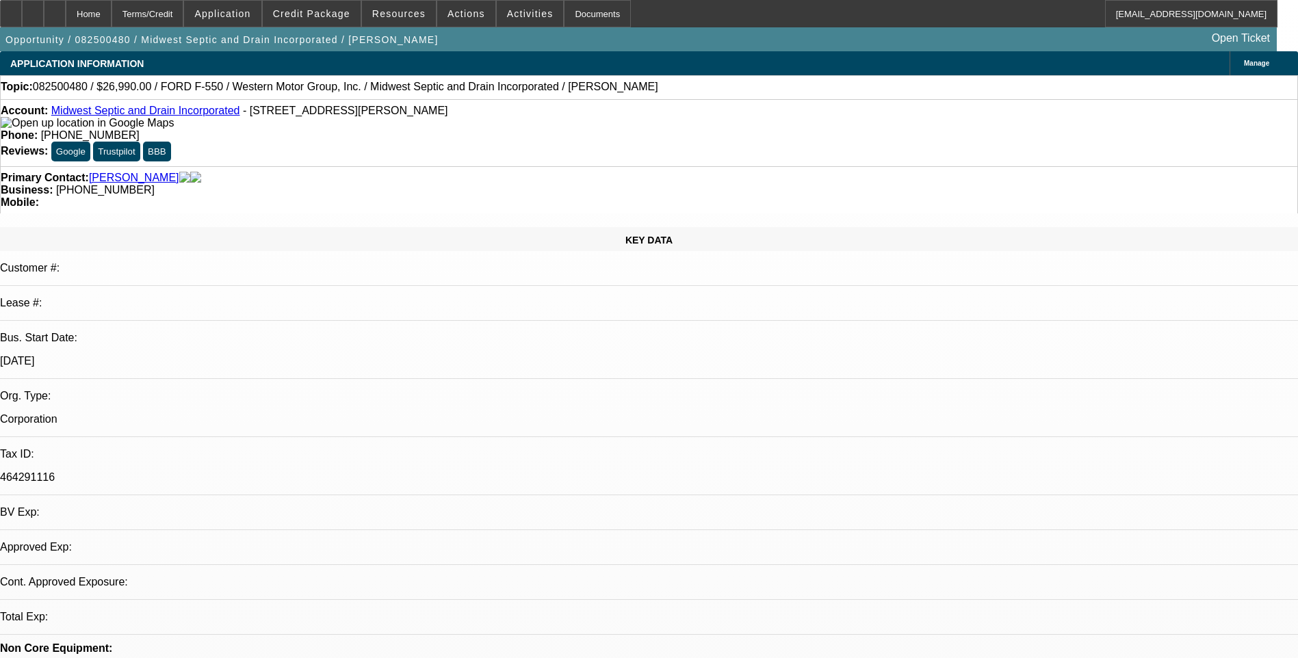
select select "0"
select select "6"
select select "0"
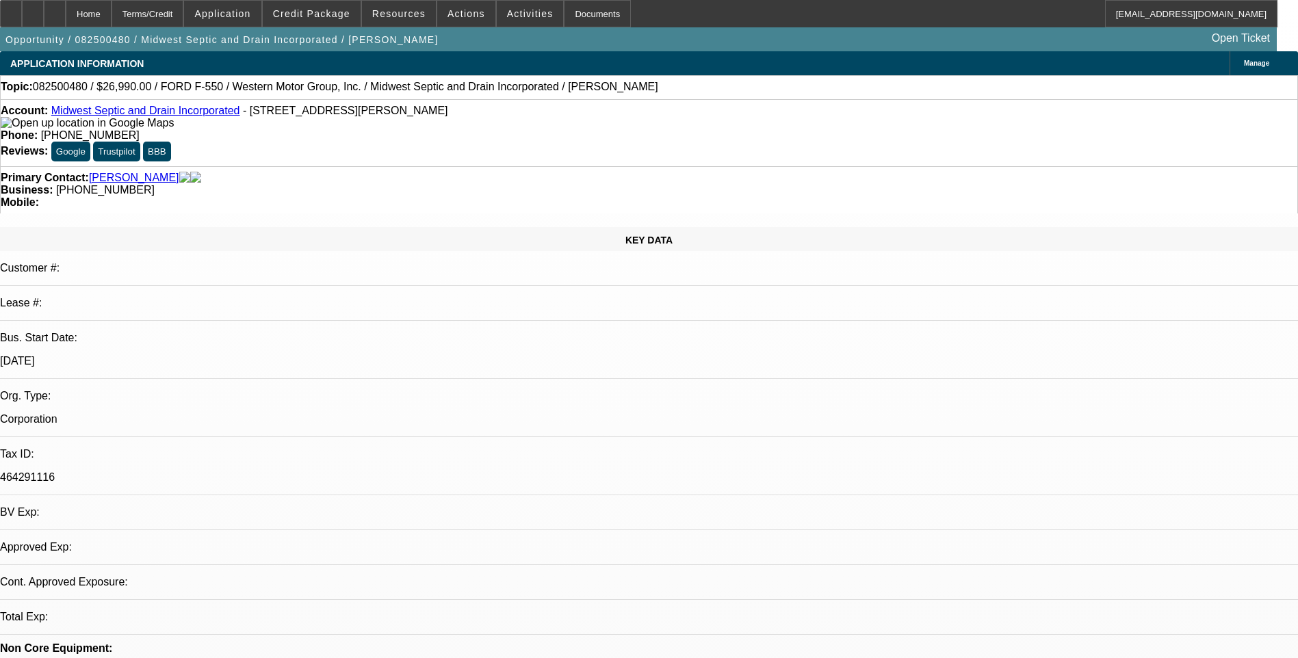
select select "0"
select select "6"
click at [183, 19] on div "Terms/Credit" at bounding box center [148, 13] width 73 height 27
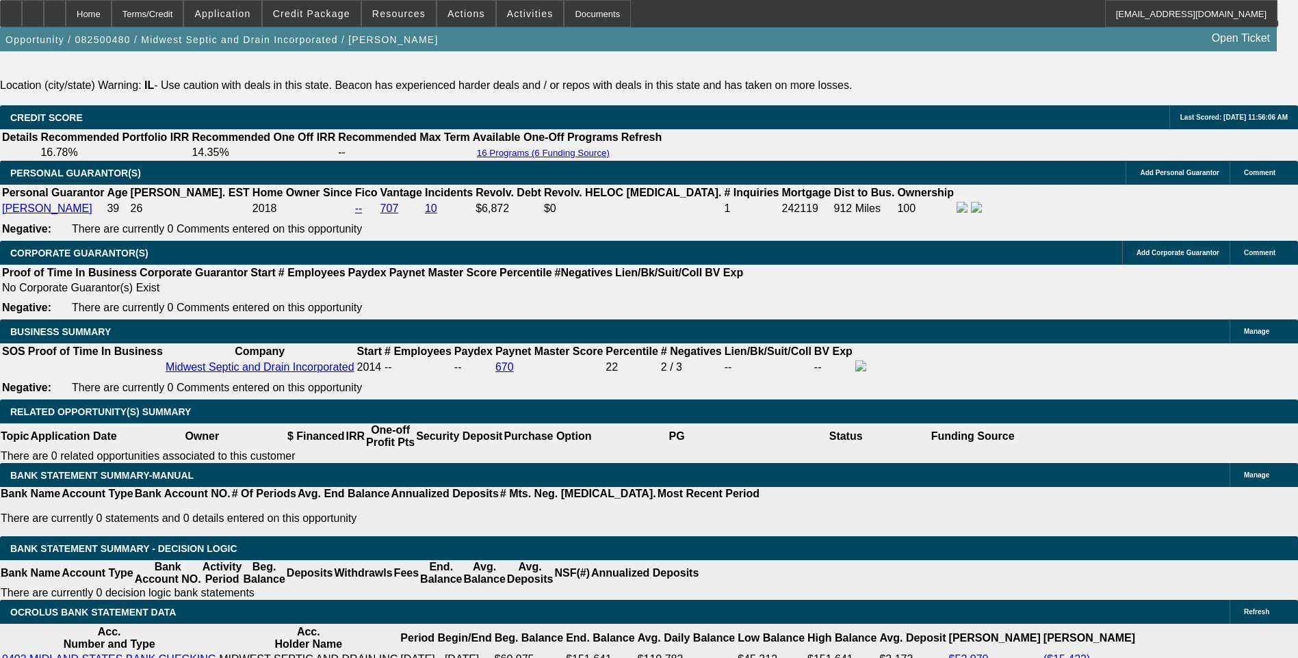
scroll to position [2121, 0]
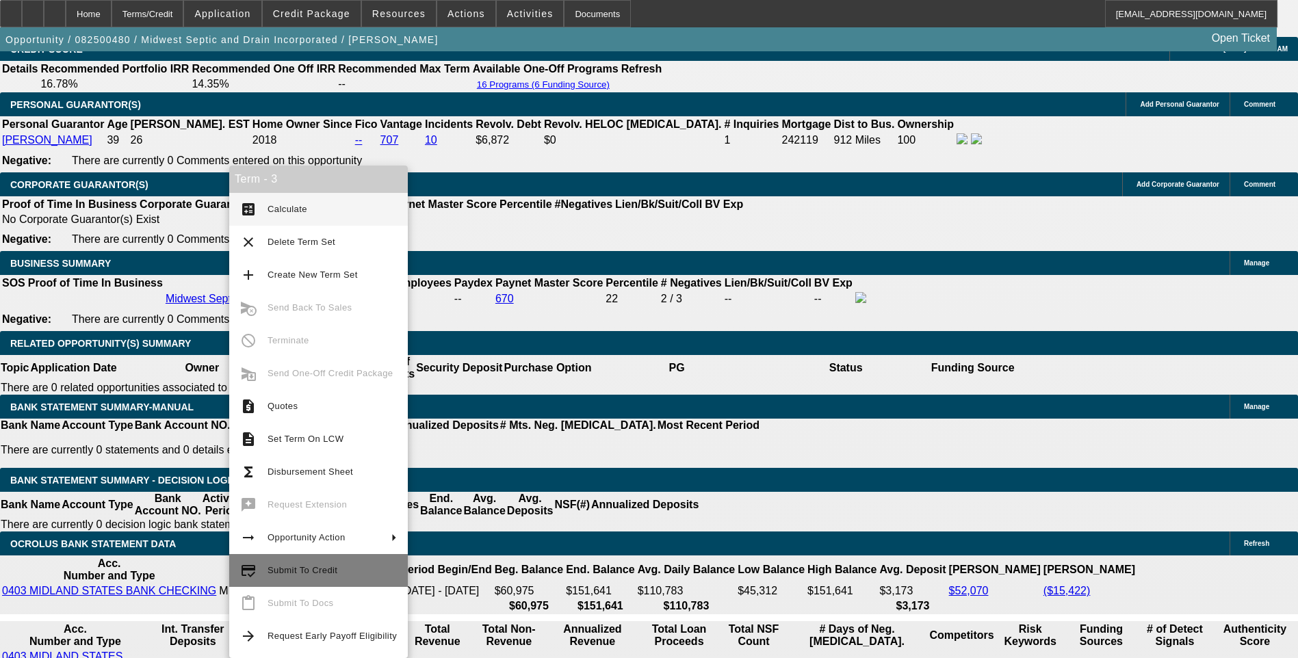
click at [313, 570] on span "Submit To Credit" at bounding box center [303, 570] width 70 height 10
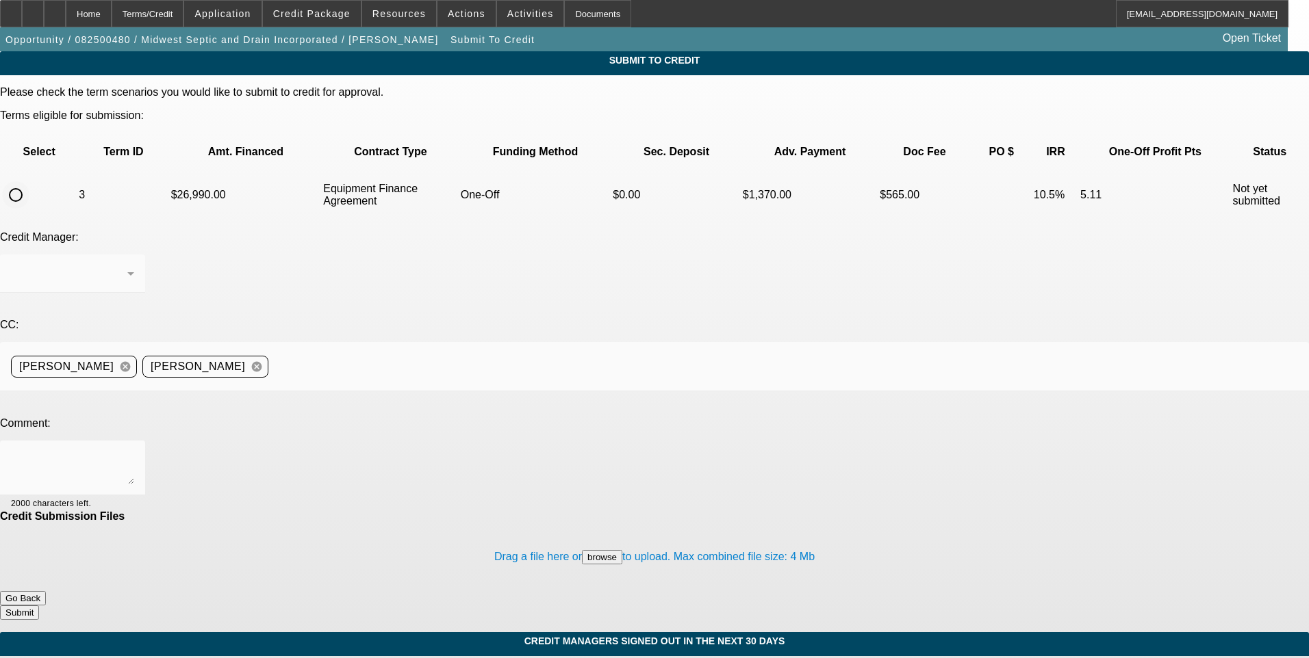
click at [29, 181] on input "radio" at bounding box center [15, 194] width 27 height 27
radio input "true"
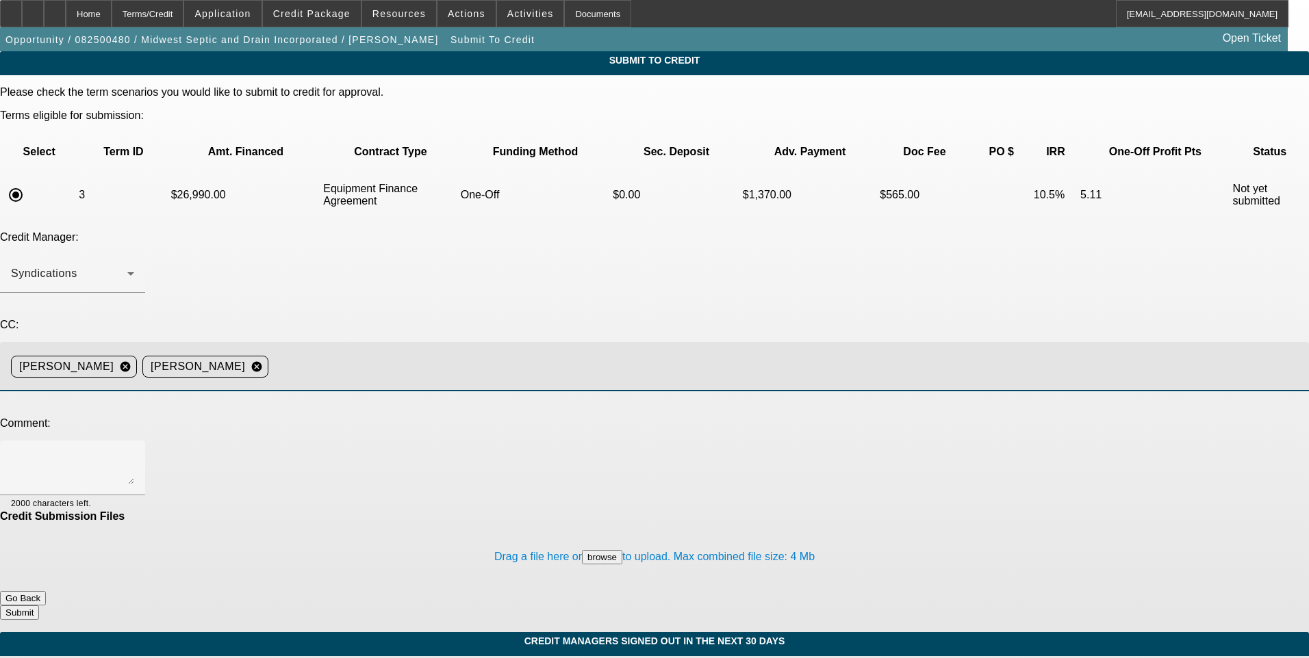
click at [466, 353] on input at bounding box center [783, 366] width 1019 height 27
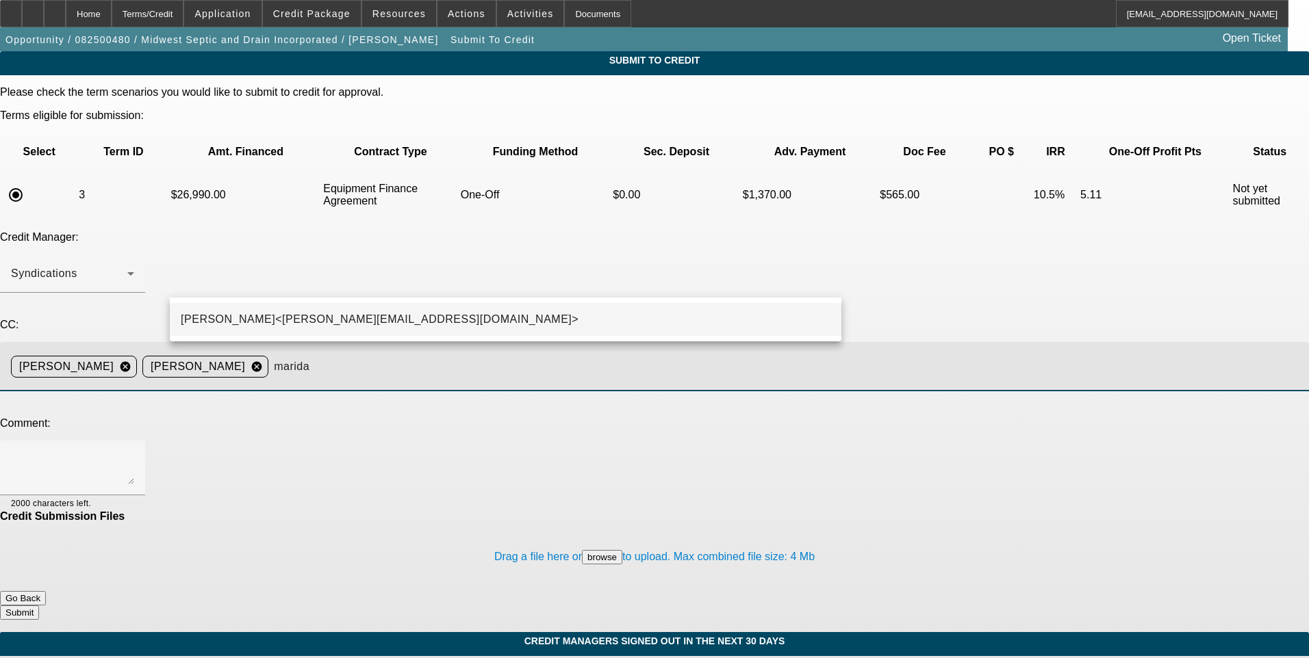
type input "marida"
click at [309, 326] on span "Michael Arida<MArida@beaconfunding.com>" at bounding box center [380, 319] width 398 height 16
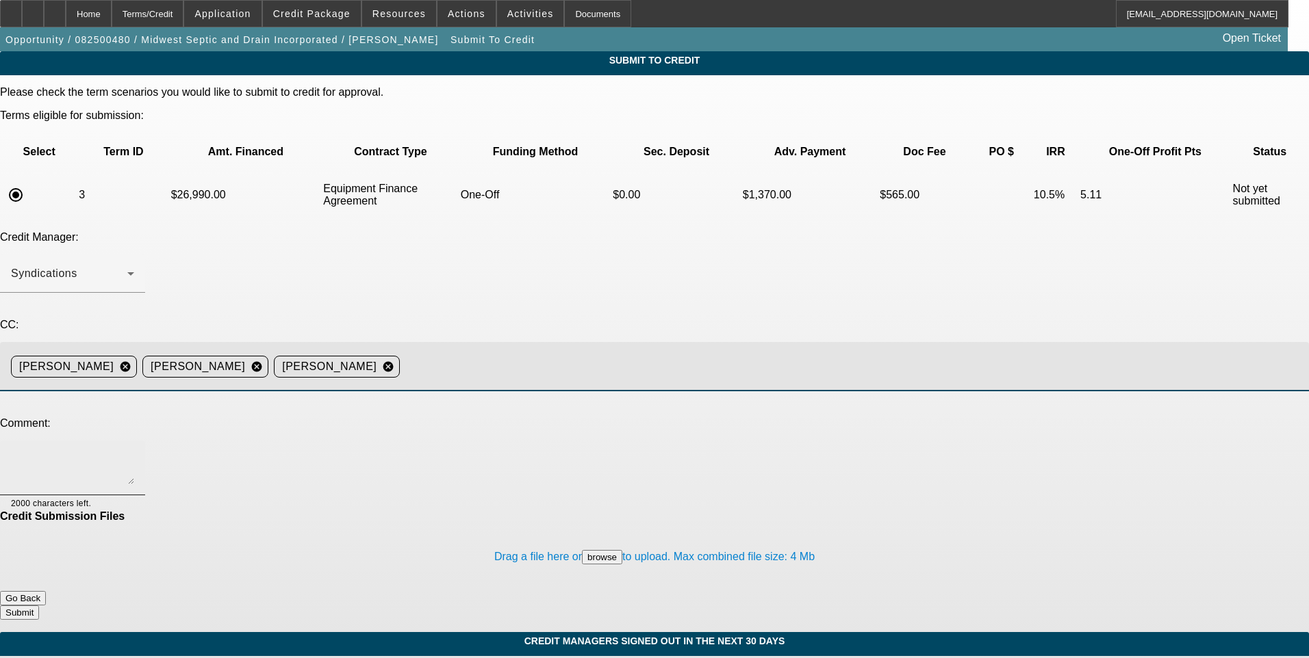
click at [134, 452] on textarea at bounding box center [72, 468] width 123 height 33
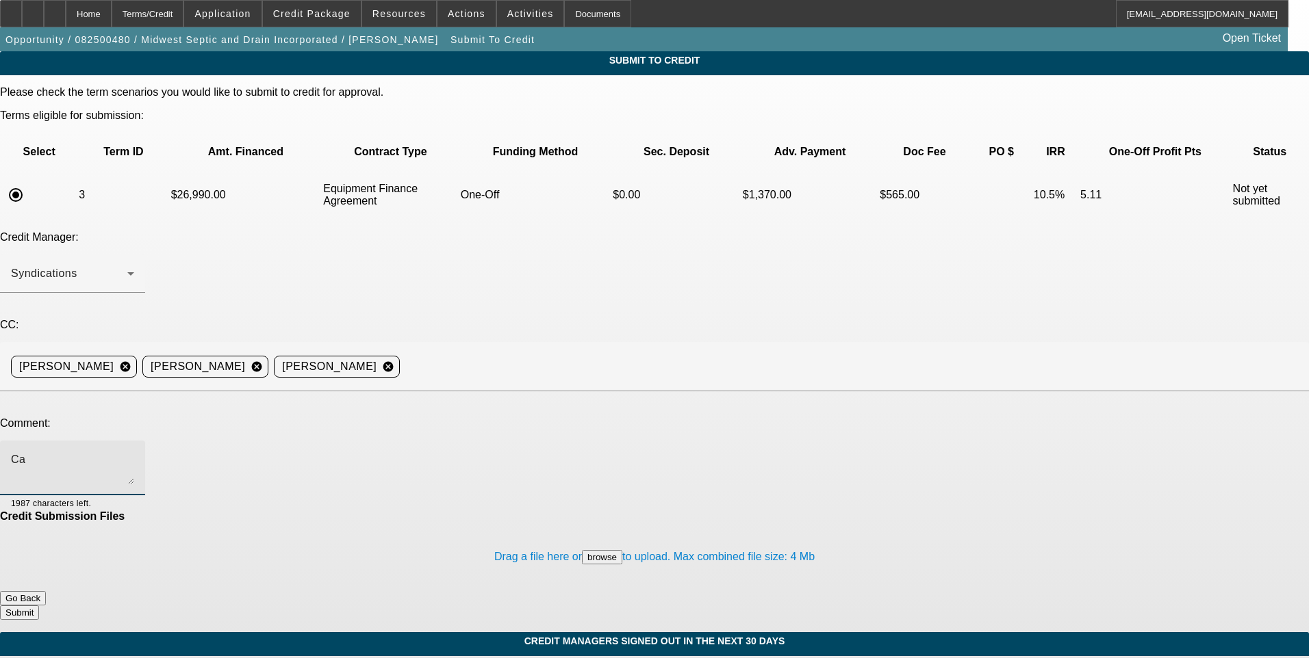
type textarea "C"
type textarea "Lets try Unifi. Thanks"
click at [39, 606] on button "Submit" at bounding box center [19, 613] width 39 height 14
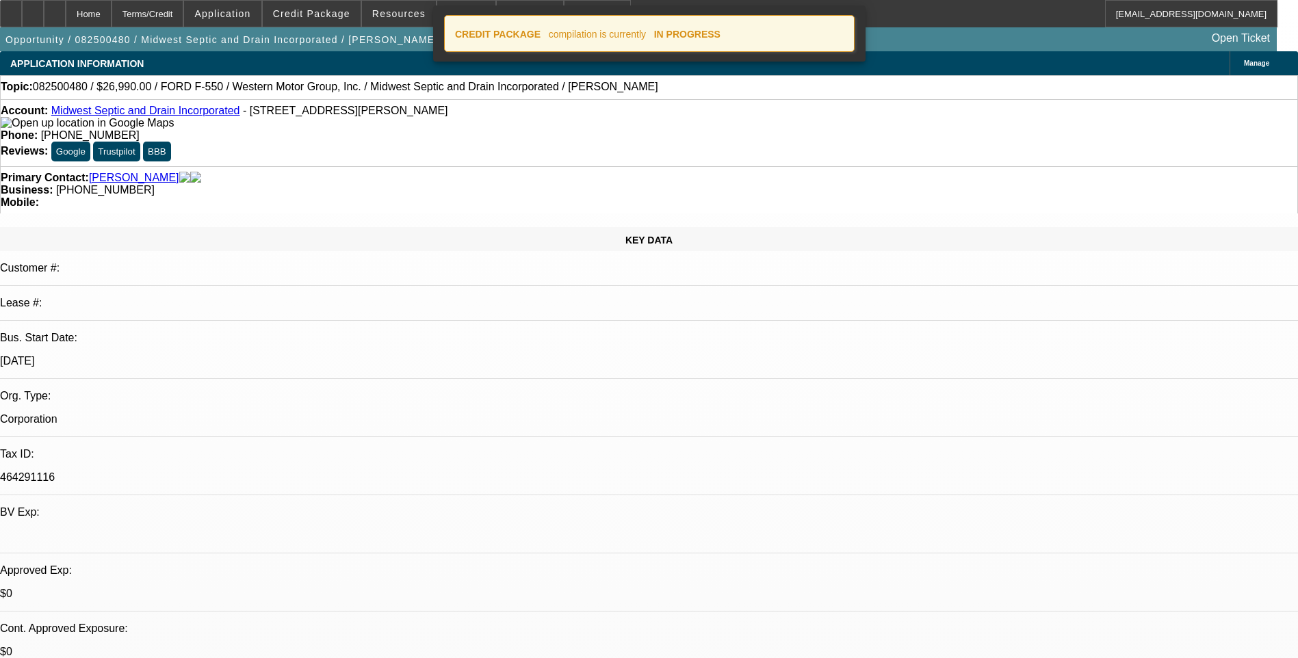
select select "0"
select select "6"
select select "0"
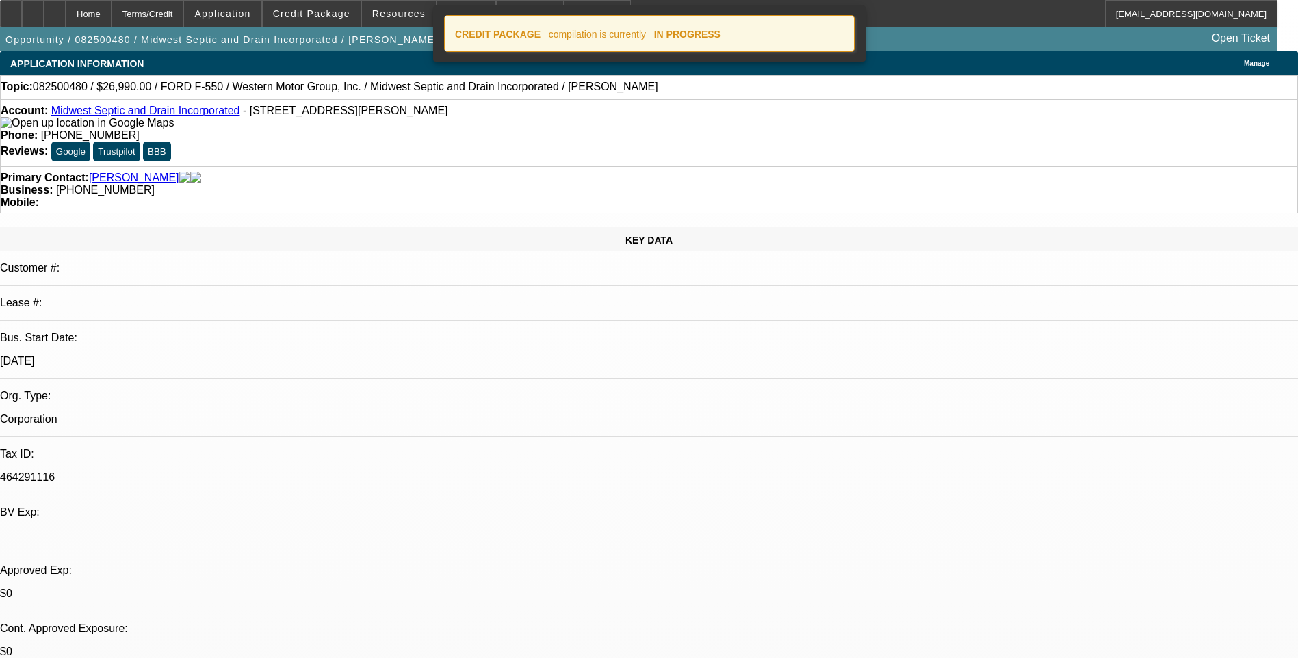
select select "0"
select select "6"
select select "0"
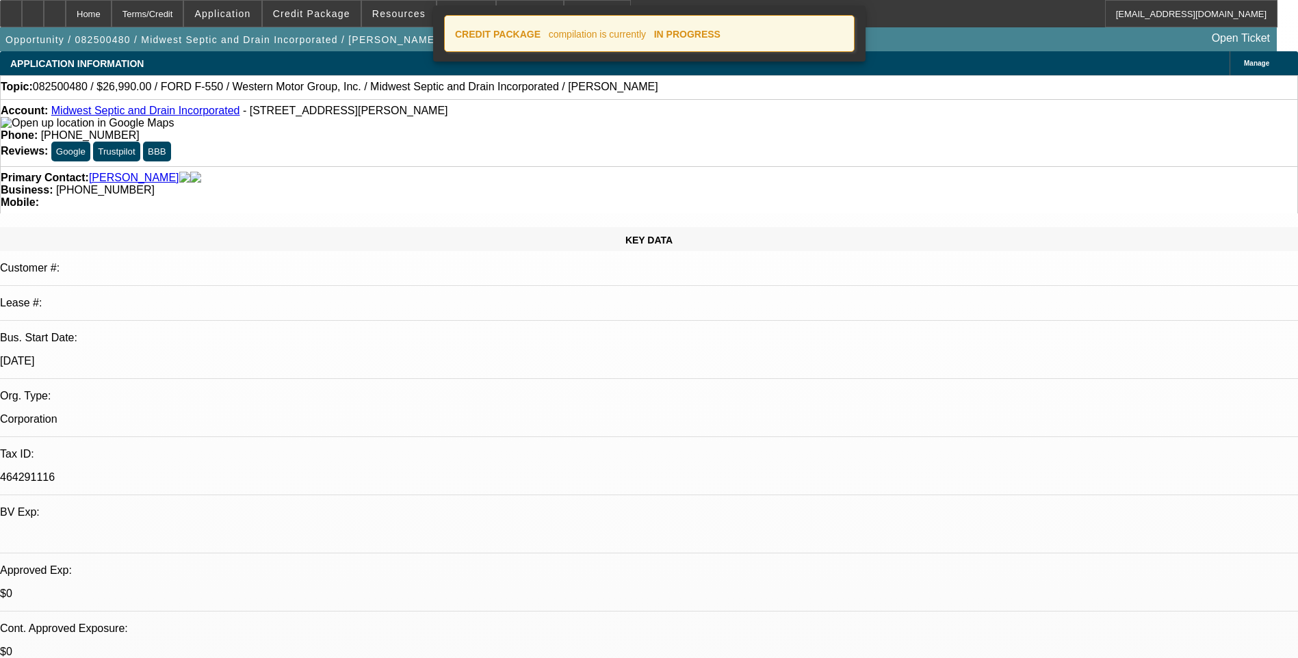
select select "0"
select select "6"
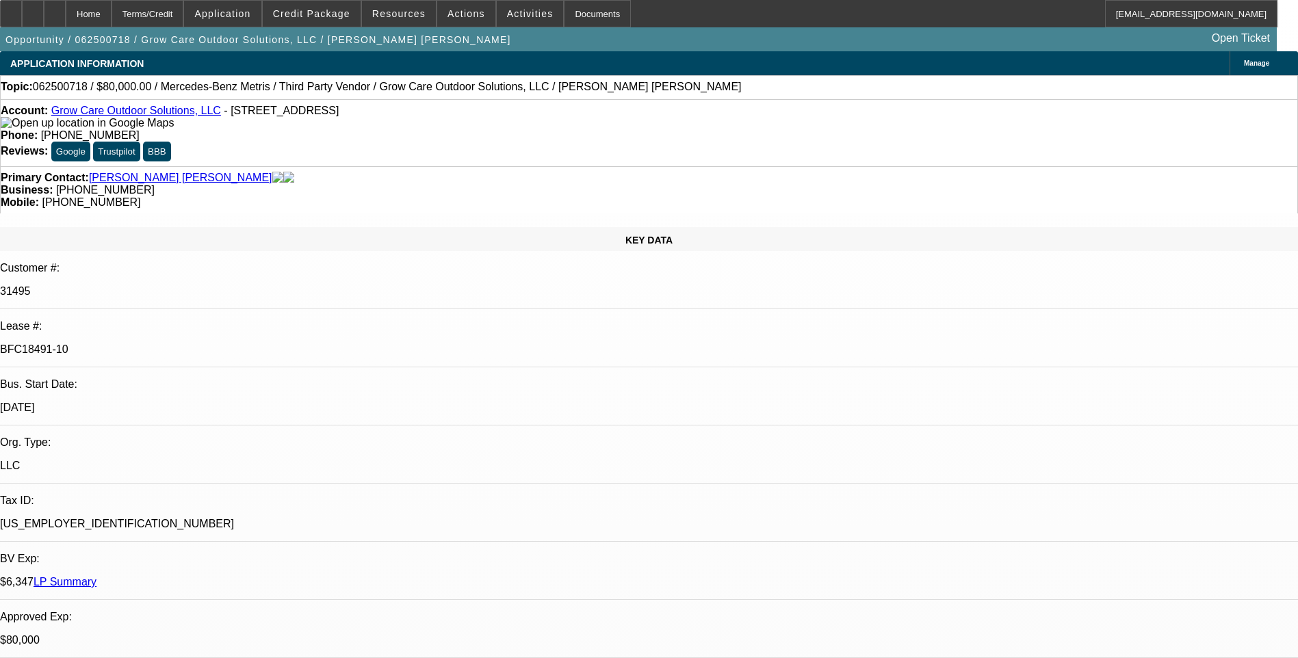
select select "0"
select select "6"
select select "0"
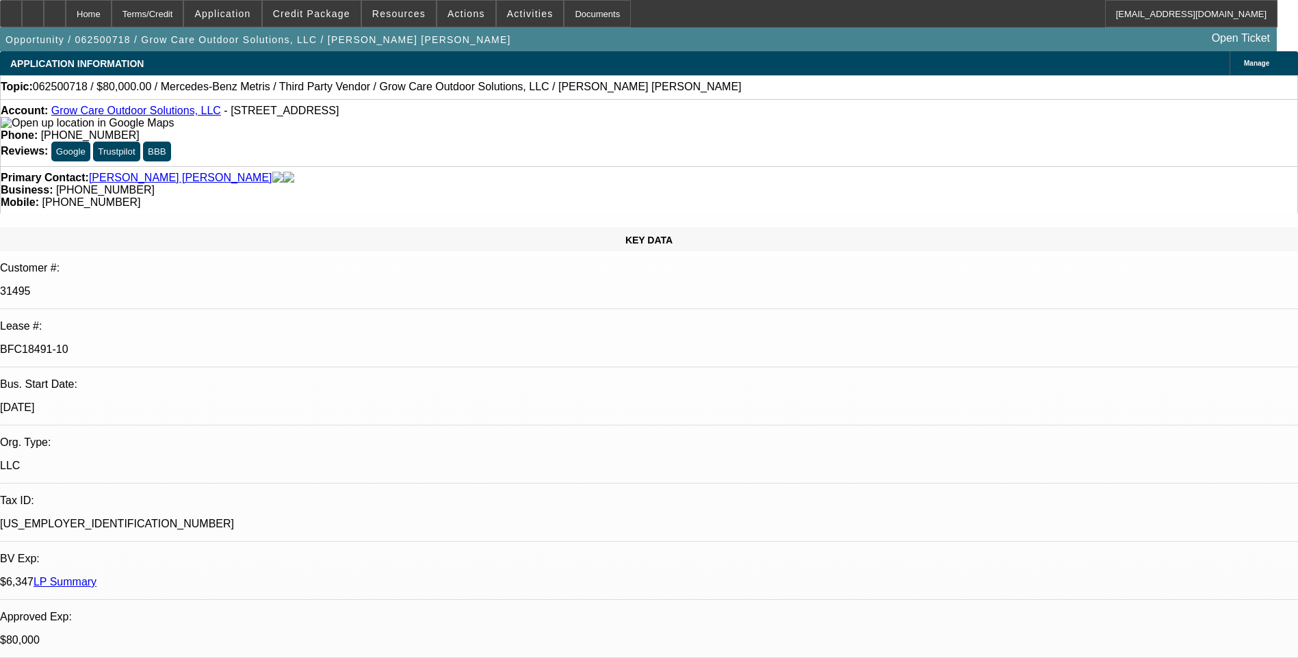
select select "0"
select select "6"
select select "0"
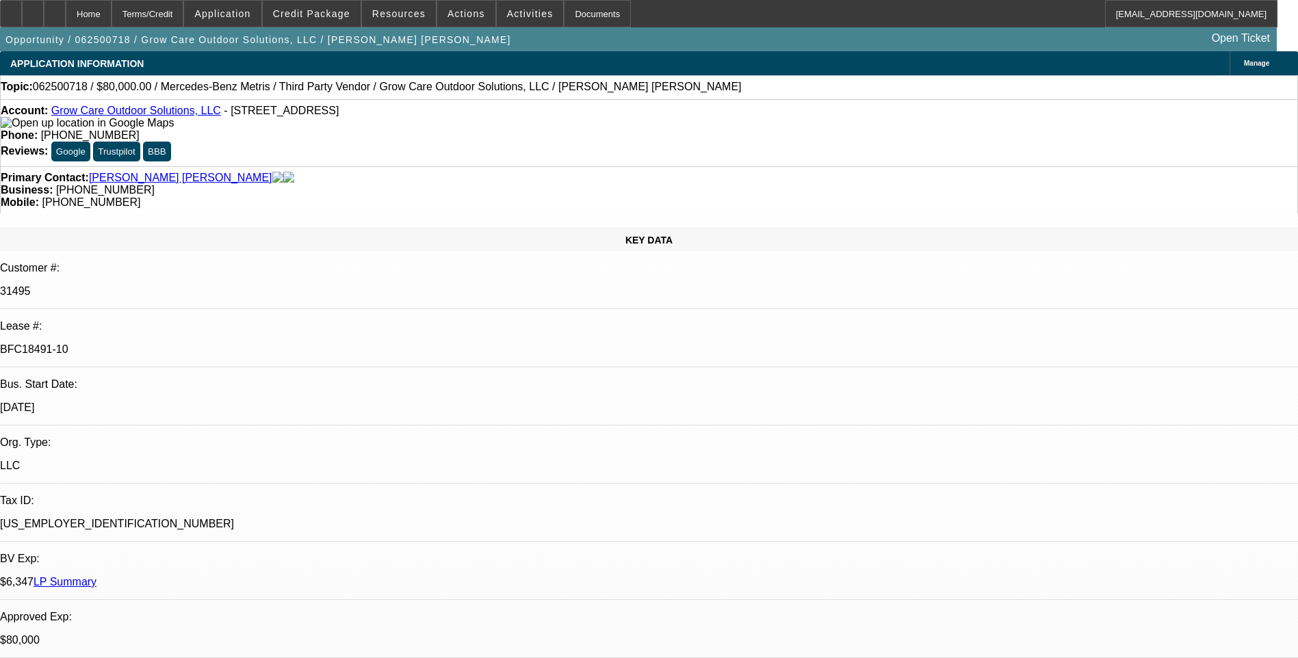
select select "0"
select select "6"
select select "0"
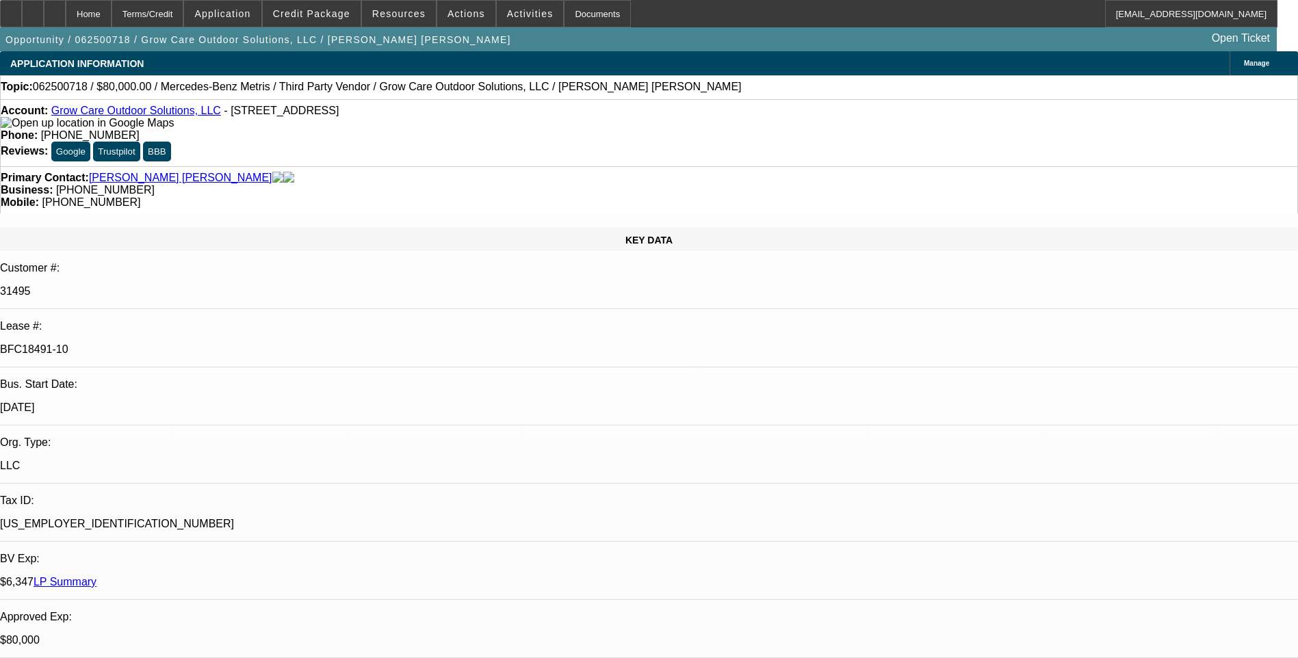
select select "6"
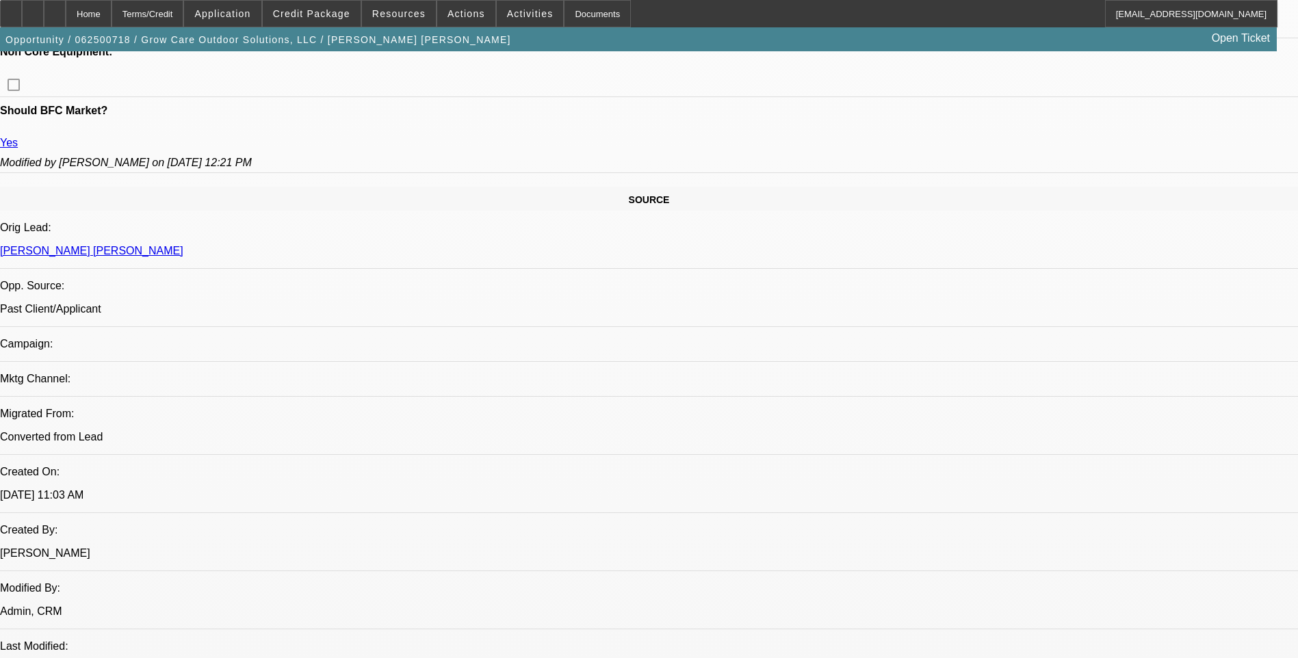
scroll to position [400, 0]
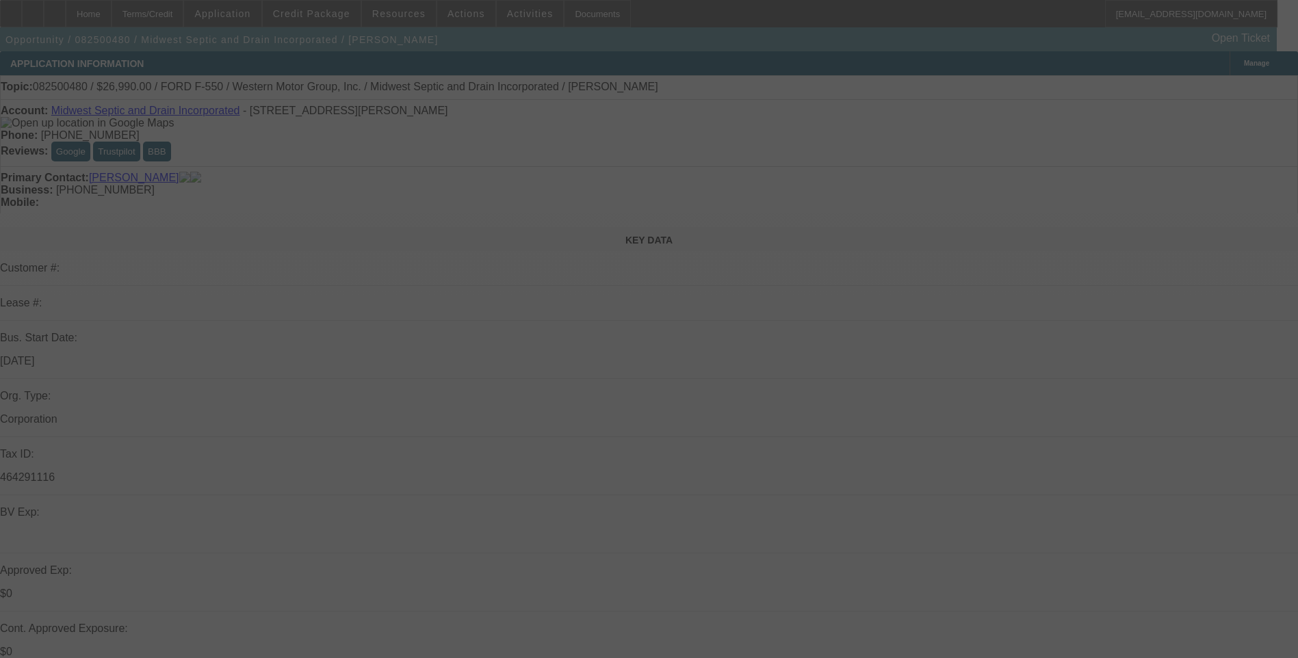
select select "0"
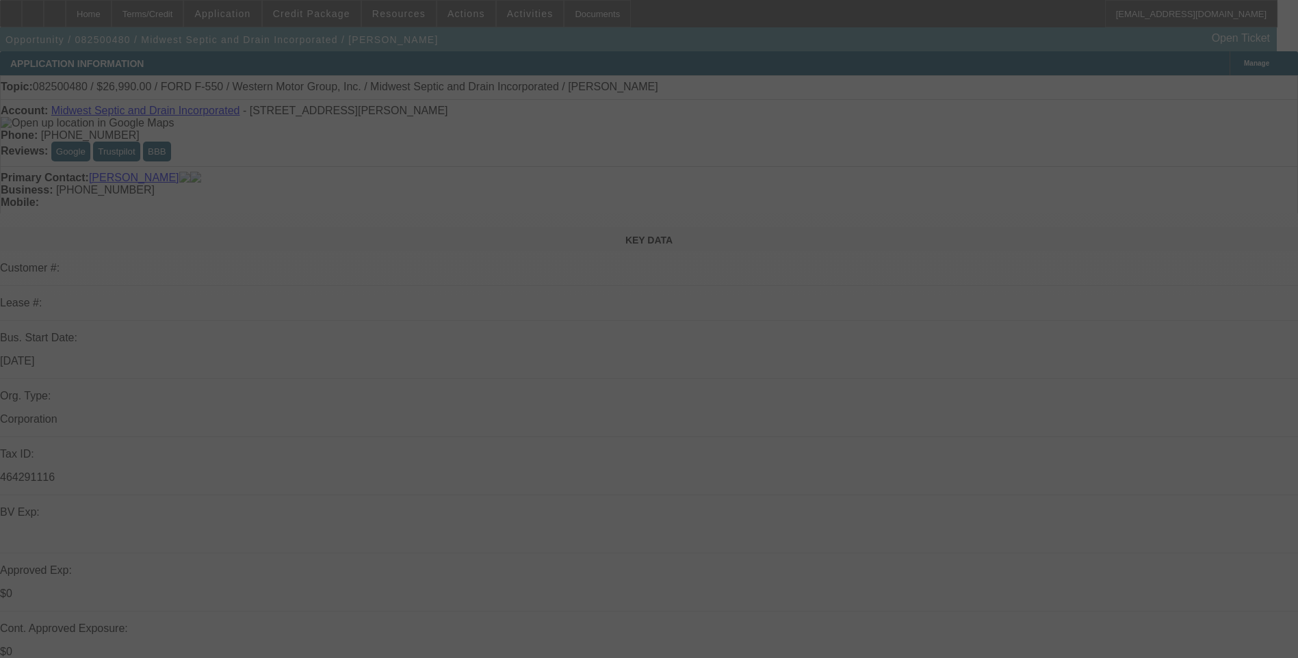
select select "0"
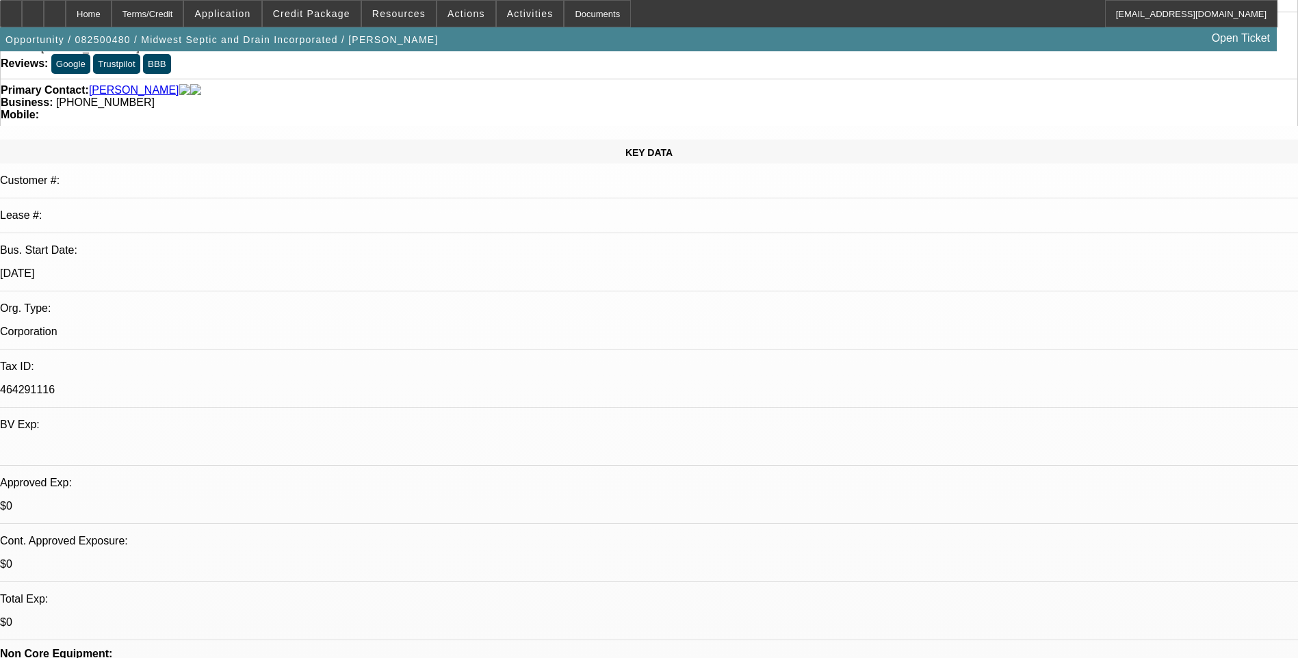
select select "1"
select select "6"
select select "1"
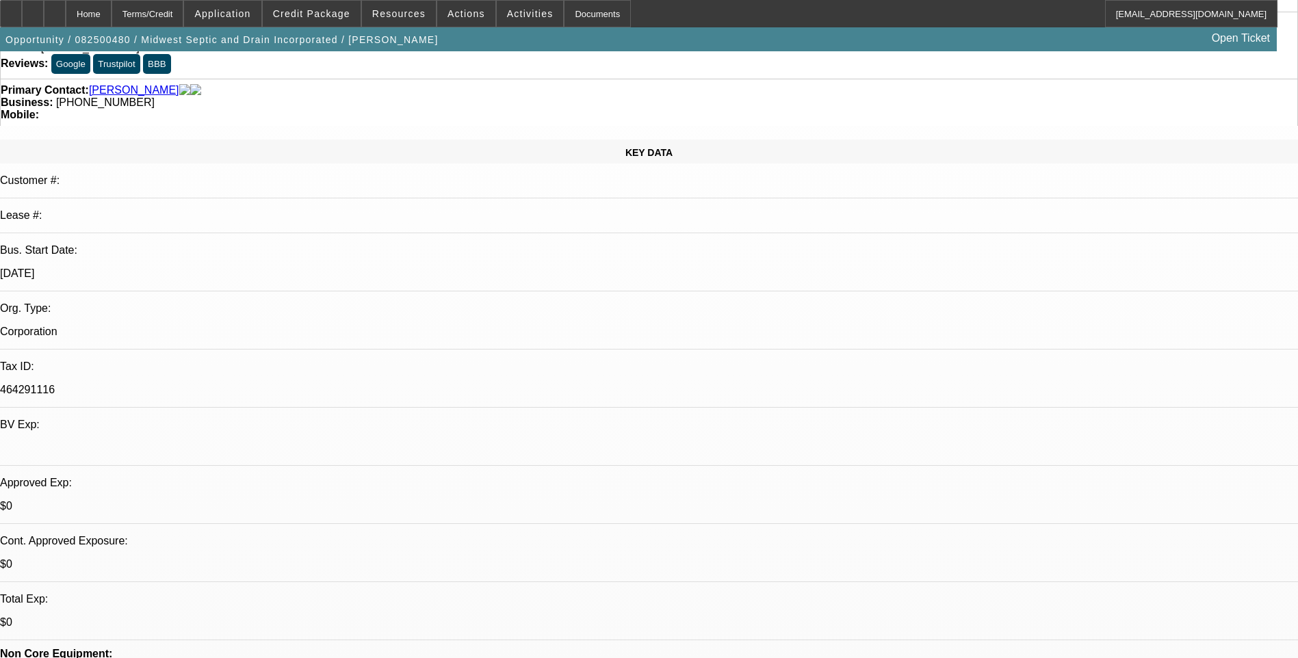
select select "6"
select select "1"
select select "6"
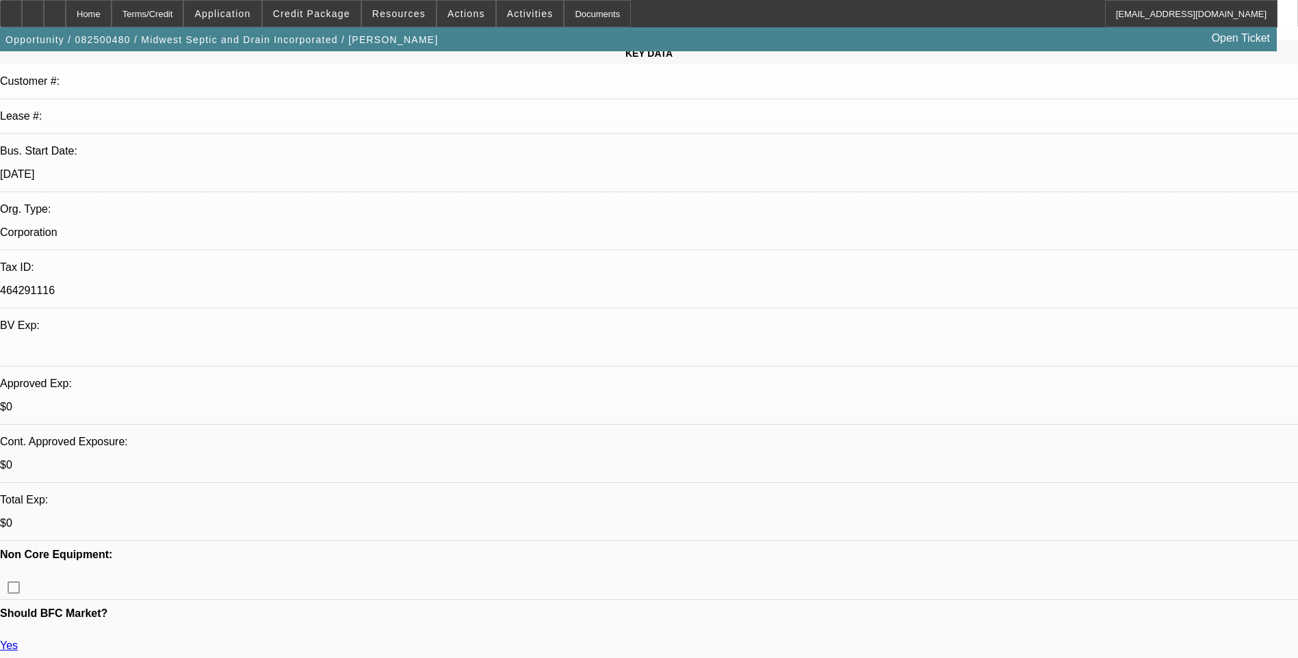
scroll to position [342, 0]
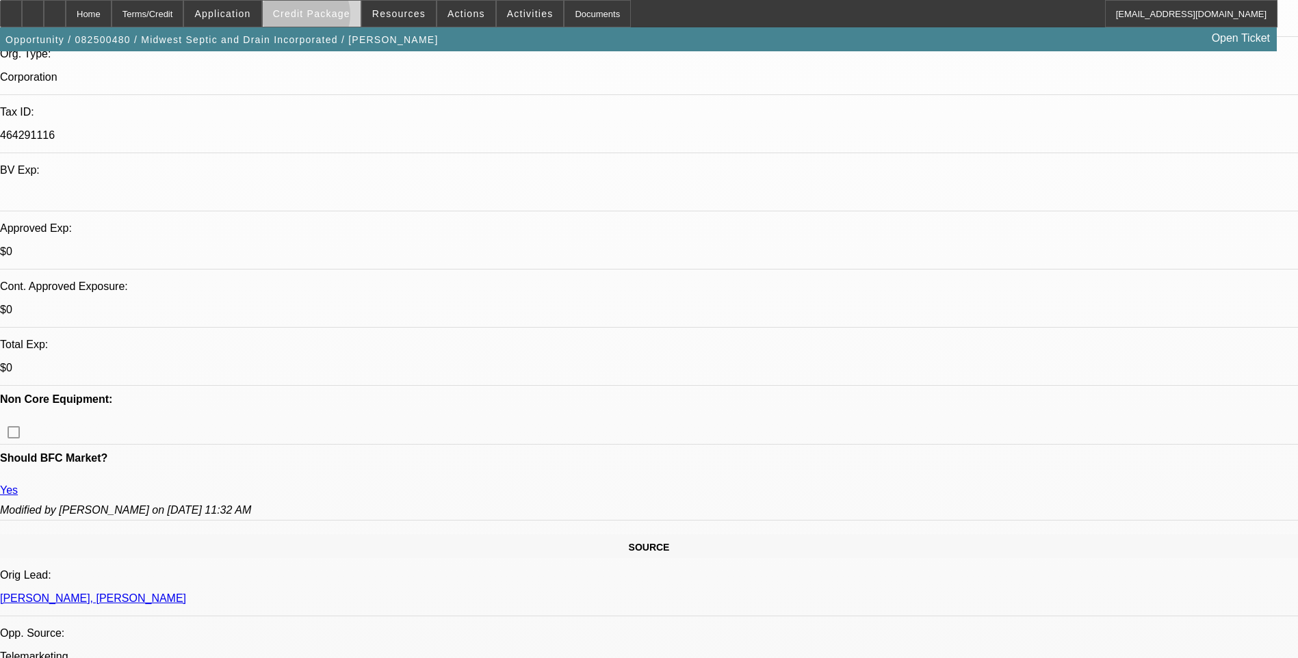
click at [327, 18] on span "Credit Package" at bounding box center [311, 13] width 77 height 11
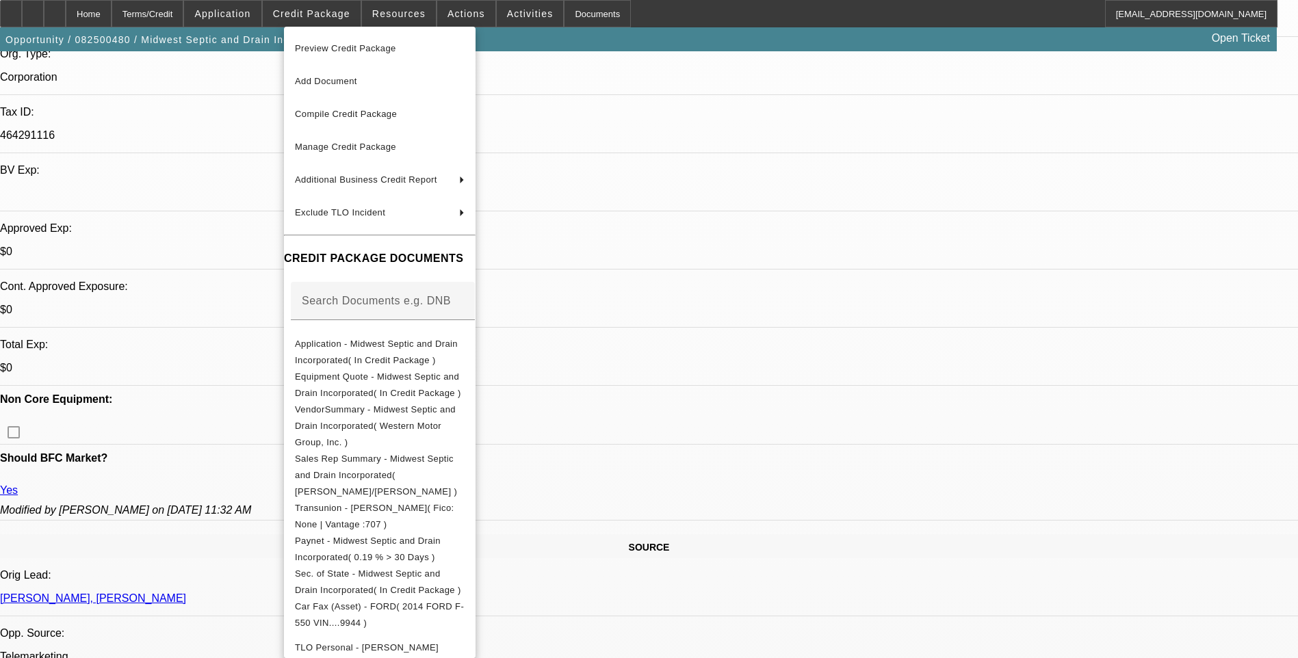
click at [410, 59] on button "Preview Credit Package" at bounding box center [380, 48] width 192 height 33
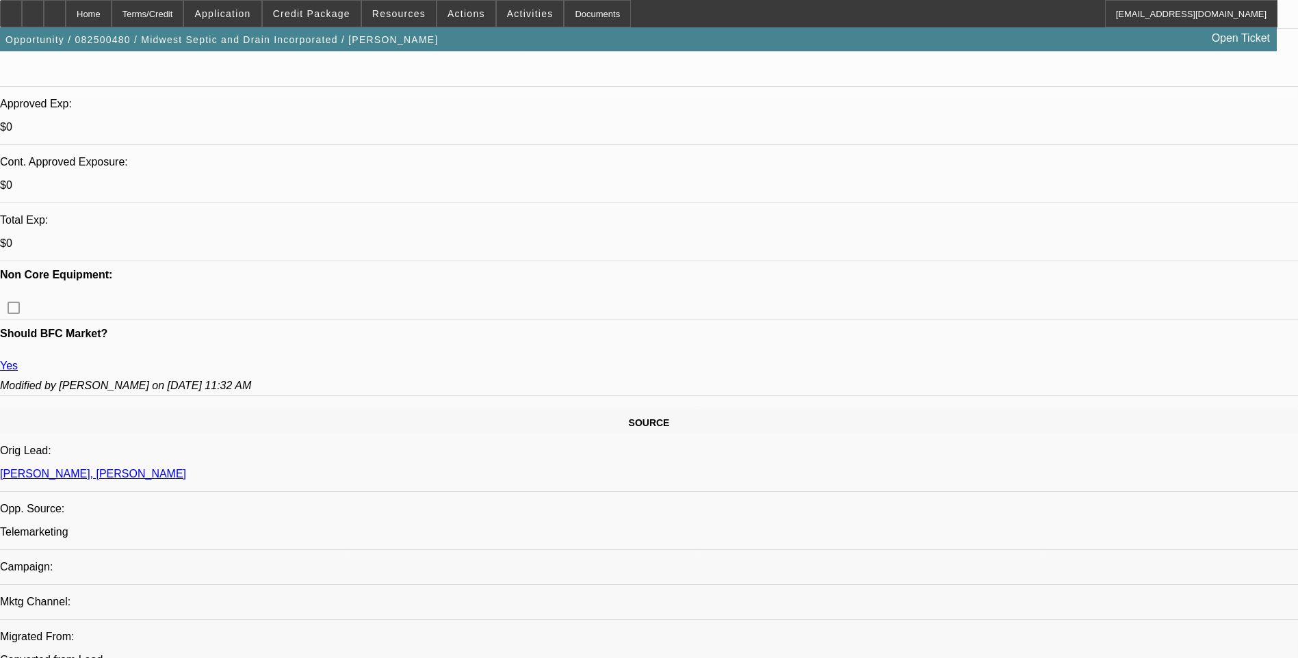
scroll to position [479, 0]
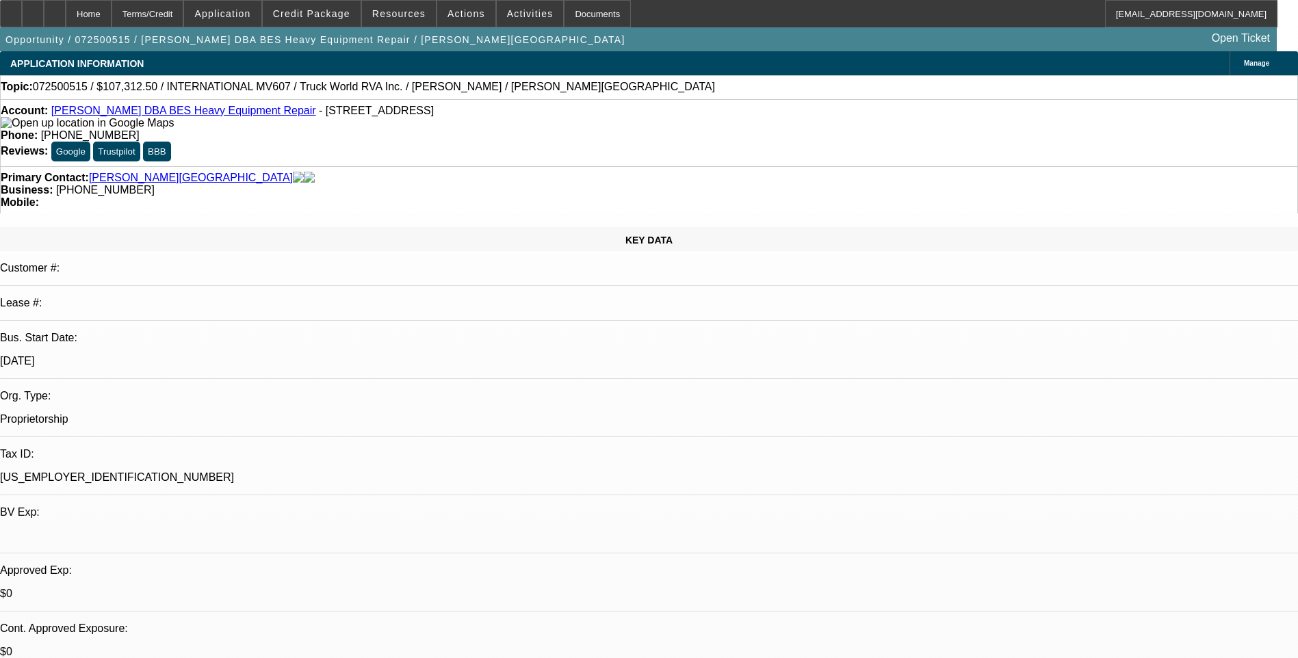
select select "0"
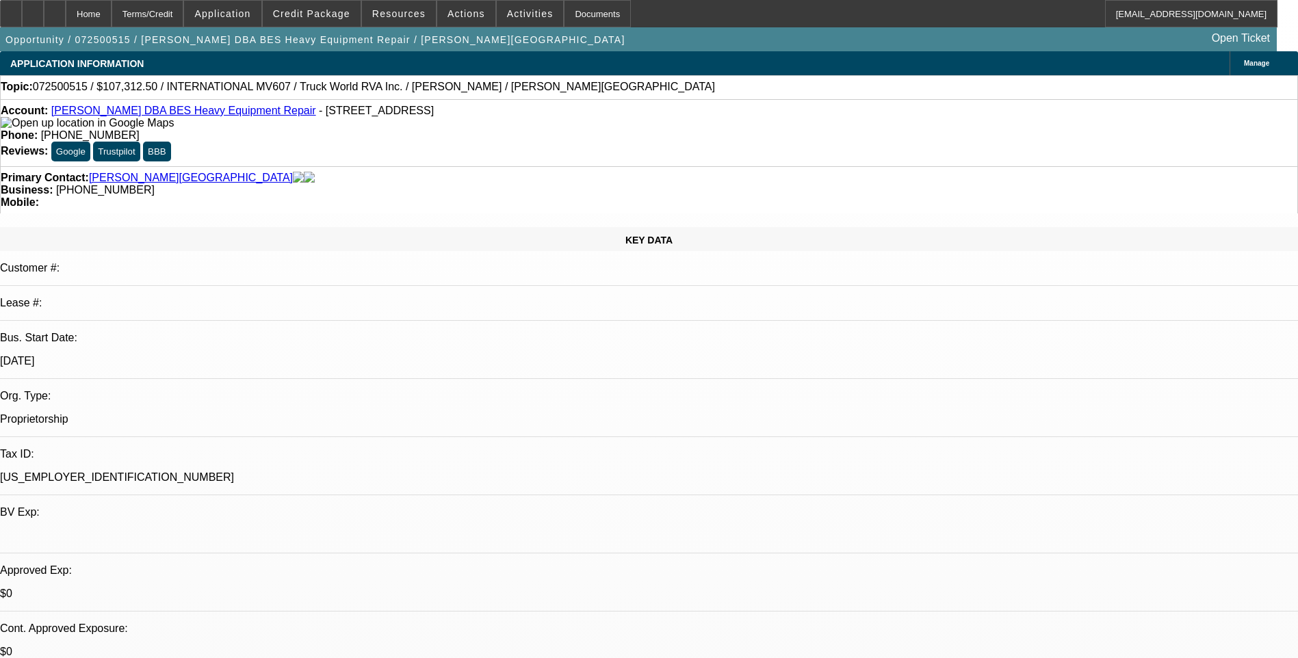
select select "0"
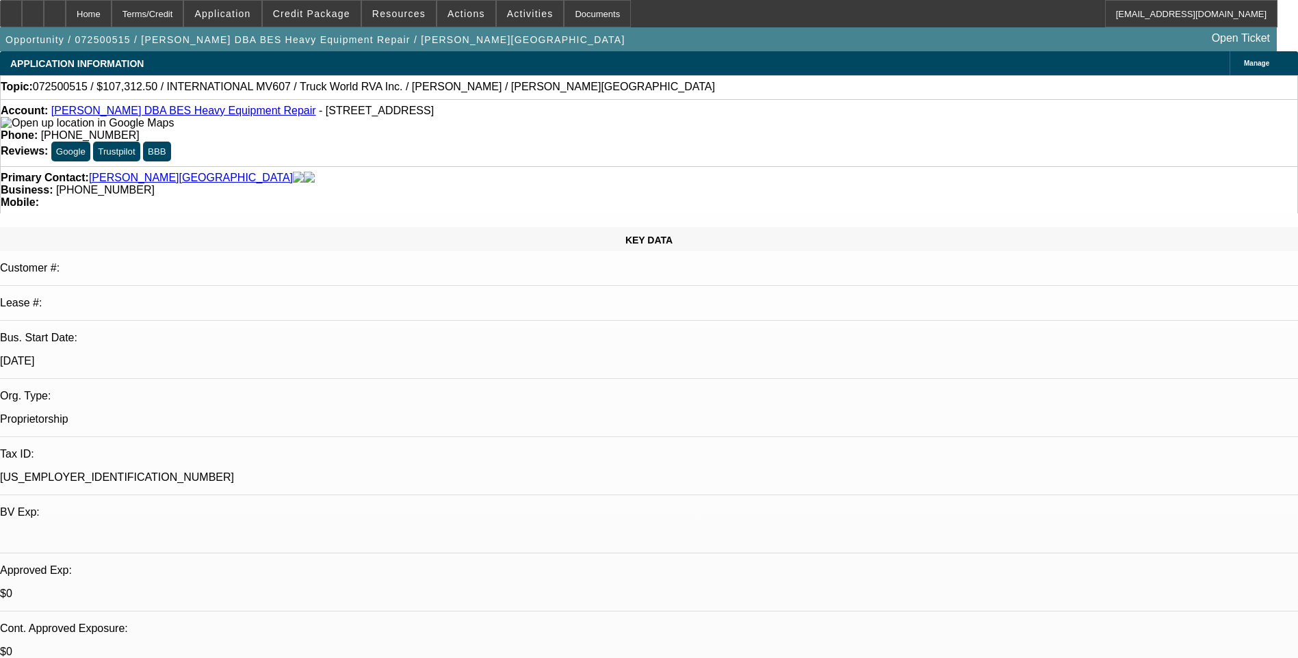
select select "0"
select select "1"
select select "6"
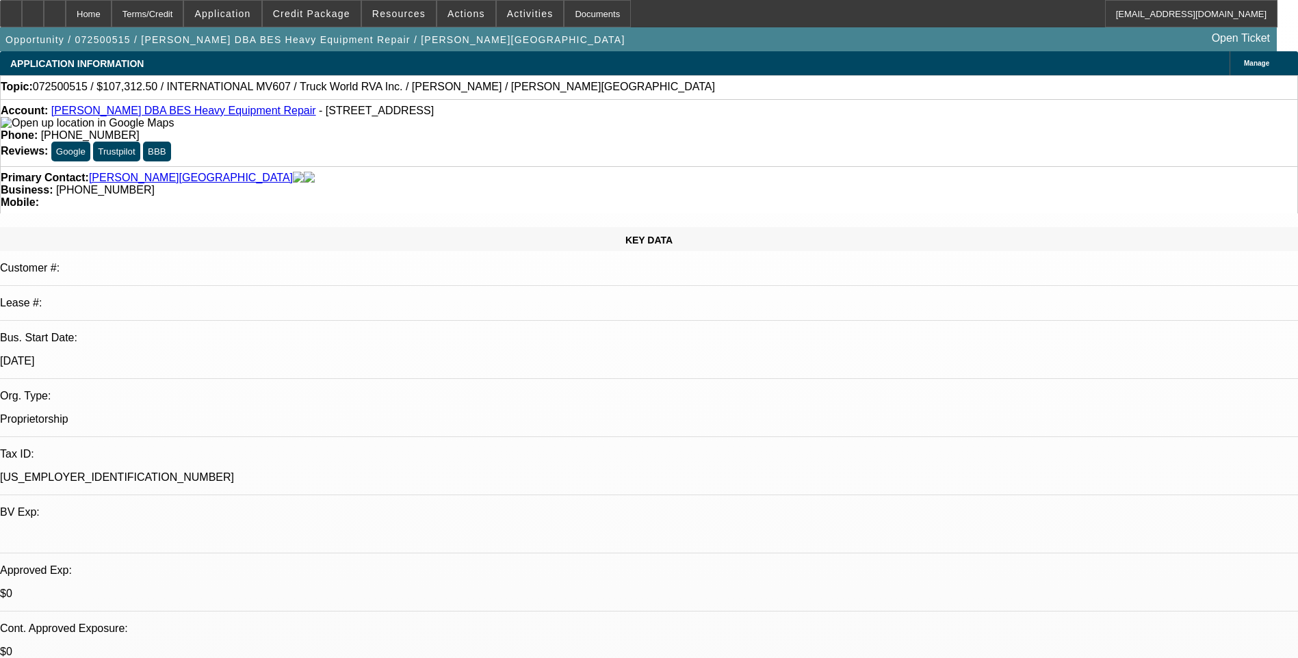
select select "1"
select select "6"
select select "1"
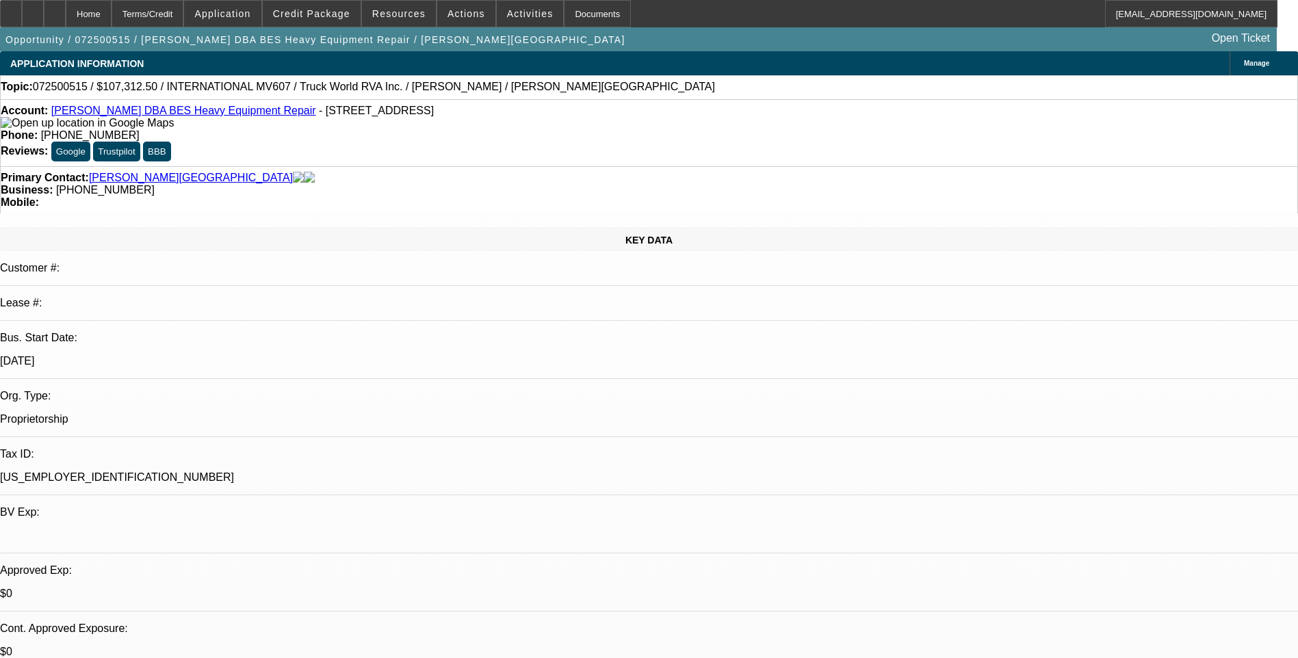
select select "6"
select select "1"
select select "6"
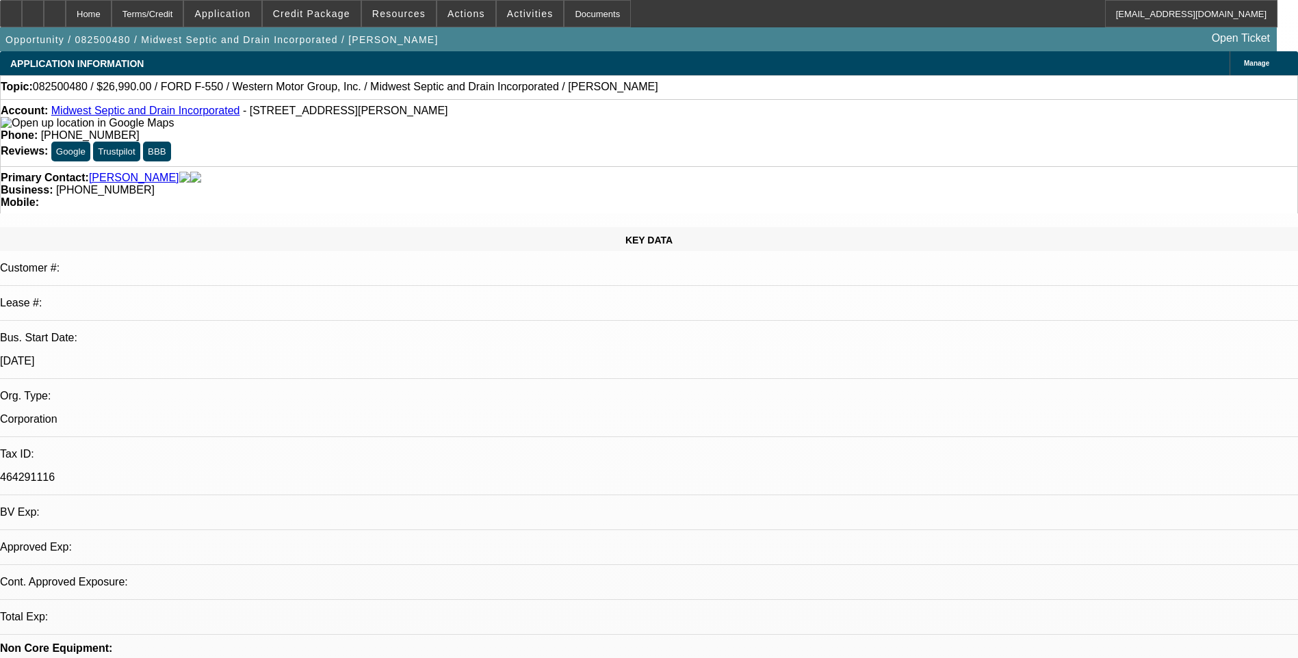
select select "0"
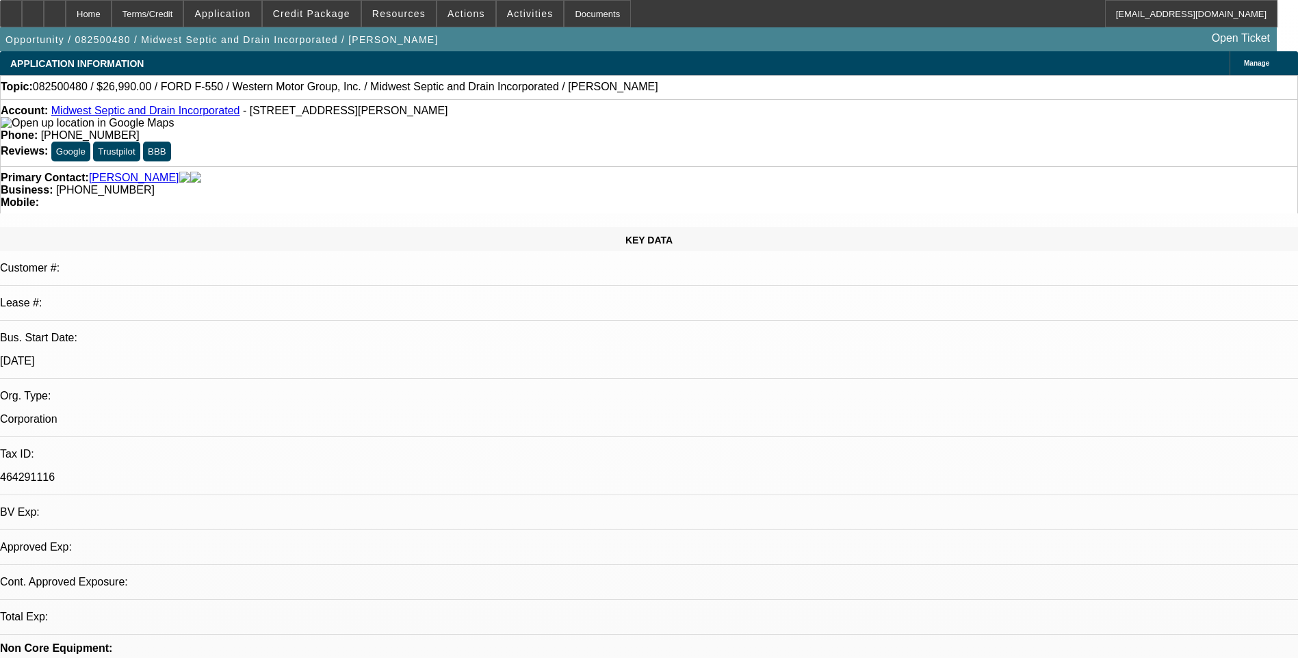
select select "0"
select select "1"
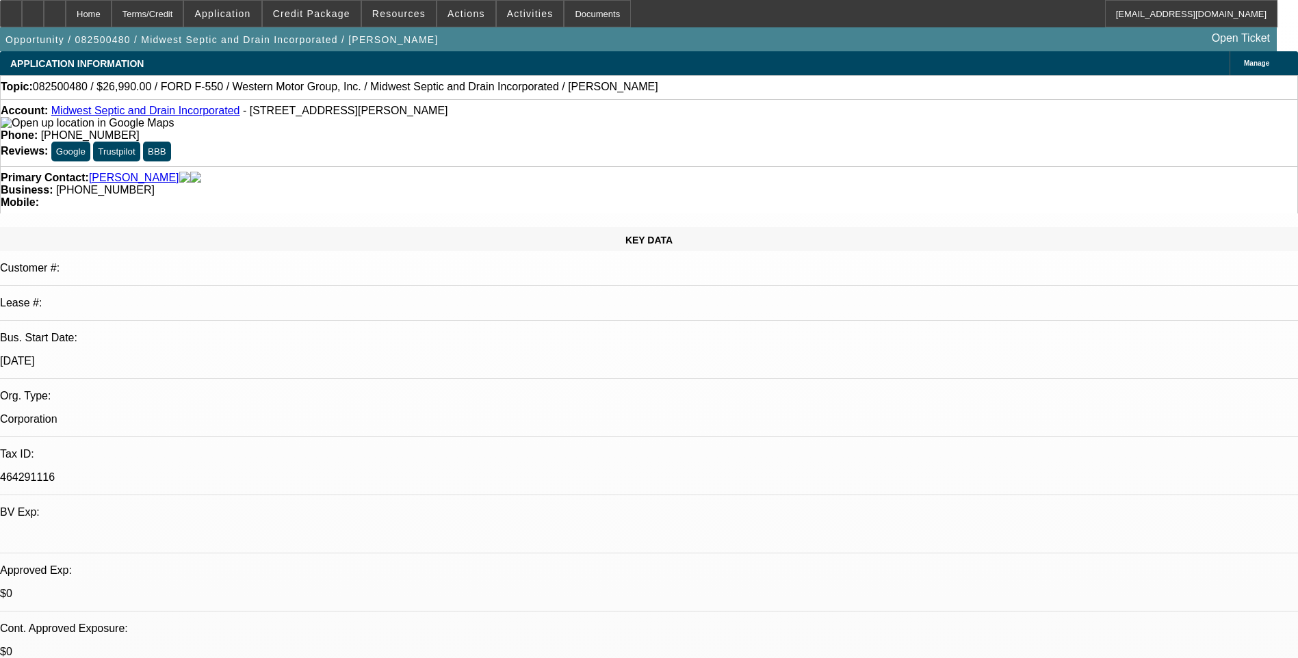
select select "1"
select select "6"
select select "1"
select select "6"
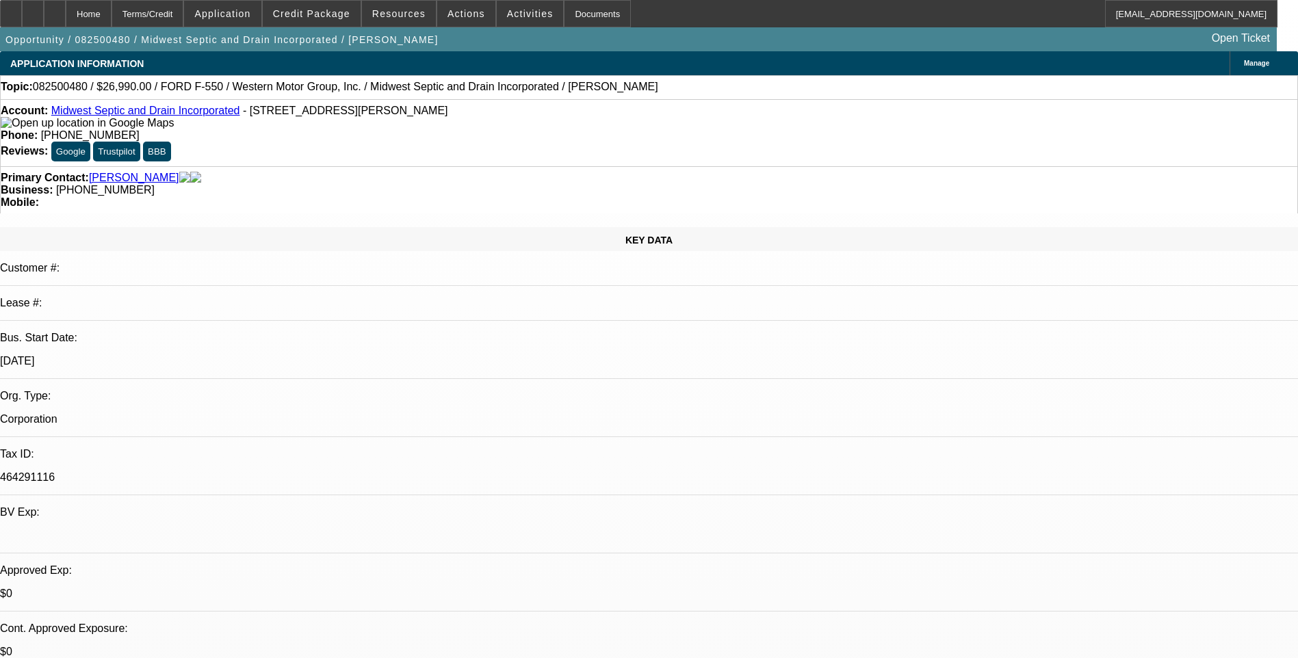
select select "1"
select select "6"
drag, startPoint x: 225, startPoint y: 113, endPoint x: 359, endPoint y: 112, distance: 134.2
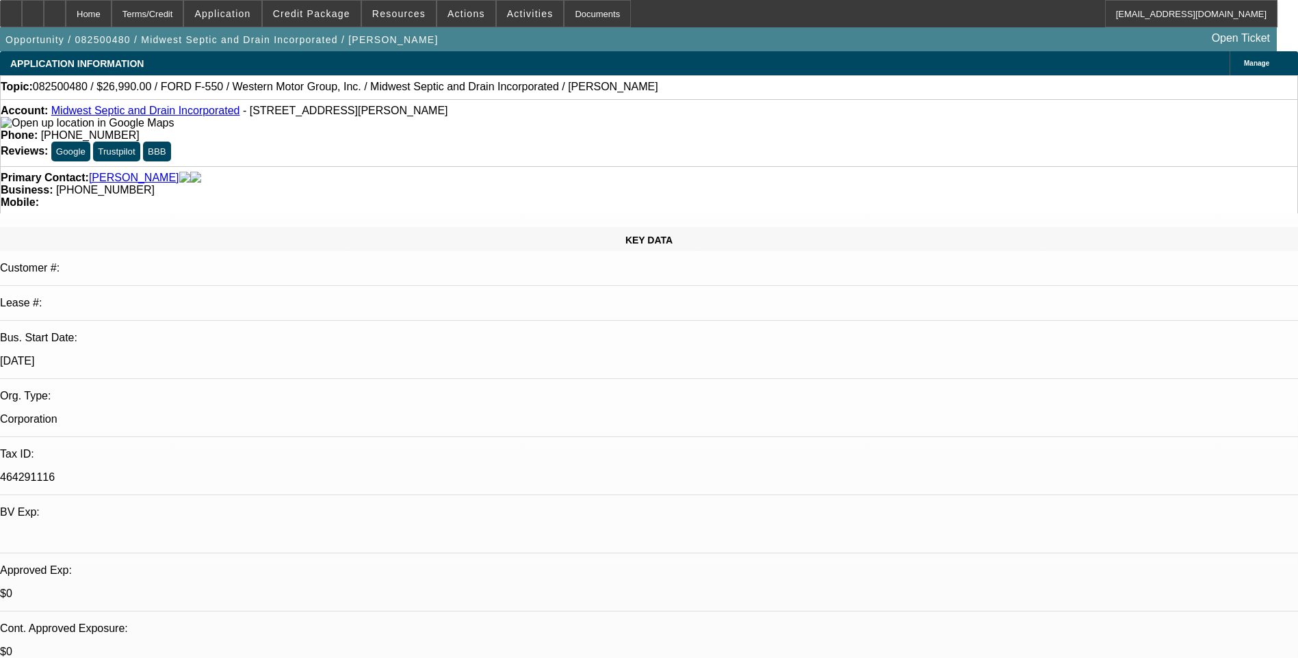
click at [359, 112] on span "- [STREET_ADDRESS][PERSON_NAME]" at bounding box center [345, 111] width 205 height 12
drag, startPoint x: 359, startPoint y: 112, endPoint x: 346, endPoint y: 112, distance: 12.3
drag, startPoint x: 346, startPoint y: 112, endPoint x: 303, endPoint y: 126, distance: 46.1
click at [303, 126] on div "Account: Midwest Septic and Drain Incorporated - [STREET_ADDRESS][PERSON_NAME]" at bounding box center [649, 117] width 1297 height 25
click at [333, 114] on span "- [STREET_ADDRESS][PERSON_NAME]" at bounding box center [345, 111] width 205 height 12
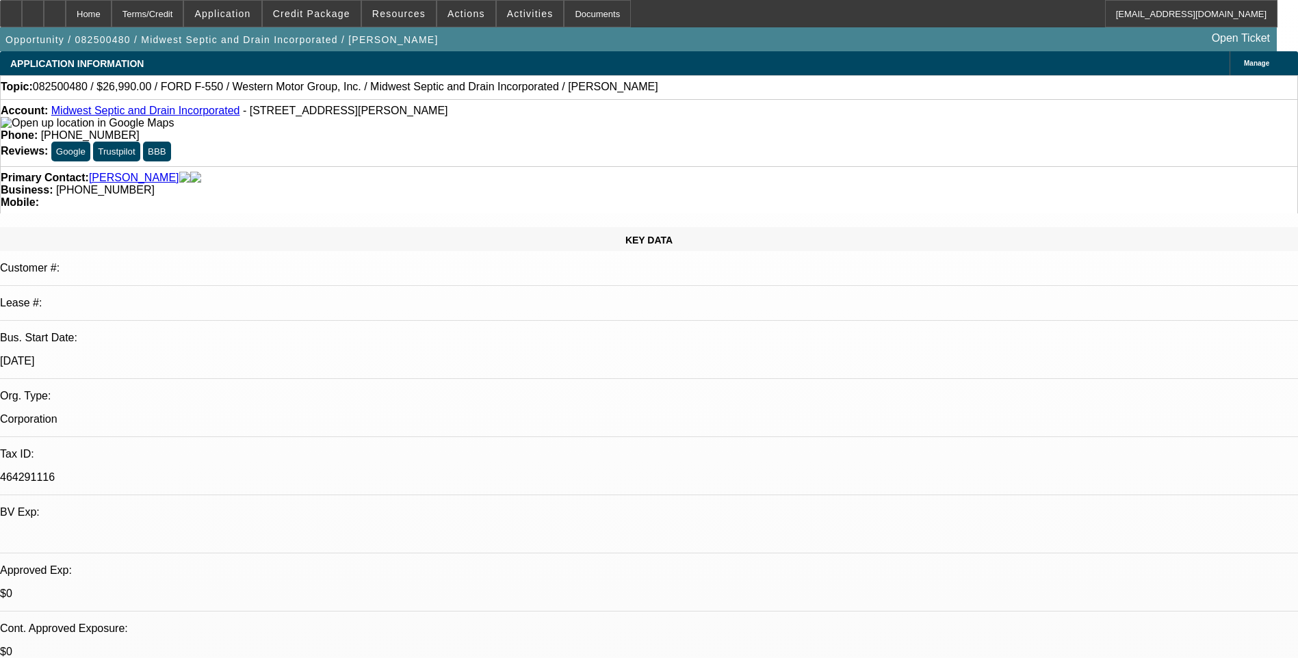
click at [333, 114] on span "- [STREET_ADDRESS][PERSON_NAME]" at bounding box center [345, 111] width 205 height 12
click at [332, 114] on span "- [STREET_ADDRESS][PERSON_NAME]" at bounding box center [345, 111] width 205 height 12
drag, startPoint x: 361, startPoint y: 114, endPoint x: 225, endPoint y: 117, distance: 136.3
click at [243, 116] on span "- [STREET_ADDRESS][PERSON_NAME]" at bounding box center [345, 111] width 205 height 12
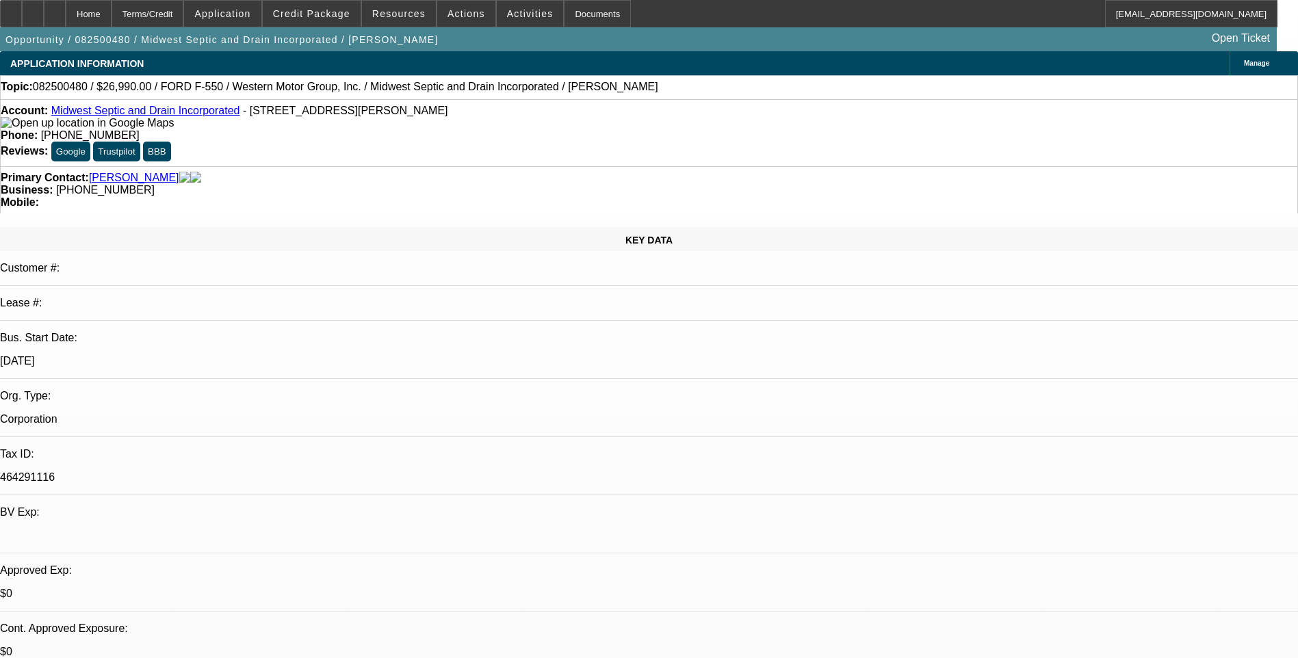
drag, startPoint x: 225, startPoint y: 117, endPoint x: 243, endPoint y: 116, distance: 17.8
copy span "[STREET_ADDRESS][PERSON_NAME]"
click at [322, 9] on span "Credit Package" at bounding box center [311, 13] width 77 height 11
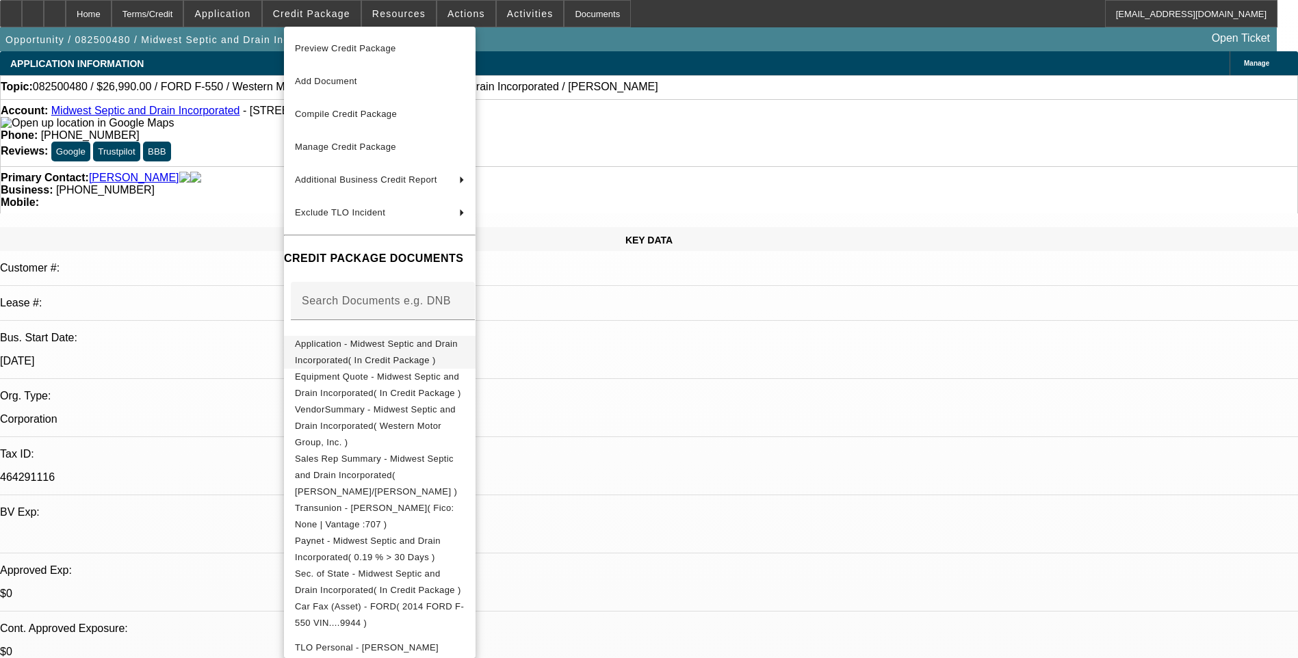
click at [408, 347] on span "Application - Midwest Septic and Drain Incorporated( In Credit Package )" at bounding box center [376, 352] width 163 height 27
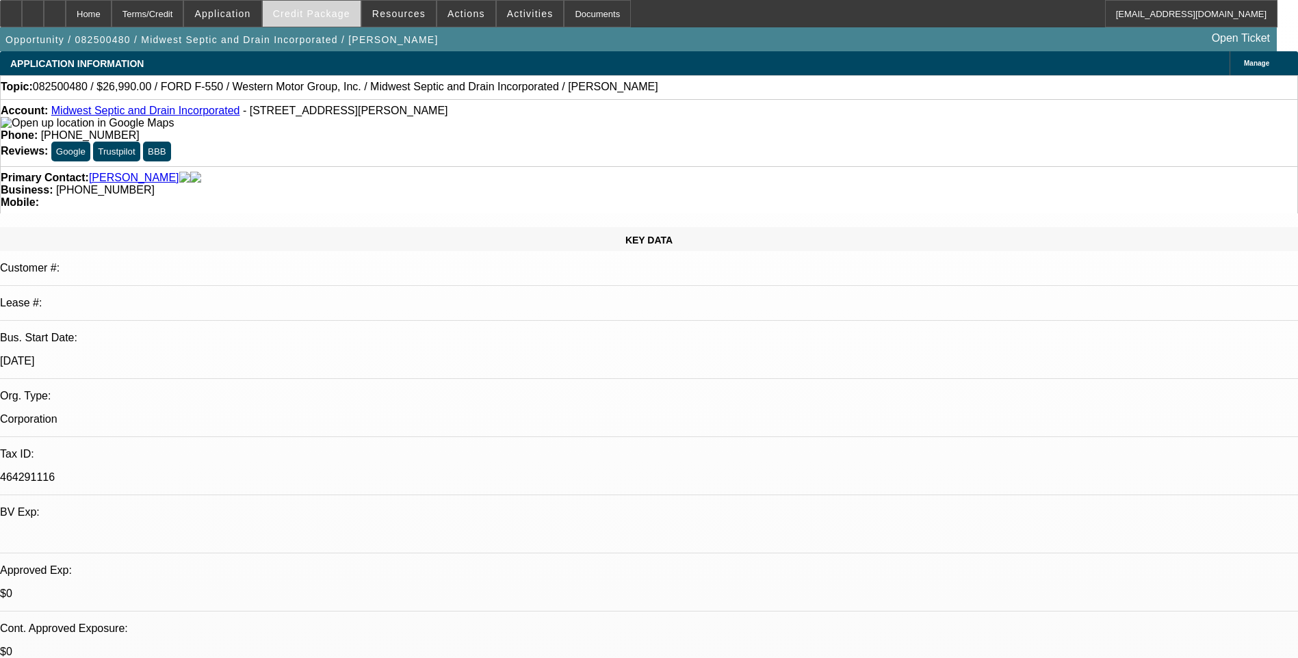
click at [336, 12] on span "Credit Package" at bounding box center [311, 13] width 77 height 11
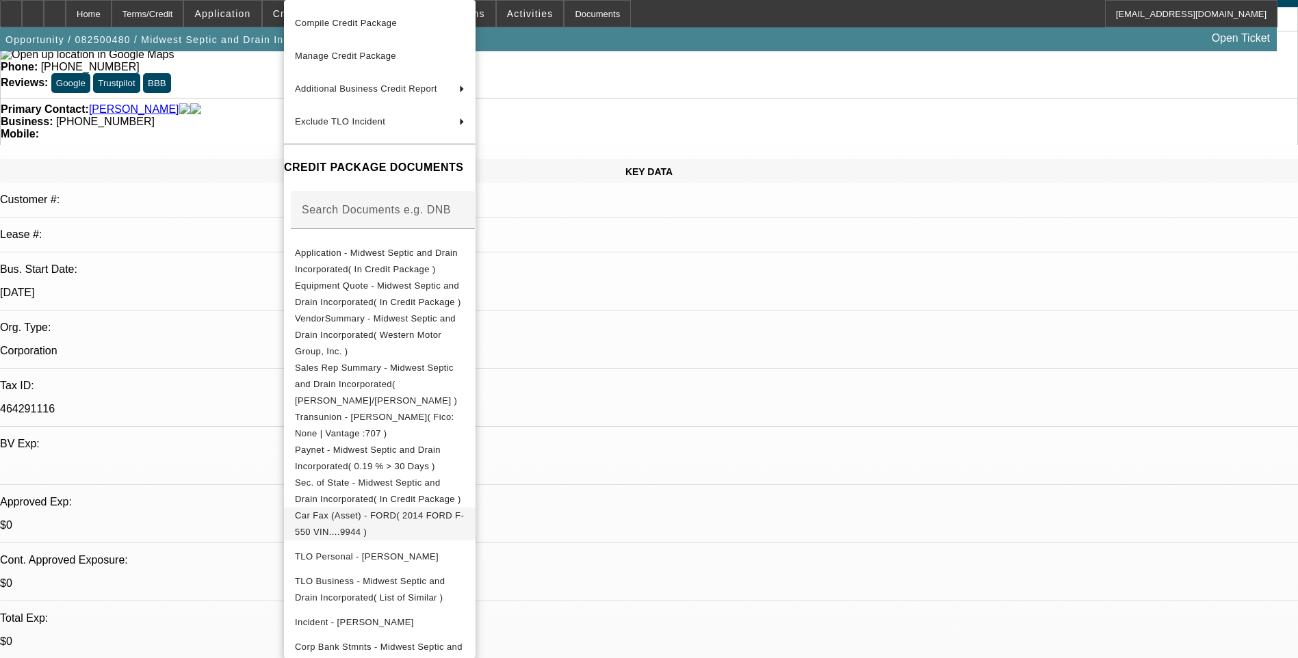
scroll to position [66, 0]
click at [398, 474] on button "Sec. of State - Midwest Septic and Drain Incorporated( In Credit Package )" at bounding box center [380, 489] width 192 height 33
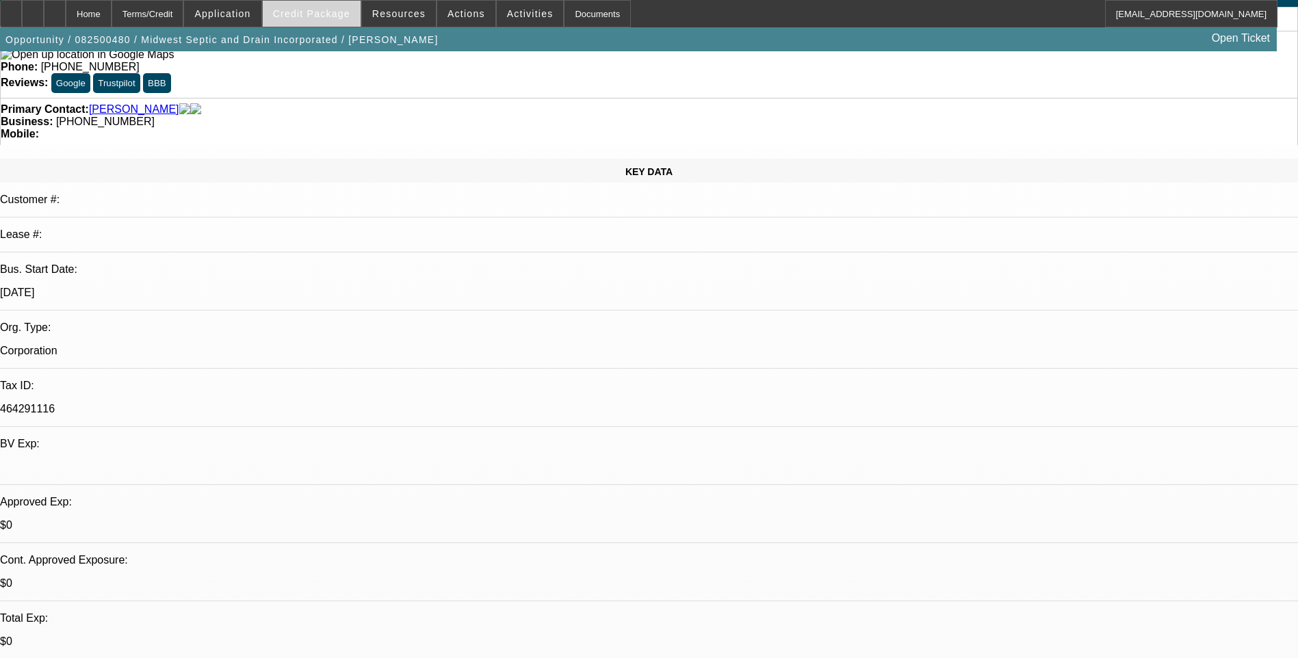
click at [330, 21] on span at bounding box center [312, 13] width 98 height 33
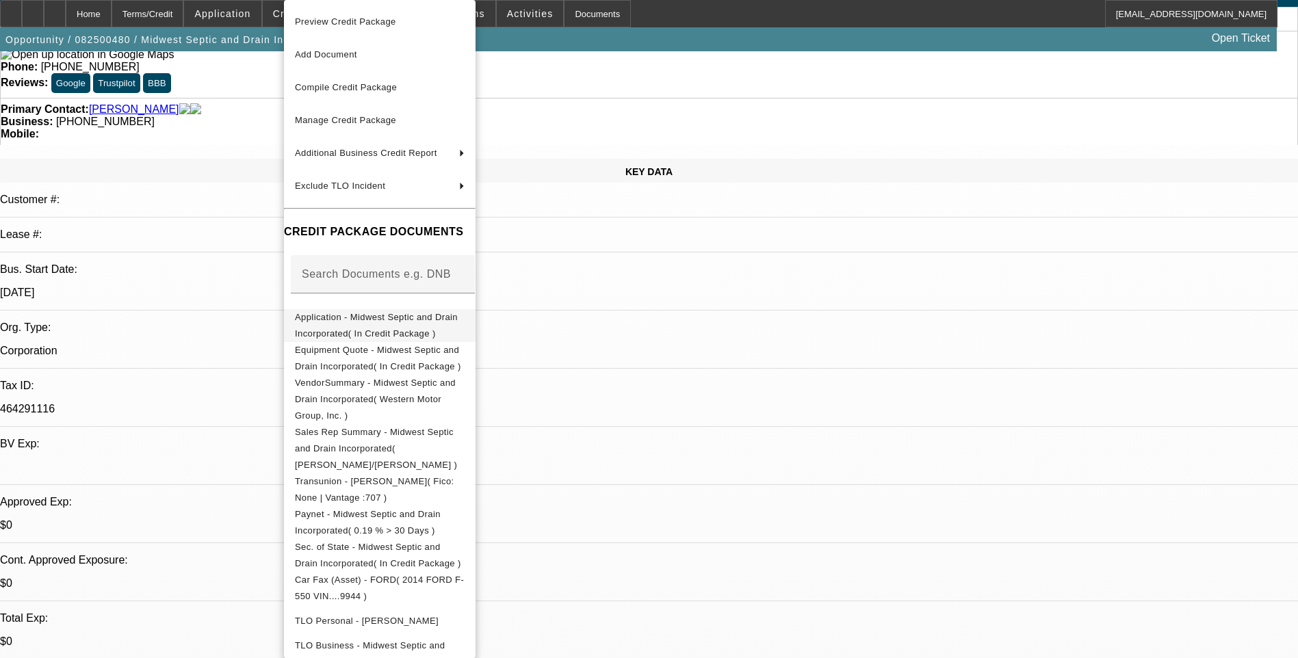
click at [415, 332] on button "Application - Midwest Septic and Drain Incorporated( In Credit Package )" at bounding box center [380, 325] width 192 height 33
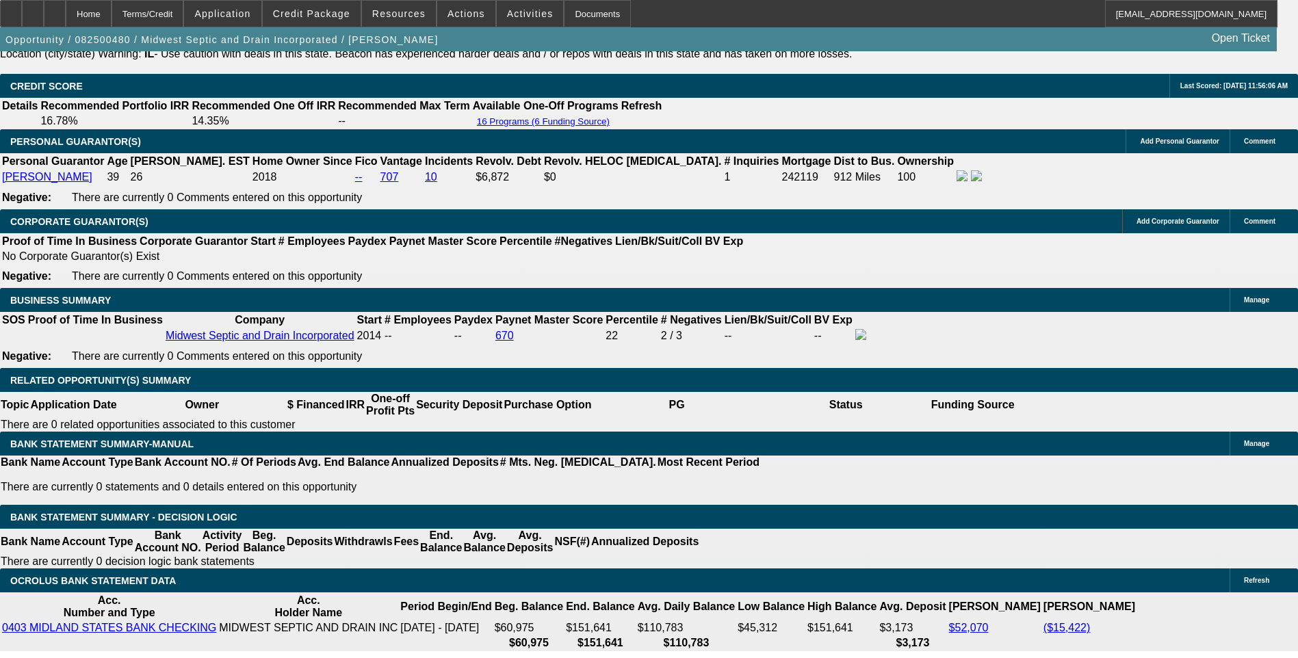
scroll to position [2053, 0]
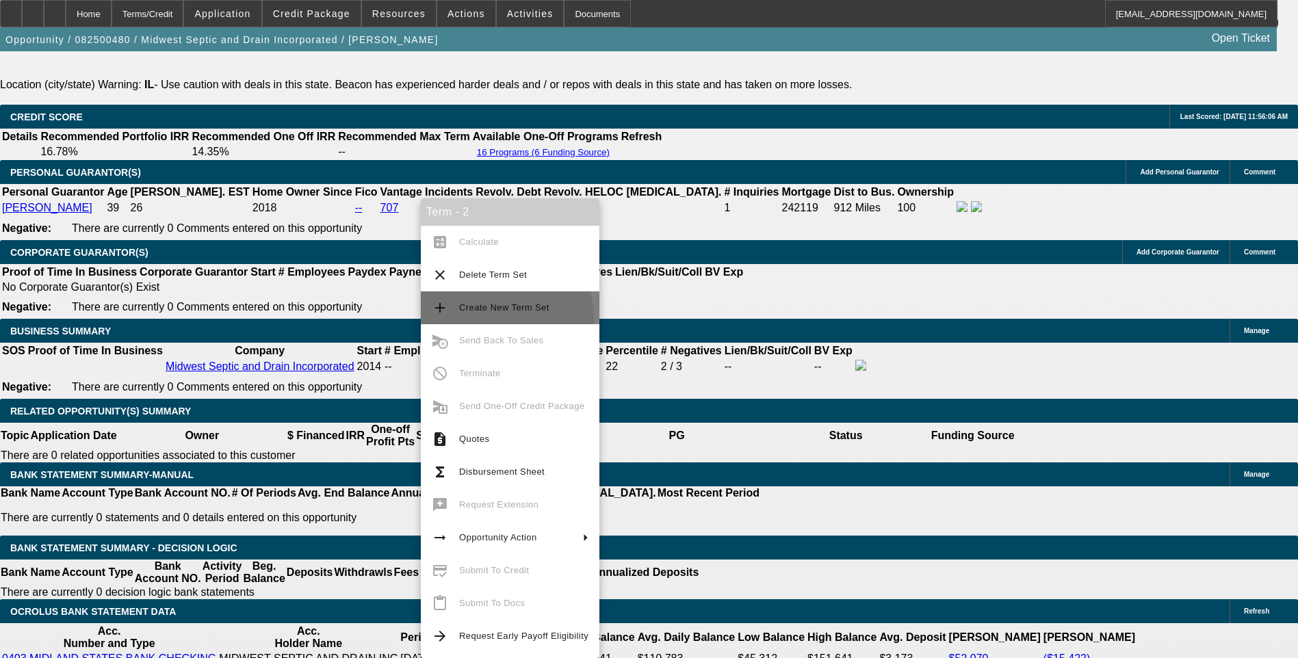
click at [496, 318] on button "add Create New Term Set" at bounding box center [510, 308] width 179 height 33
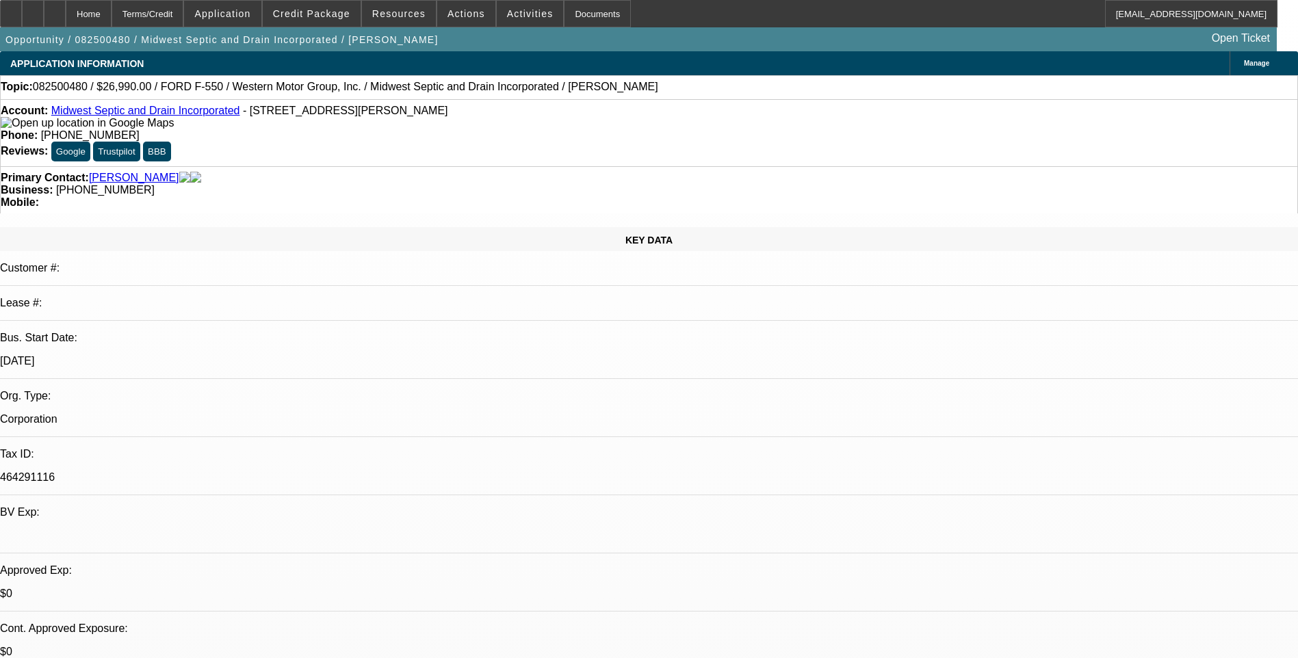
select select "0"
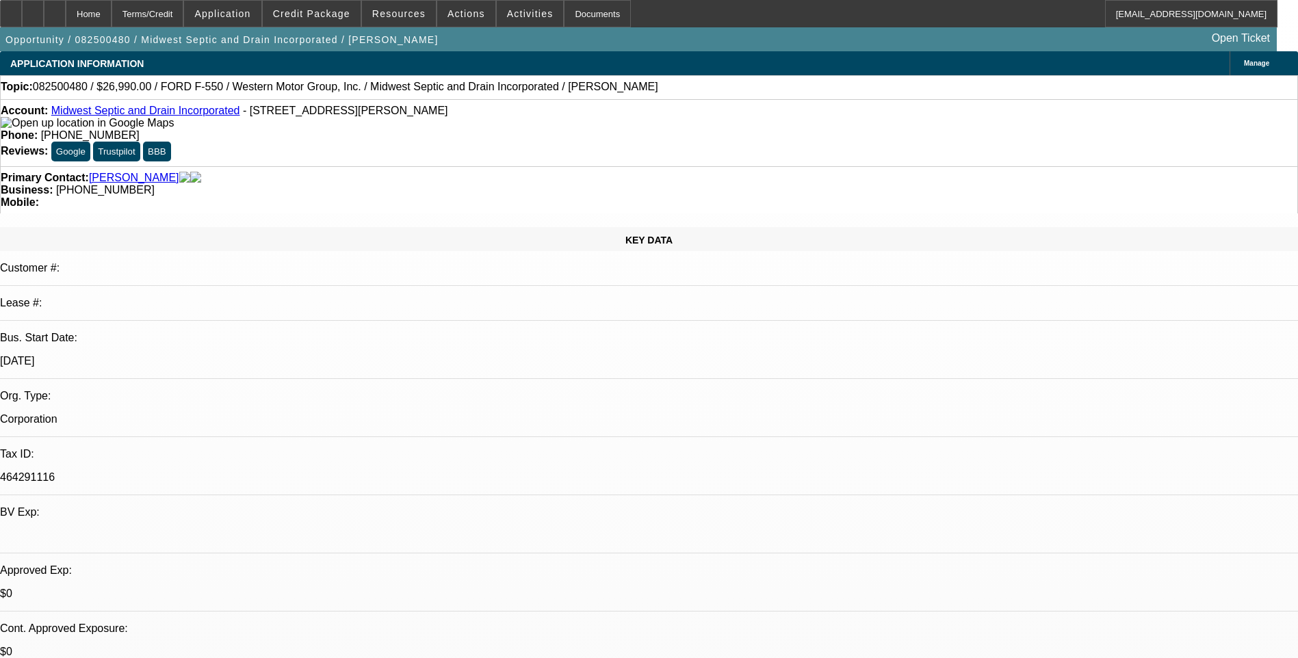
select select "0"
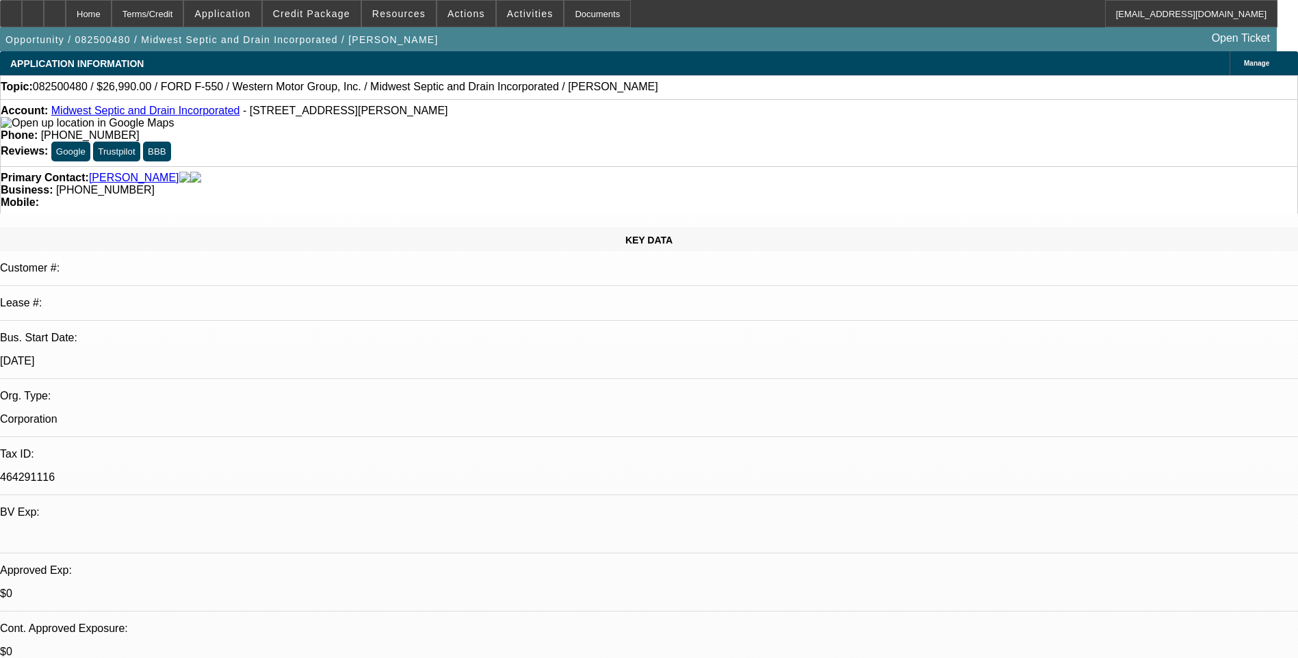
select select "0"
select select "1"
select select "6"
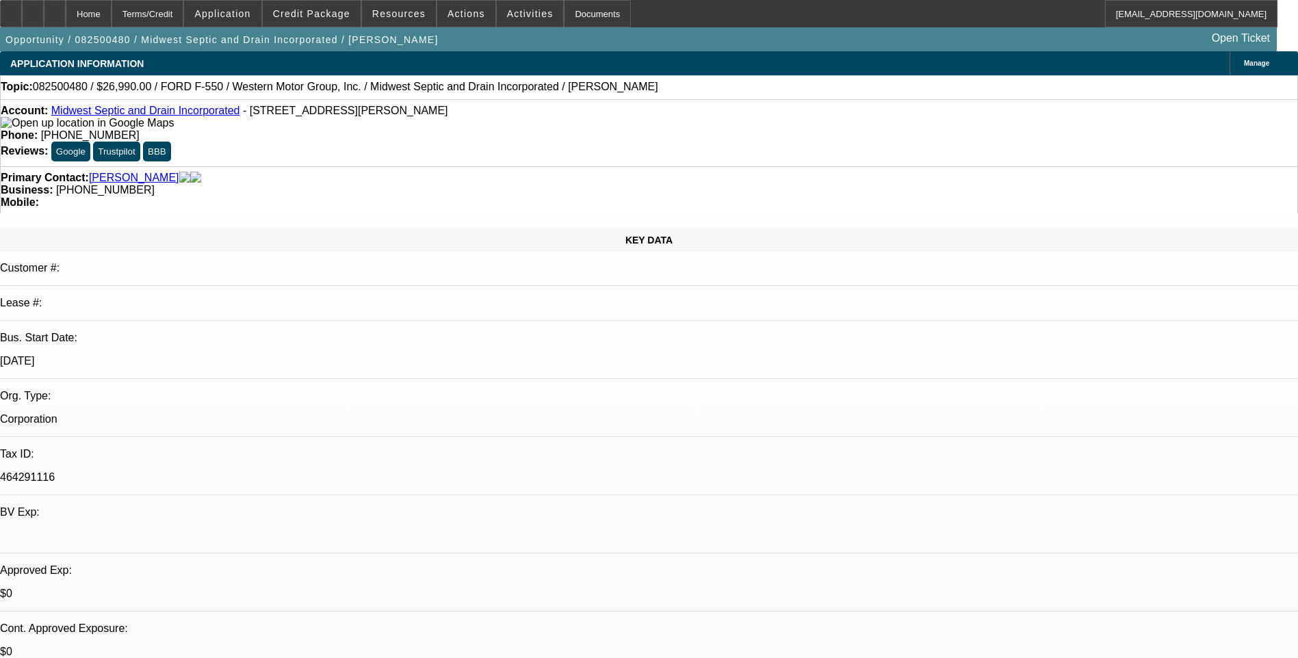
select select "1"
select select "6"
select select "1"
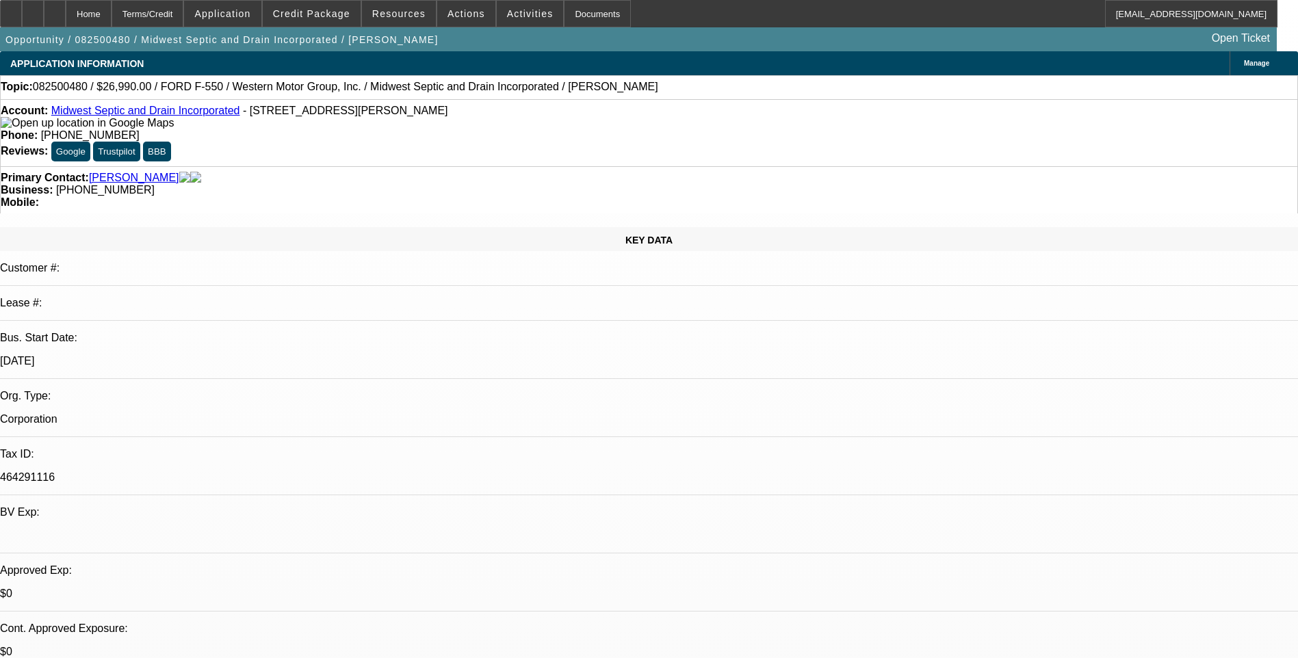
select select "6"
select select "1"
select select "6"
click at [184, 19] on div "Terms/Credit" at bounding box center [148, 13] width 73 height 27
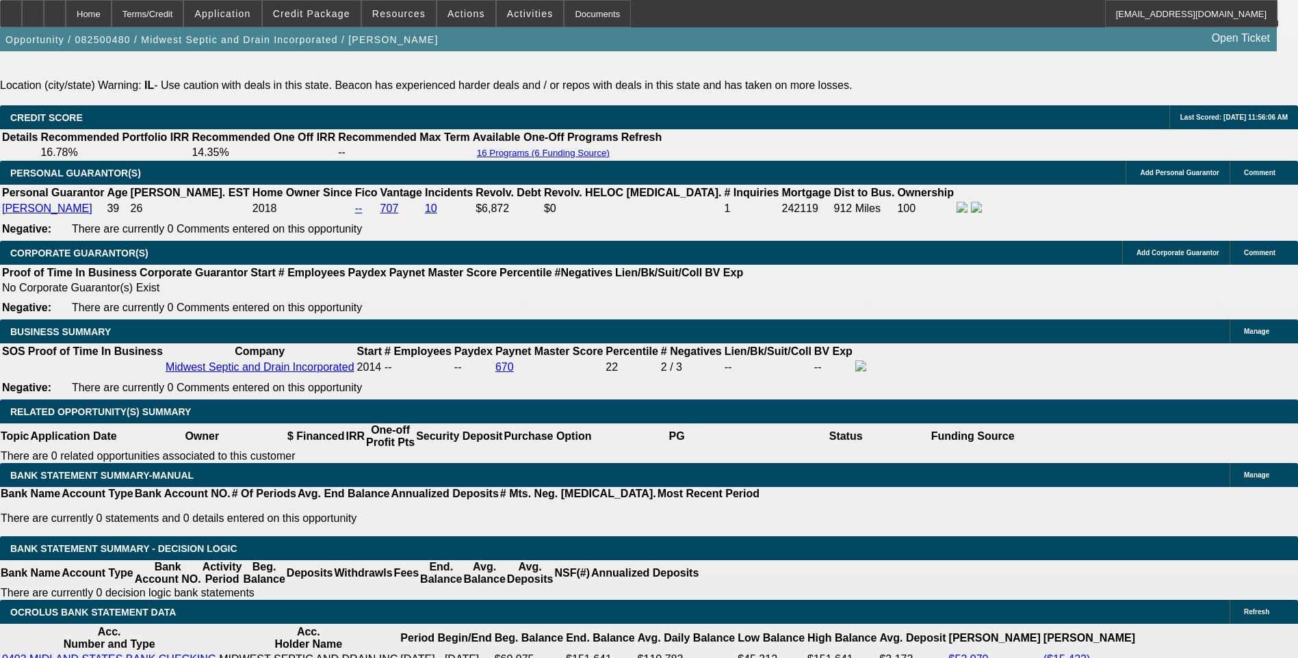
scroll to position [2121, 0]
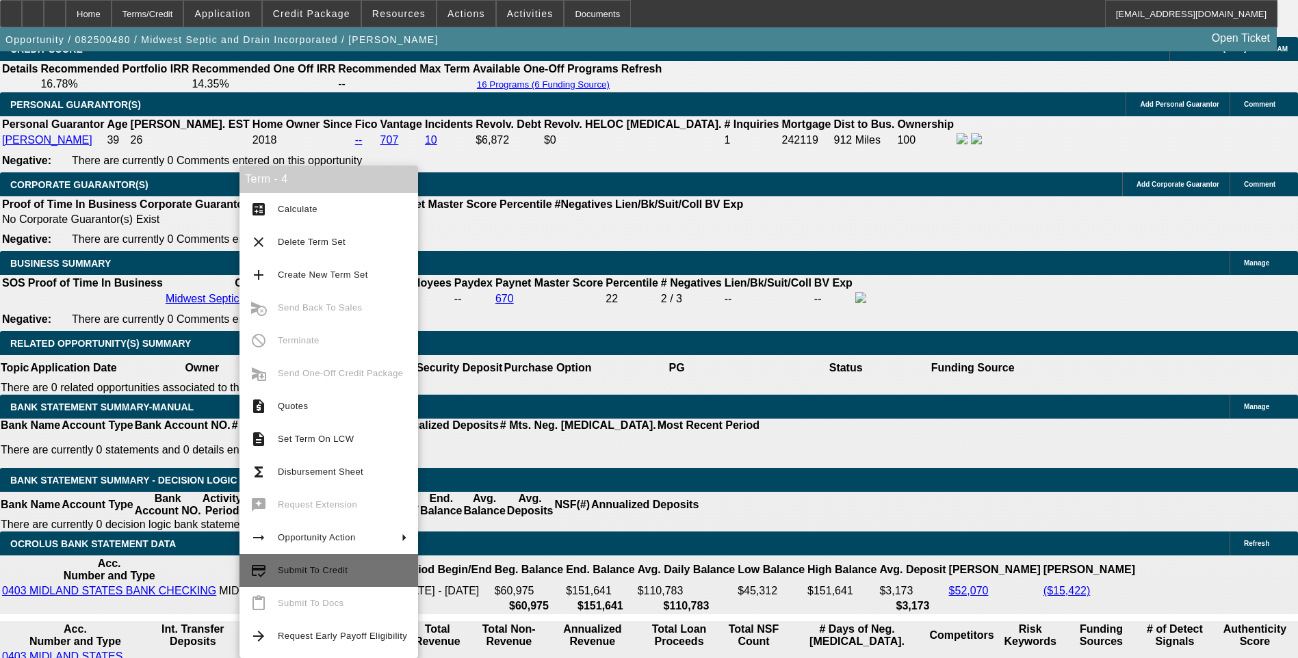
click at [329, 560] on button "credit_score Submit To Credit" at bounding box center [329, 570] width 179 height 33
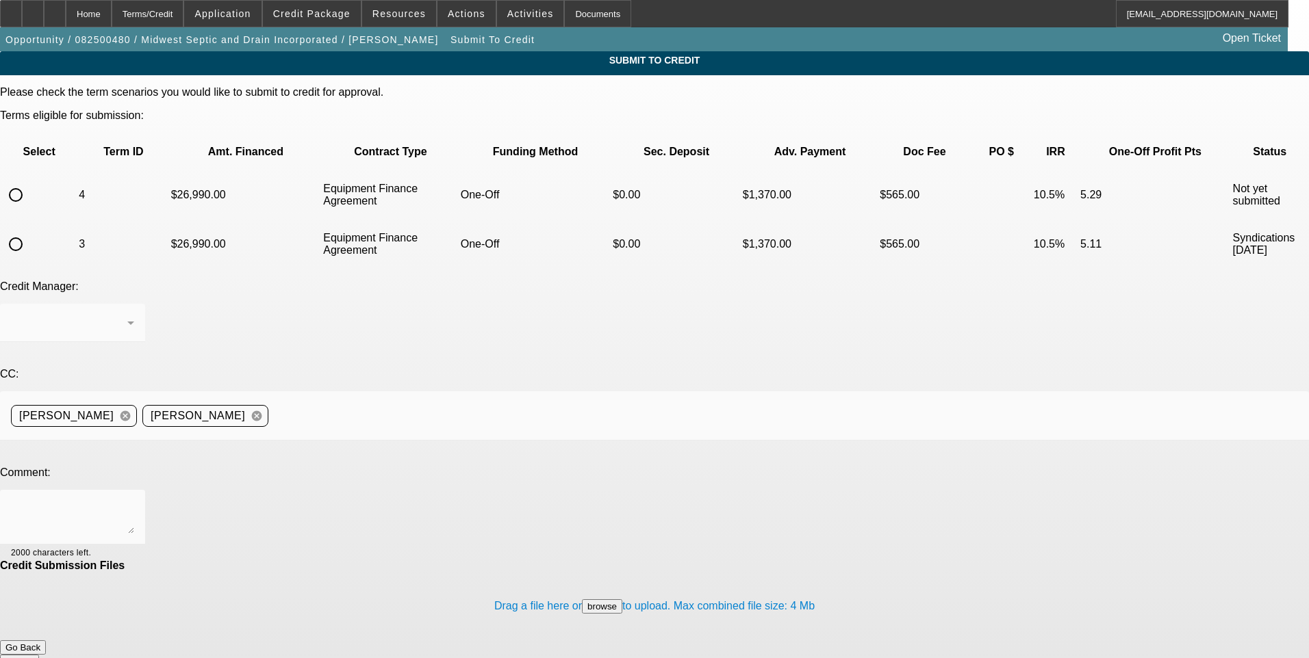
click at [29, 181] on input "radio" at bounding box center [15, 194] width 27 height 27
radio input "true"
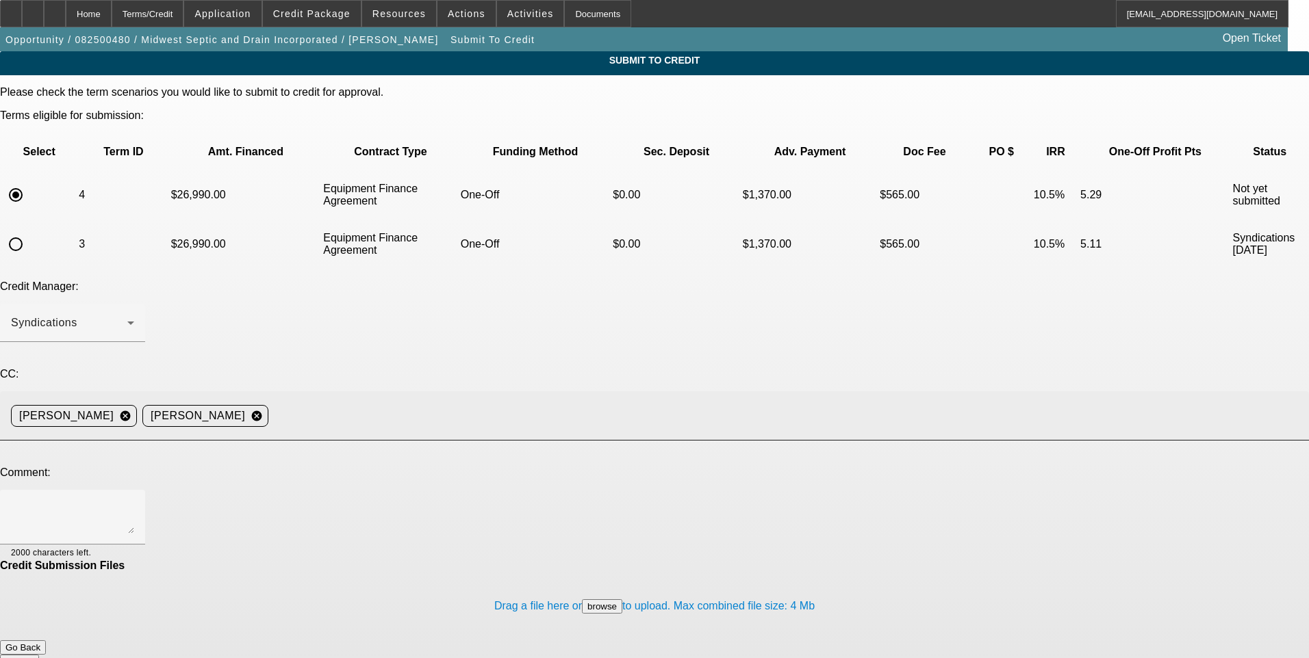
click at [433, 402] on input at bounding box center [783, 415] width 1019 height 27
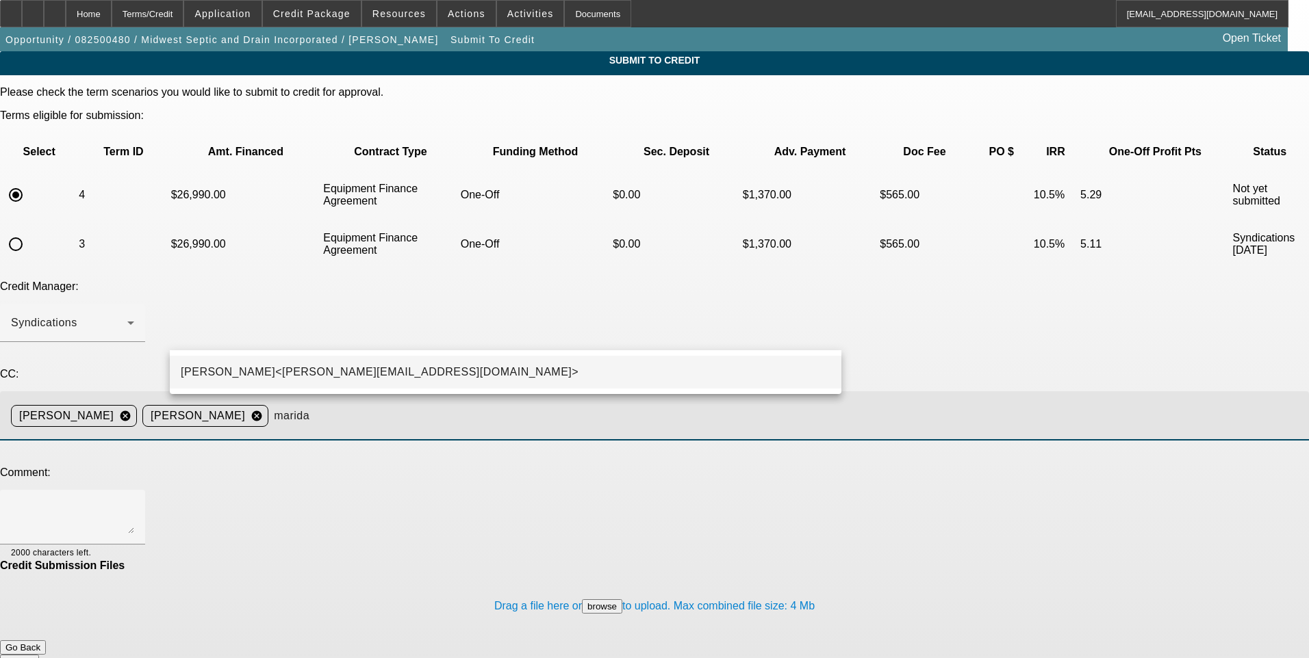
type input "marida"
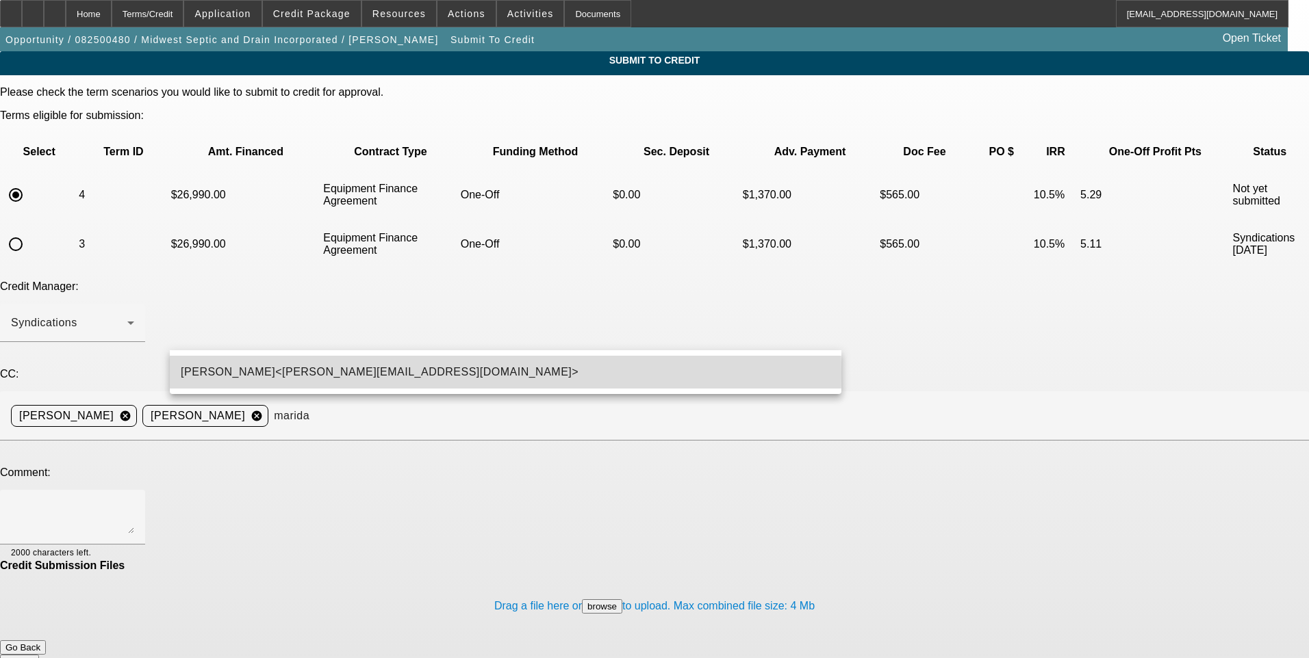
click at [318, 374] on span "[PERSON_NAME]<[PERSON_NAME][EMAIL_ADDRESS][DOMAIN_NAME]>" at bounding box center [380, 372] width 398 height 16
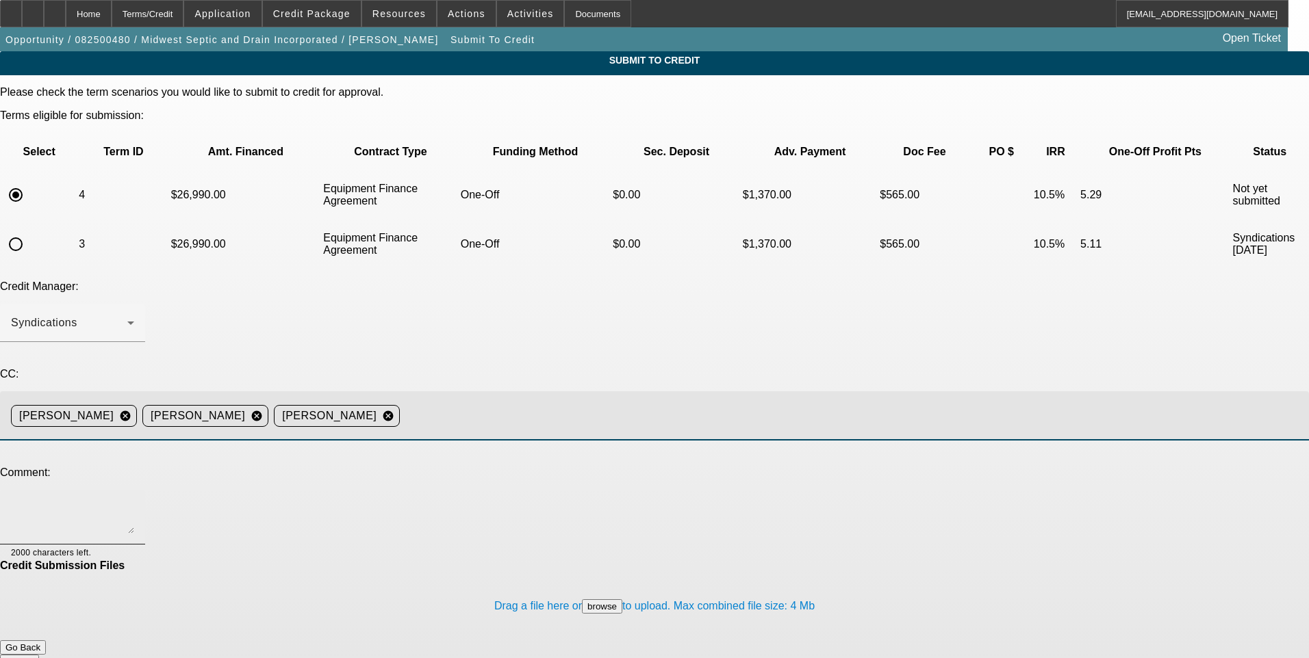
click at [134, 501] on textarea at bounding box center [72, 517] width 123 height 33
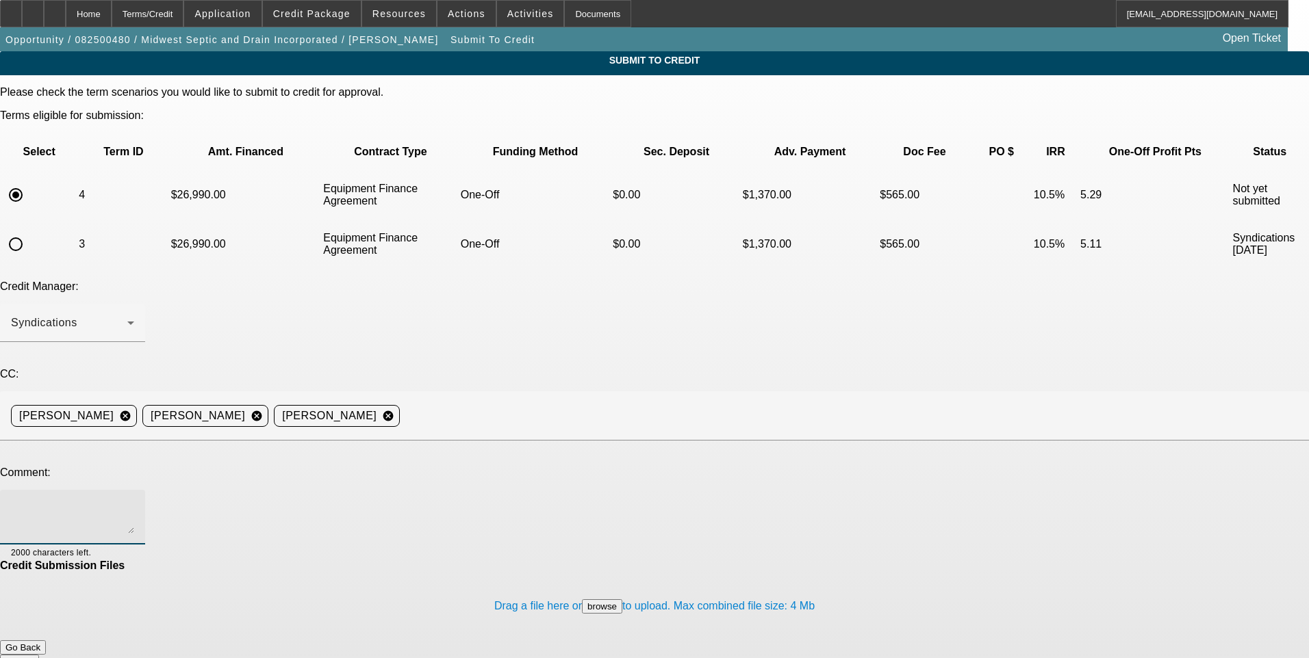
click at [134, 501] on textarea at bounding box center [72, 517] width 123 height 33
click at [134, 501] on textarea "Business address is" at bounding box center [72, 517] width 123 height 33
paste textarea "[STREET_ADDRESS][PERSON_NAME]"
click at [134, 501] on textarea "Business address is [STREET_ADDRESS][PERSON_NAME] . Business was started and op…" at bounding box center [72, 517] width 123 height 33
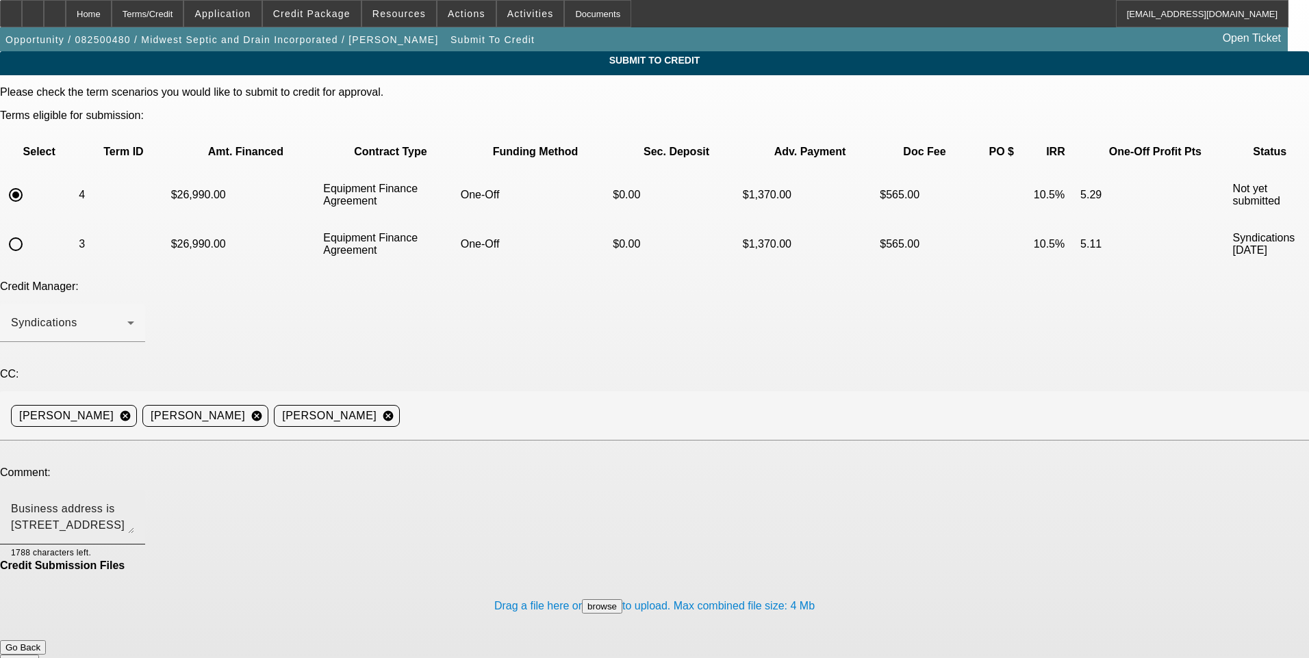
click at [134, 501] on textarea "Business address is [STREET_ADDRESS][PERSON_NAME] . Business was started and op…" at bounding box center [72, 517] width 123 height 33
paste textarea "he commutes back to IL to run the business. Spends 2 weeks here, then typically…"
click at [134, 501] on textarea "Business address is [STREET_ADDRESS][PERSON_NAME] . Business was started and op…" at bounding box center [72, 517] width 123 height 33
type textarea "Business address is [STREET_ADDRESS][PERSON_NAME] . Business was started and op…"
click at [39, 655] on button "Submit" at bounding box center [19, 662] width 39 height 14
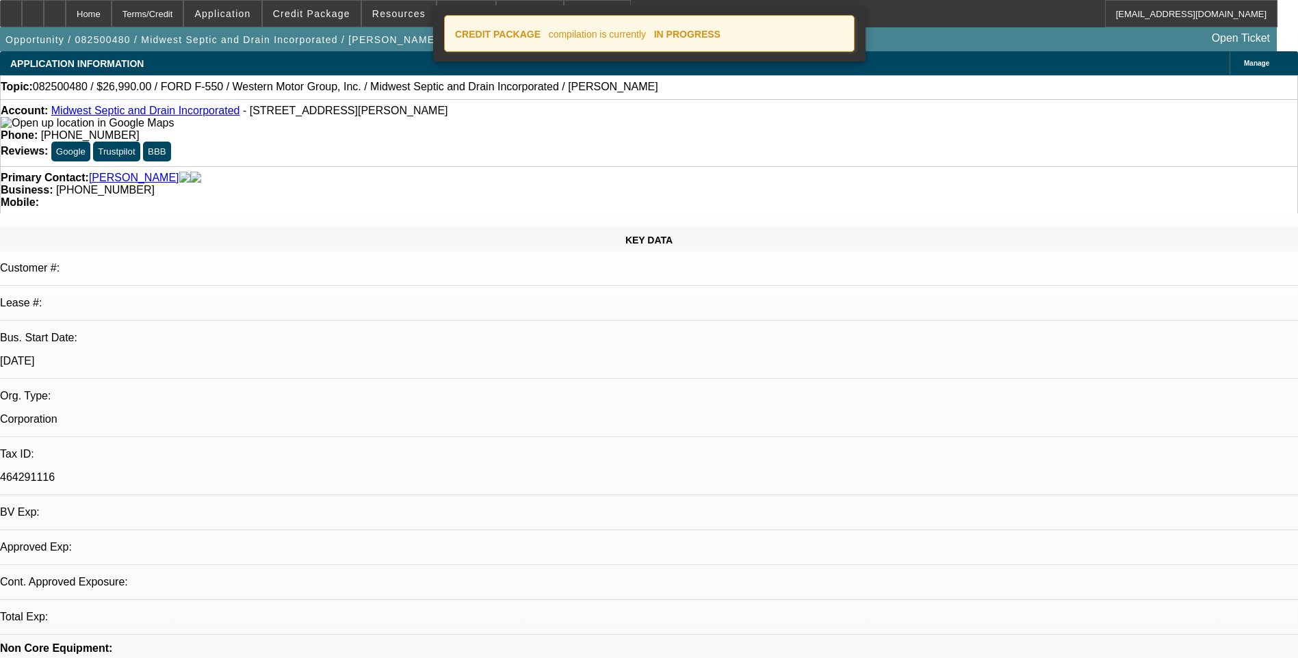
select select "0"
select select "6"
select select "0"
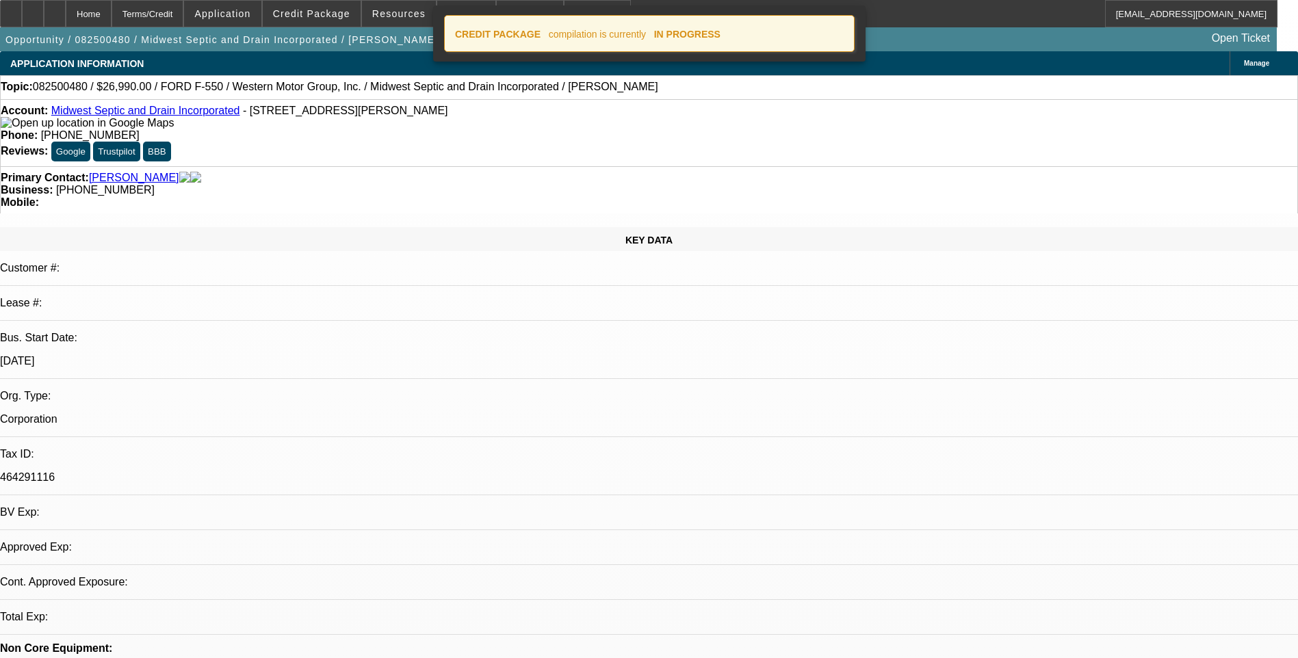
select select "0"
select select "6"
select select "0"
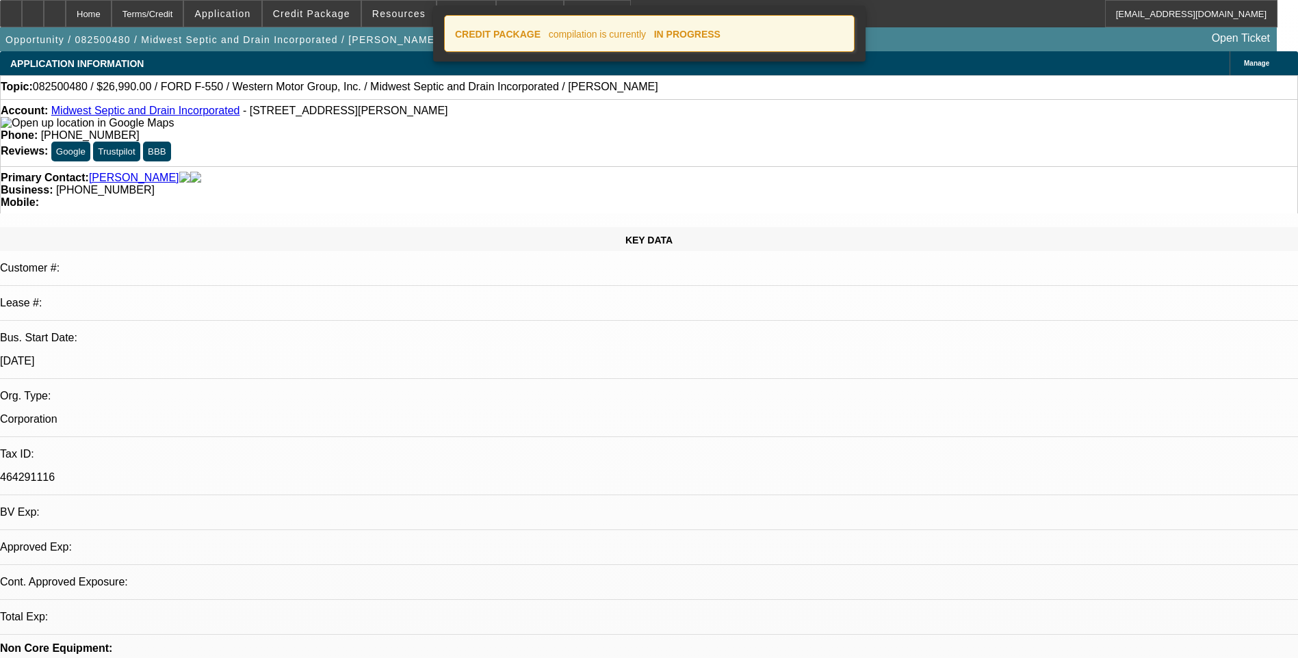
select select "0"
select select "6"
select select "0"
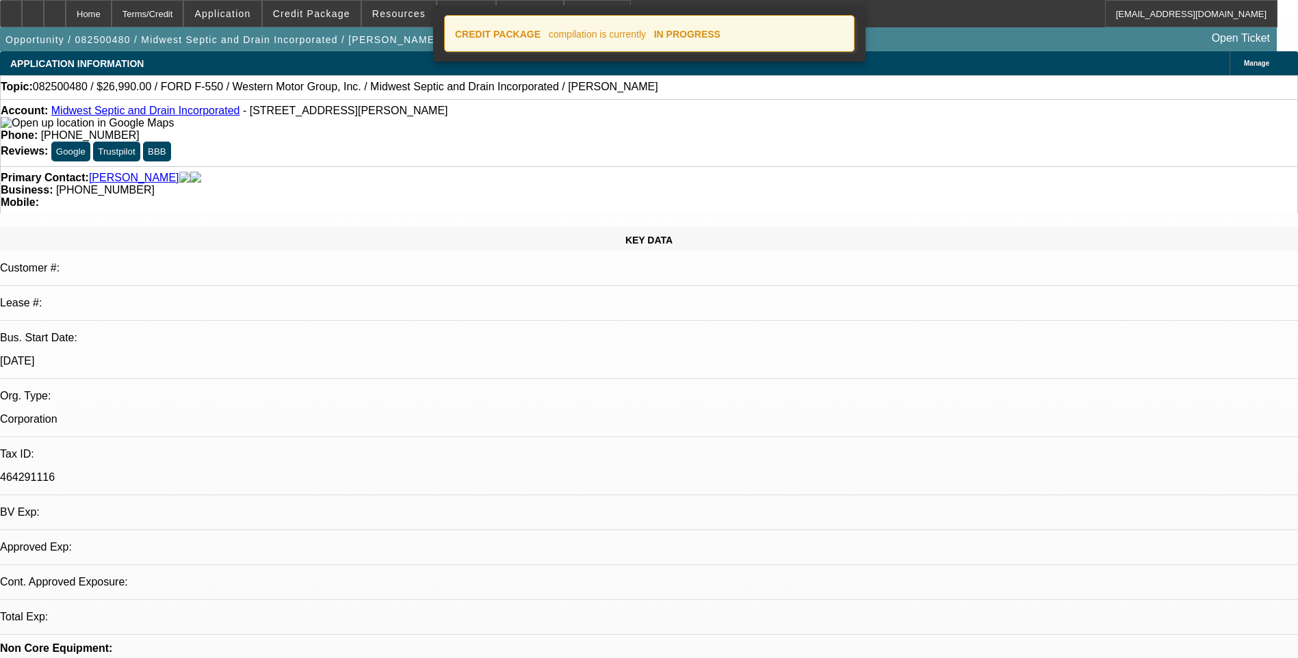
select select "6"
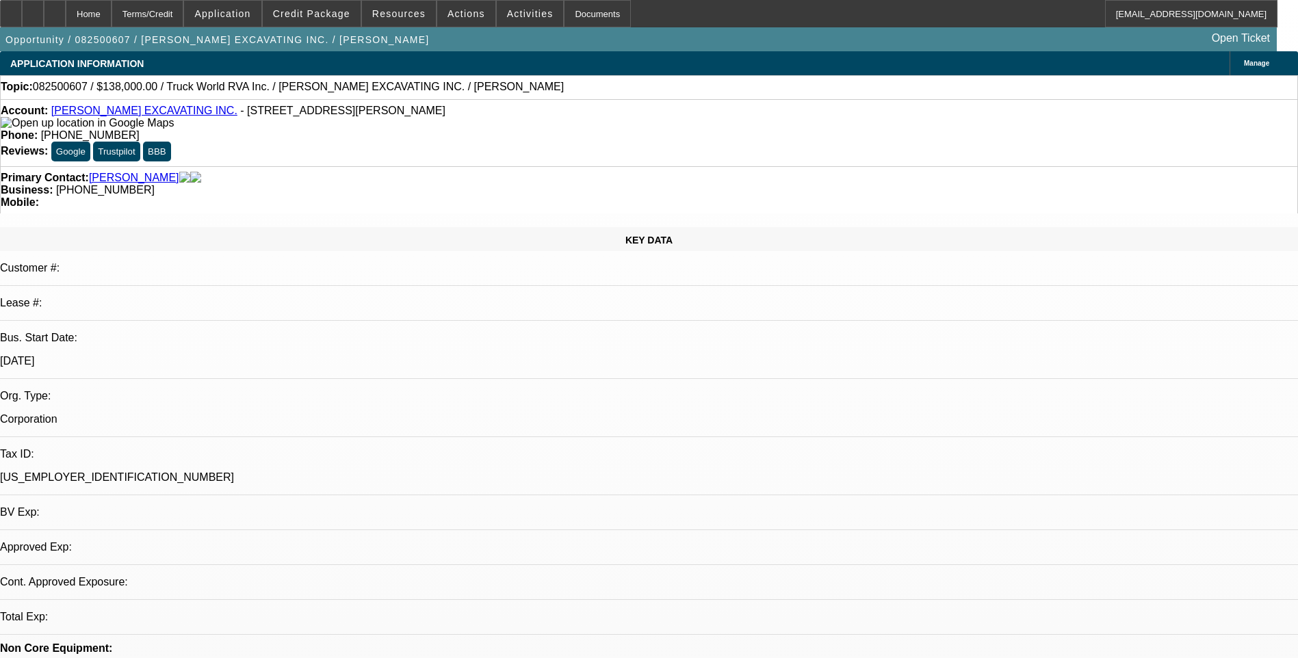
select select "0"
select select "2"
select select "0.1"
select select "1"
select select "2"
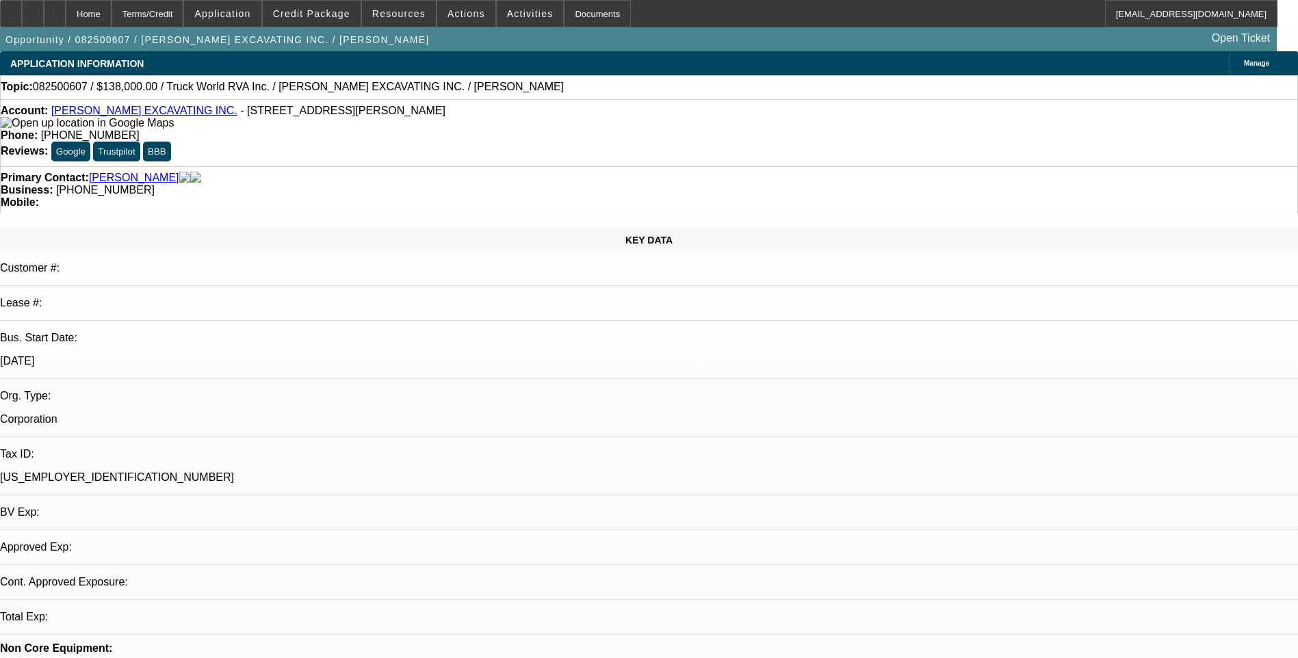
select select "4"
click at [44, 22] on div at bounding box center [33, 13] width 22 height 27
drag, startPoint x: 82, startPoint y: 14, endPoint x: 127, endPoint y: 14, distance: 44.5
click at [55, 9] on icon at bounding box center [55, 9] width 0 height 0
select select "0"
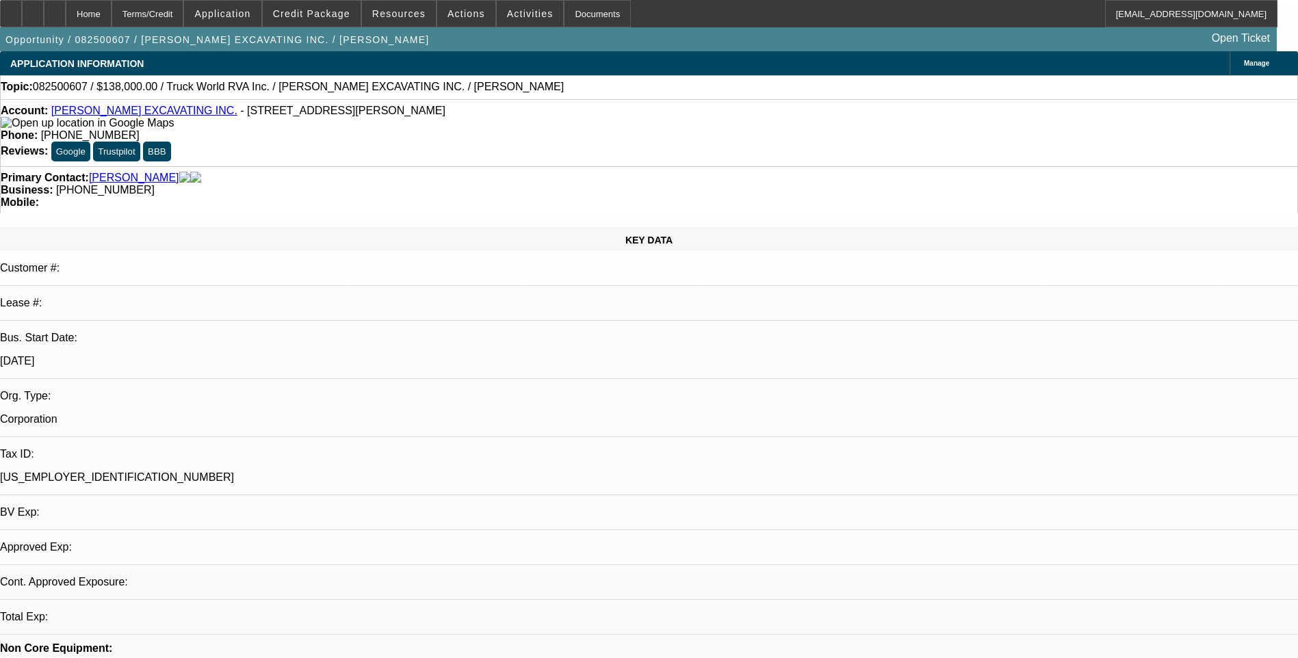
select select "2"
select select "0.1"
select select "1"
select select "2"
select select "4"
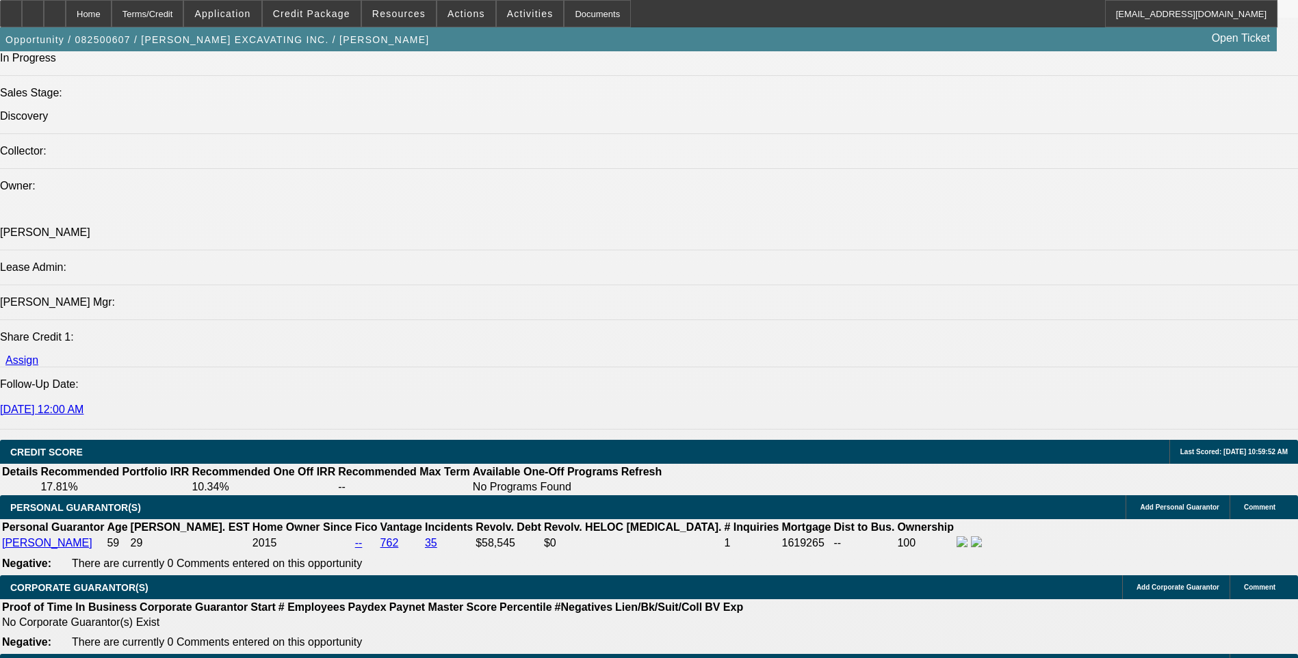
scroll to position [1574, 0]
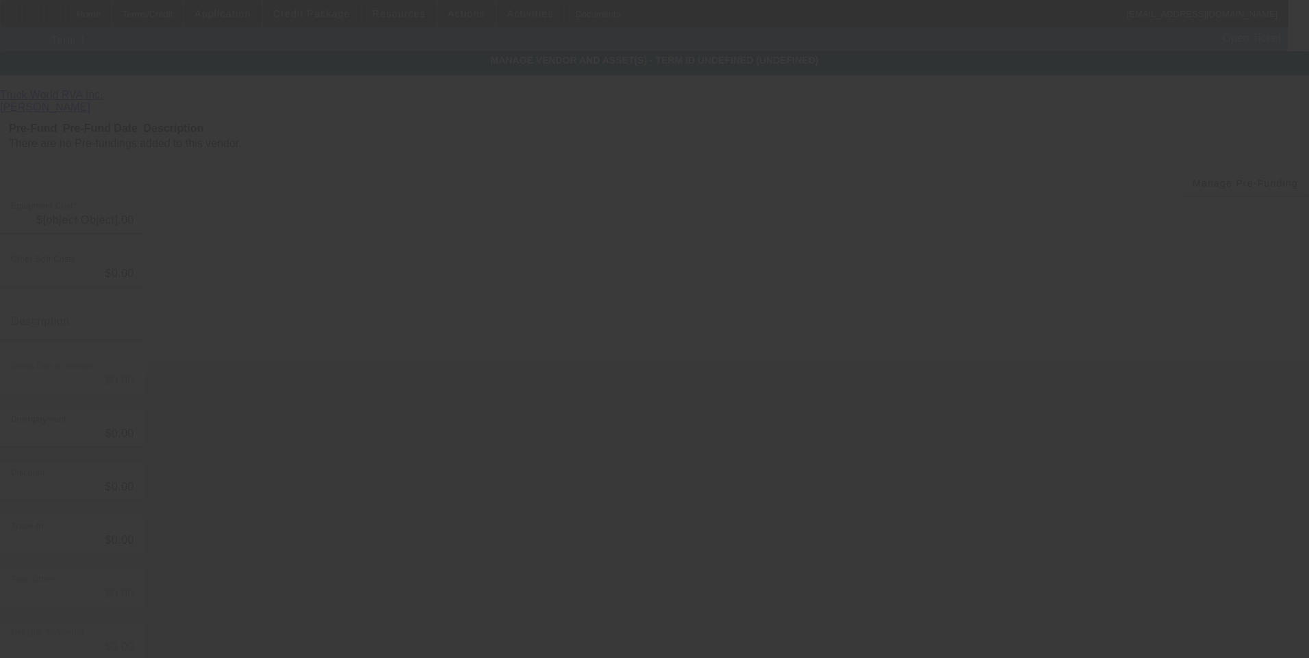
type input "$138,000.00"
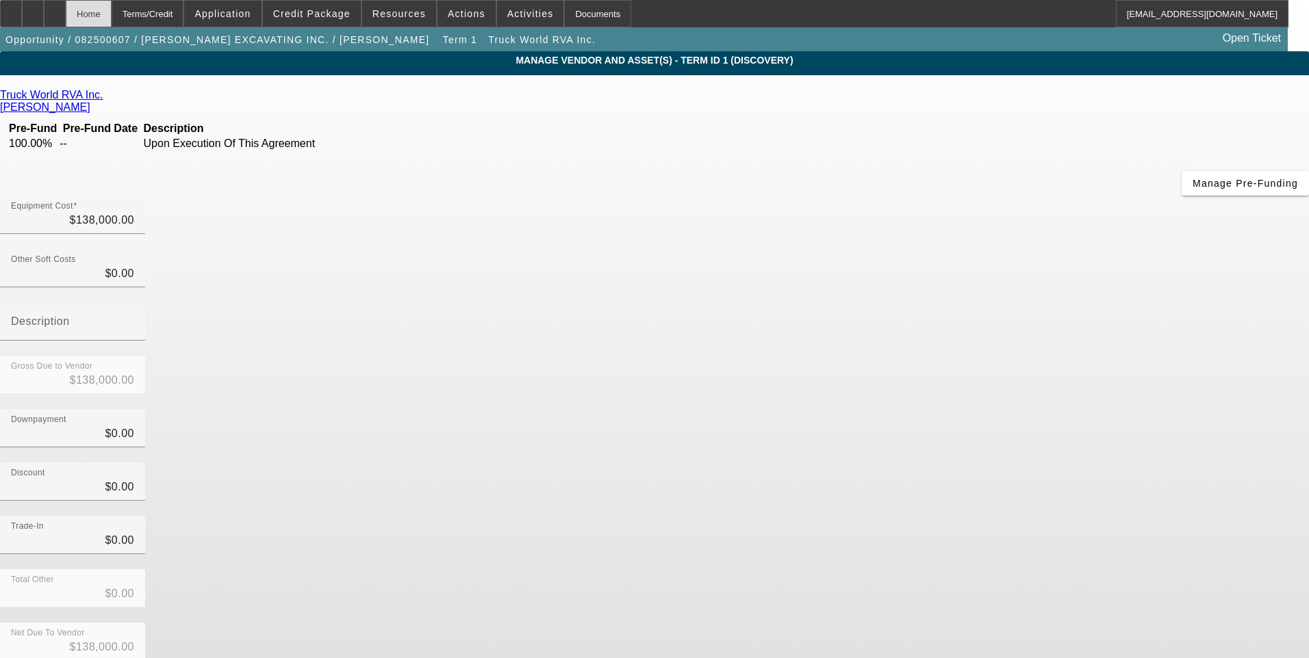
click at [112, 14] on div "Home" at bounding box center [89, 13] width 46 height 27
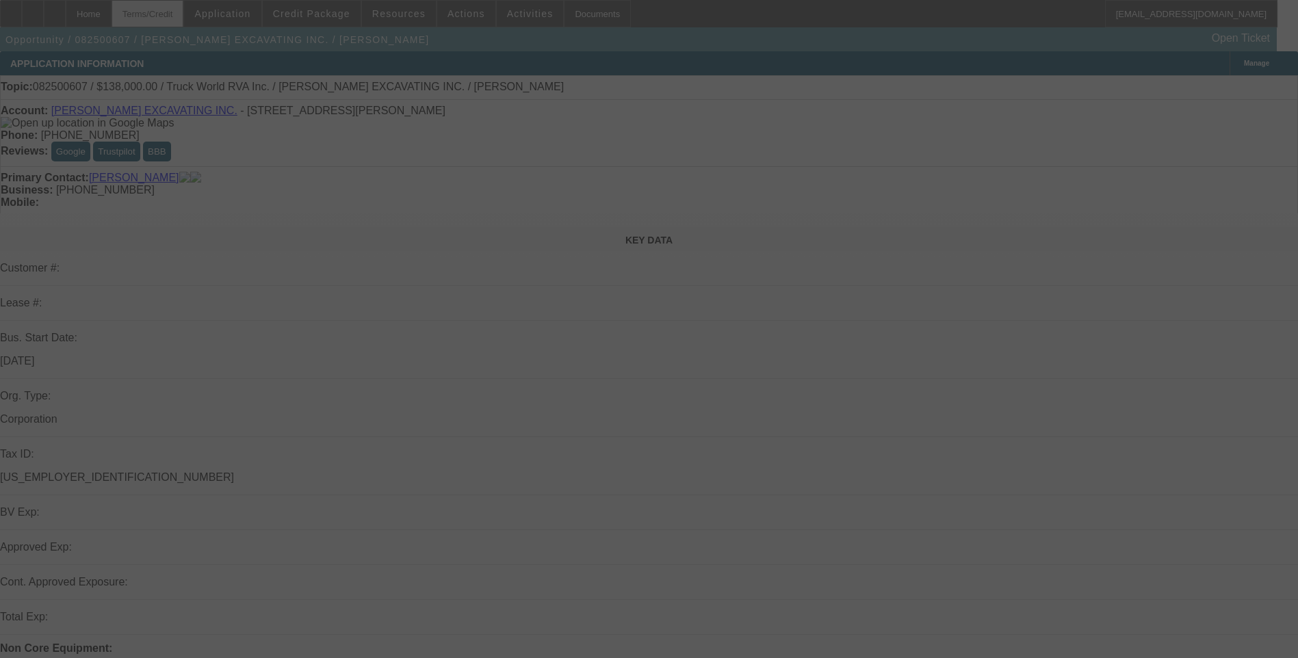
select select "0"
select select "2"
select select "0.1"
select select "4"
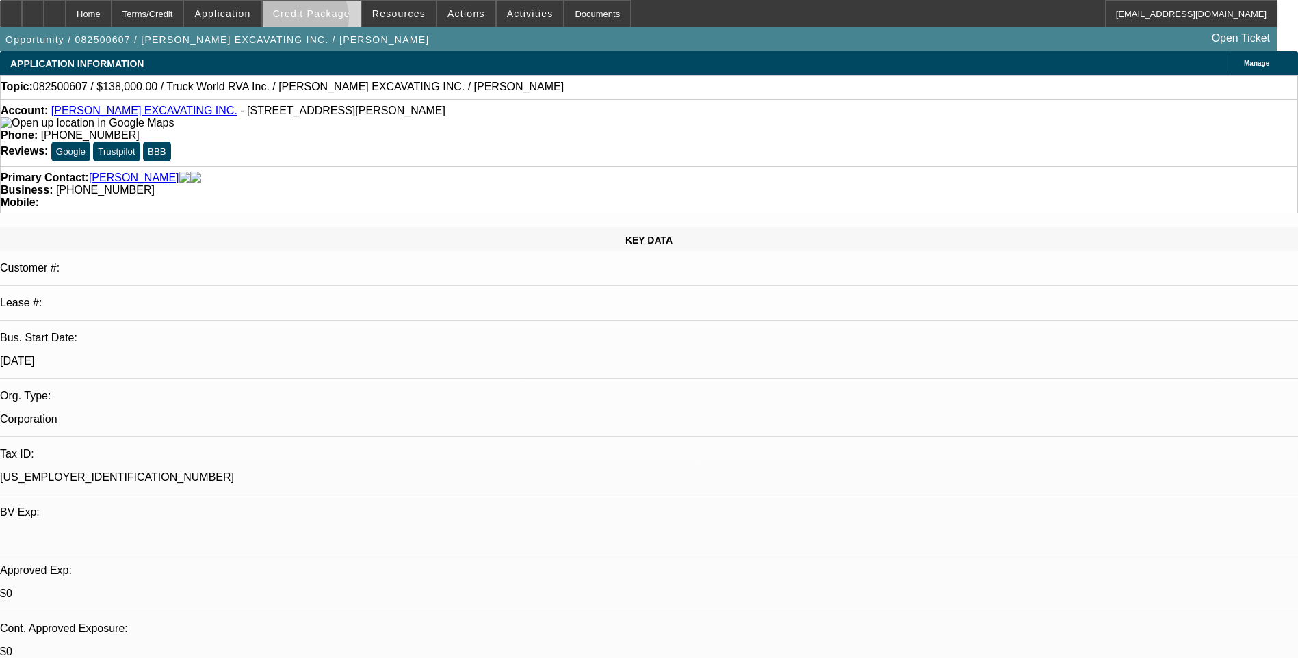
click at [326, 21] on span at bounding box center [312, 13] width 98 height 33
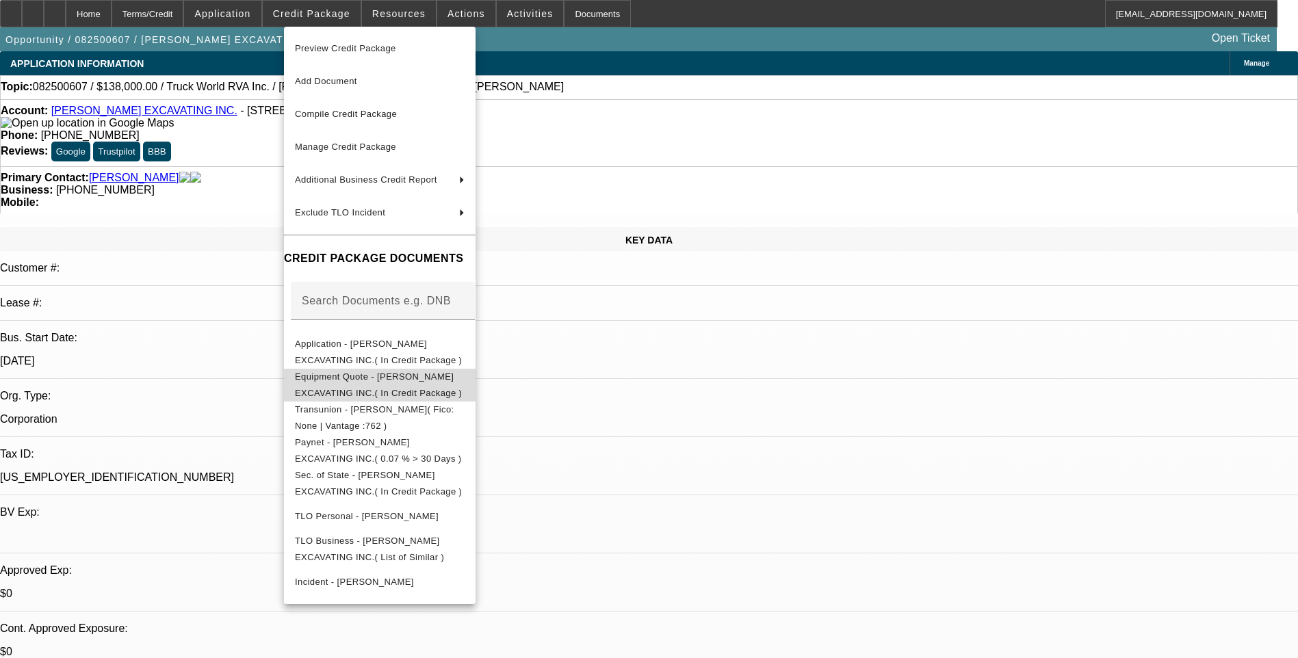
click at [415, 383] on span "Equipment Quote - [PERSON_NAME] EXCAVATING INC.( In Credit Package )" at bounding box center [378, 385] width 167 height 27
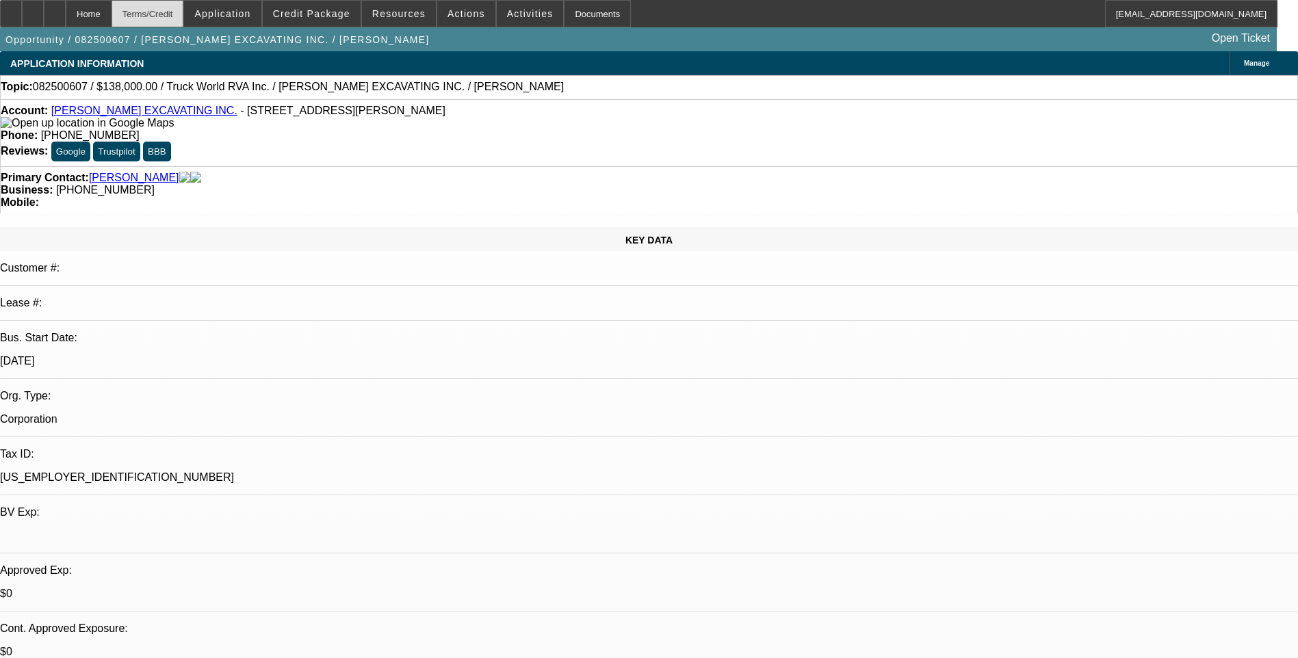
click at [184, 20] on div "Terms/Credit" at bounding box center [148, 13] width 73 height 27
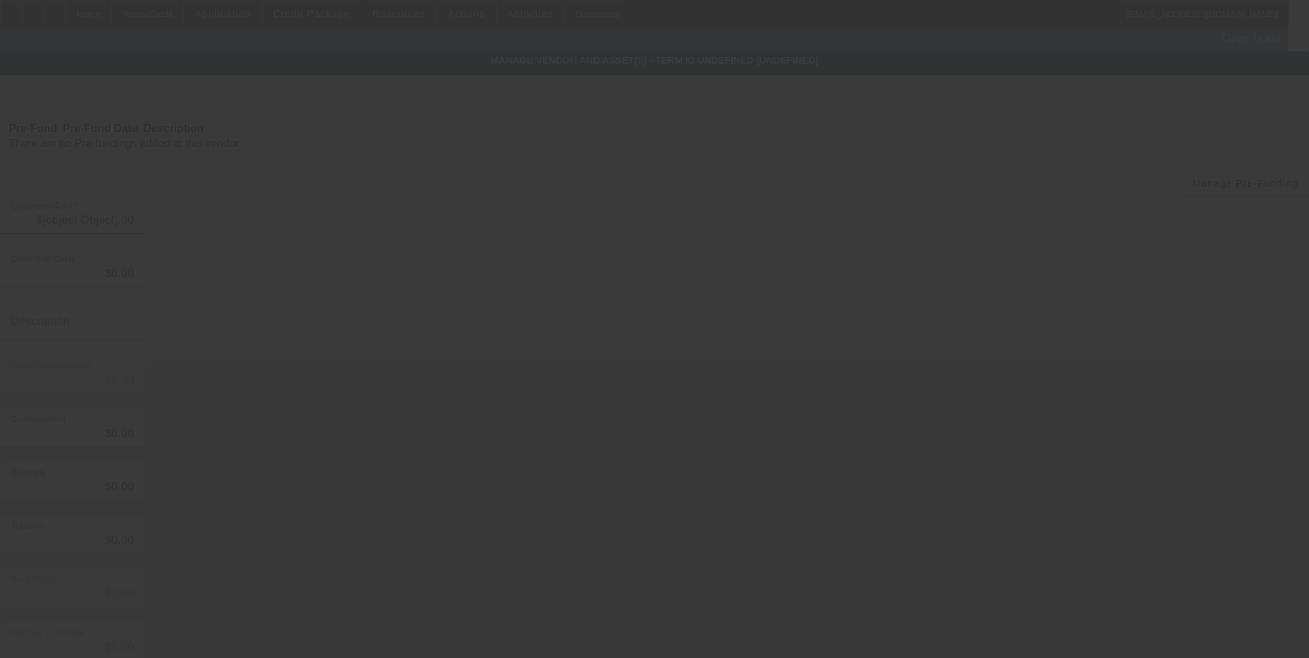
type input "$138,000.00"
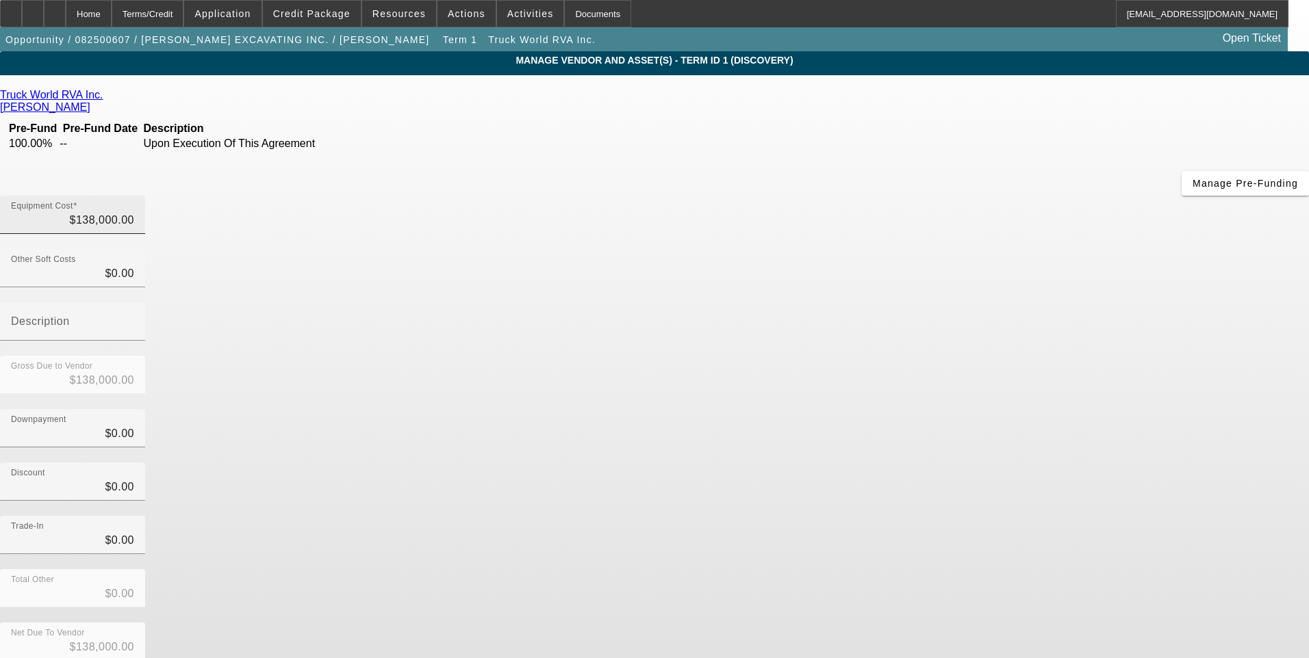
type input "138000"
click at [134, 212] on input "138000" at bounding box center [72, 220] width 123 height 16
type input "$0.00"
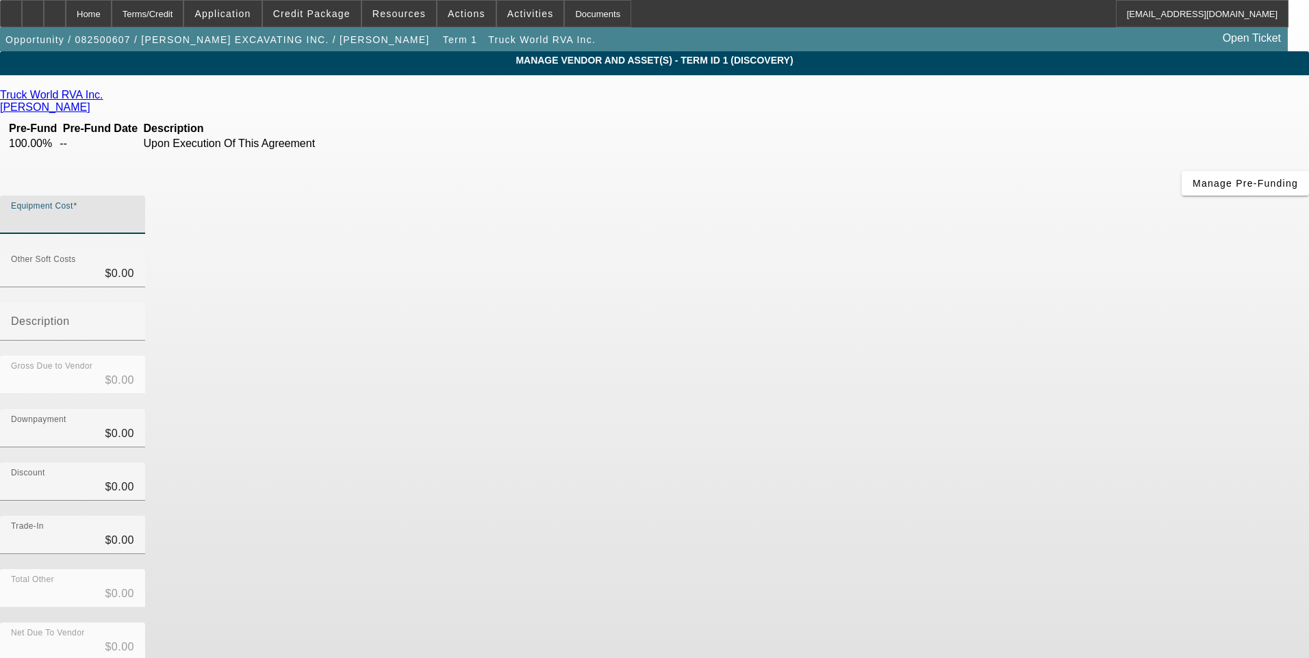
type input "1"
type input "$1.00"
type input "12"
type input "$12.00"
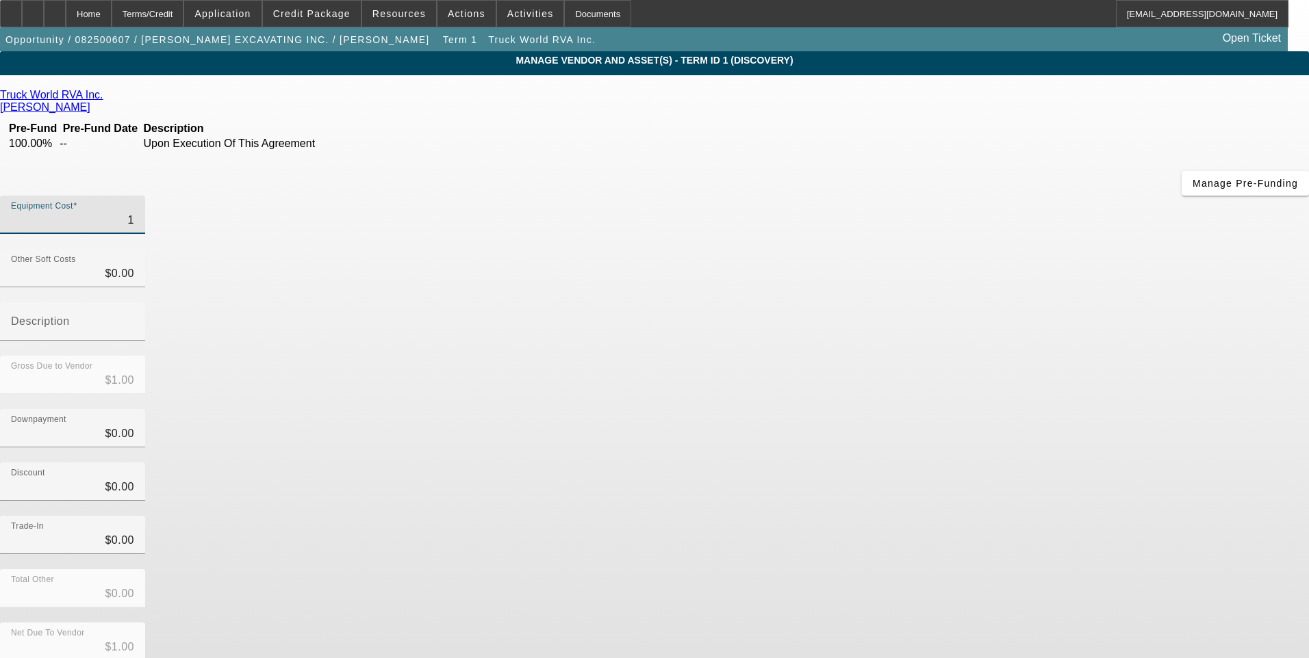
type input "$12.00"
type input "128"
type input "$128.00"
type input "1280"
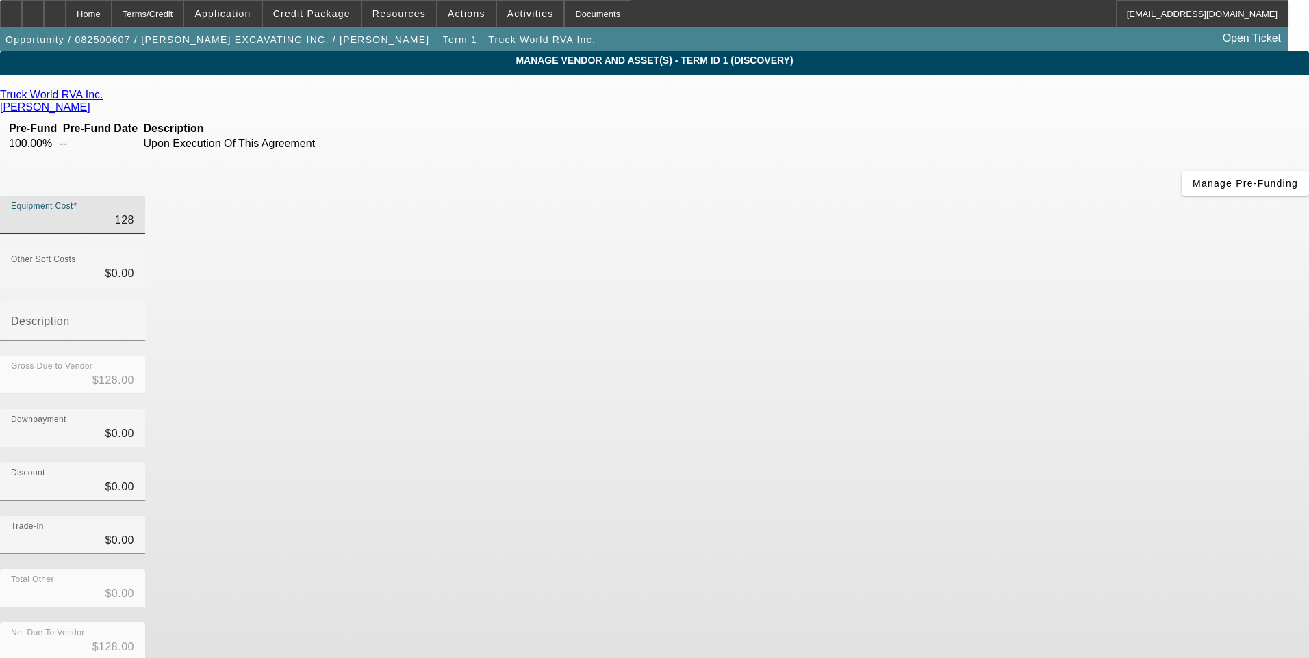
type input "$1,280.00"
type input "12800"
type input "$12,800.00"
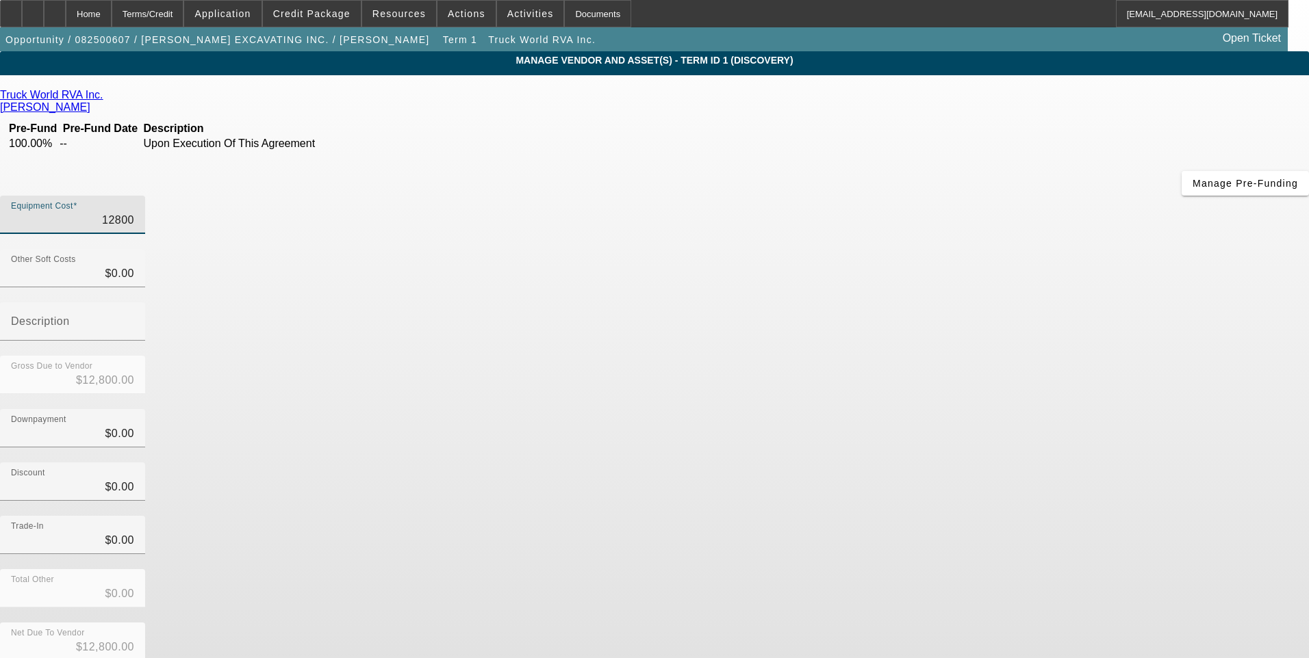
type input "128000"
type input "$128,000.00"
click at [982, 409] on div "Downpayment $0.00" at bounding box center [654, 435] width 1309 height 53
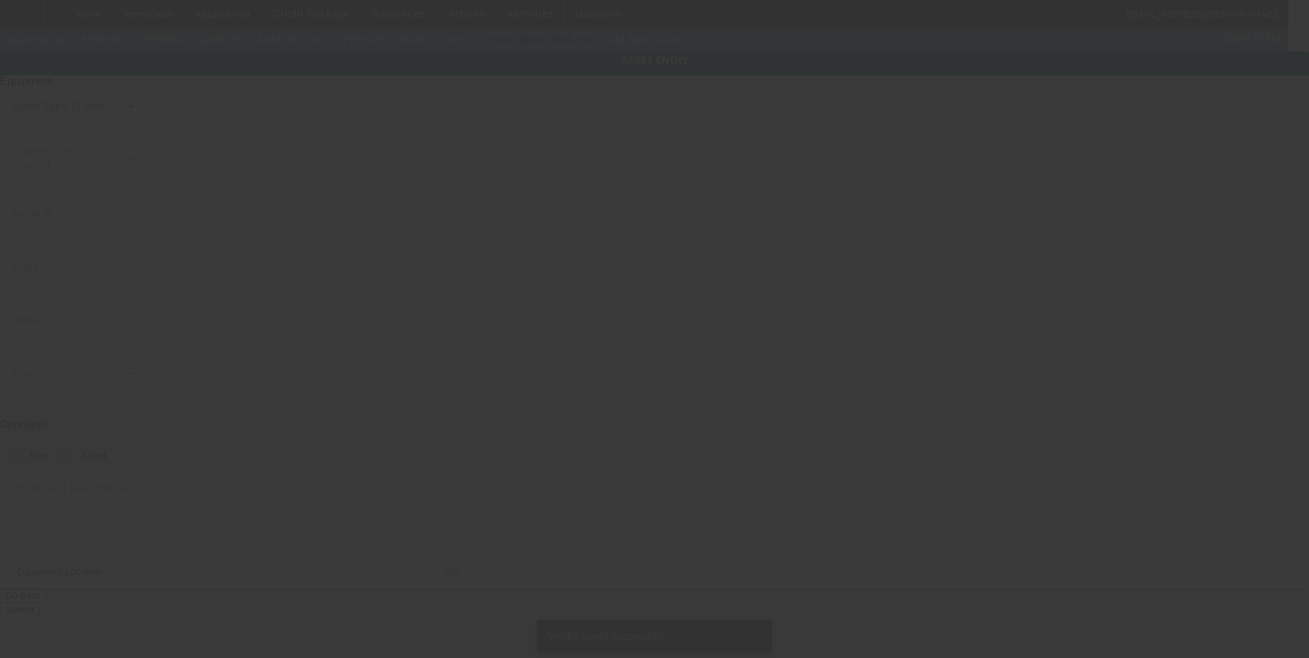
type input "70 Bartzak Dr"
type input "Holliston"
type input "01746"
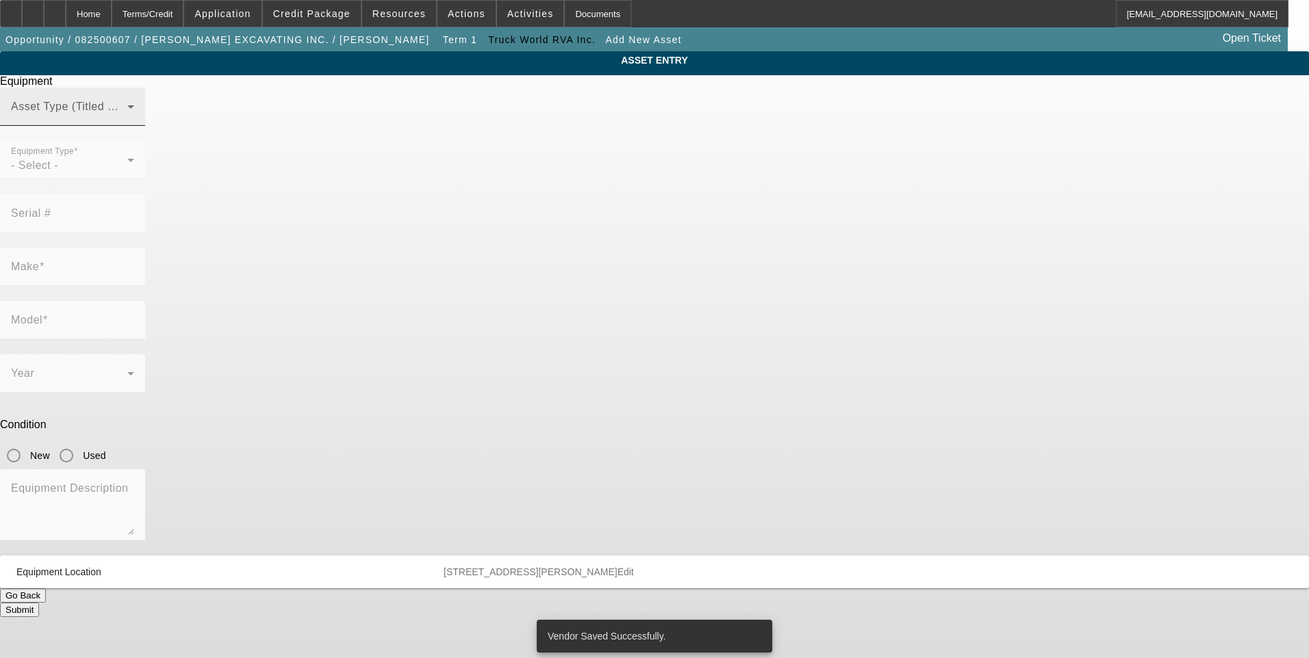
click at [134, 126] on div "Asset Type (Titled or Non-Titled)" at bounding box center [72, 107] width 123 height 38
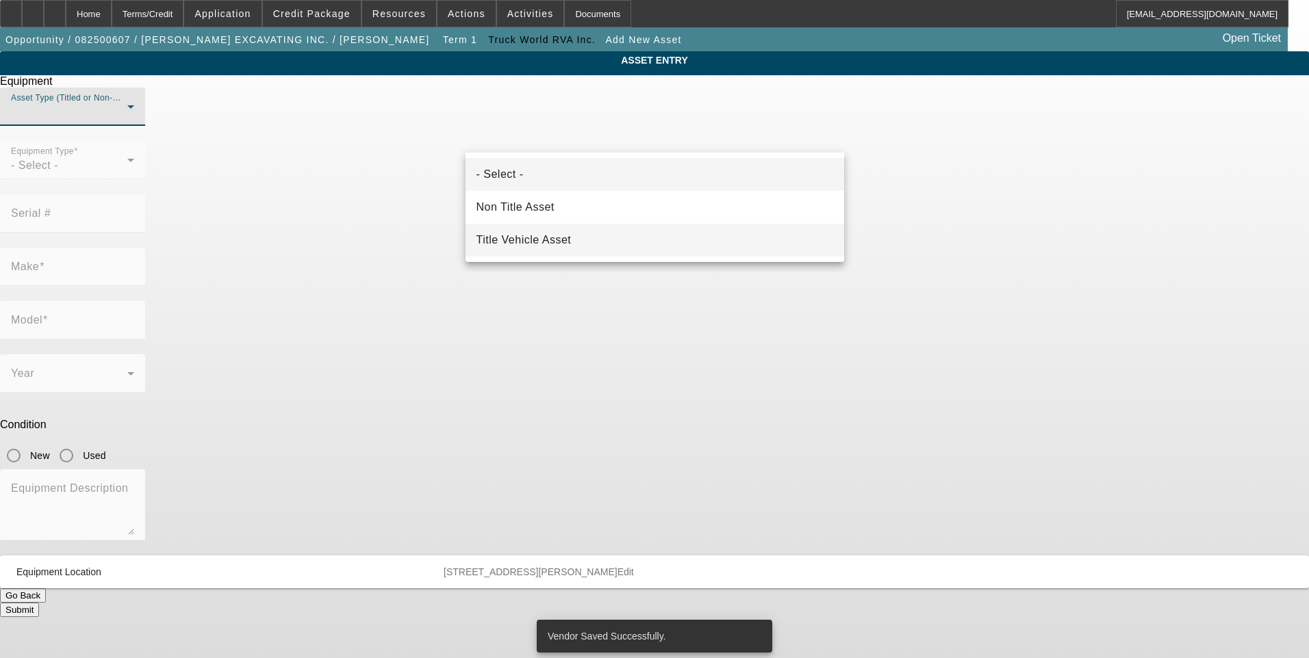
click at [579, 242] on mat-option "Title Vehicle Asset" at bounding box center [654, 240] width 379 height 33
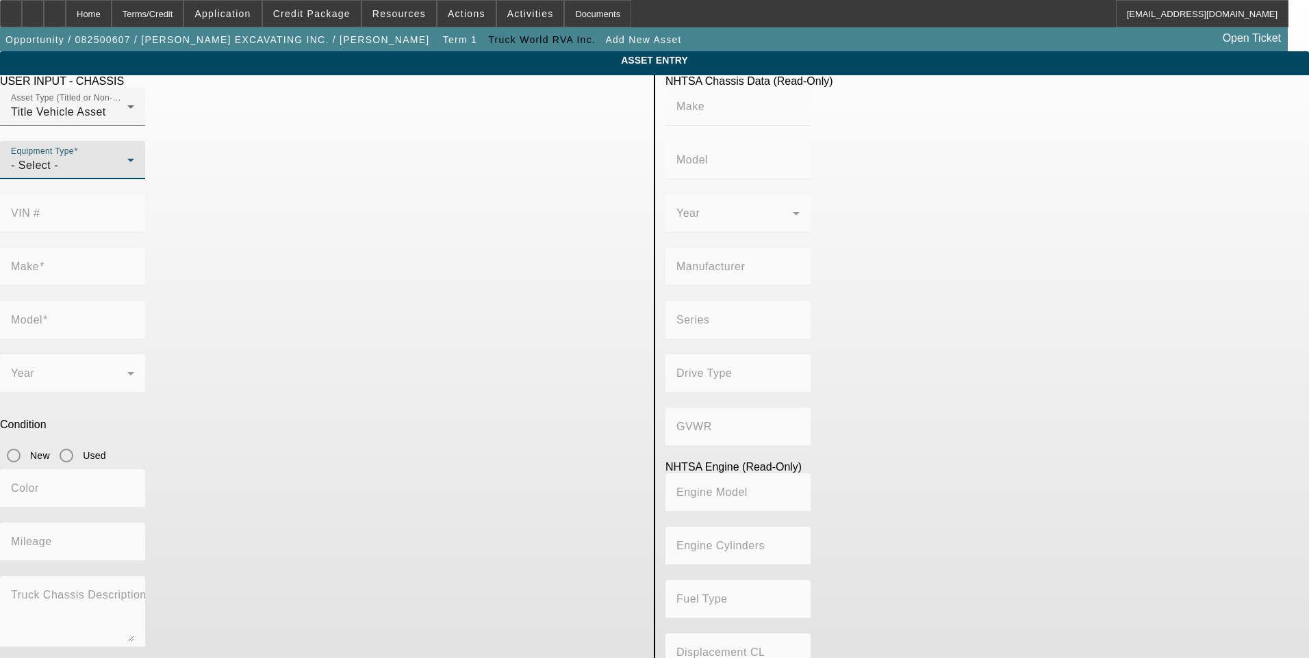
click at [127, 174] on div "- Select -" at bounding box center [69, 165] width 116 height 16
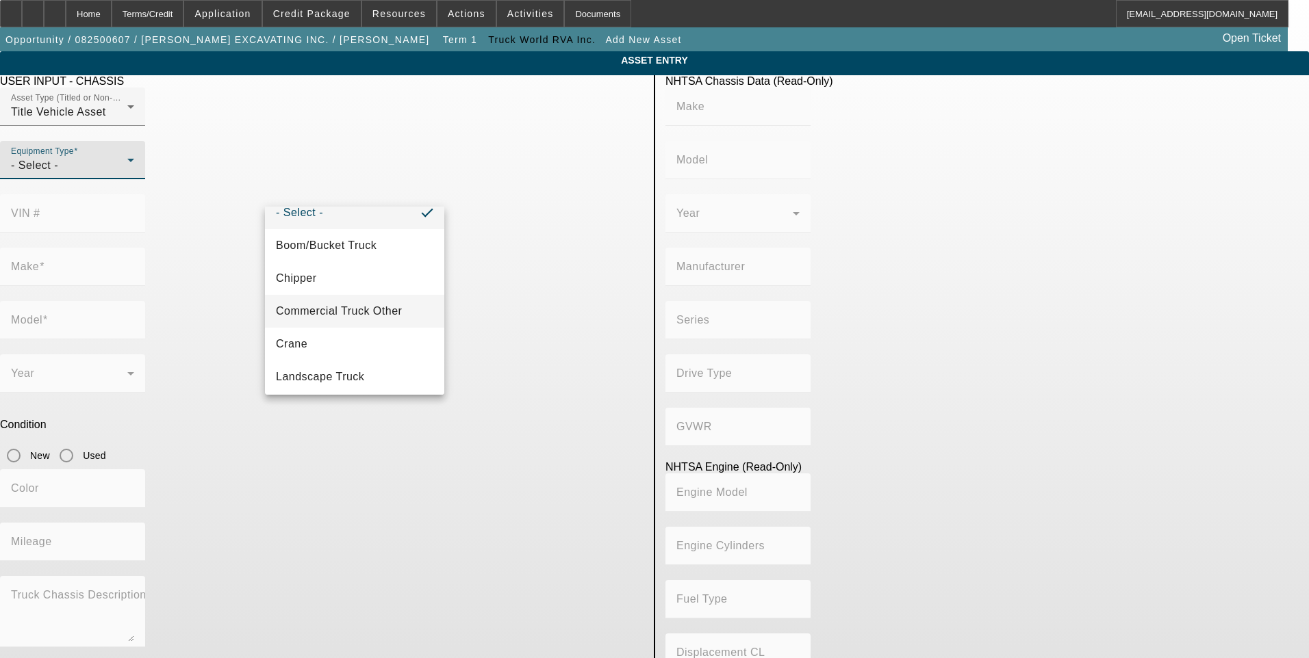
scroll to position [14, 0]
click at [364, 312] on span "Commercial Truck Other" at bounding box center [339, 313] width 126 height 16
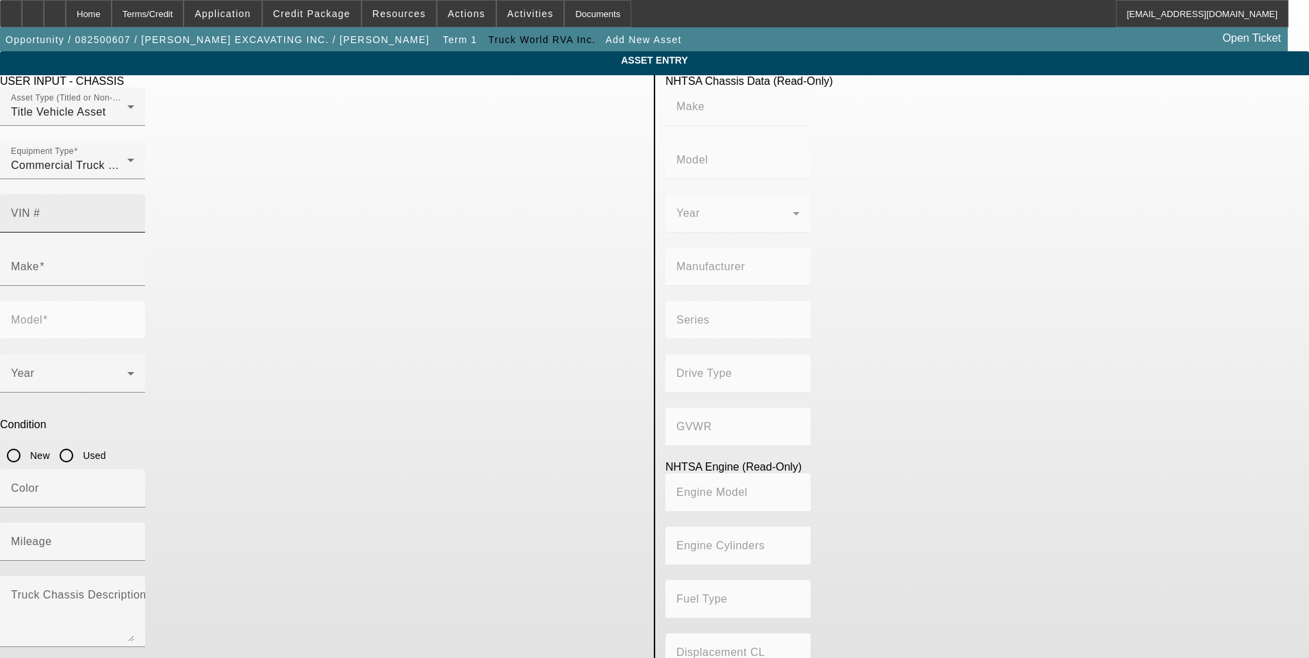
click at [134, 211] on input "VIN #" at bounding box center [72, 219] width 123 height 16
paste input "[US_VEHICLE_IDENTIFICATION_NUMBER]"
type input "[US_VEHICLE_IDENTIFICATION_NUMBER]"
type input "KENWORTH"
type input "548CH"
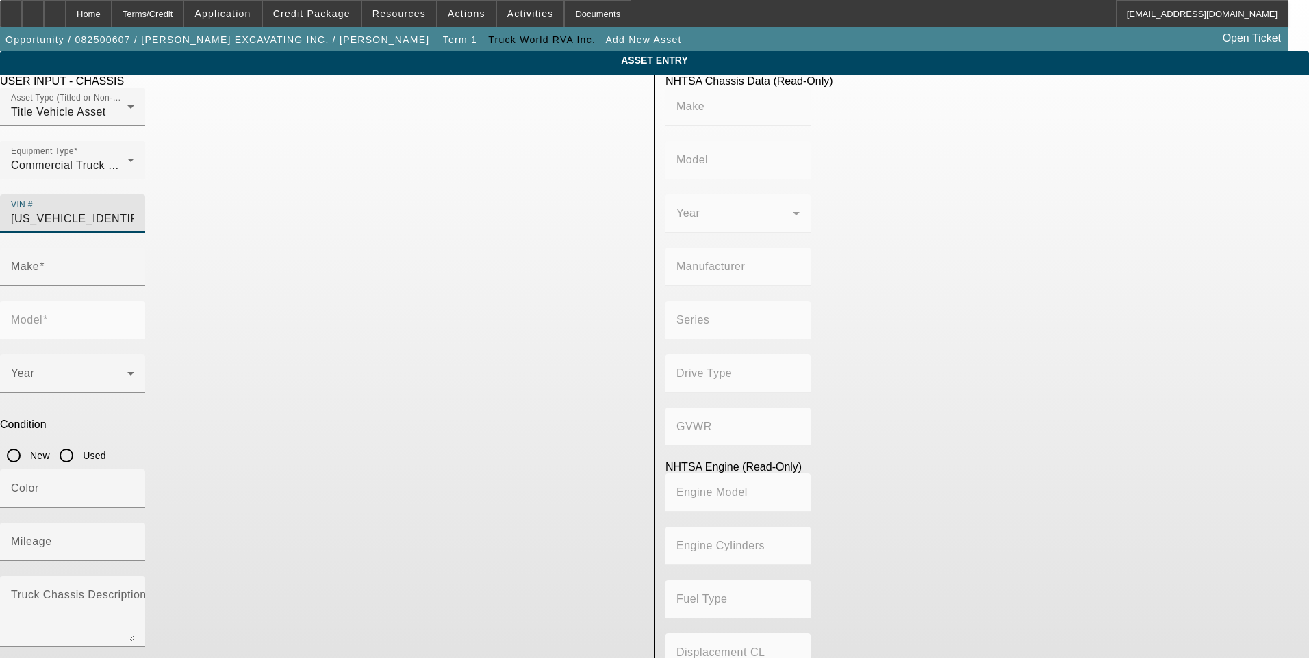
type input "KENWORTH TRUCK COMPANY"
type input "4x2"
type input "Class 6: 19,501 - 26,000 lb (8,845 - 11,794 kg)"
type input "8V-71"
type input "8"
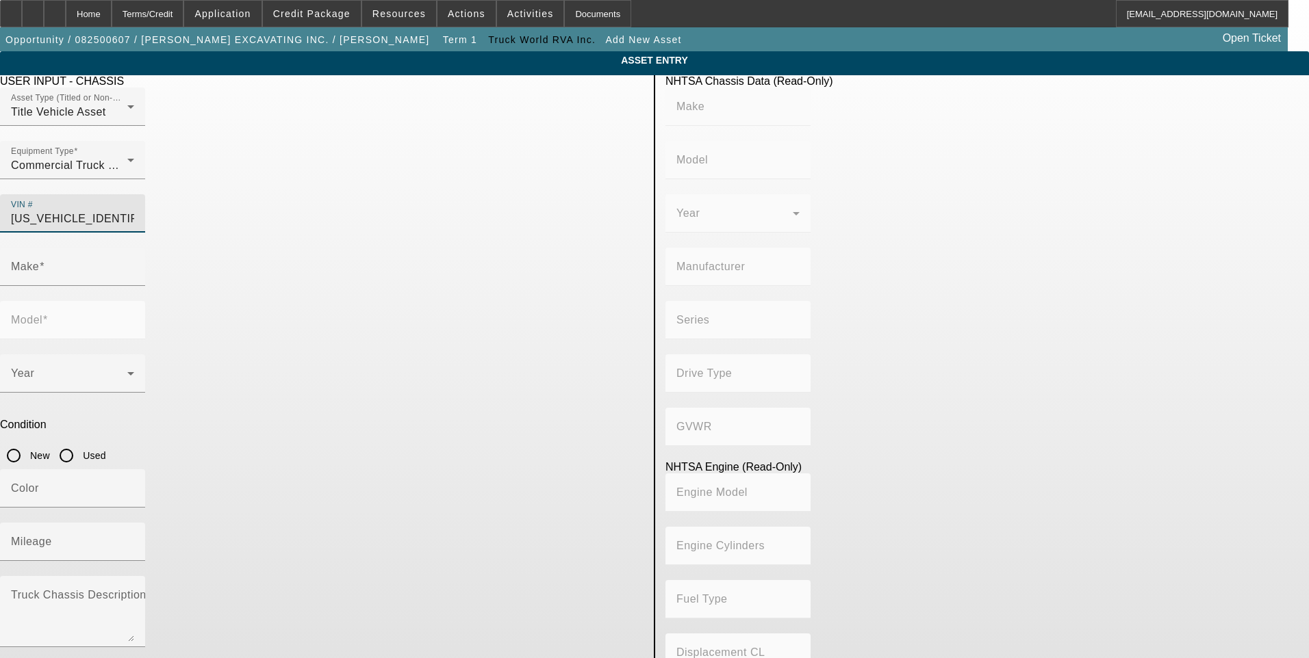
type input "Diesel"
type input "567.52082008101"
type input "9.3"
type input "KENWORTH"
type input "548CH"
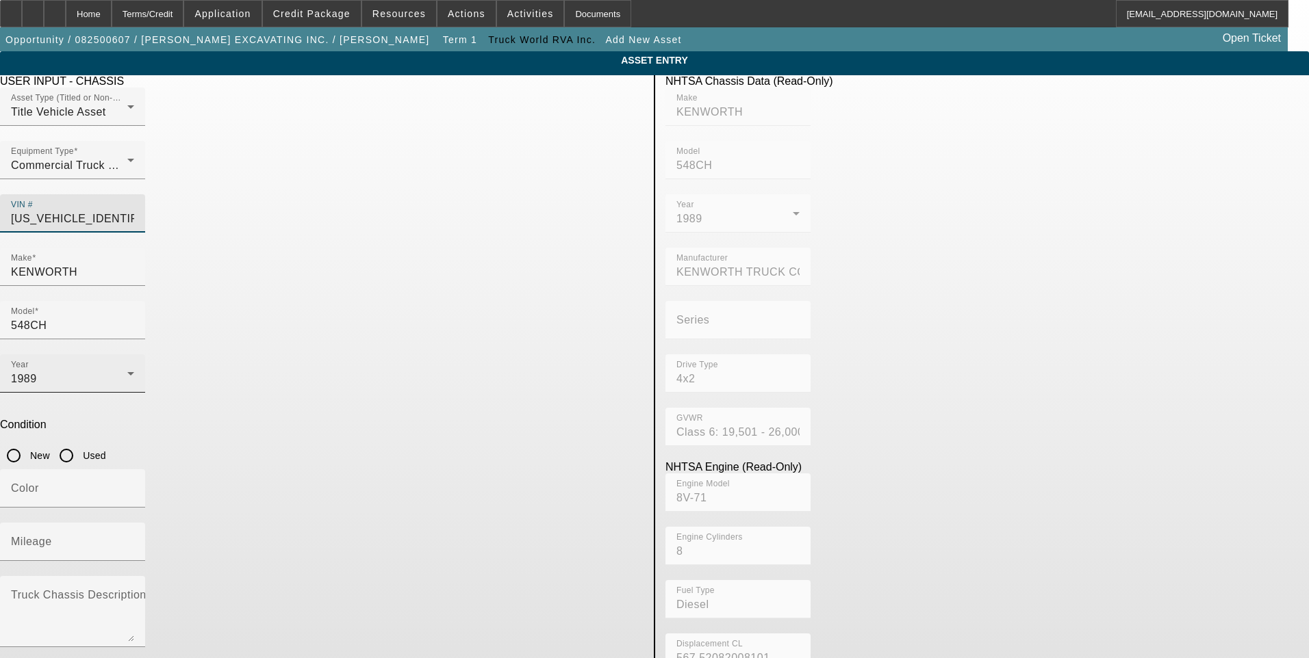
type input "[US_VEHICLE_IDENTIFICATION_NUMBER]"
click at [127, 371] on div "1989" at bounding box center [69, 379] width 116 height 16
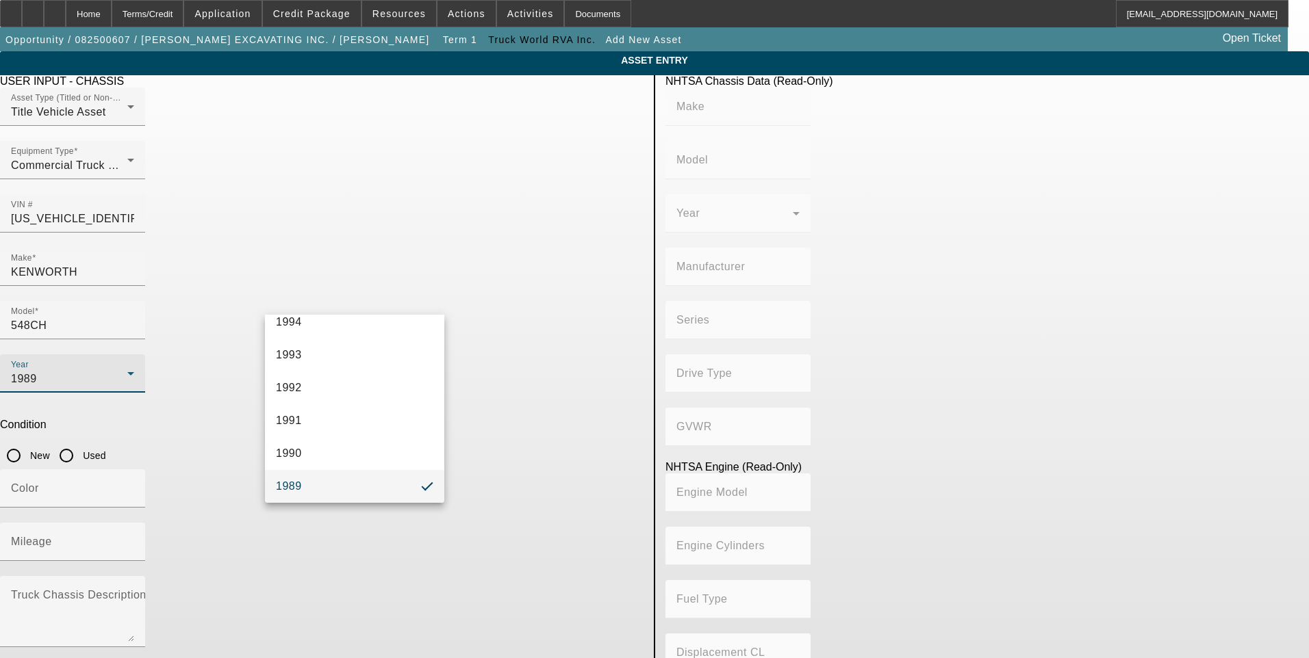
type input "KENWORTH"
type input "548CH"
type input "KENWORTH TRUCK COMPANY"
type input "4x2"
type input "Class 6: 19,501 - 26,000 lb (8,845 - 11,794 kg)"
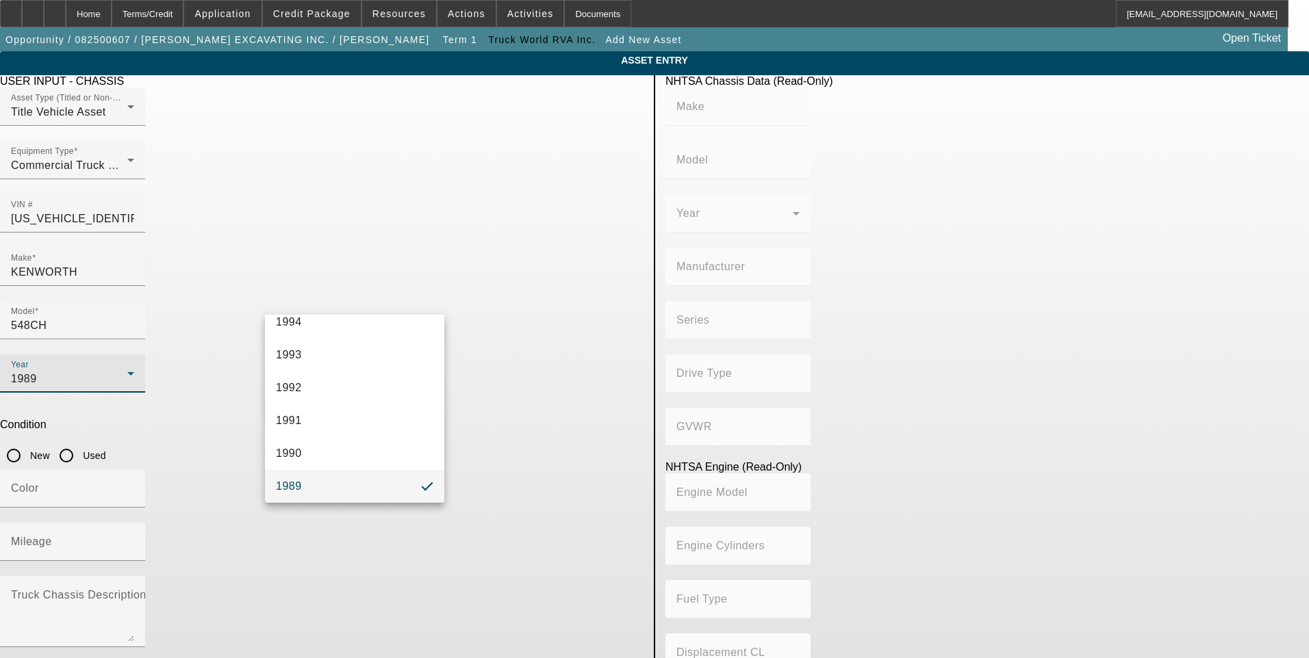
type input "8V-71"
type input "8"
type input "Diesel"
type input "567.52082008101"
type input "9.3"
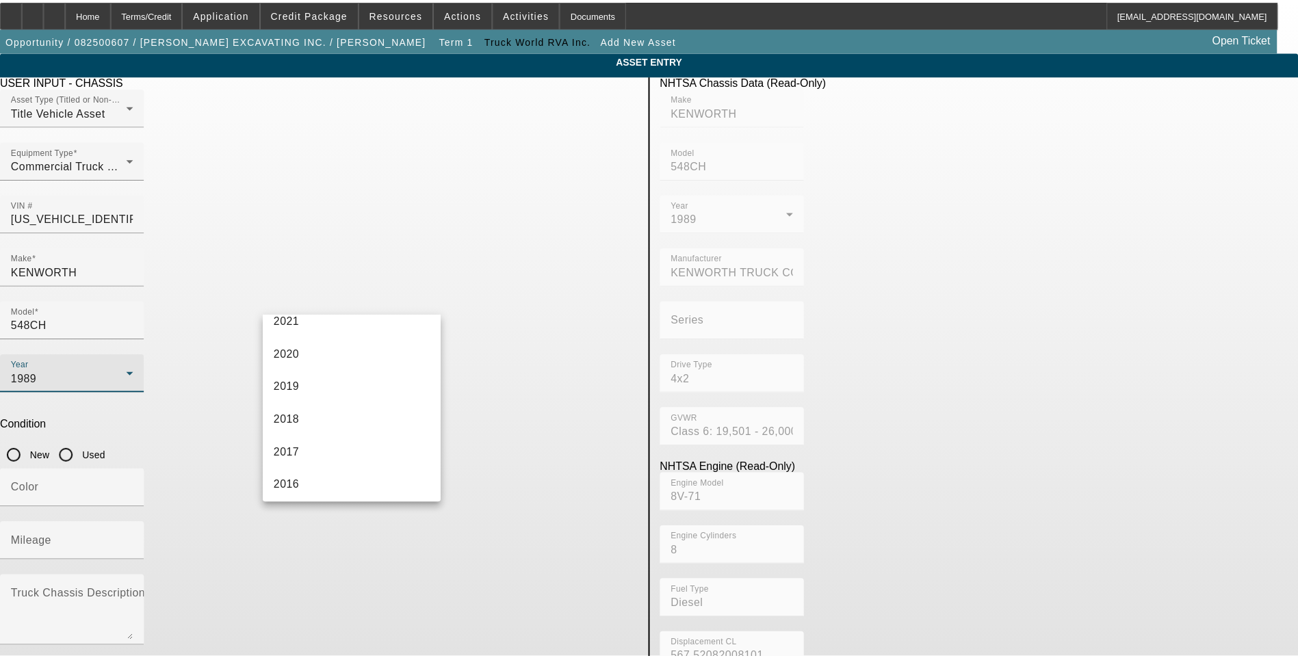
scroll to position [242, 0]
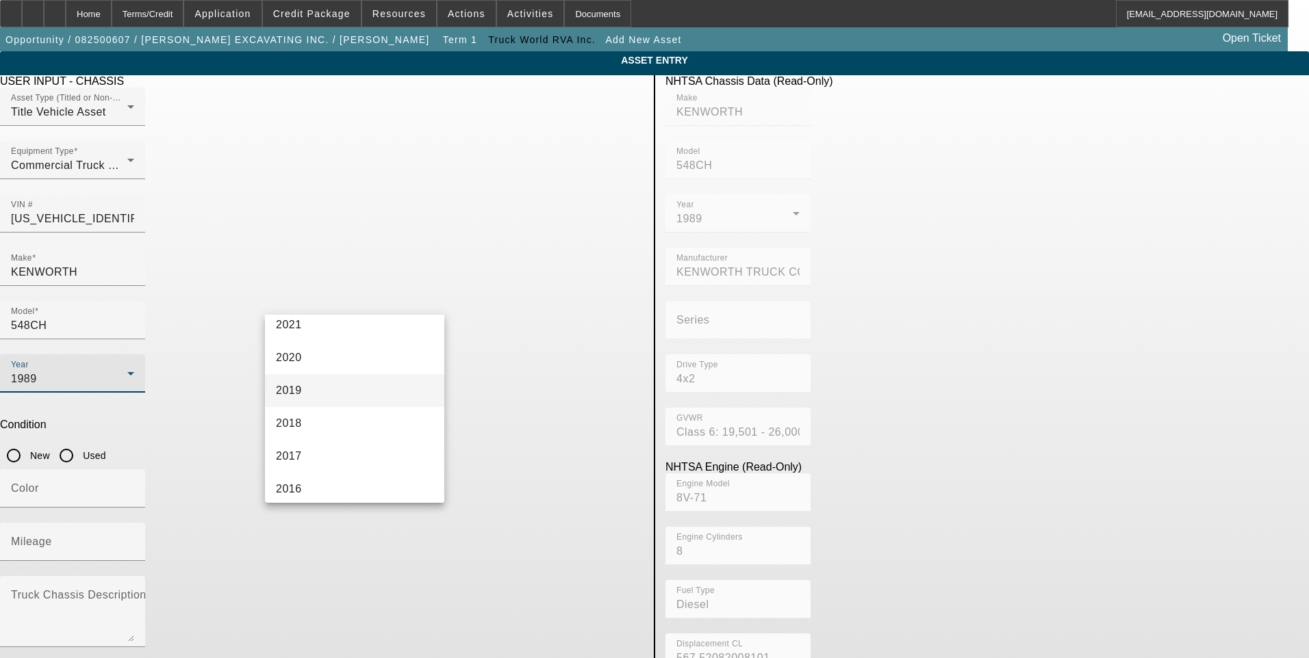
click at [351, 388] on mat-option "2019" at bounding box center [354, 390] width 179 height 33
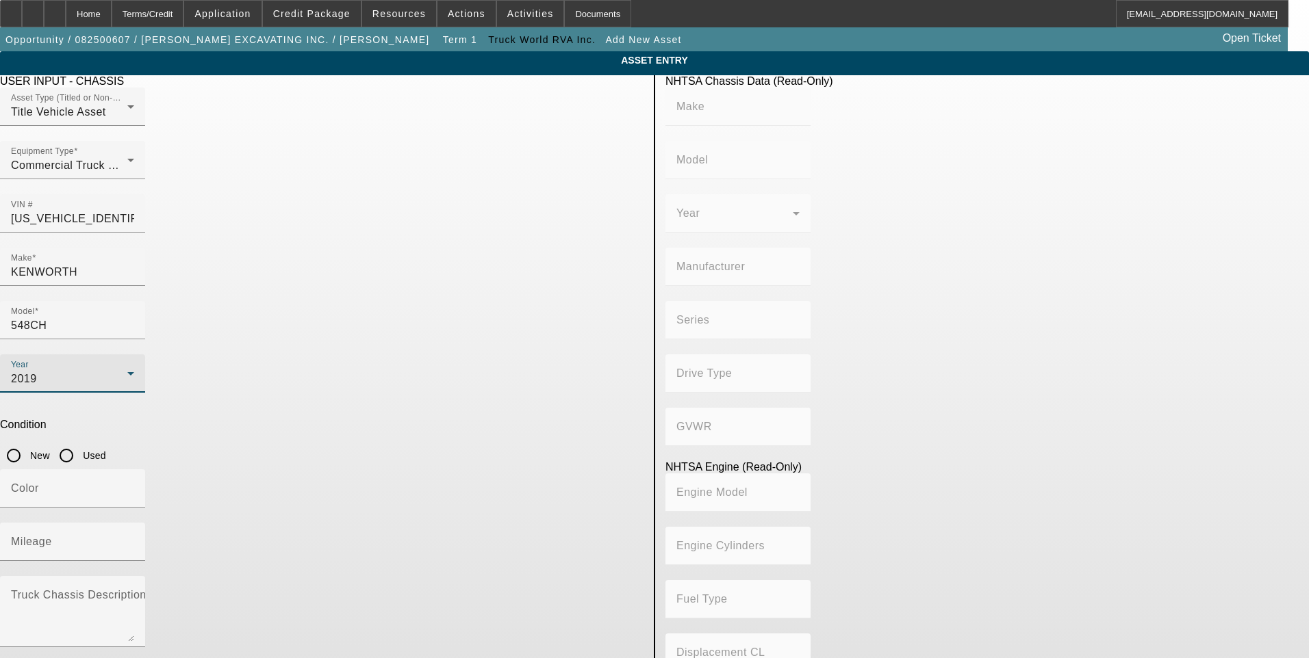
type input "KENWORTH"
type input "548CH"
type input "KENWORTH TRUCK COMPANY"
type input "4x2"
type input "Class 6: 19,501 - 26,000 lb (8,845 - 11,794 kg)"
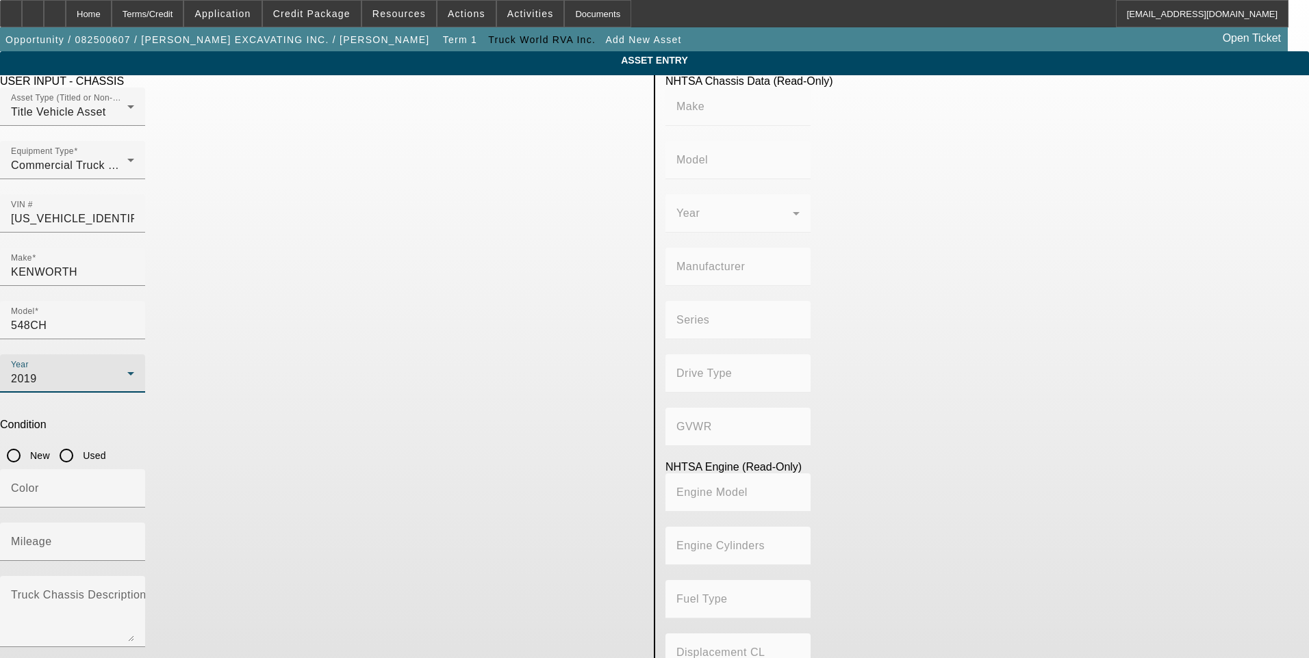
type input "8V-71"
type input "8"
type input "Diesel"
type input "567.52082008101"
type input "9.3"
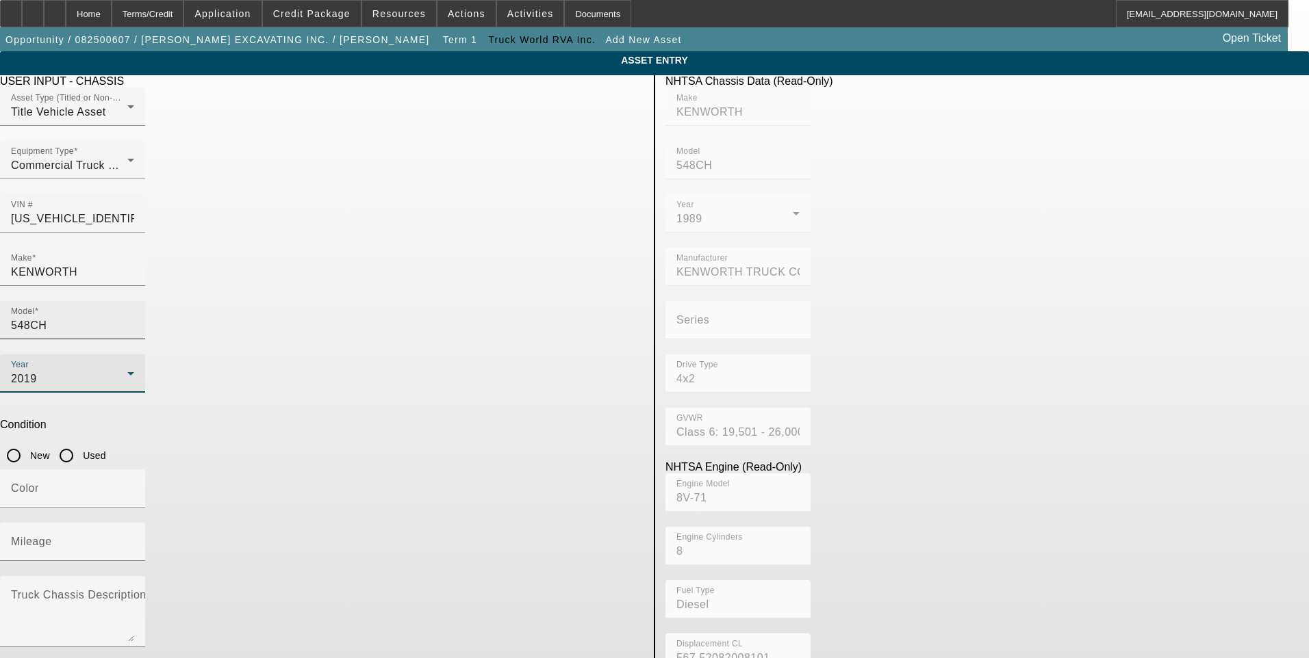
click at [134, 318] on input "548CH" at bounding box center [72, 326] width 123 height 16
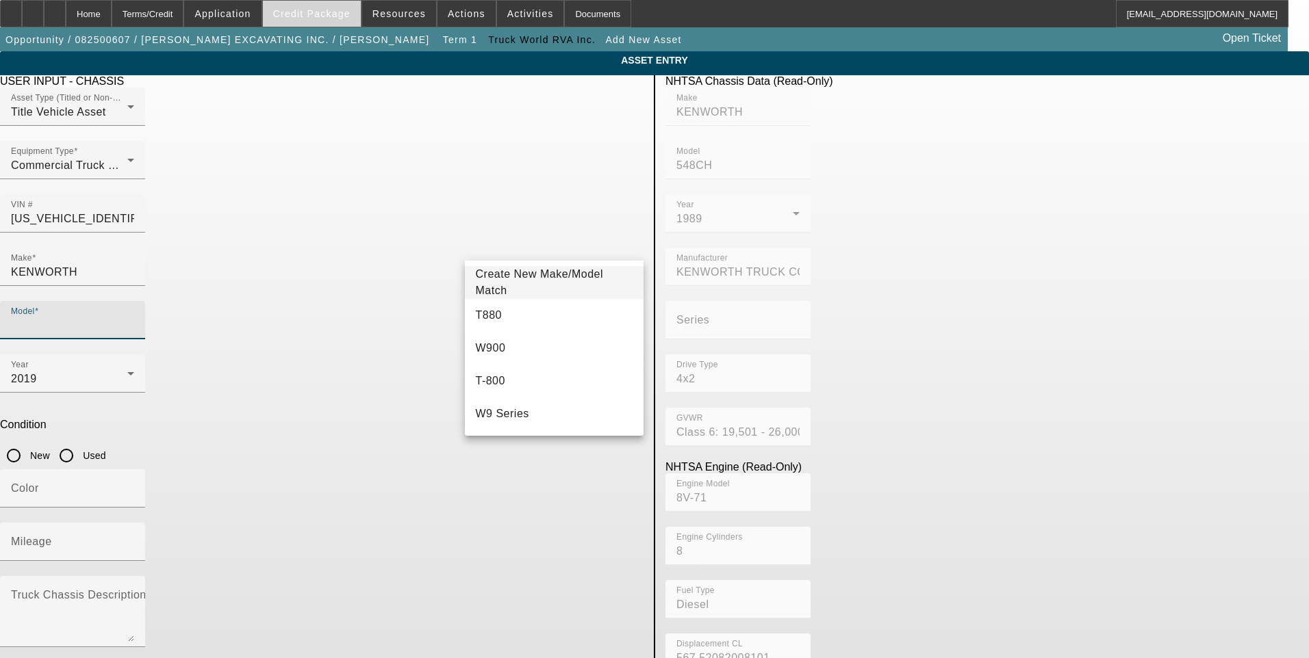
click at [316, 14] on span "Credit Package" at bounding box center [311, 13] width 77 height 11
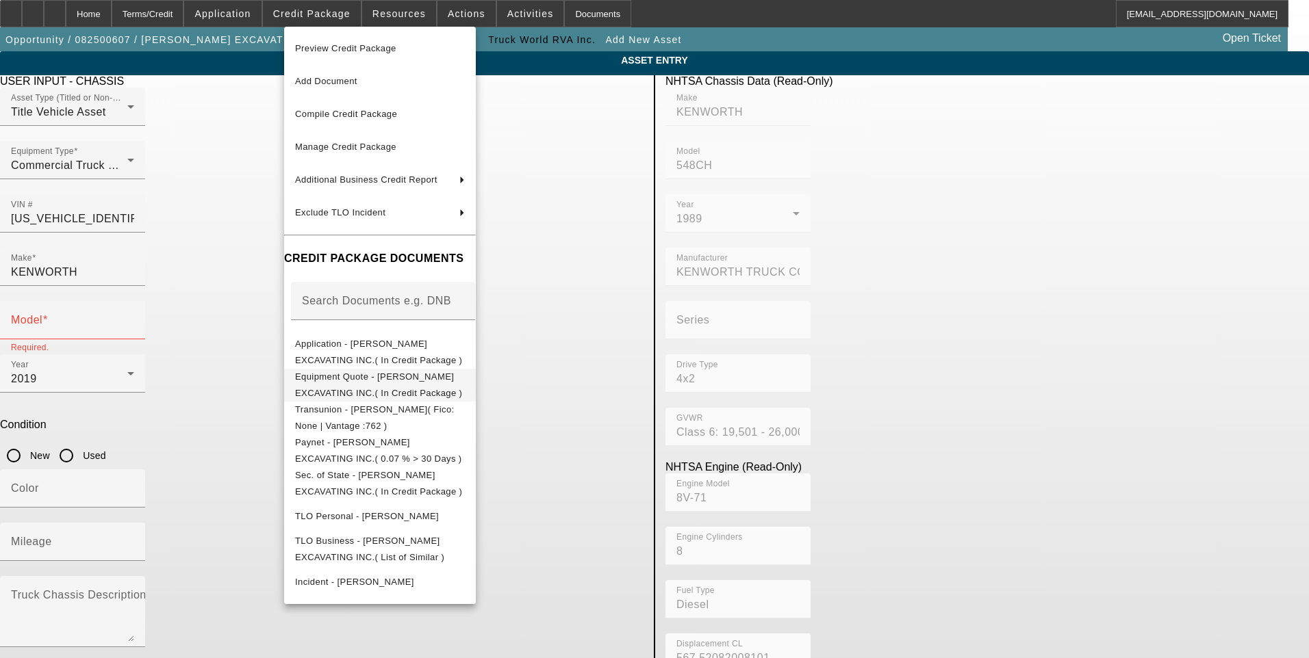
click at [355, 376] on span "Equipment Quote - [PERSON_NAME] EXCAVATING INC.( In Credit Package )" at bounding box center [378, 385] width 167 height 27
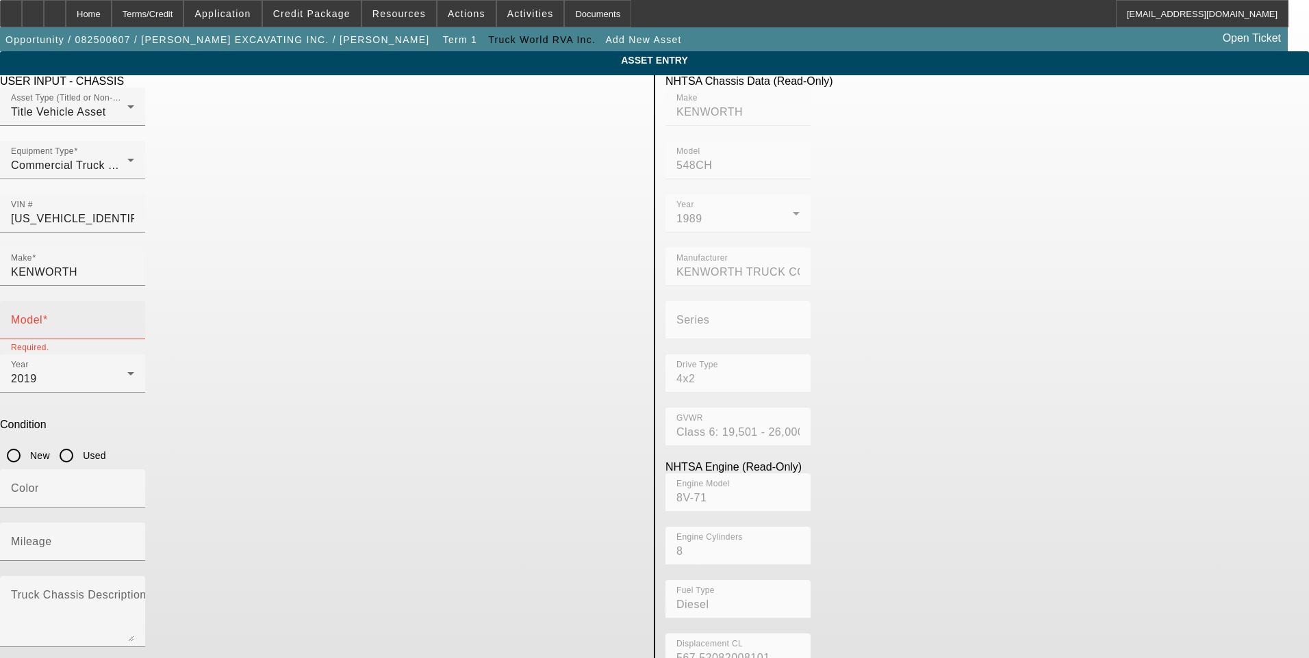
click at [134, 318] on input "Model" at bounding box center [72, 326] width 123 height 16
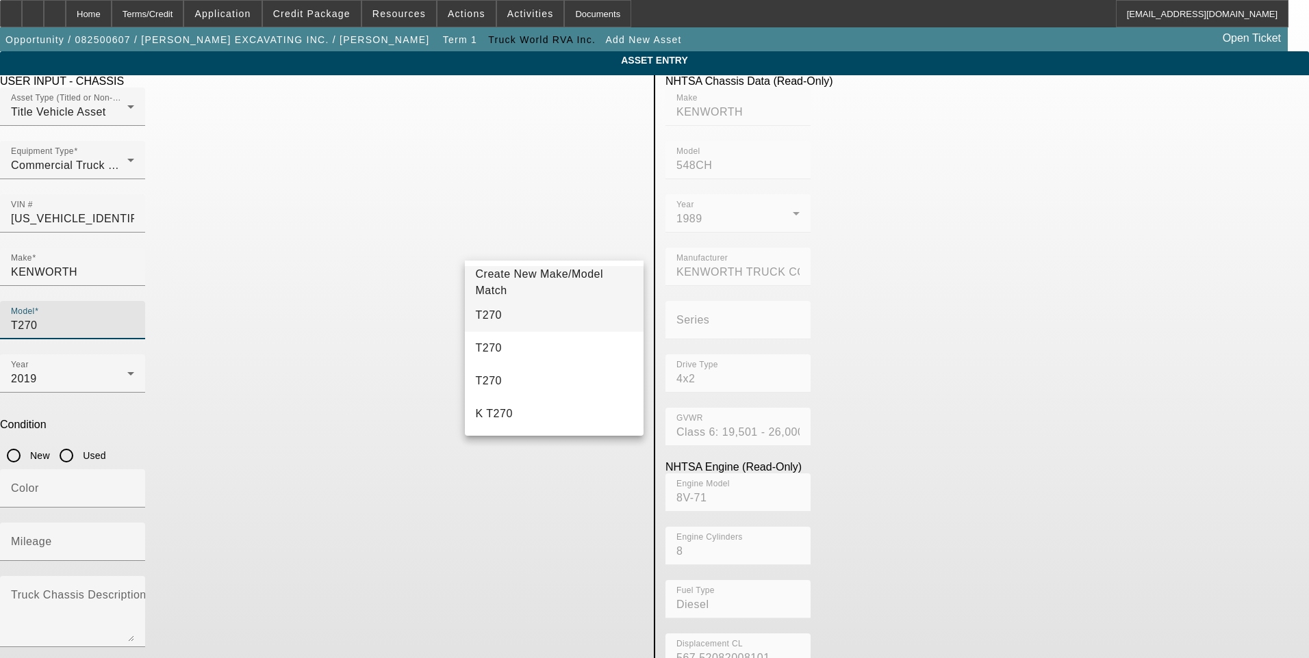
type input "T270"
click at [522, 319] on mat-option "T270" at bounding box center [554, 315] width 179 height 33
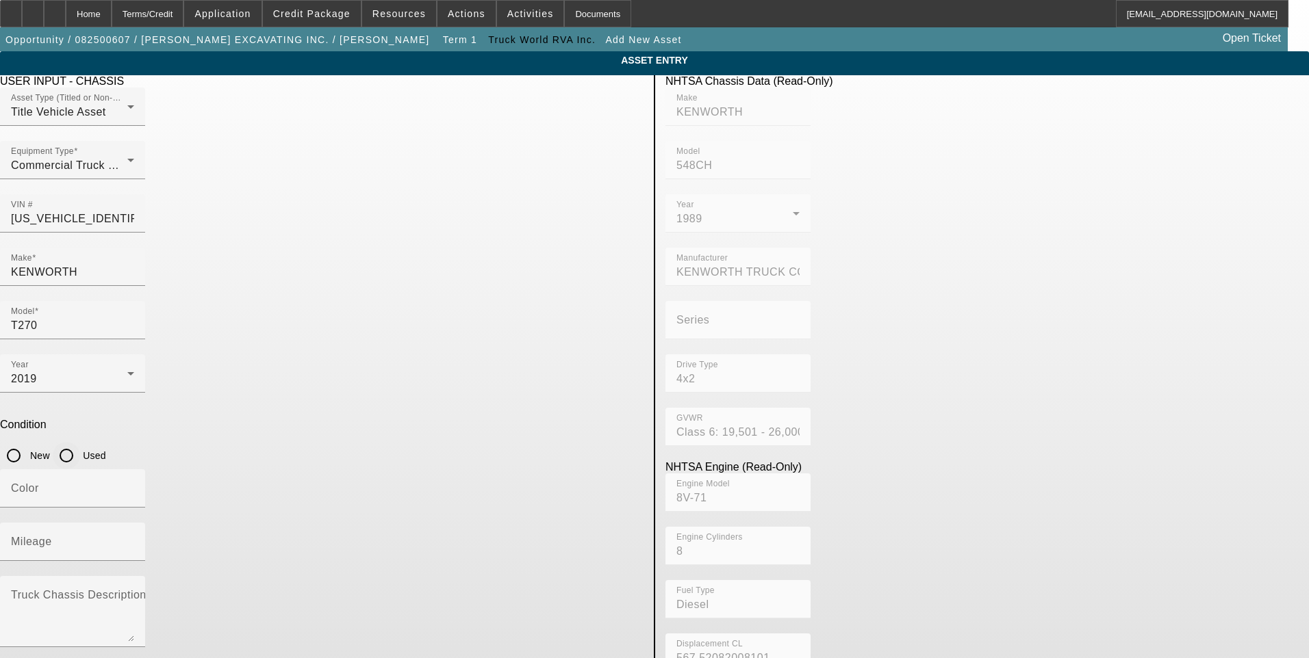
click at [80, 442] on input "Used" at bounding box center [66, 455] width 27 height 27
radio input "true"
click at [134, 539] on input "Mileage" at bounding box center [72, 547] width 123 height 16
type input "183221"
click at [17, 658] on icon "button" at bounding box center [11, 669] width 12 height 12
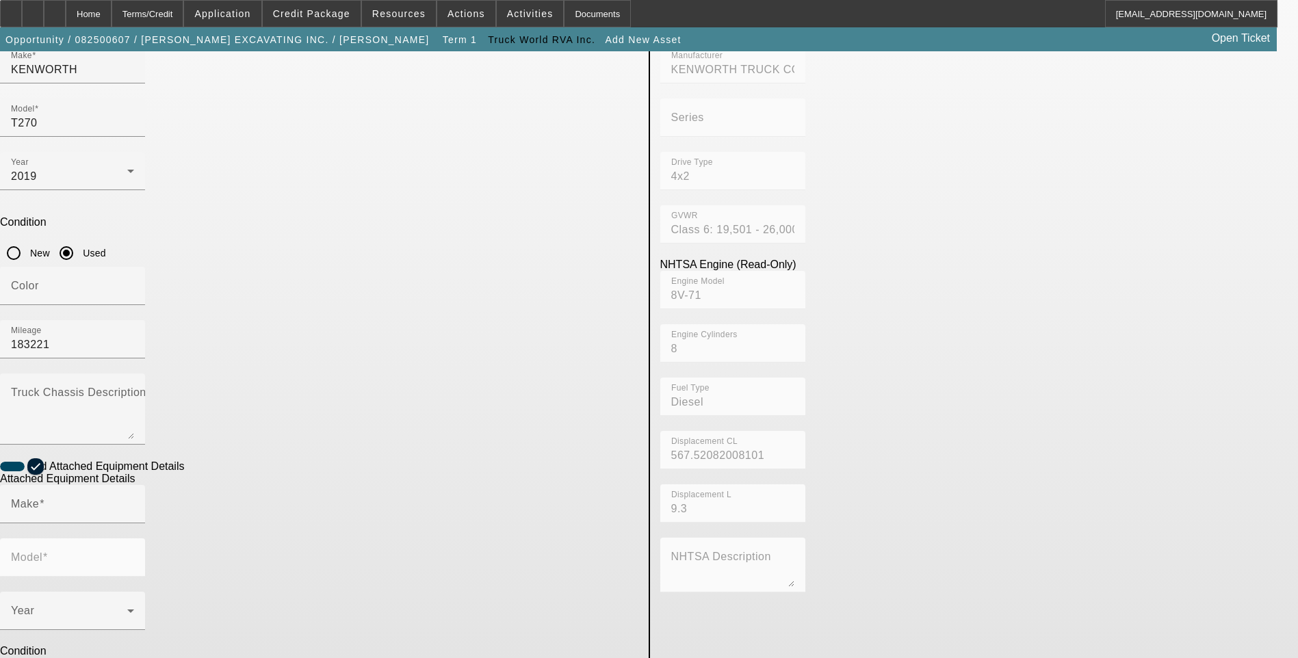
scroll to position [205, 0]
click at [44, 496] on span at bounding box center [41, 502] width 5 height 12
click at [134, 499] on input "Make" at bounding box center [72, 507] width 123 height 16
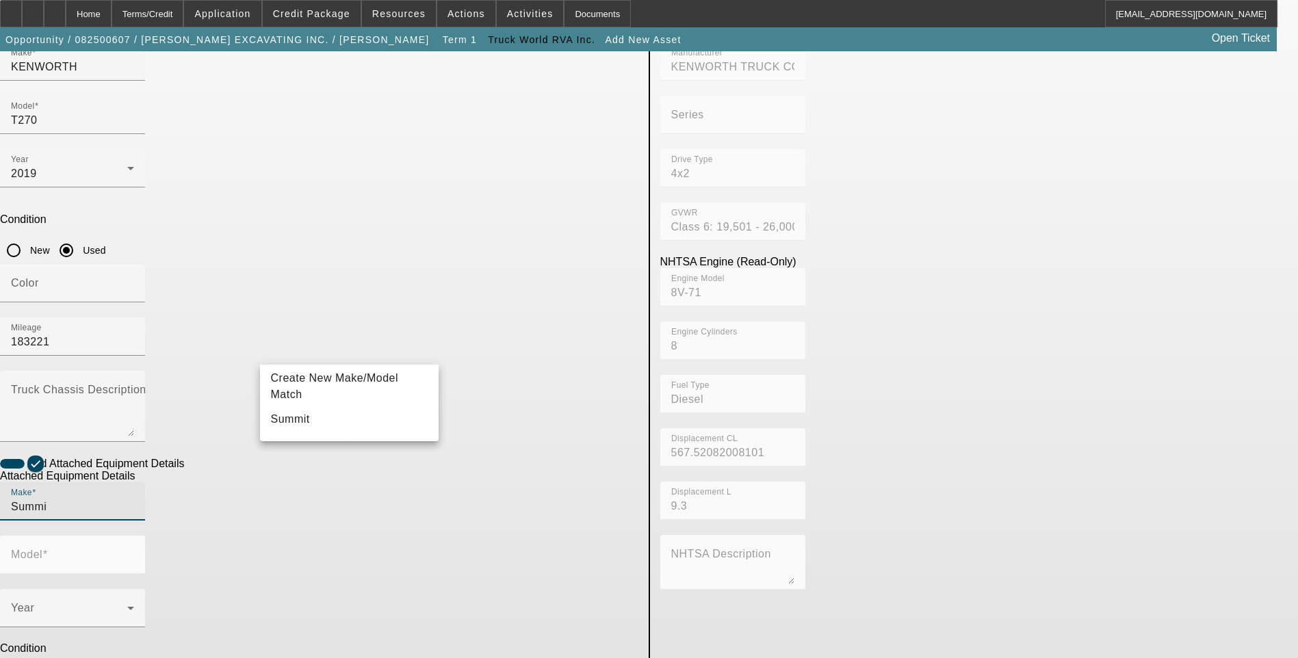
click at [313, 419] on mat-option "Summit" at bounding box center [349, 419] width 179 height 33
type input "Summit"
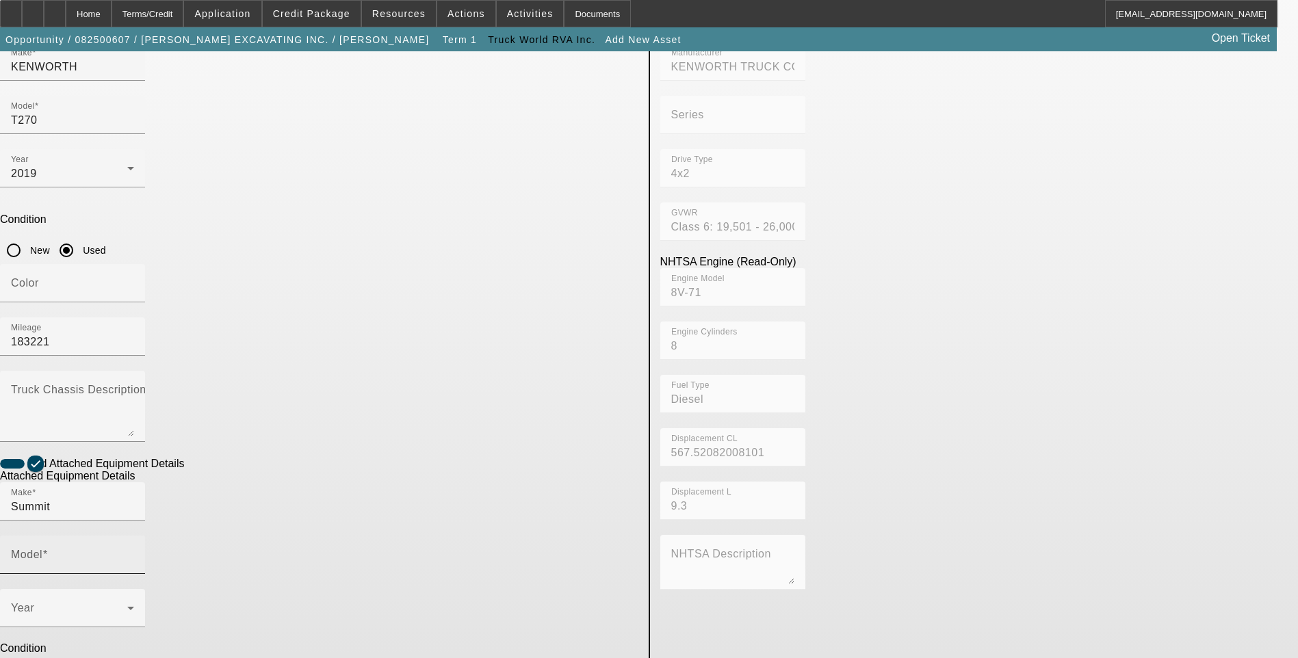
click at [42, 549] on mat-label "Model" at bounding box center [26, 555] width 31 height 12
click at [134, 552] on input "Model" at bounding box center [72, 560] width 123 height 16
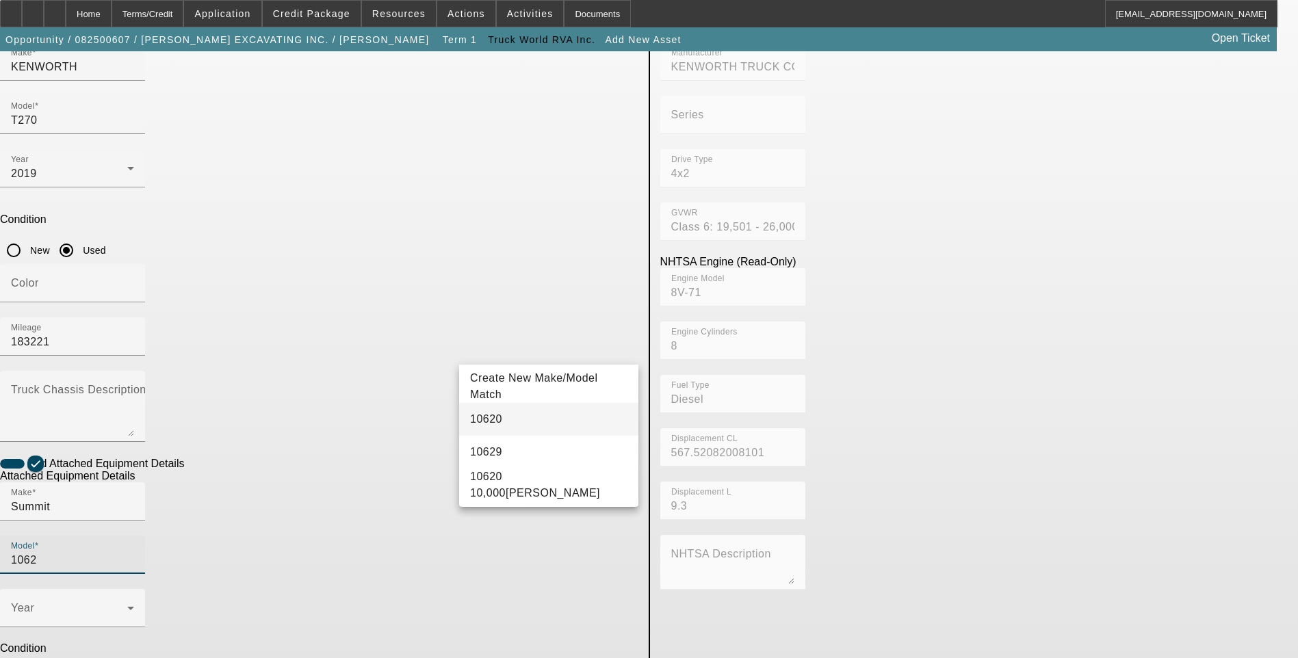
click at [520, 418] on mat-option "10620" at bounding box center [548, 419] width 179 height 33
type input "10620"
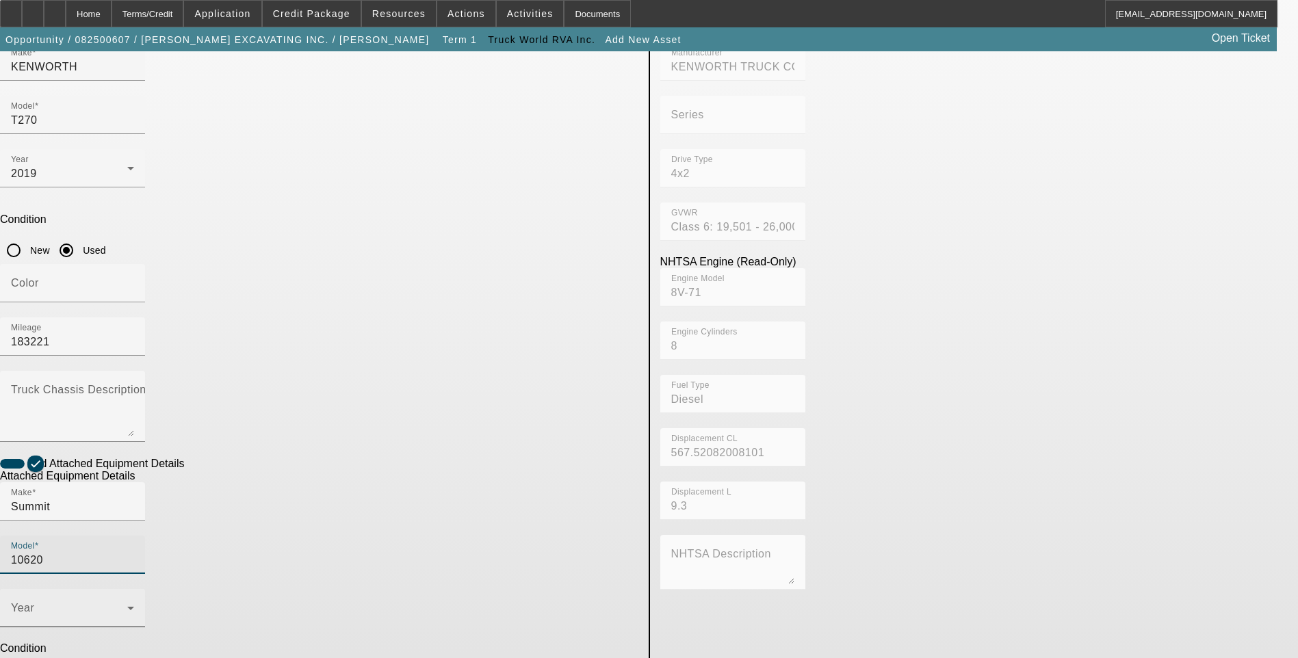
click at [127, 606] on span at bounding box center [69, 614] width 116 height 16
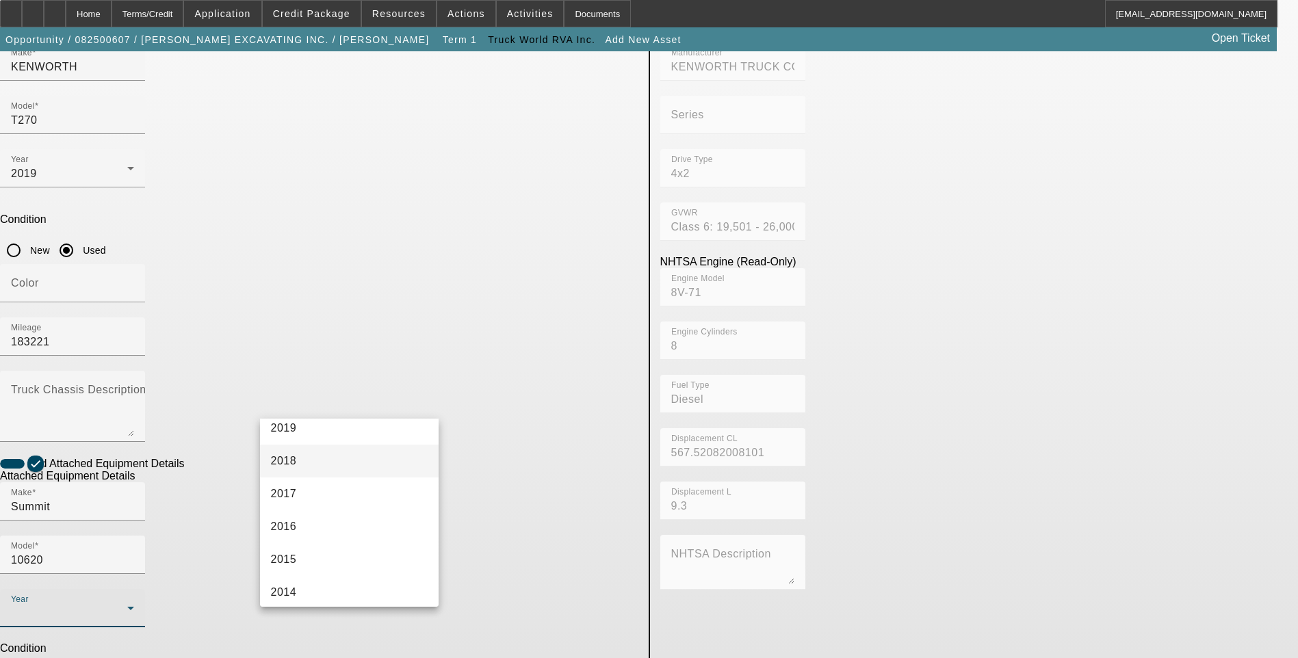
scroll to position [274, 0]
click at [329, 463] on mat-option "2019" at bounding box center [349, 462] width 179 height 33
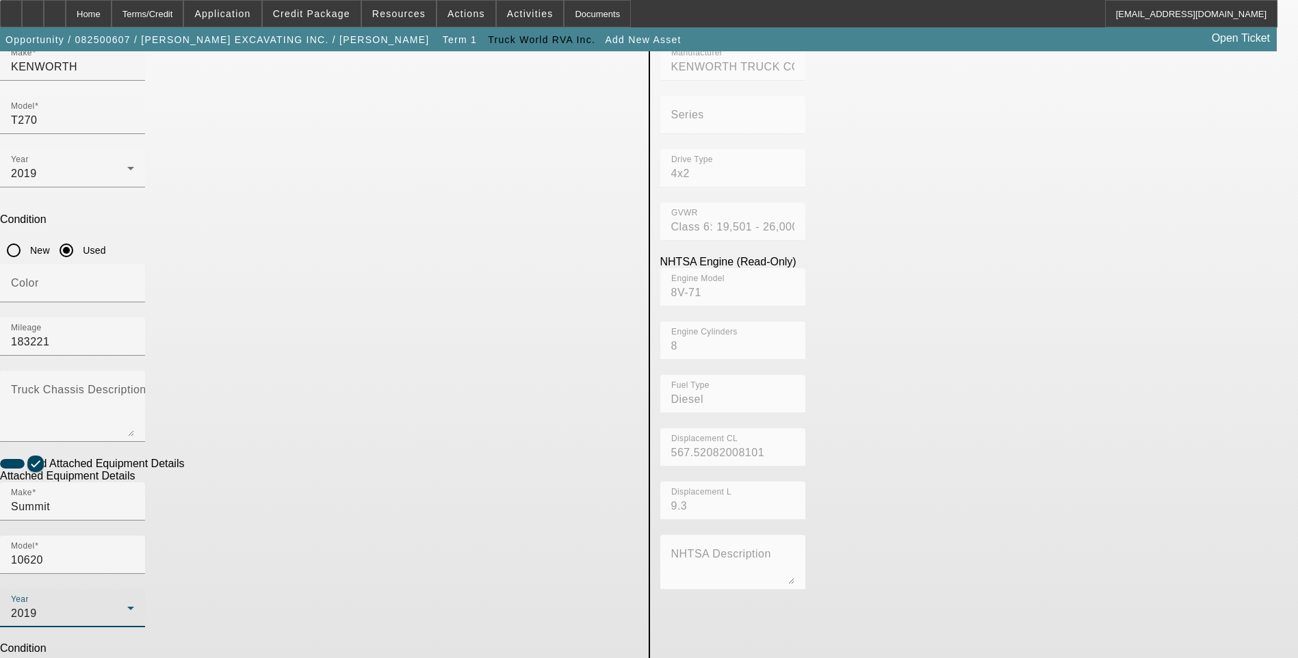
click at [80, 655] on input "Used" at bounding box center [66, 668] width 27 height 27
radio input "true"
type input "R100540"
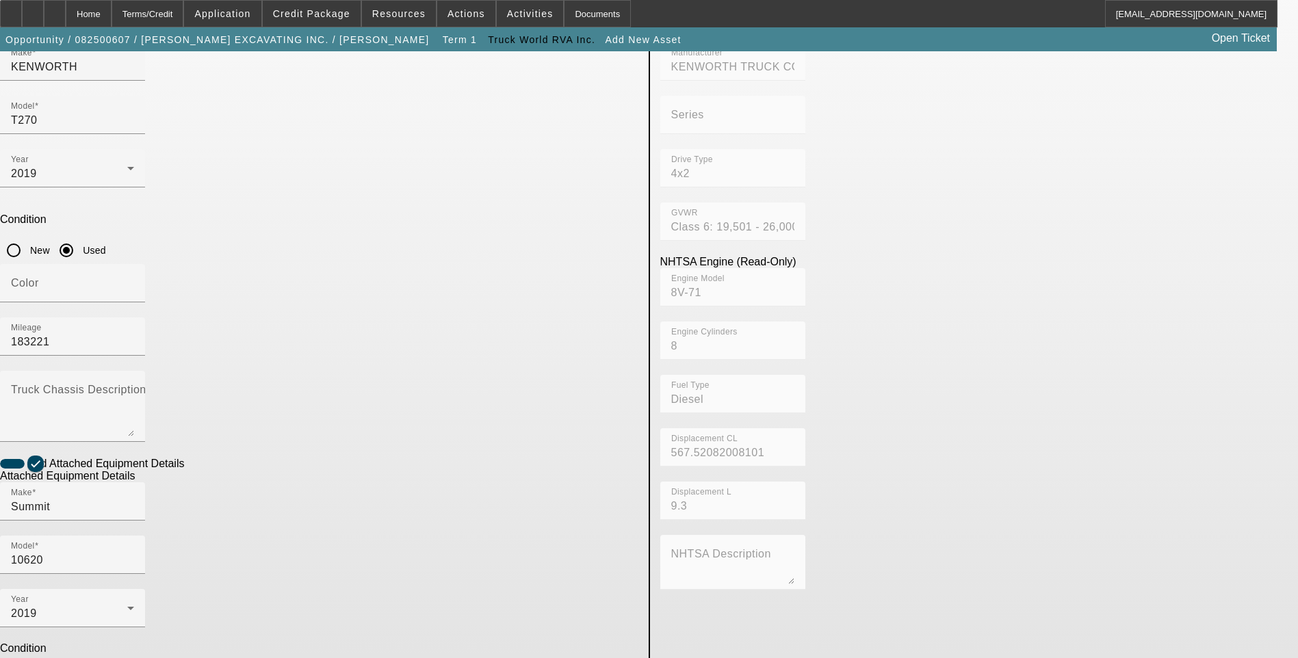
paste textarea "10,000# maximum lifting capacity and a 20′ two stage hydraulic extension"
type textarea "10,000LB maximum lifting capacity and a 20′ two stage hydraulic extension"
click at [155, 472] on app-asset-collateral-manage "ASSET ENTRY USER INPUT - CHASSIS Asset Type (Titled or Non-Titled) Title Vehicl…" at bounding box center [649, 378] width 1298 height 1065
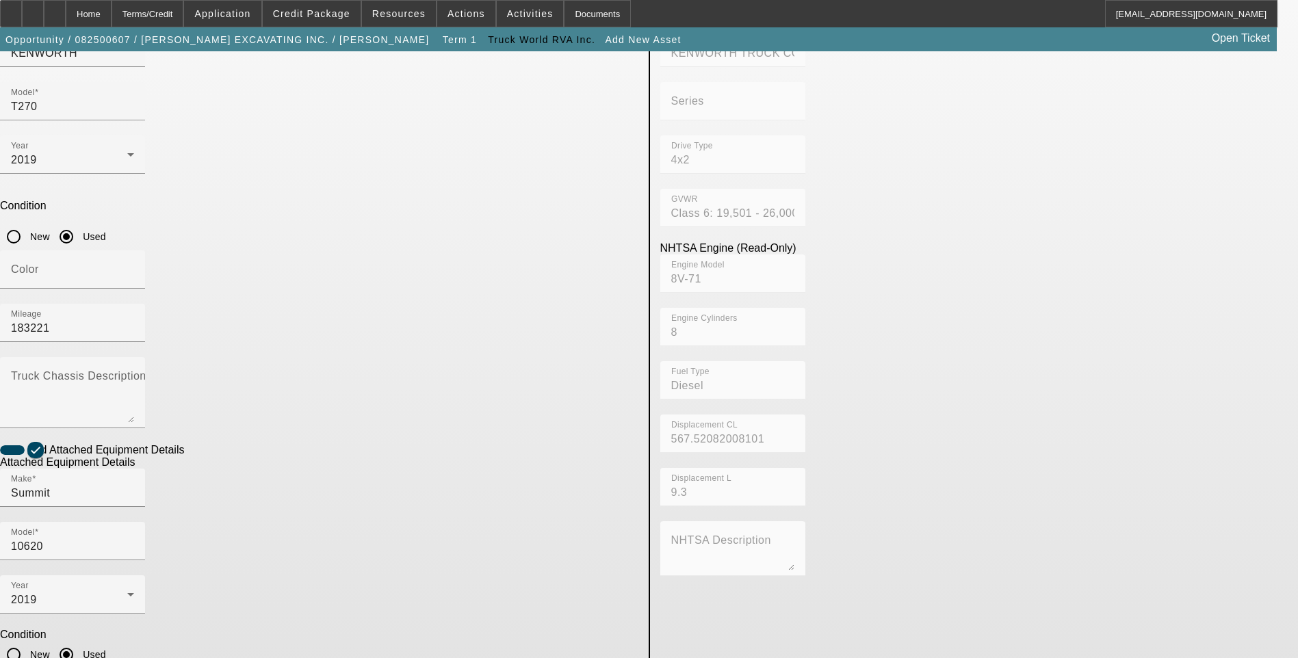
scroll to position [223, 0]
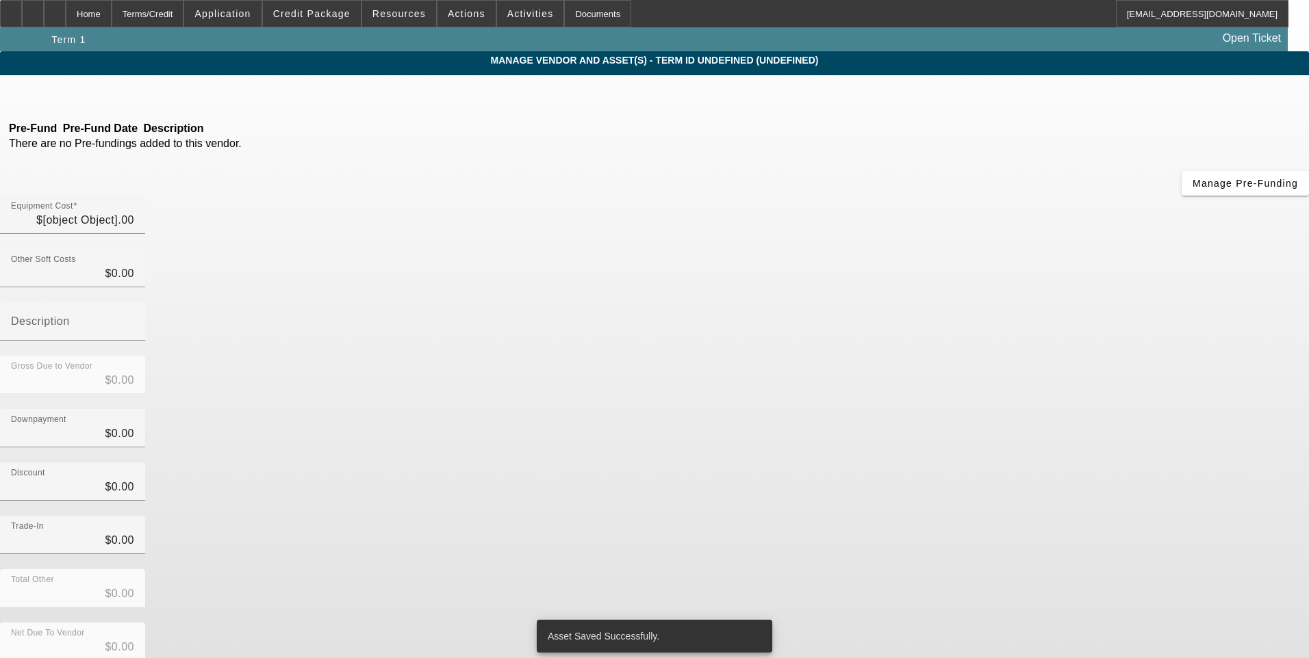
type input "$128,000.00"
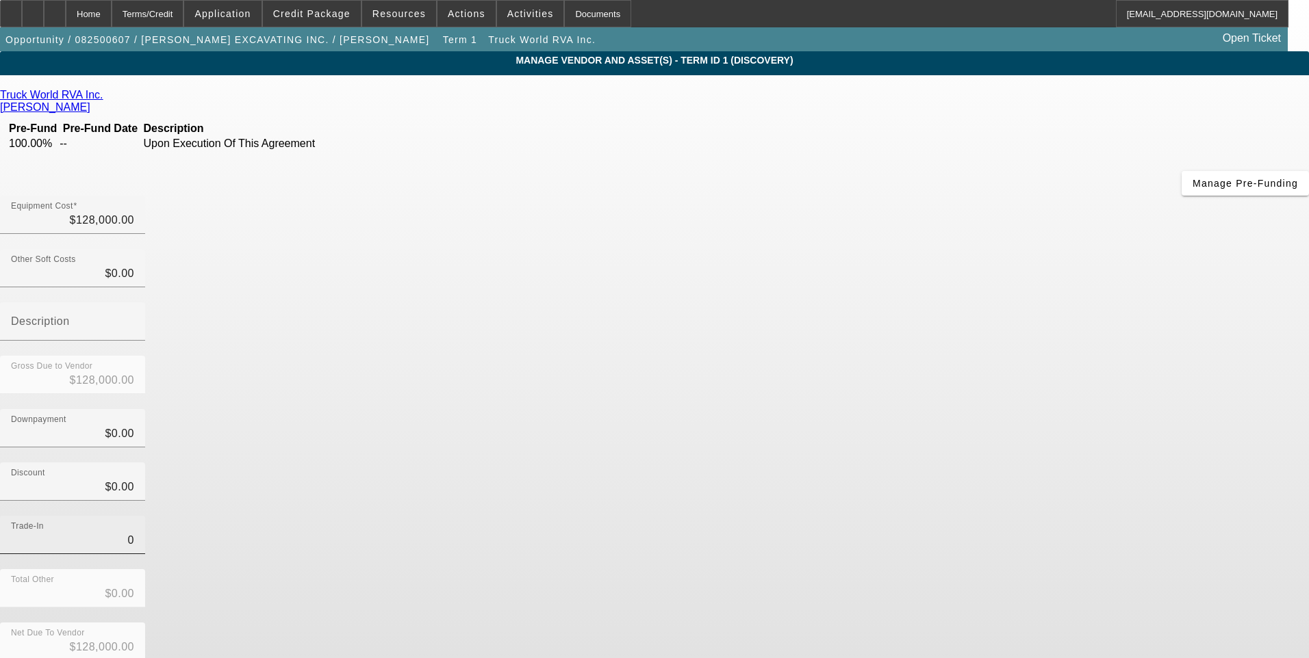
drag, startPoint x: 805, startPoint y: 387, endPoint x: 830, endPoint y: 386, distance: 24.7
click at [134, 533] on input "0" at bounding box center [72, 541] width 123 height 16
type input "$0.00"
click at [936, 516] on div "Trade-In $0.00" at bounding box center [654, 542] width 1309 height 53
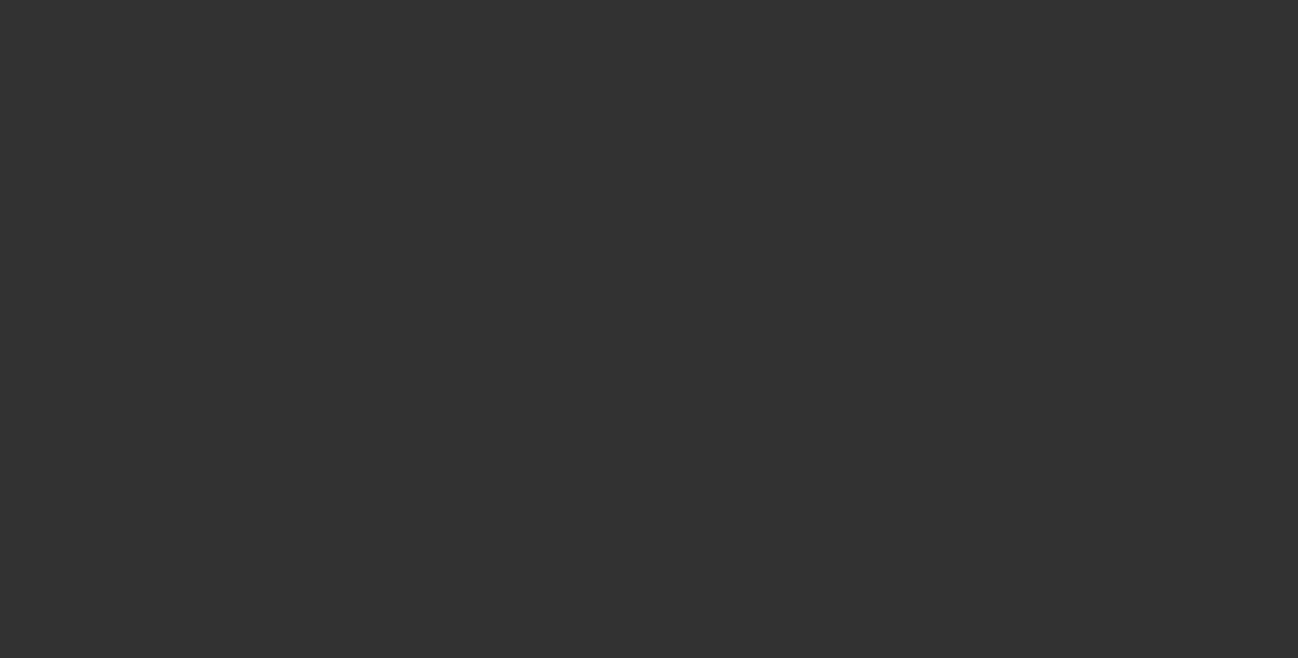
select select "0"
select select "2"
select select "0.1"
select select "4"
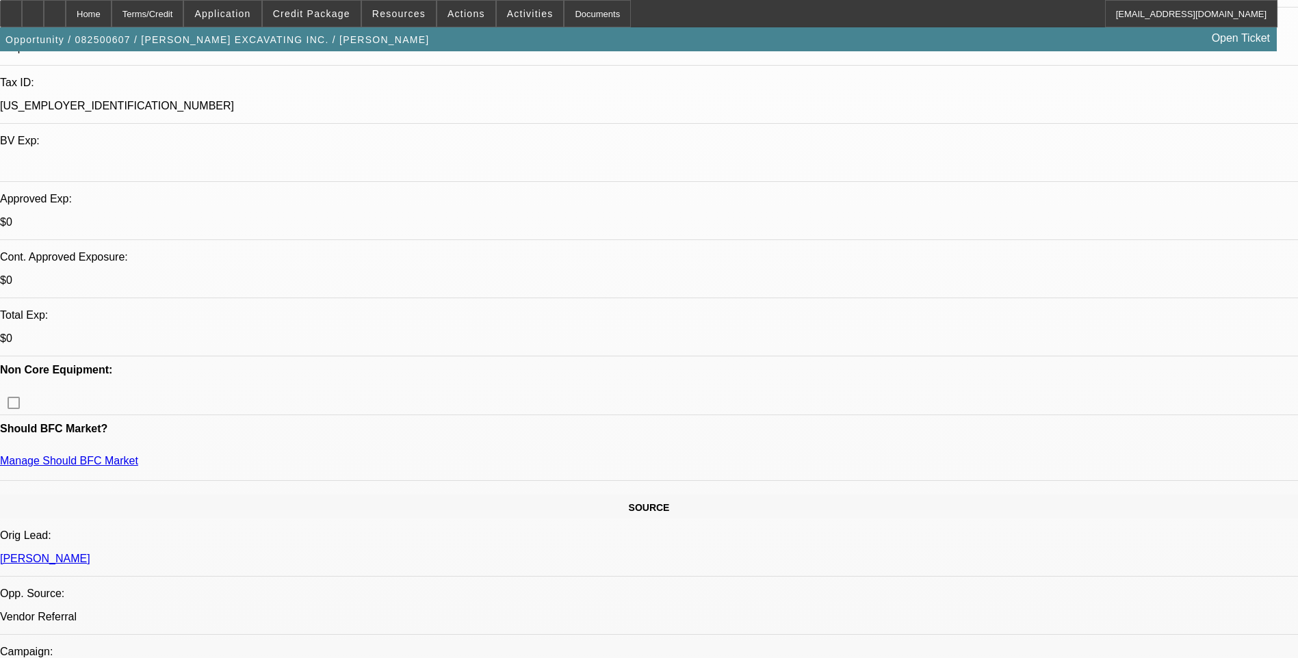
scroll to position [479, 0]
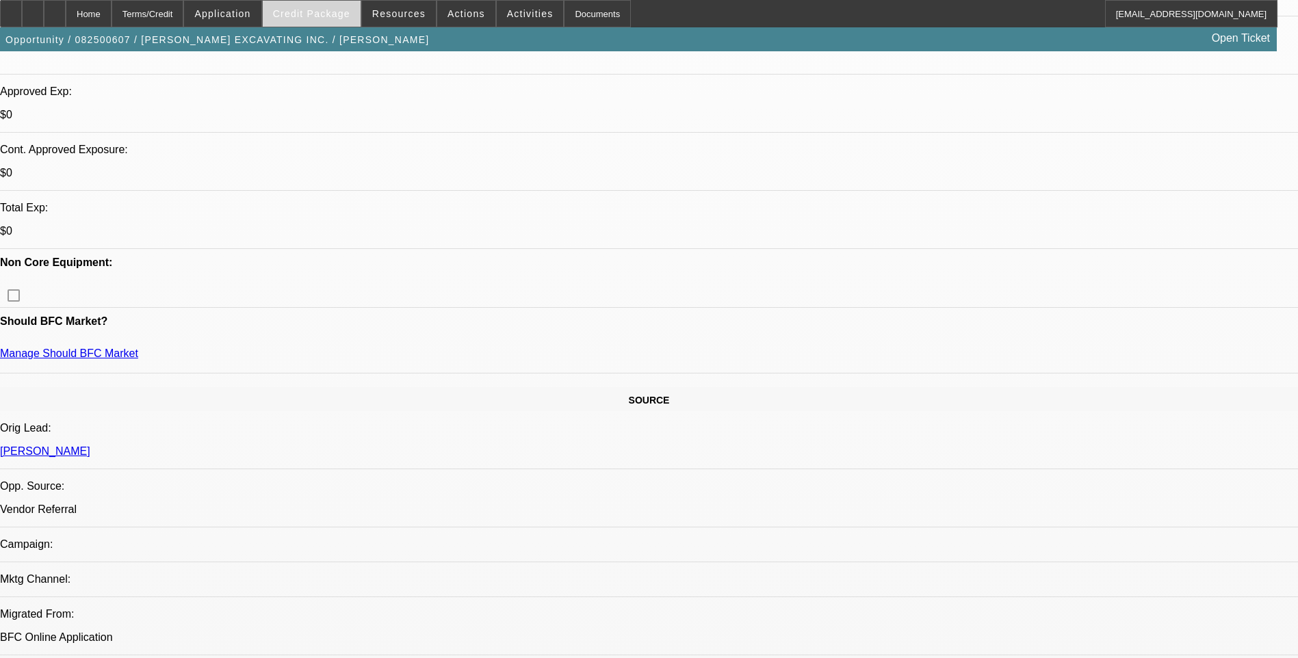
click at [327, 14] on span "Credit Package" at bounding box center [311, 13] width 77 height 11
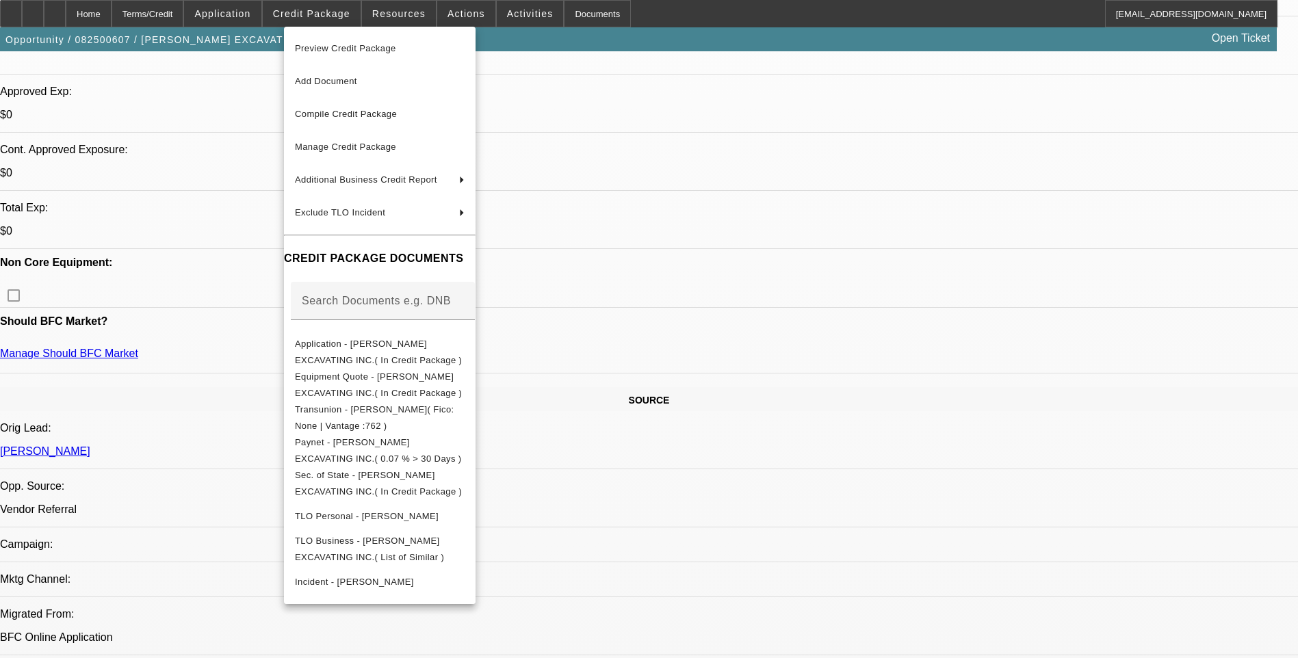
click at [713, 271] on div at bounding box center [649, 329] width 1298 height 658
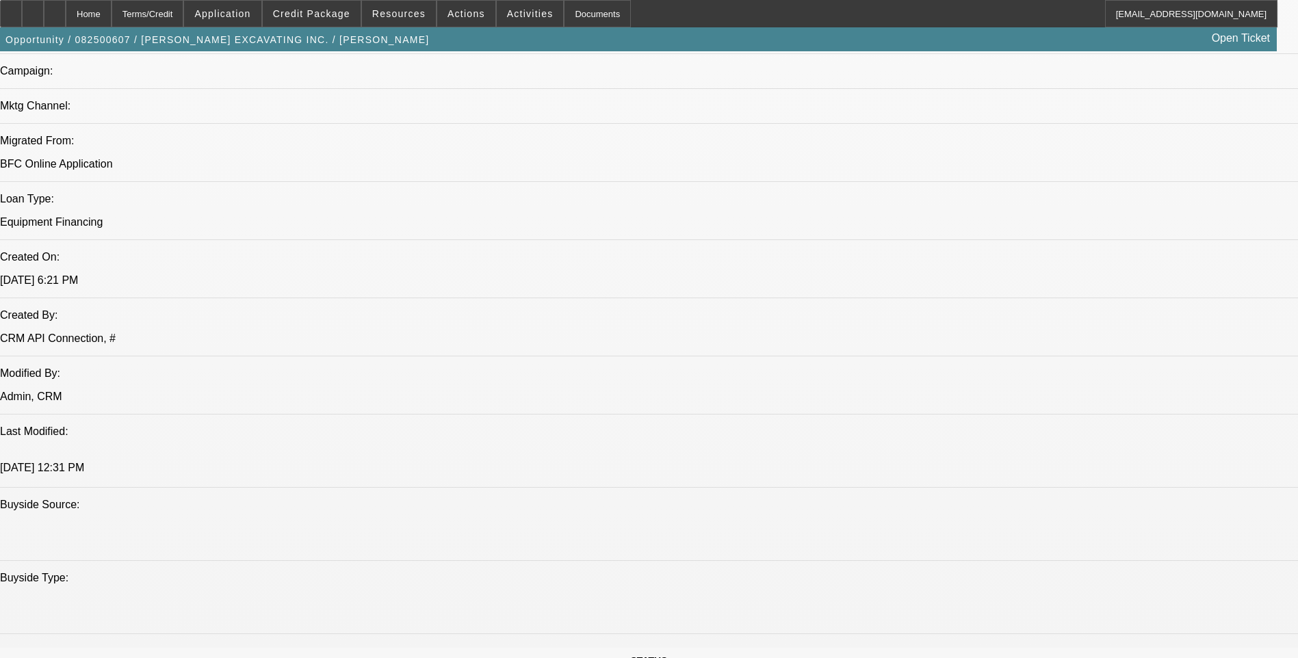
scroll to position [1095, 0]
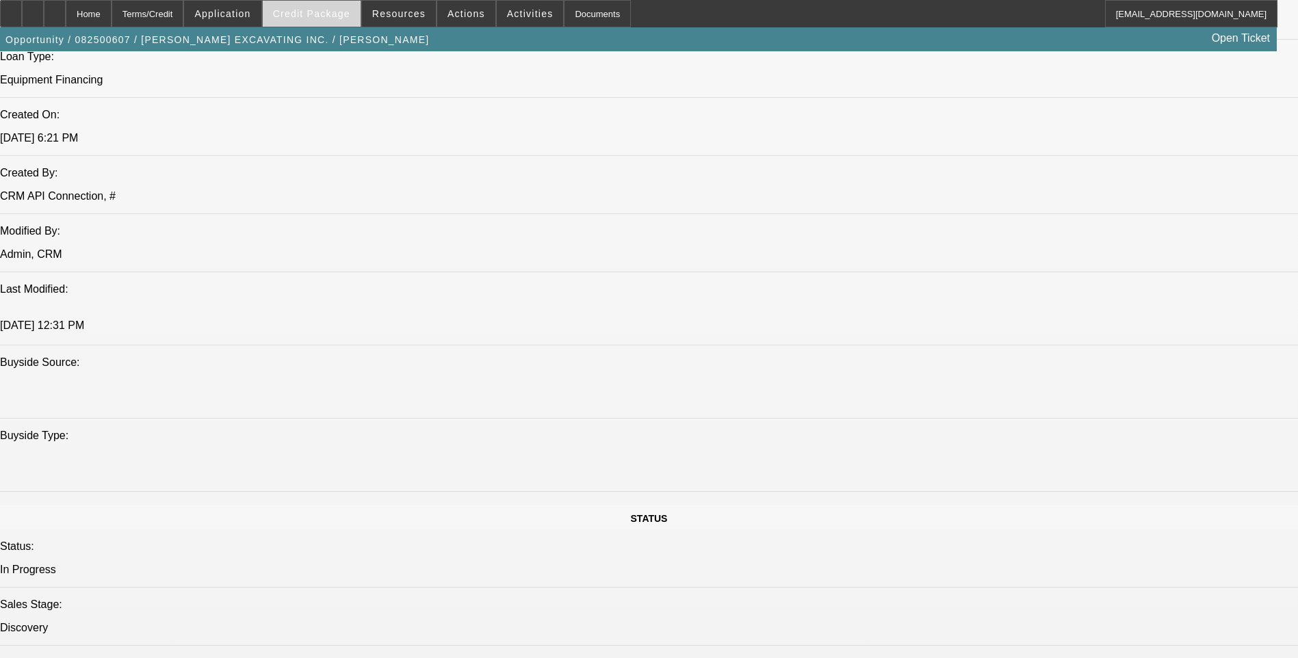
click at [335, 13] on span "Credit Package" at bounding box center [311, 13] width 77 height 11
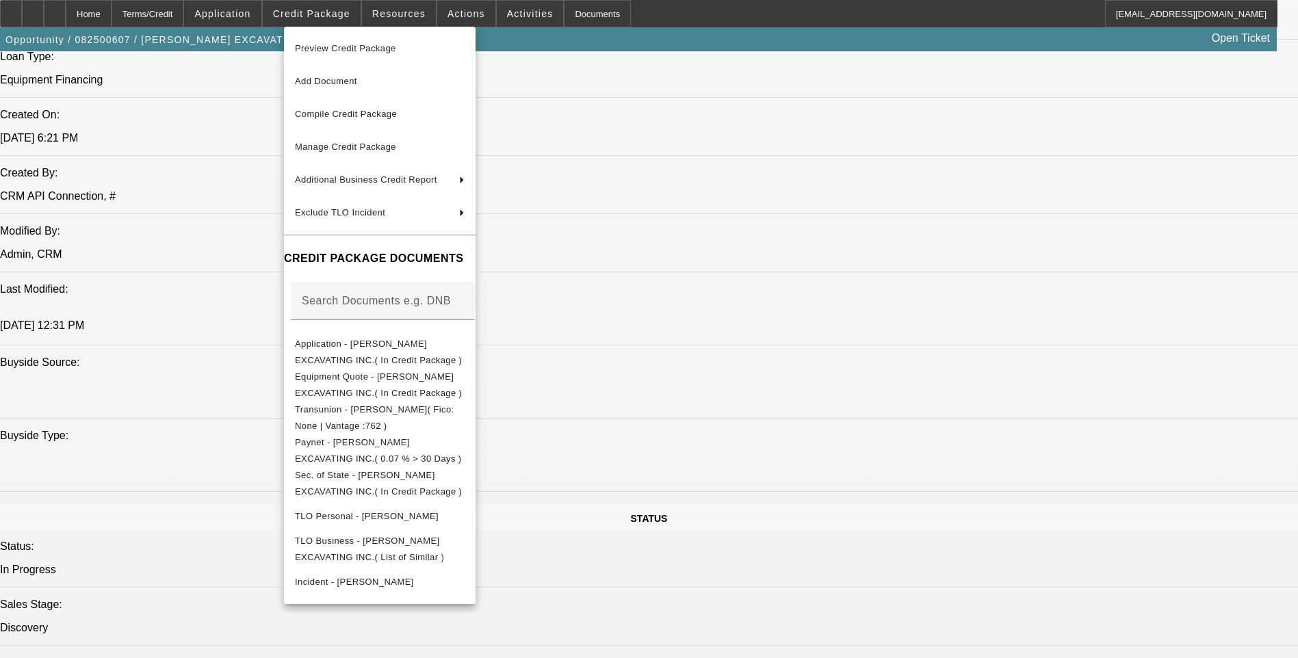
click at [390, 52] on span "Preview Credit Package" at bounding box center [345, 48] width 101 height 10
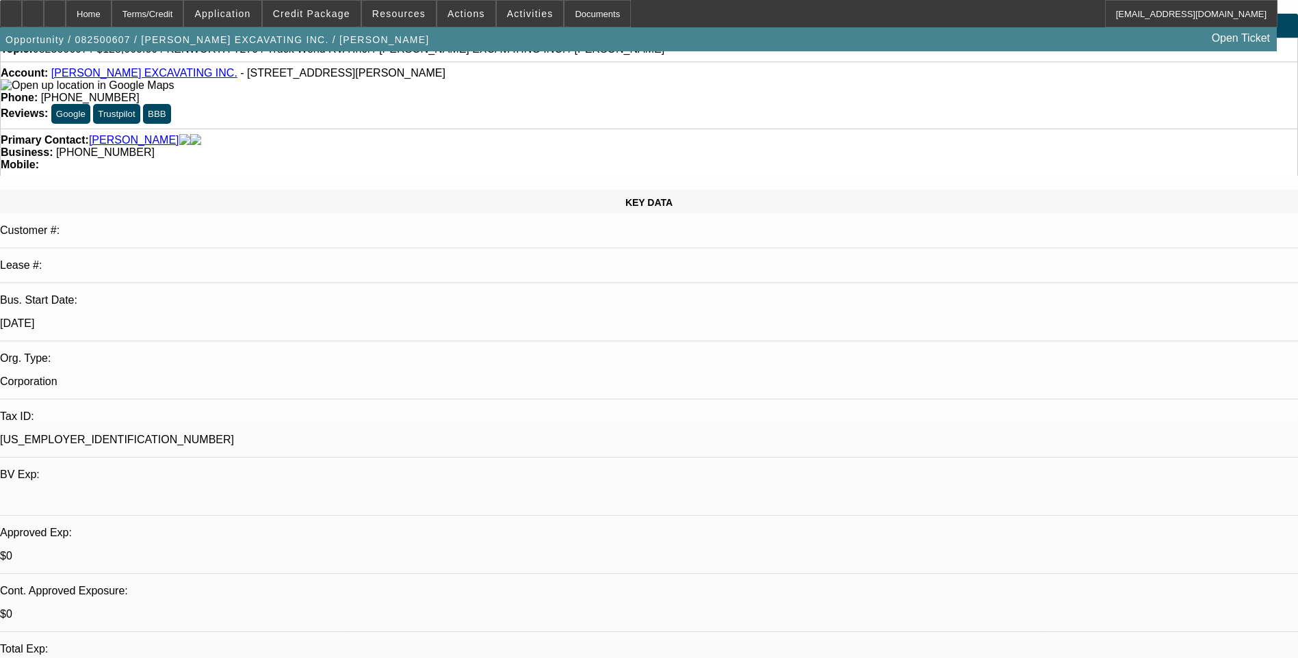
scroll to position [68, 0]
